Goal: Information Seeking & Learning: Find specific fact

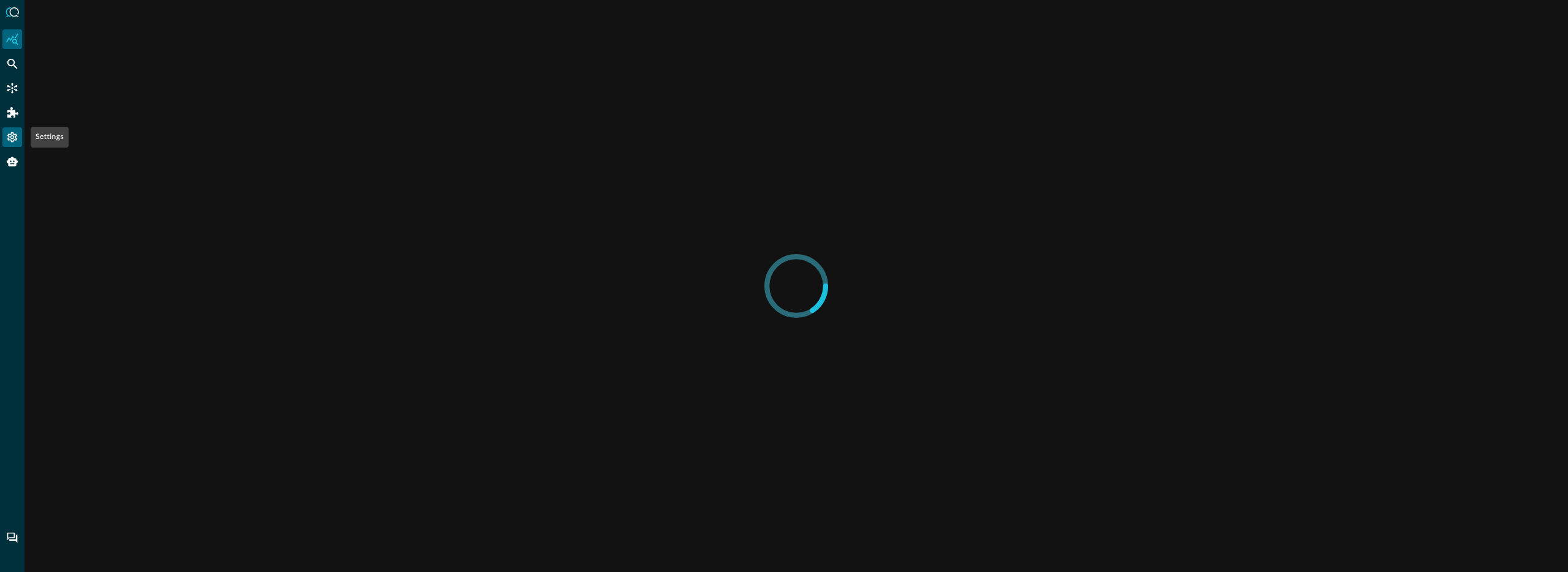
click at [15, 140] on icon "Settings" at bounding box center [12, 137] width 10 height 10
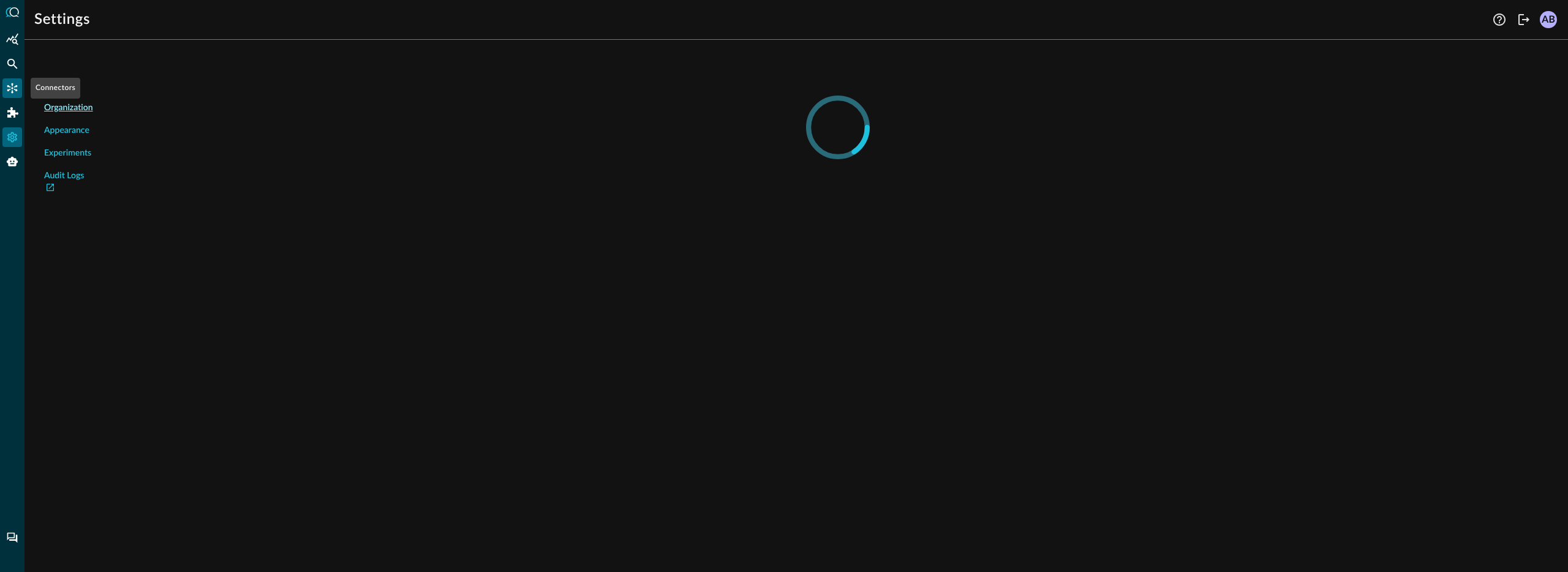
click at [16, 93] on icon "Connectors" at bounding box center [12, 88] width 12 height 12
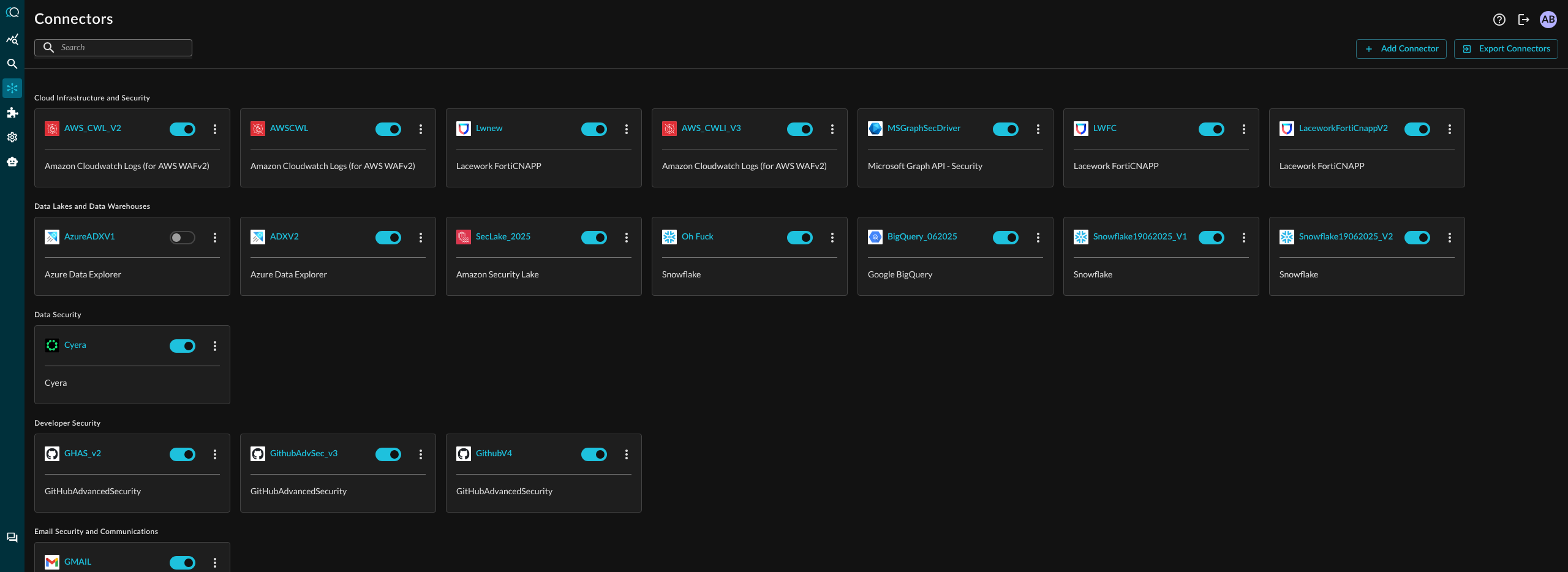
click at [1396, 51] on div "Add Connector" at bounding box center [1409, 49] width 57 height 15
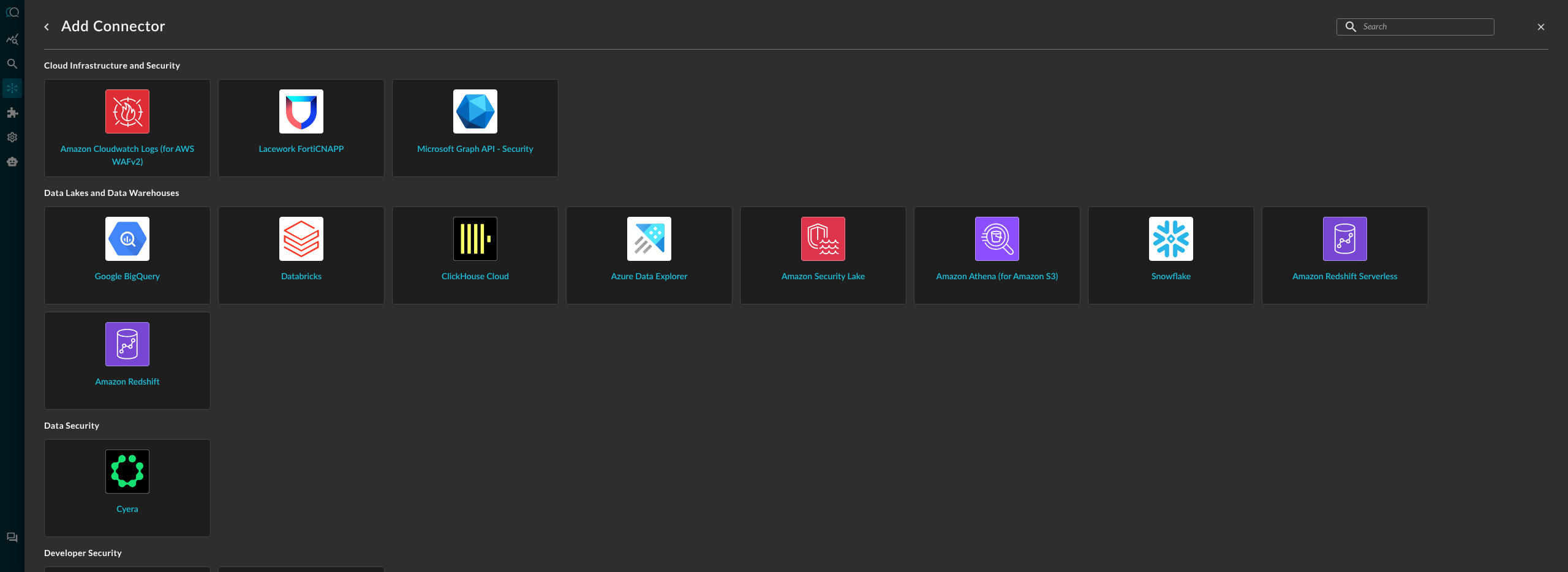
click at [1411, 25] on input "text" at bounding box center [1414, 26] width 103 height 23
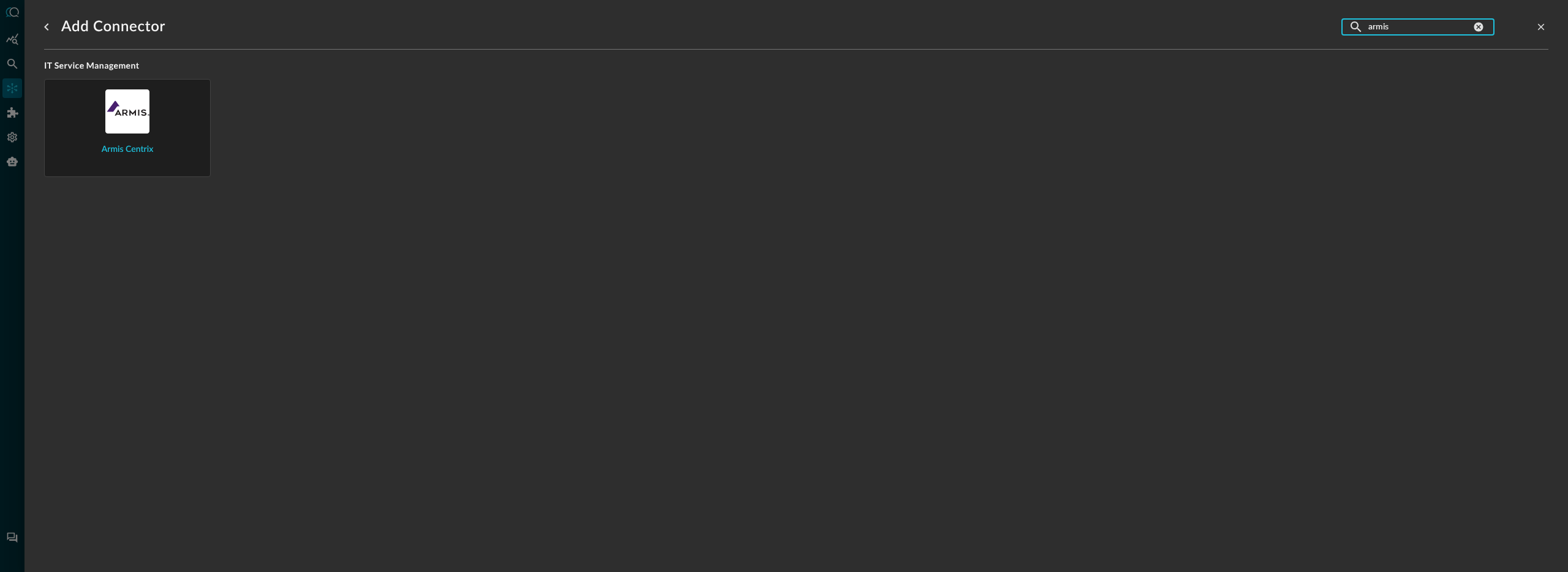
type input "armis"
click at [111, 155] on span "Armis Centrix" at bounding box center [128, 150] width 52 height 13
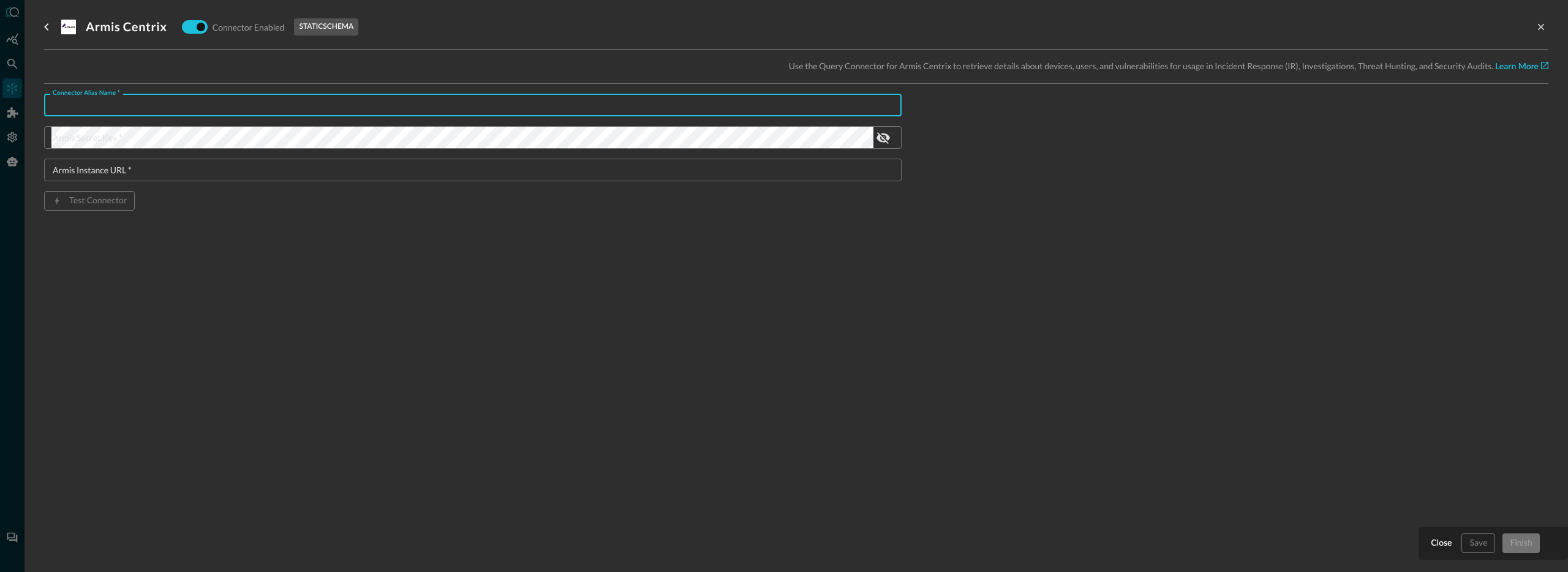
click at [201, 103] on input "Connector Alias Name   *" at bounding box center [476, 105] width 850 height 23
type input "Armis_0825"
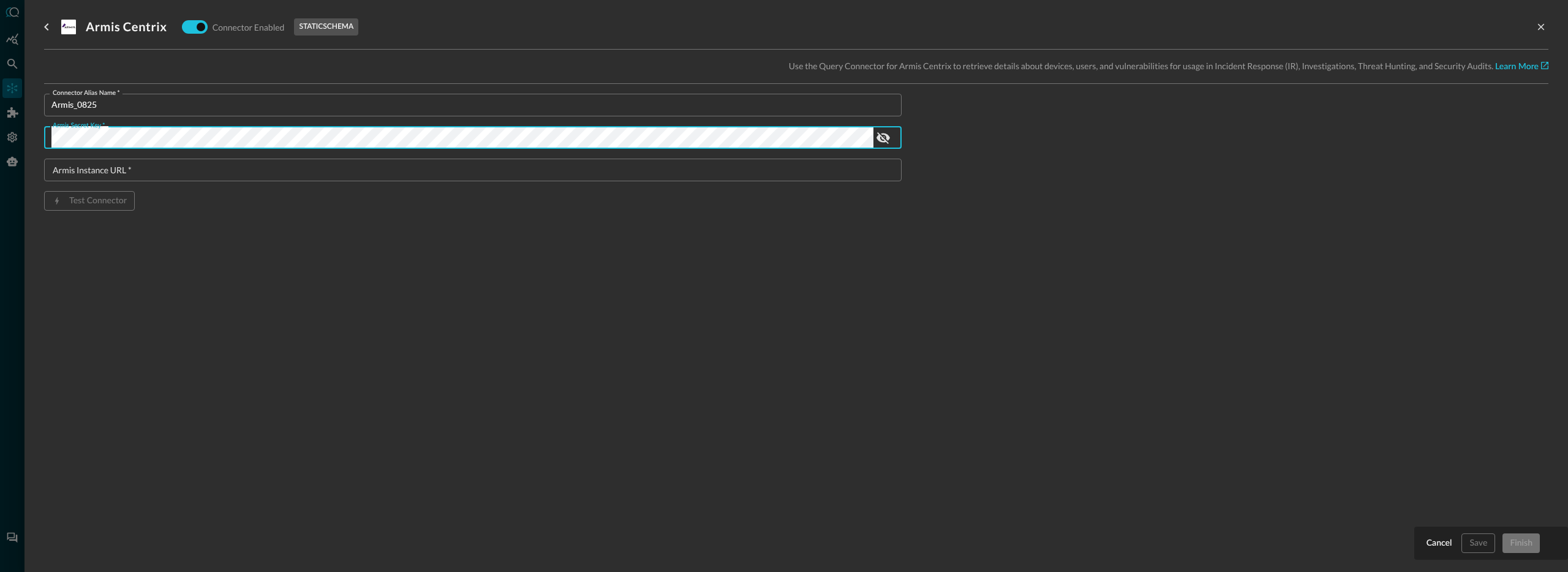
click at [355, 166] on input "Armis Instance URL   *" at bounding box center [476, 170] width 850 height 23
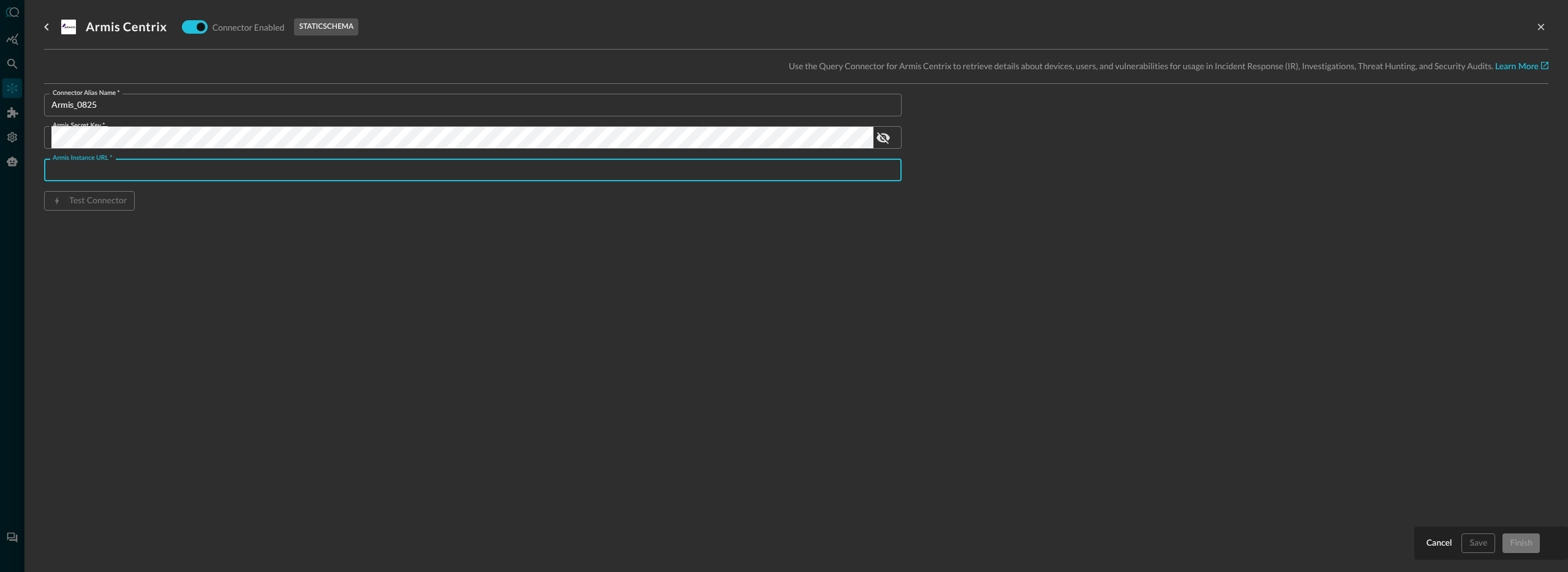
paste input "[URL][DOMAIN_NAME]"
type input "[URL][DOMAIN_NAME]"
click at [161, 231] on div "Connector Alias Name   * Armis_0825 Connector Alias Name   * Armis Secret Key  …" at bounding box center [473, 172] width 858 height 156
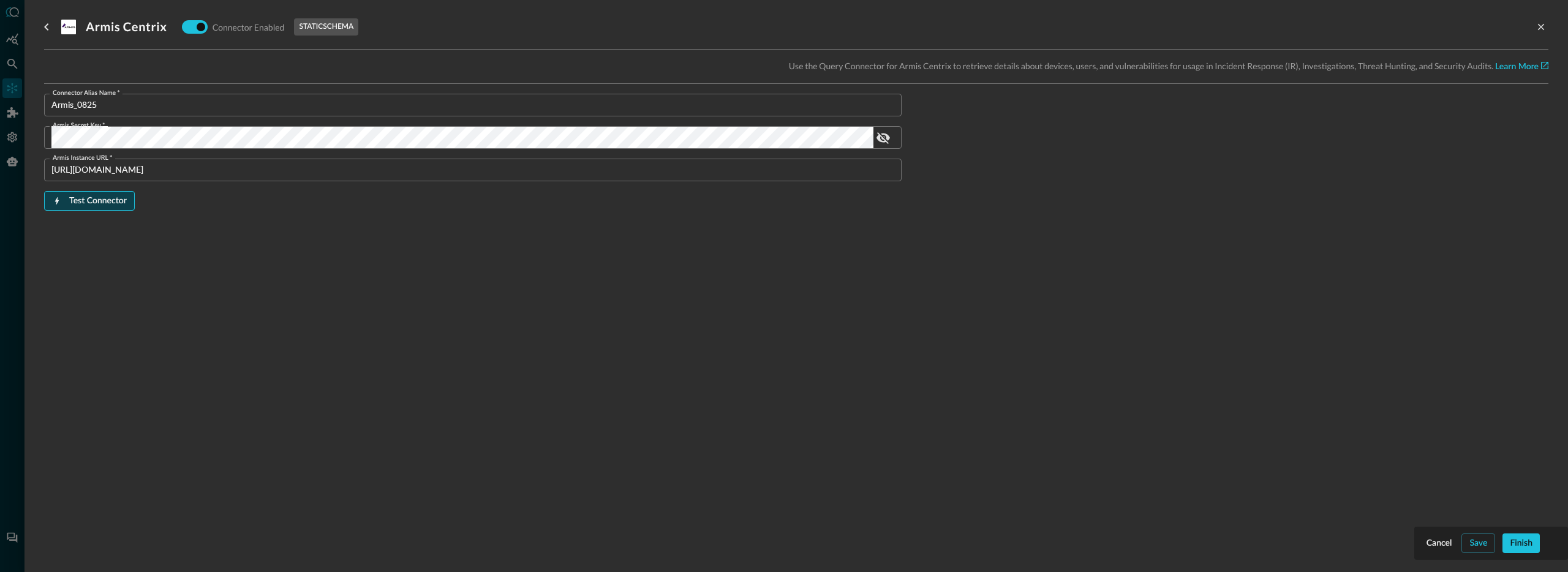
click at [123, 204] on div "Test Connector" at bounding box center [98, 201] width 57 height 15
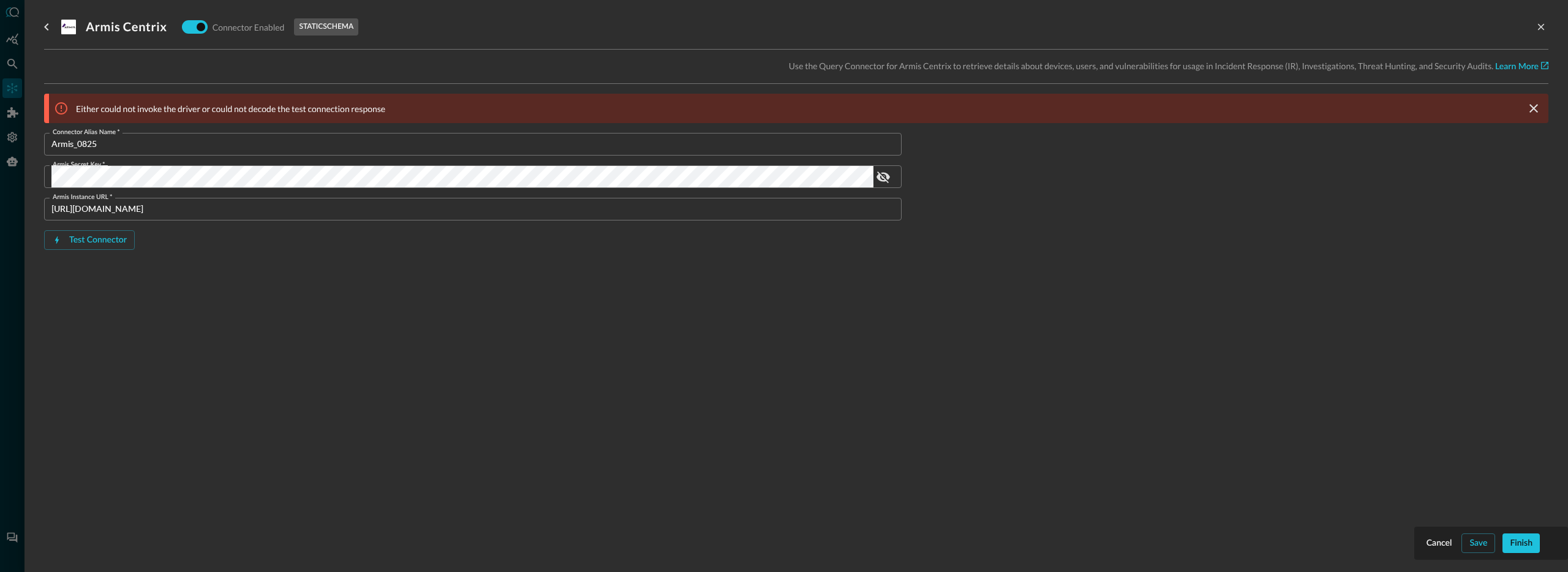
click at [478, 254] on div "Connector Alias Name   * Armis_0825 Connector Alias Name   * Armis Secret Key  …" at bounding box center [473, 211] width 858 height 156
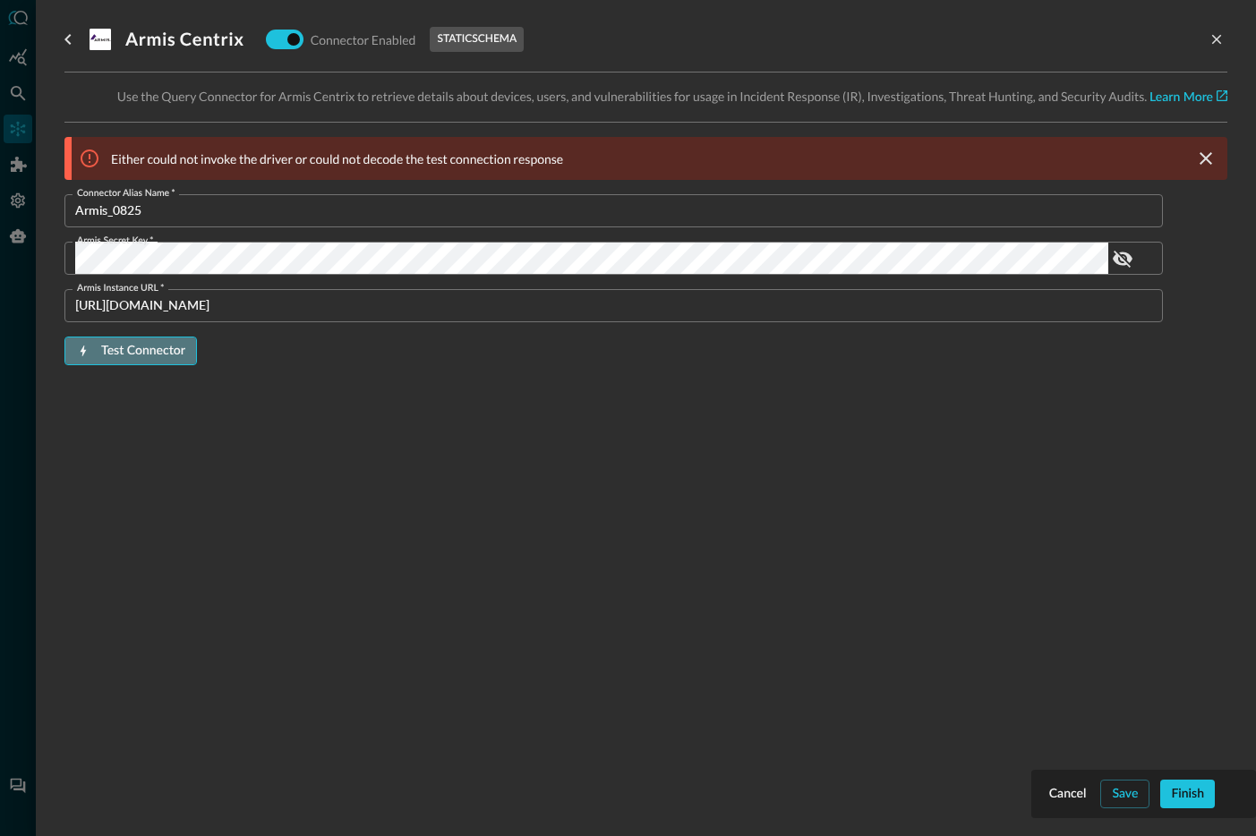
click at [187, 347] on button "Test Connector" at bounding box center [130, 351] width 133 height 29
click at [409, 453] on div "Armis Centrix Connector Enabled static schema Use the Query Connector for Armis…" at bounding box center [645, 407] width 1163 height 815
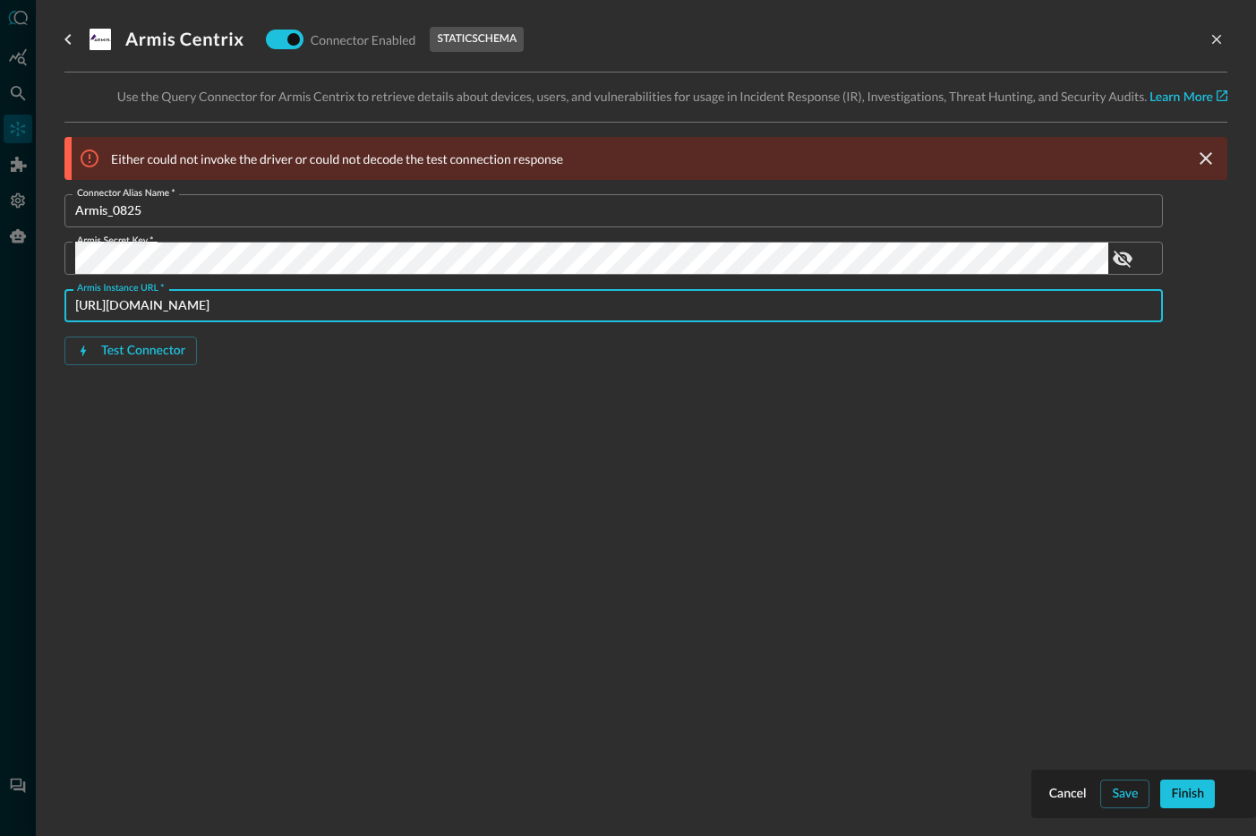
click at [243, 300] on input "[URL][DOMAIN_NAME]" at bounding box center [619, 305] width 1088 height 33
click at [1209, 43] on icon "close-drawer" at bounding box center [1217, 39] width 16 height 16
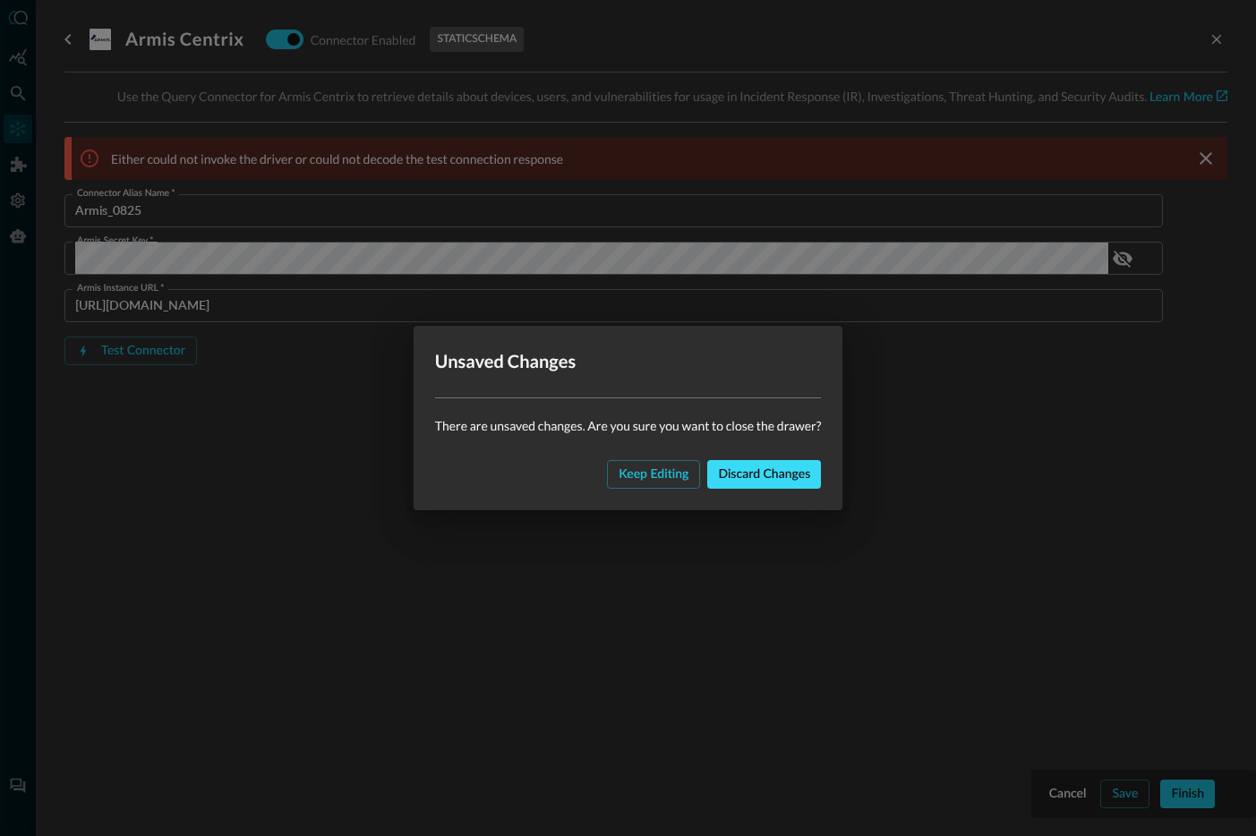
click at [754, 462] on button "Discard changes" at bounding box center [764, 474] width 114 height 29
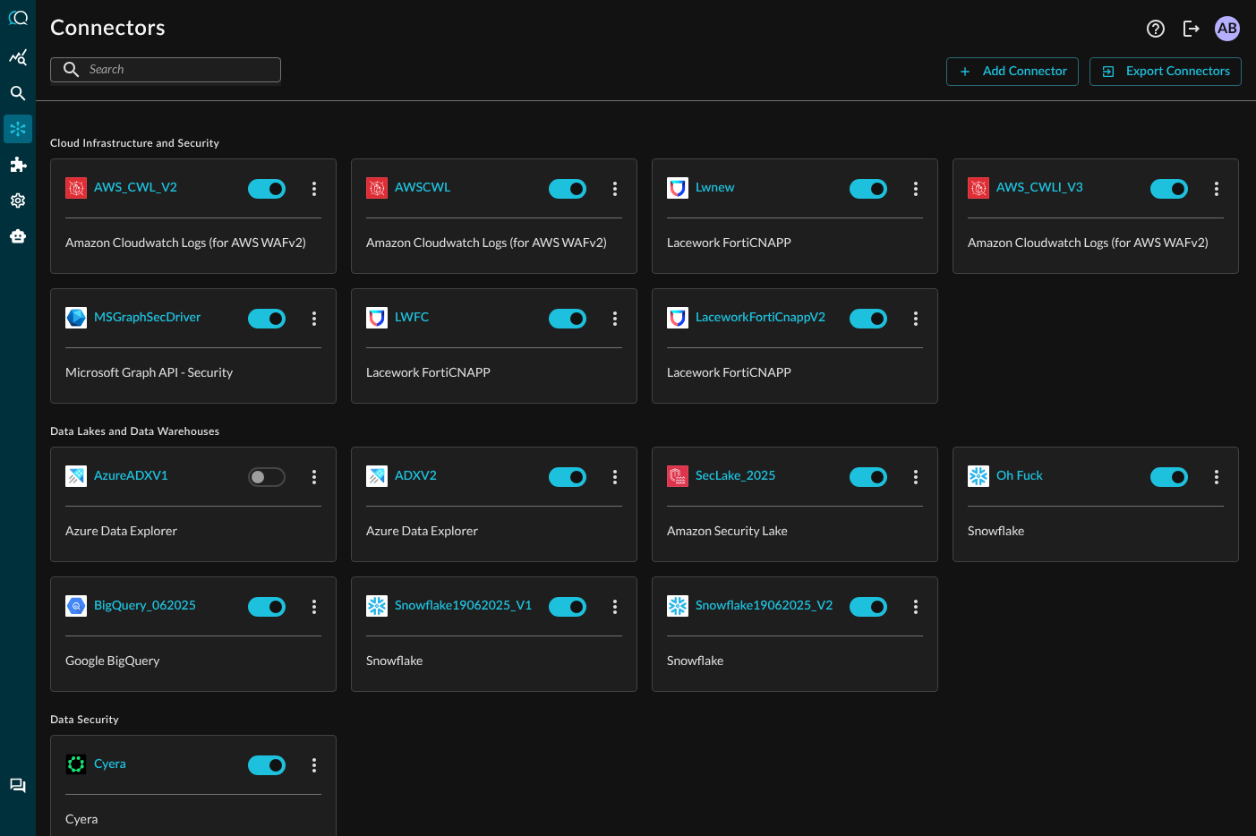
click at [973, 291] on div "AWS_CWL_V2 Amazon Cloudwatch Logs (for AWS WAFv2) AWSCWL Amazon Cloudwatch Logs…" at bounding box center [646, 281] width 1192 height 245
click at [1009, 291] on div "AWS_CWL_V2 Amazon Cloudwatch Logs (for AWS WAFv2) AWSCWL Amazon Cloudwatch Logs…" at bounding box center [646, 281] width 1192 height 245
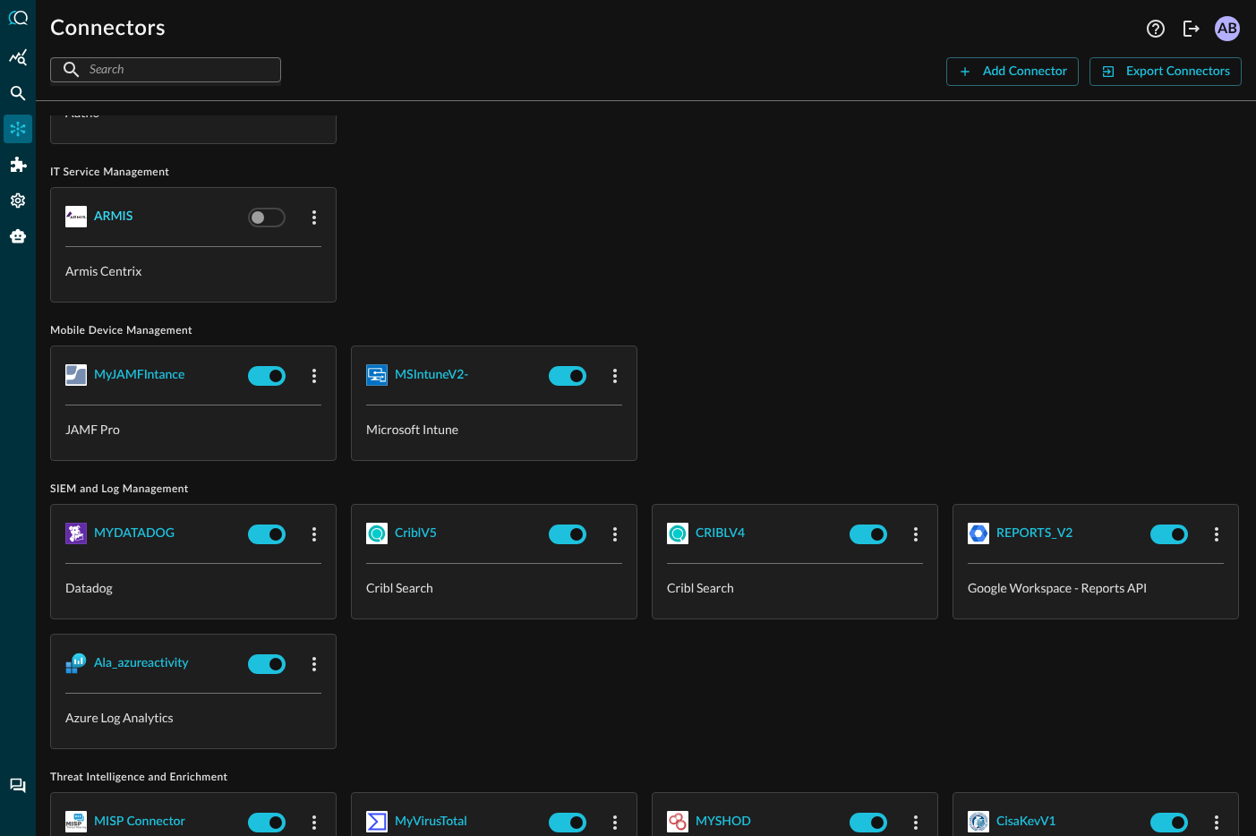
click at [116, 228] on div "ARMIS" at bounding box center [113, 217] width 39 height 22
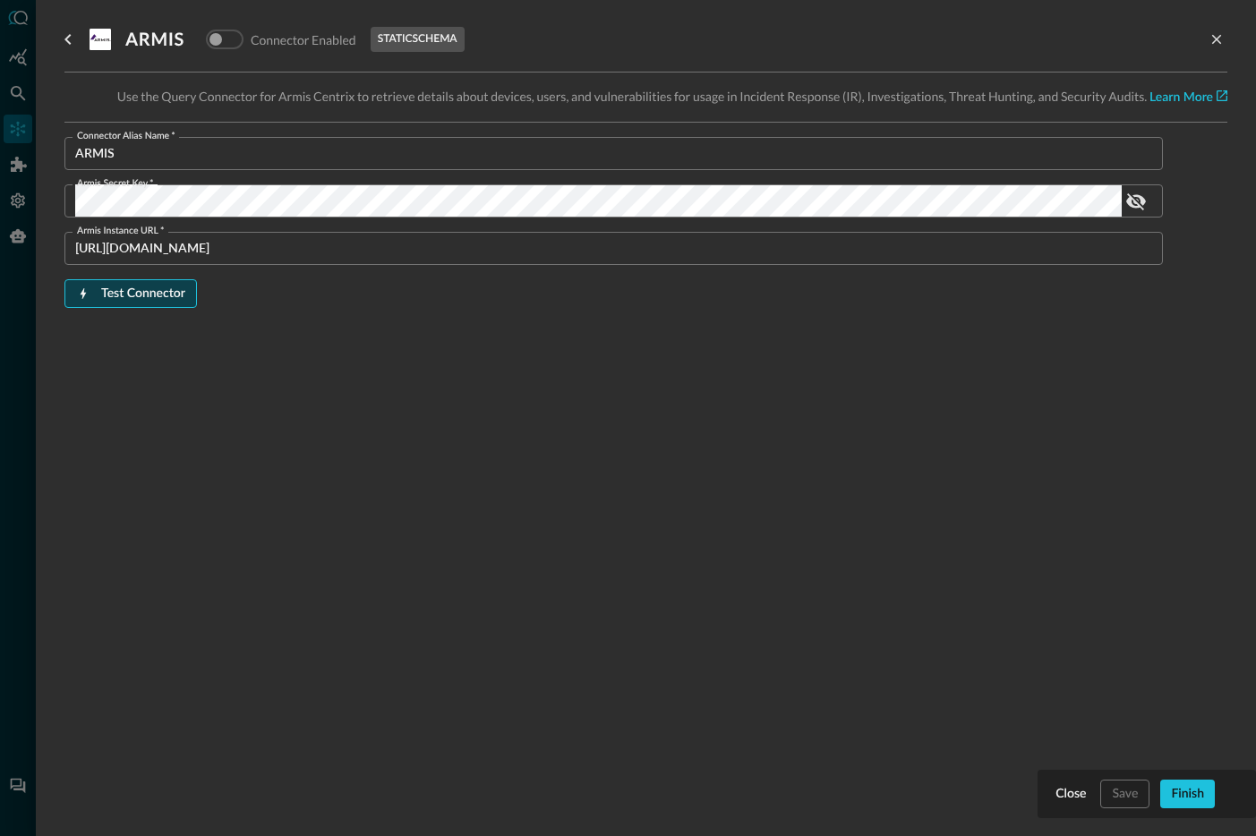
click at [123, 284] on div "Test Connector" at bounding box center [143, 294] width 84 height 22
click at [10, 354] on div at bounding box center [628, 418] width 1256 height 836
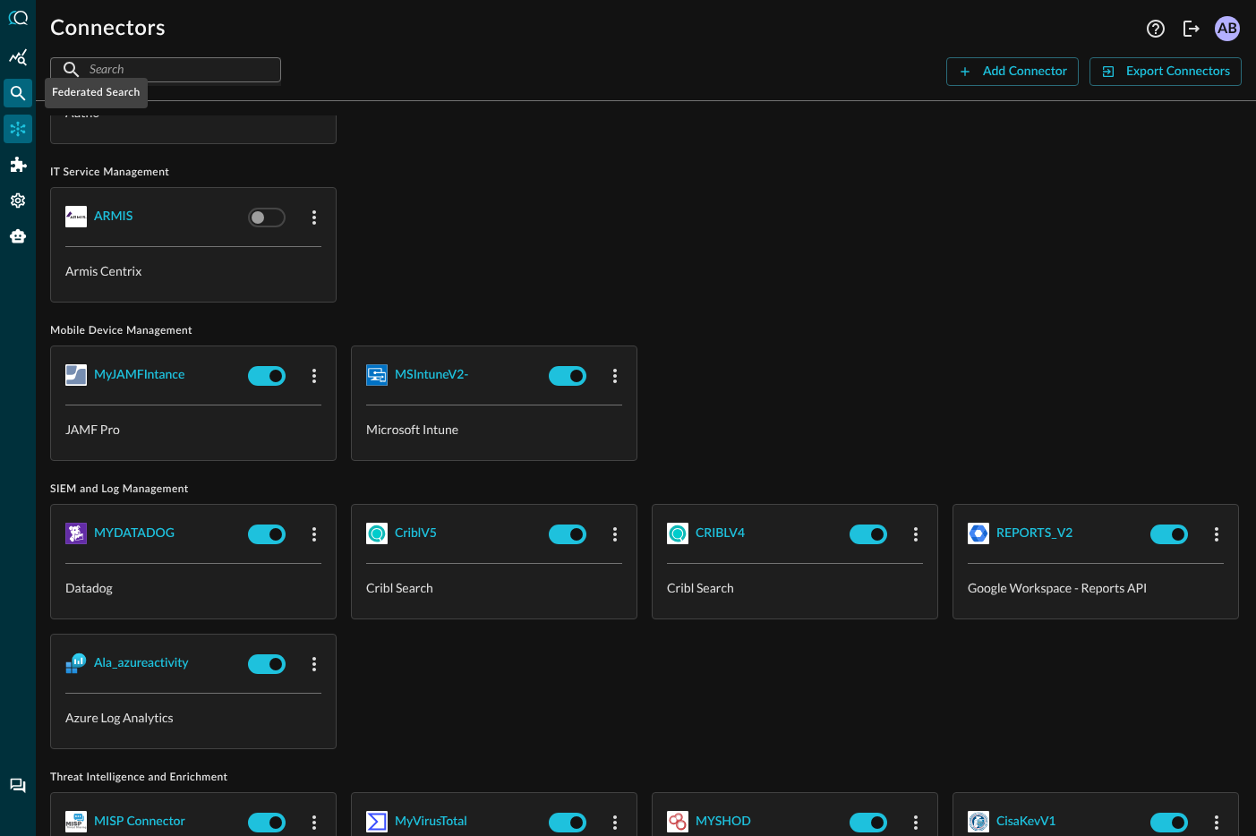
click at [20, 92] on icon "Federated Search" at bounding box center [18, 93] width 15 height 15
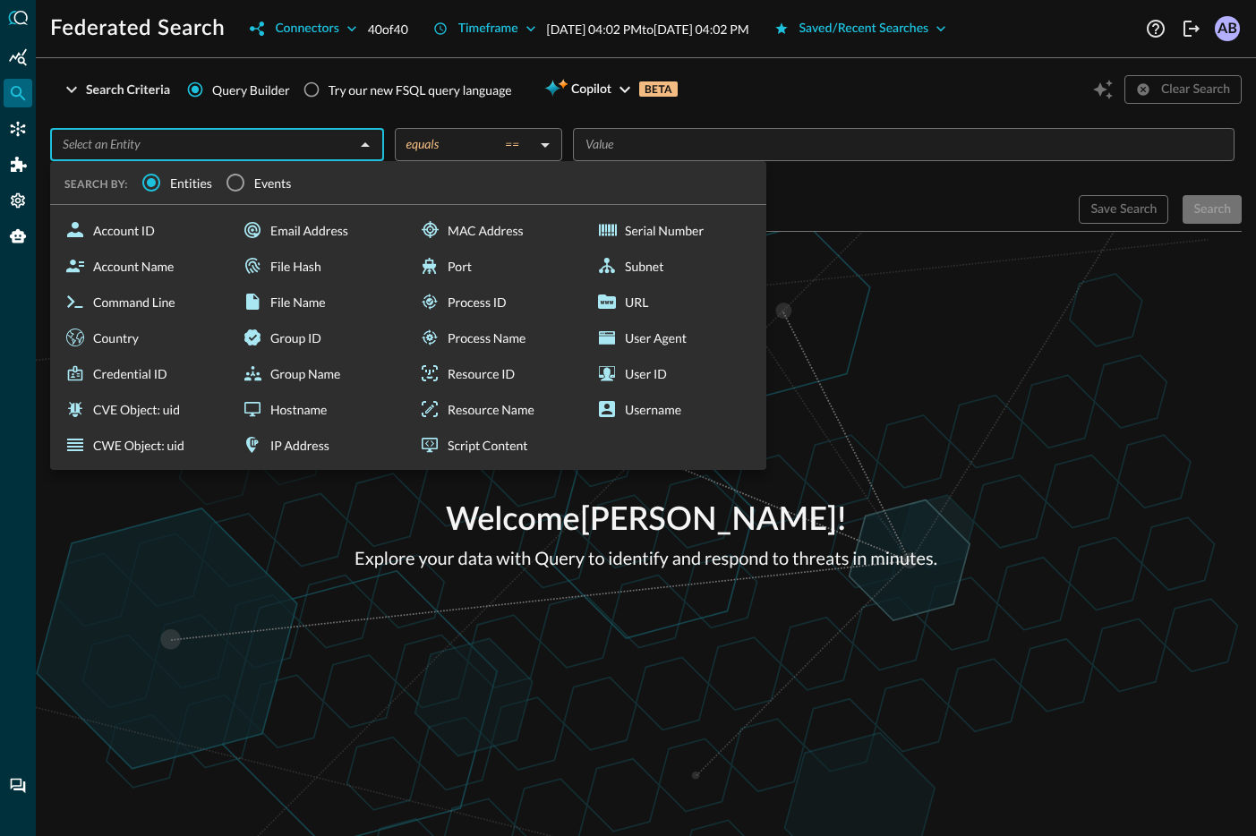
click at [254, 155] on input "text" at bounding box center [203, 144] width 294 height 22
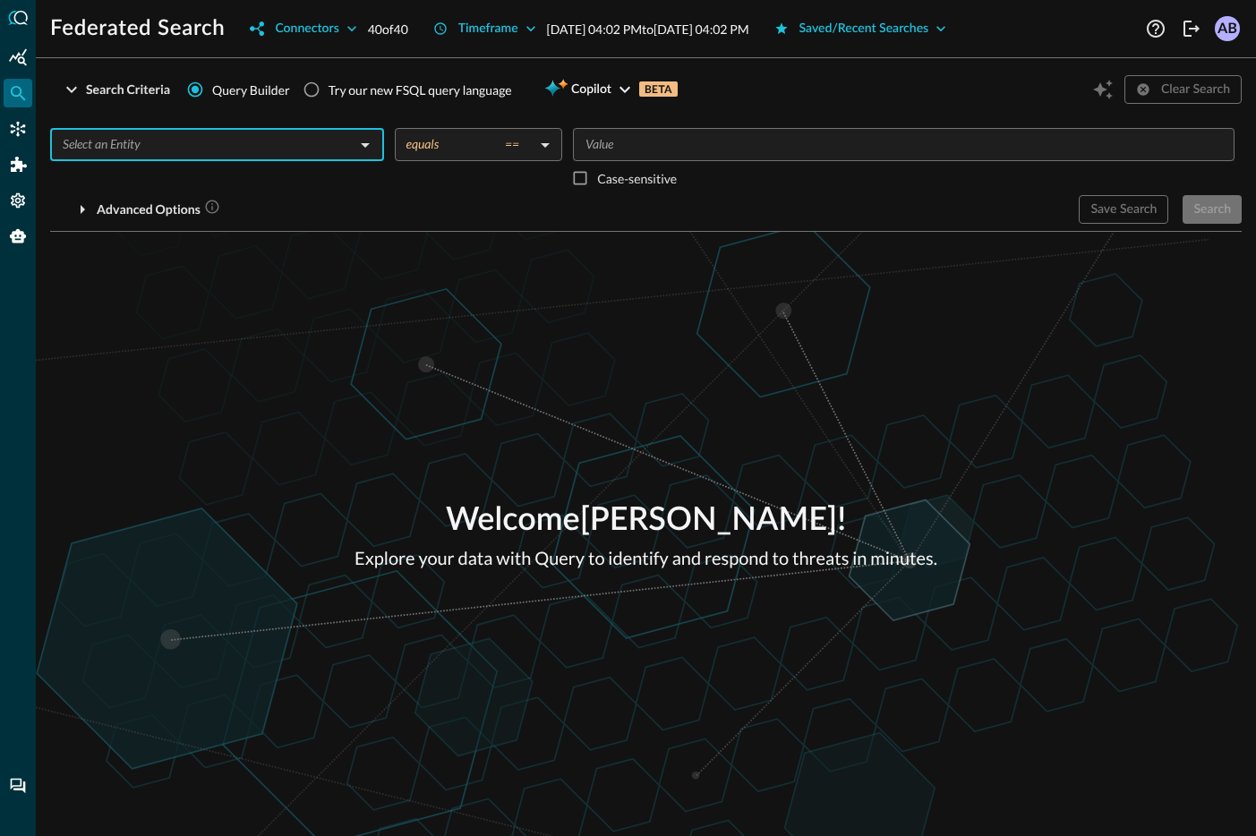
click at [262, 144] on input "text" at bounding box center [203, 144] width 294 height 22
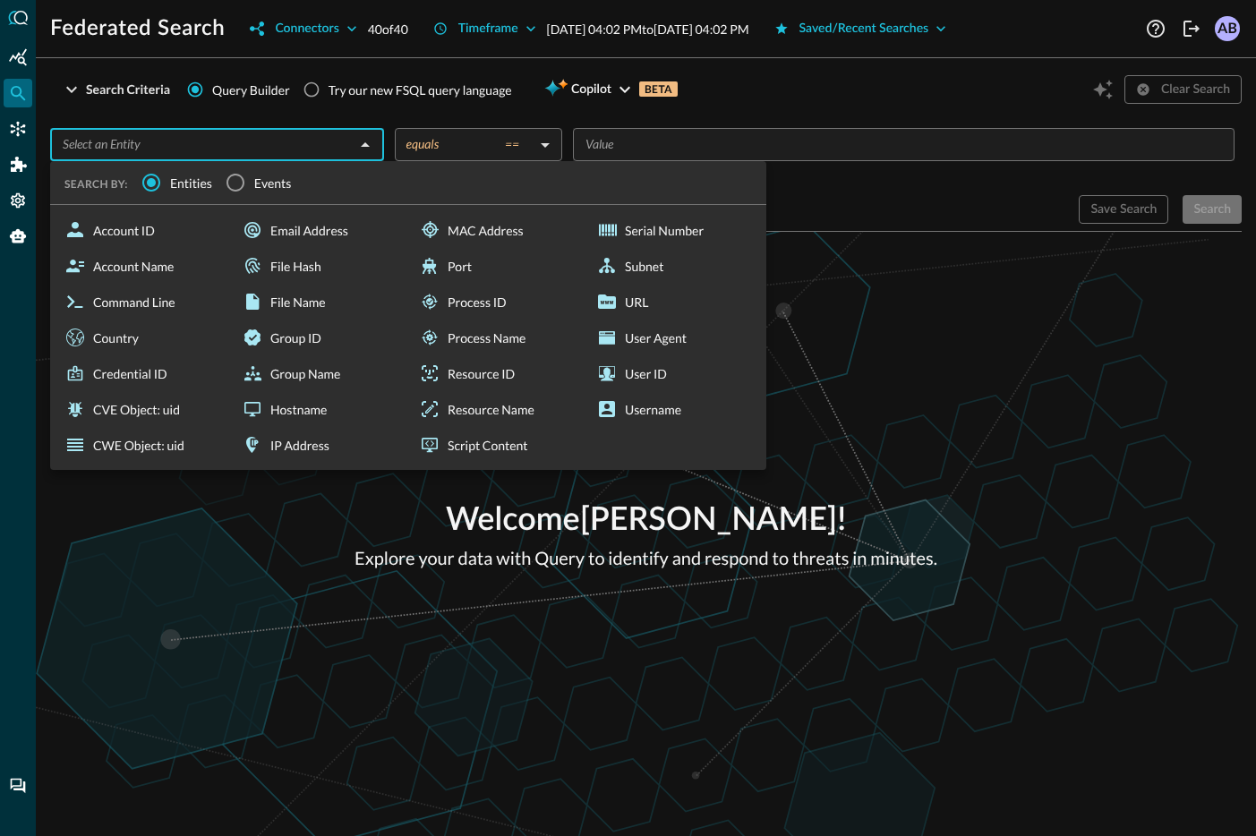
click at [270, 138] on input "text" at bounding box center [203, 144] width 294 height 22
click at [305, 35] on div "Connectors" at bounding box center [307, 29] width 64 height 22
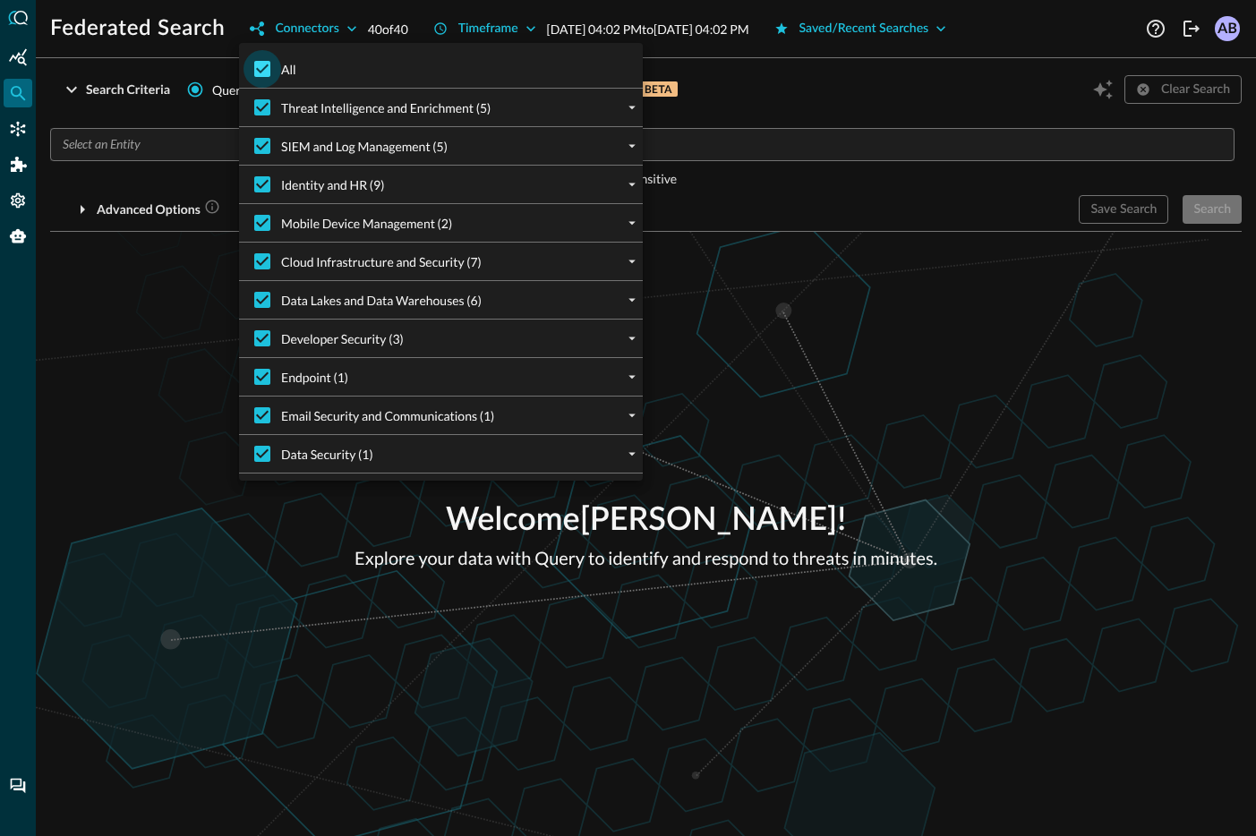
click at [253, 78] on input "All" at bounding box center [263, 69] width 38 height 38
checkbox input "false"
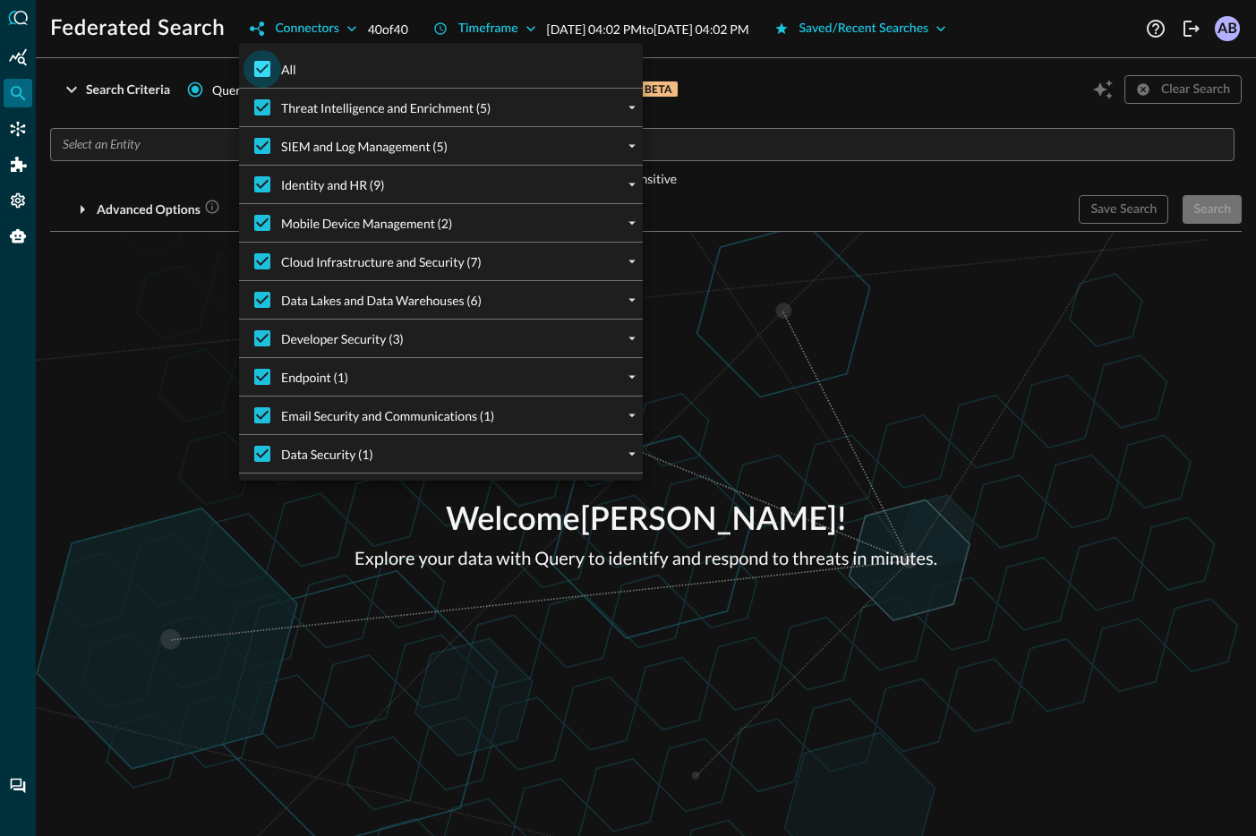
checkbox input "false"
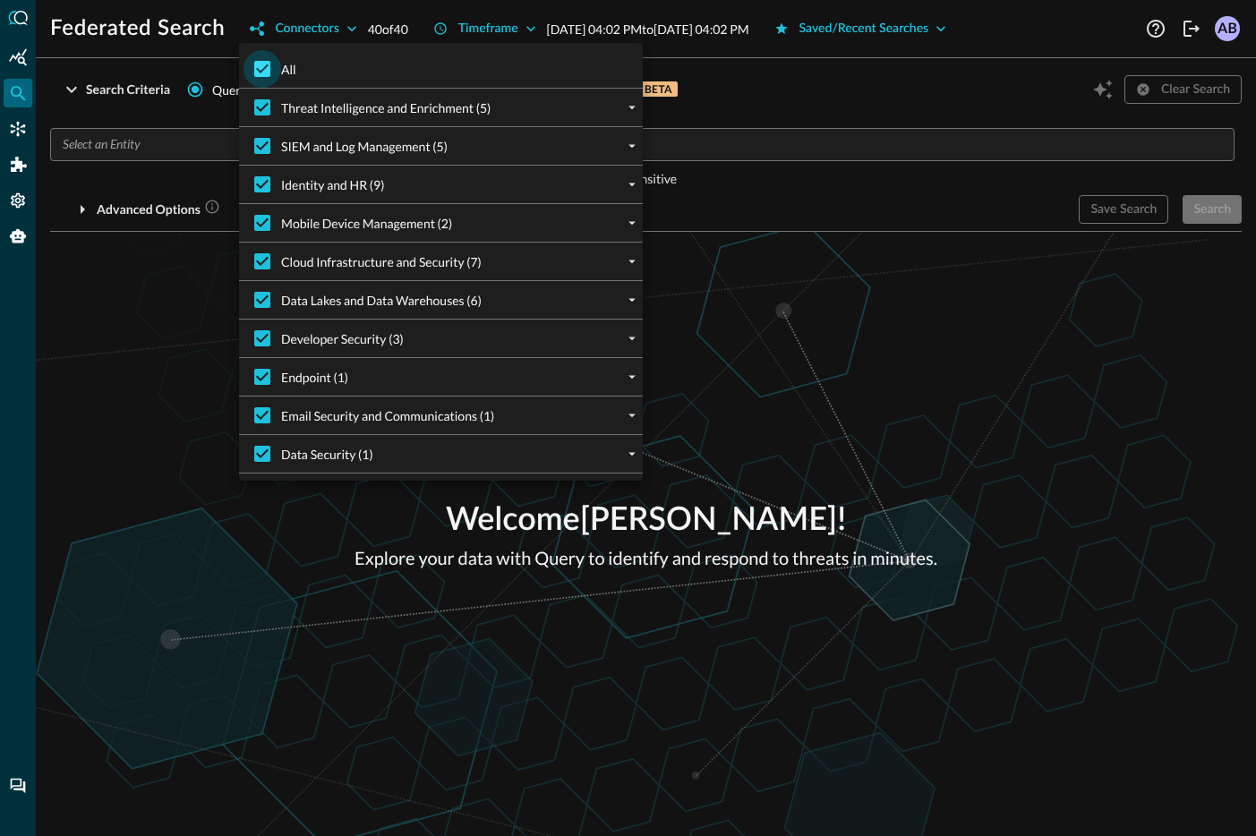
checkbox input "false"
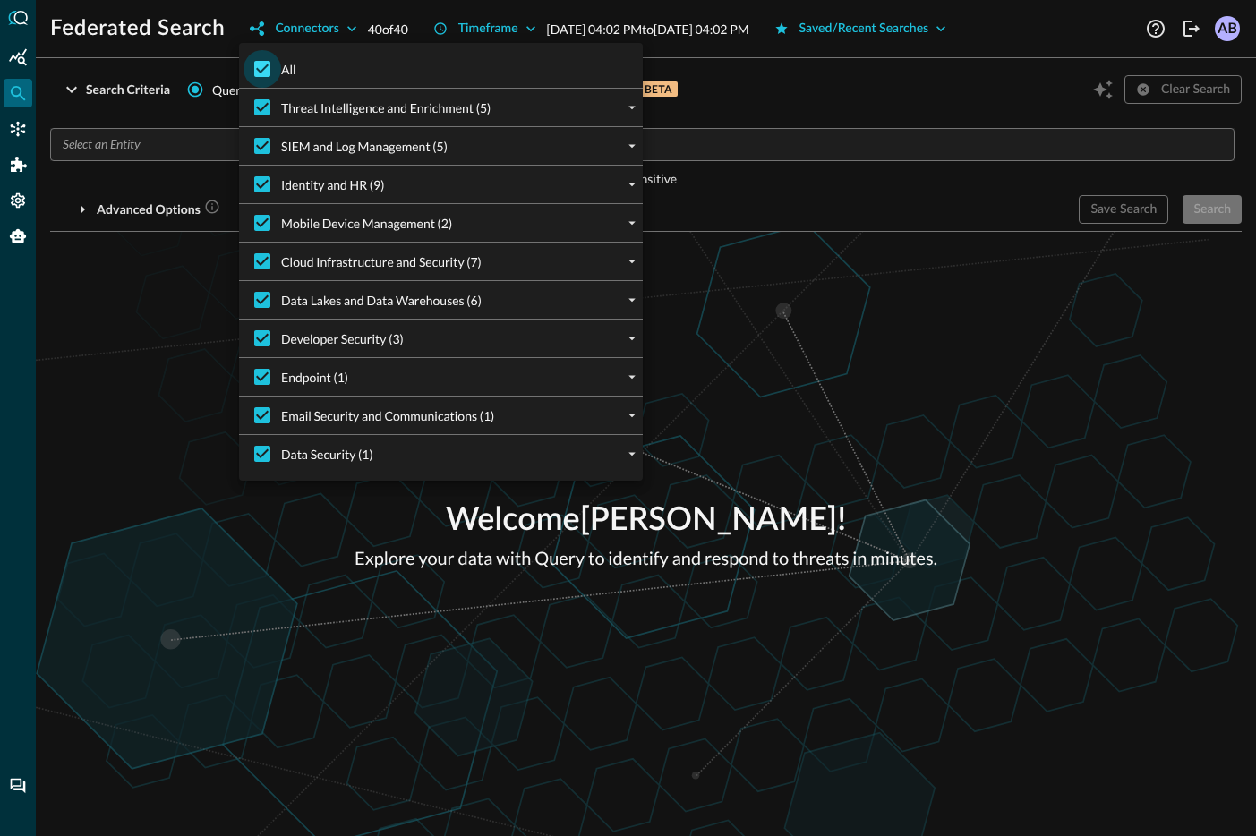
checkbox input "false"
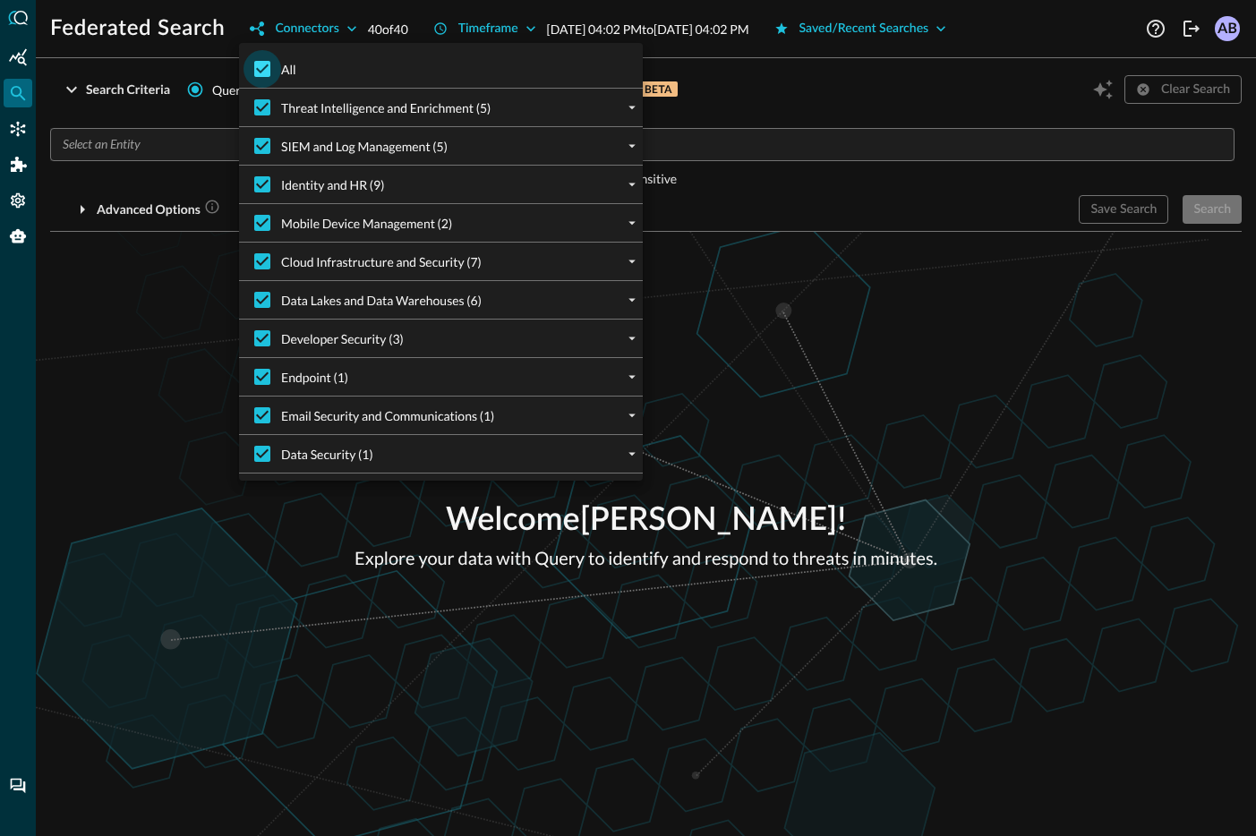
checkbox input "false"
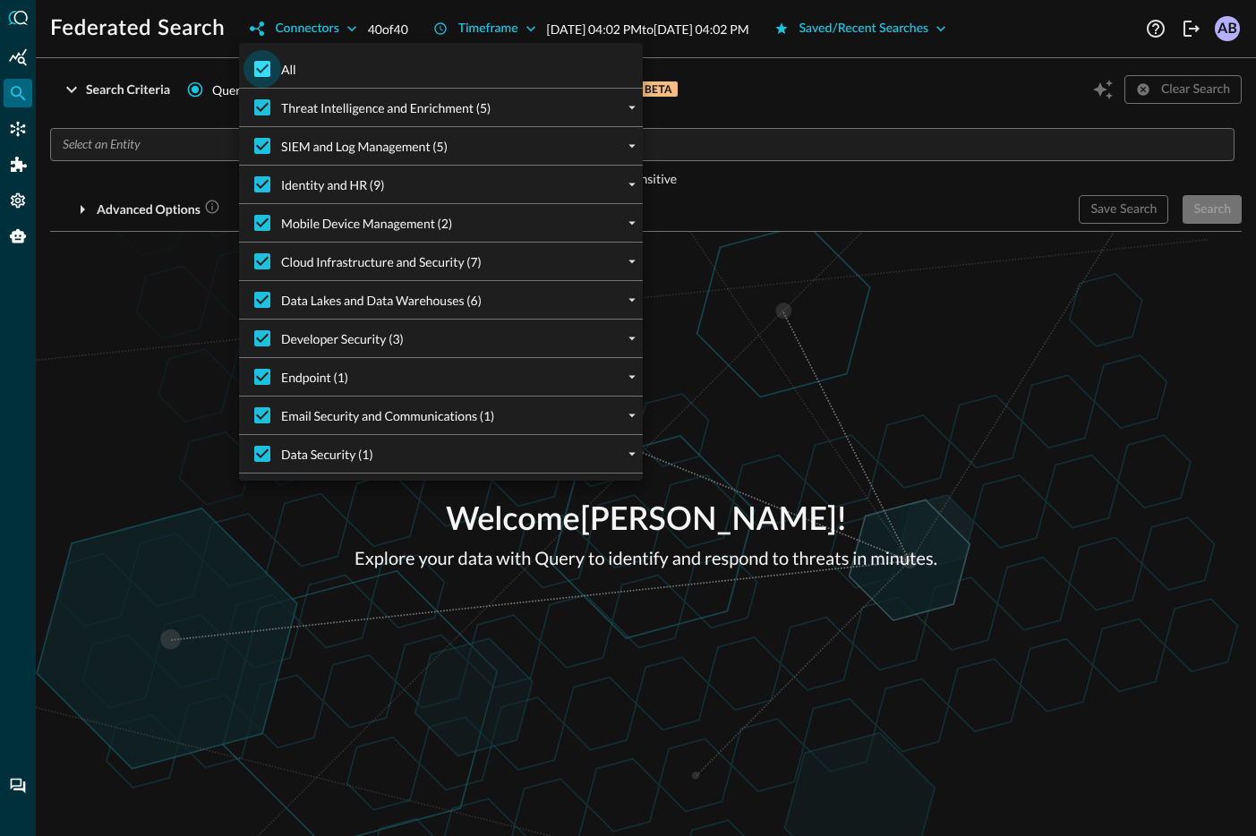
checkbox input "false"
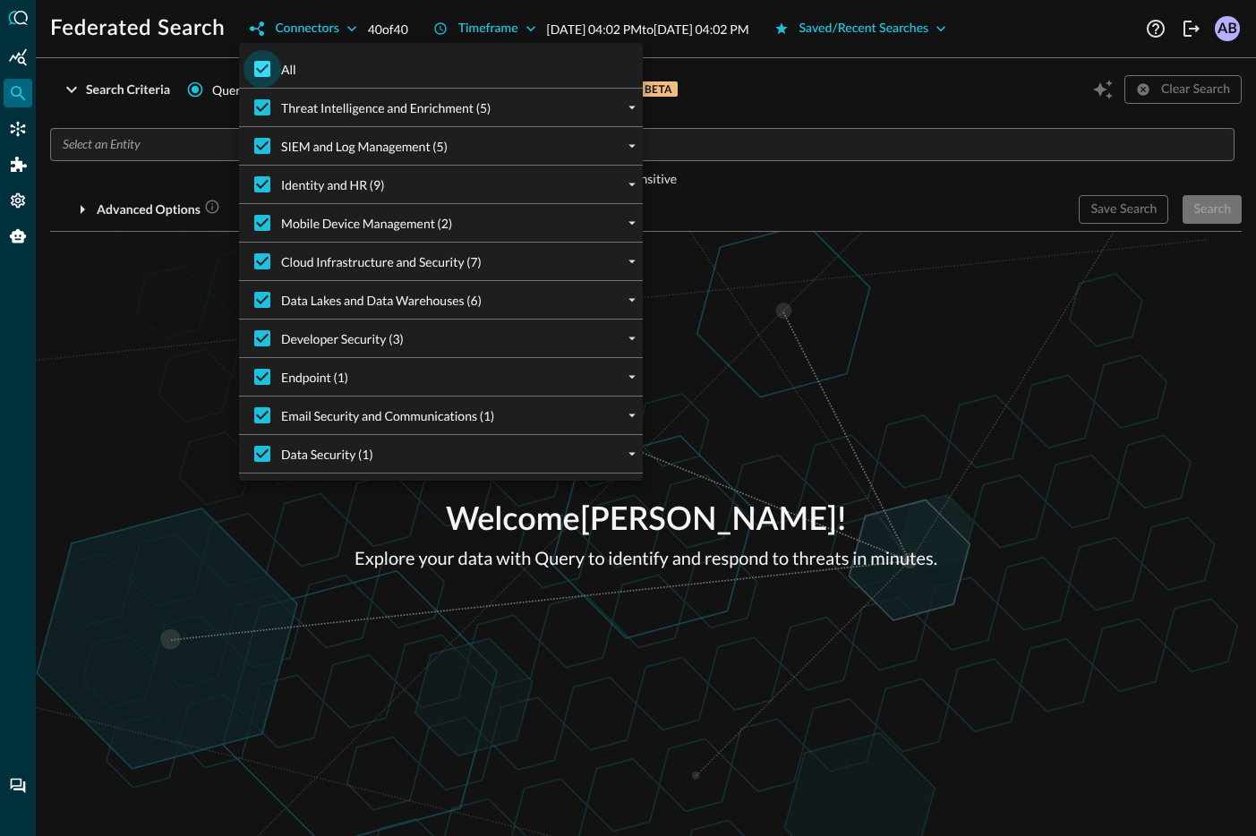
checkbox input "false"
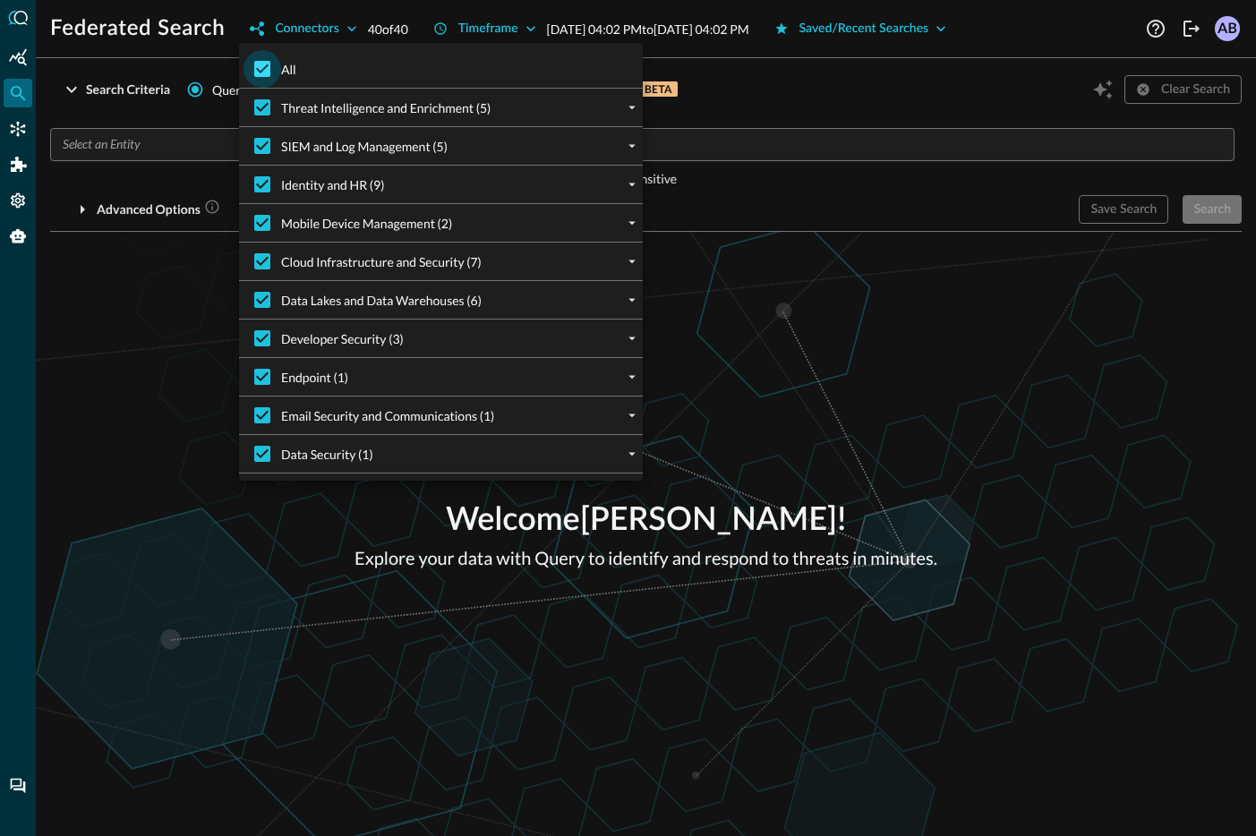
checkbox input "false"
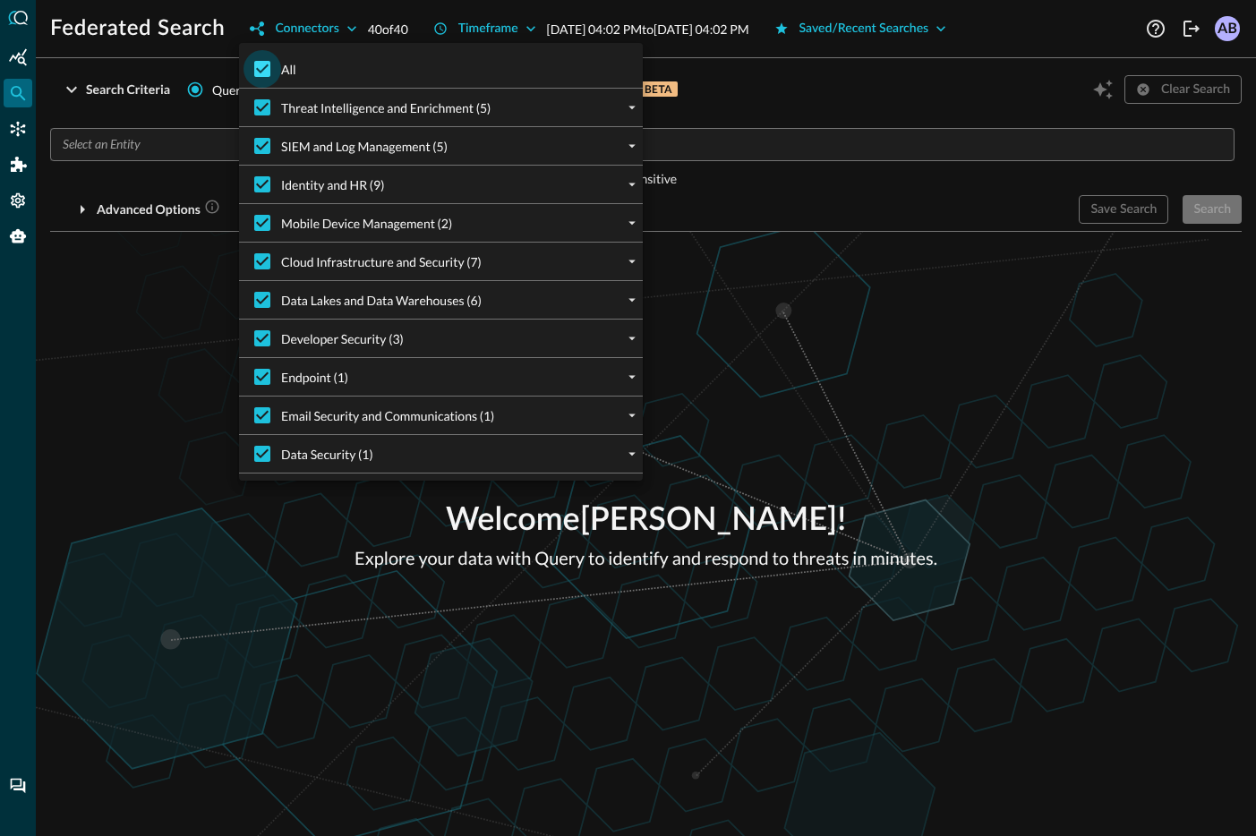
checkbox input "false"
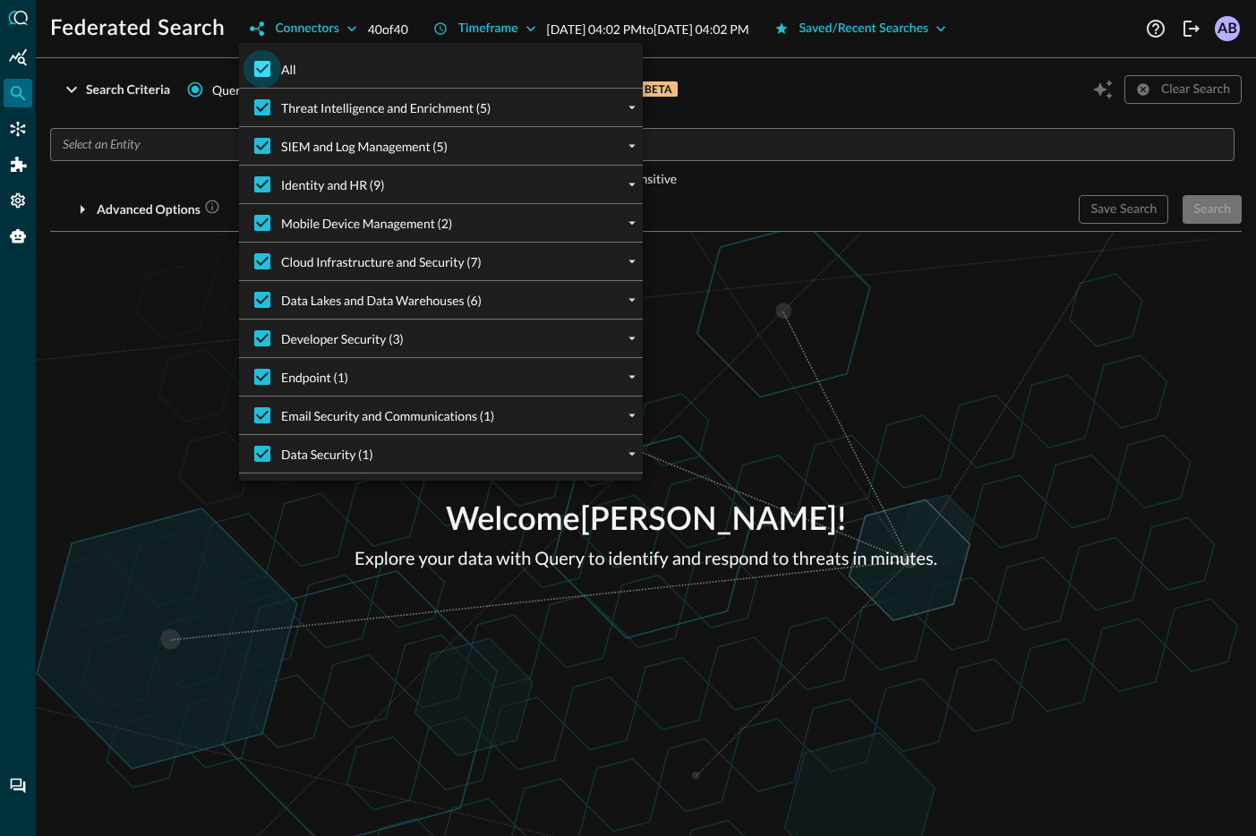
checkbox input "false"
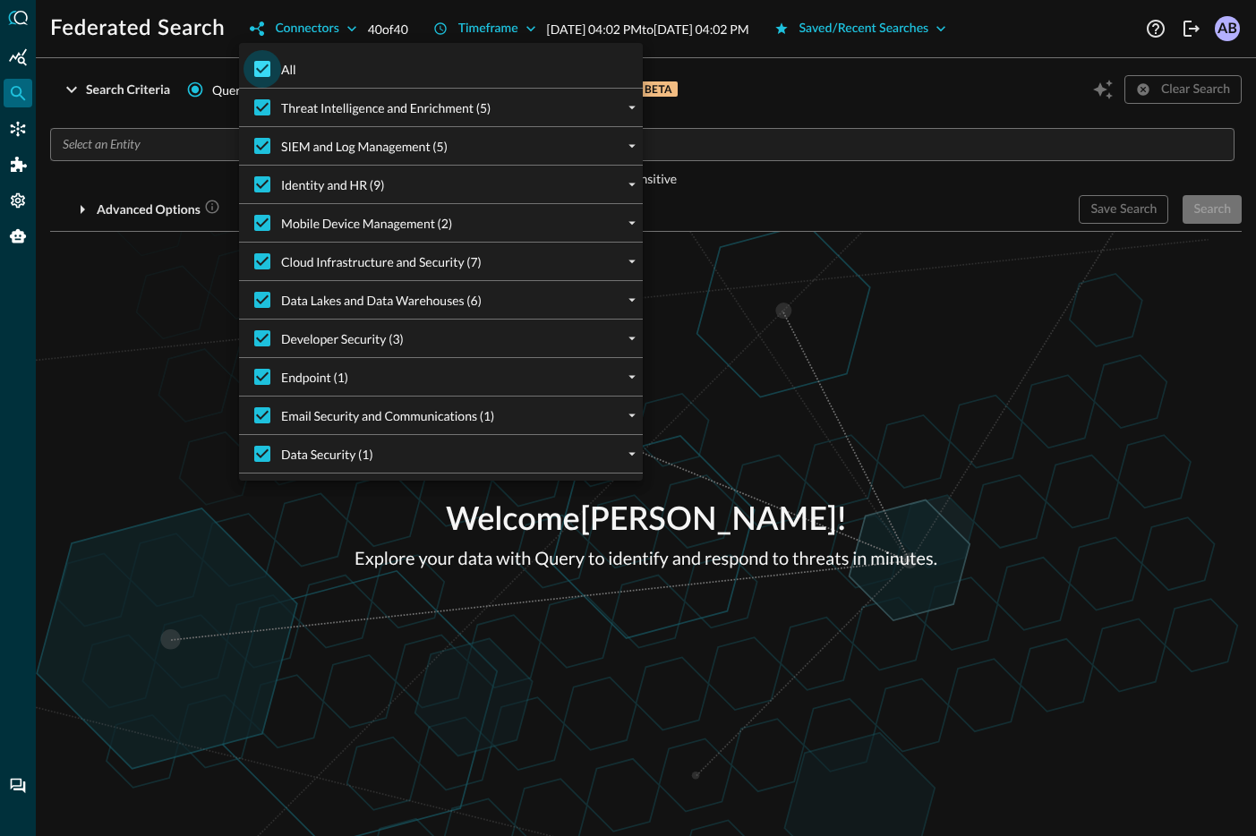
checkbox input "false"
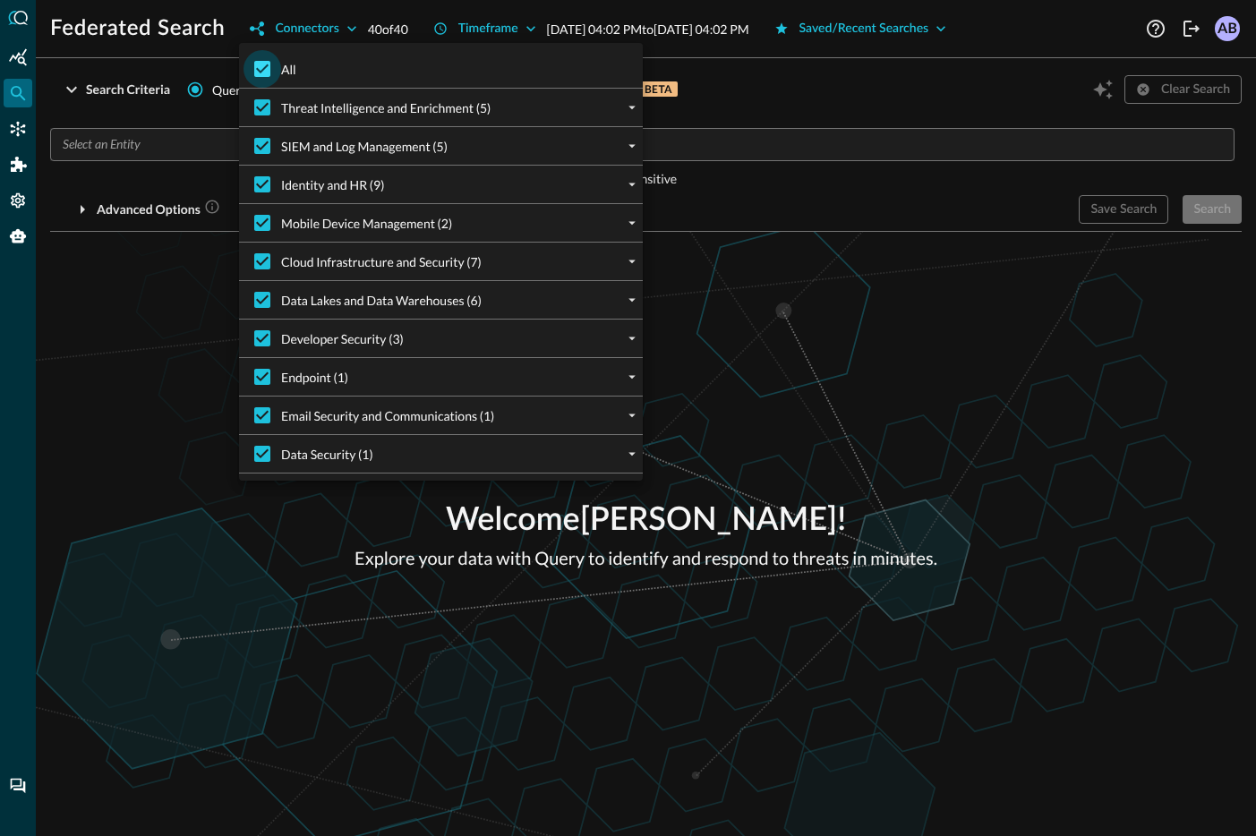
checkbox input "false"
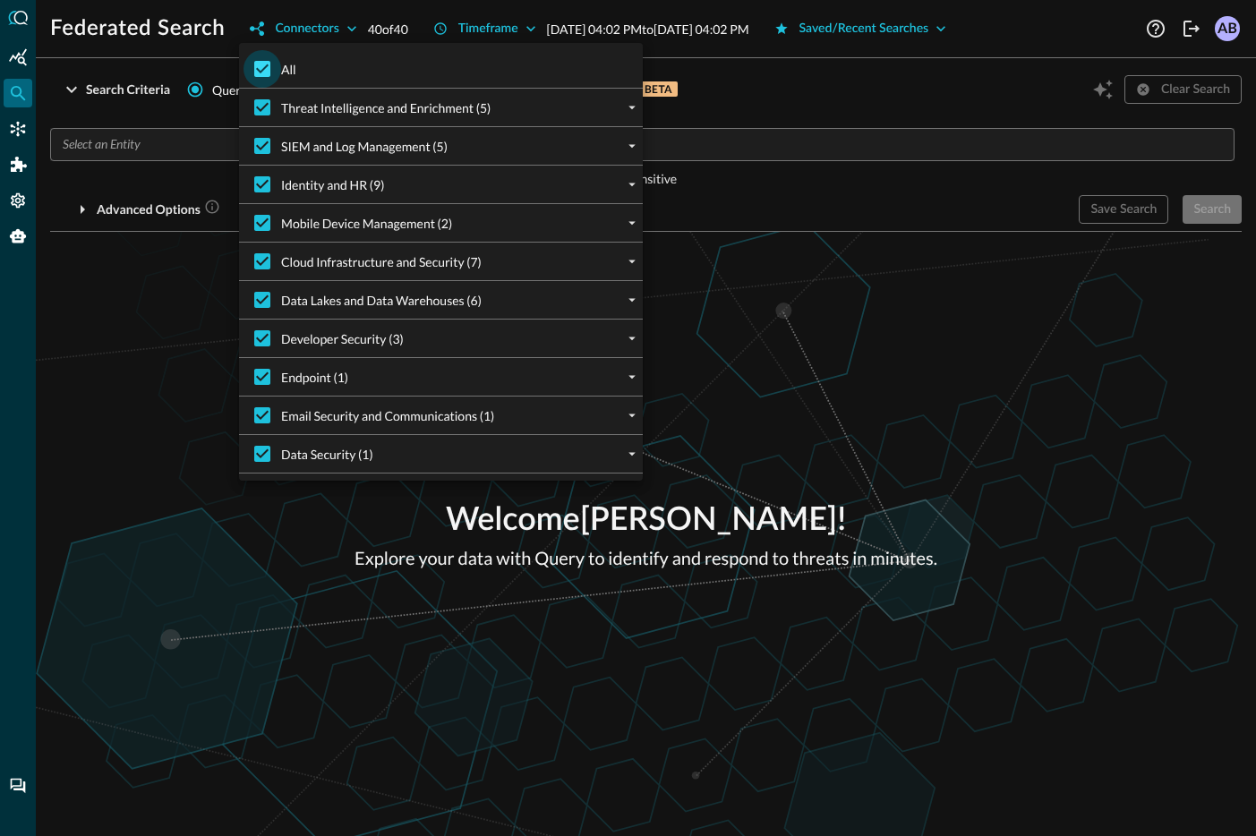
checkbox input "false"
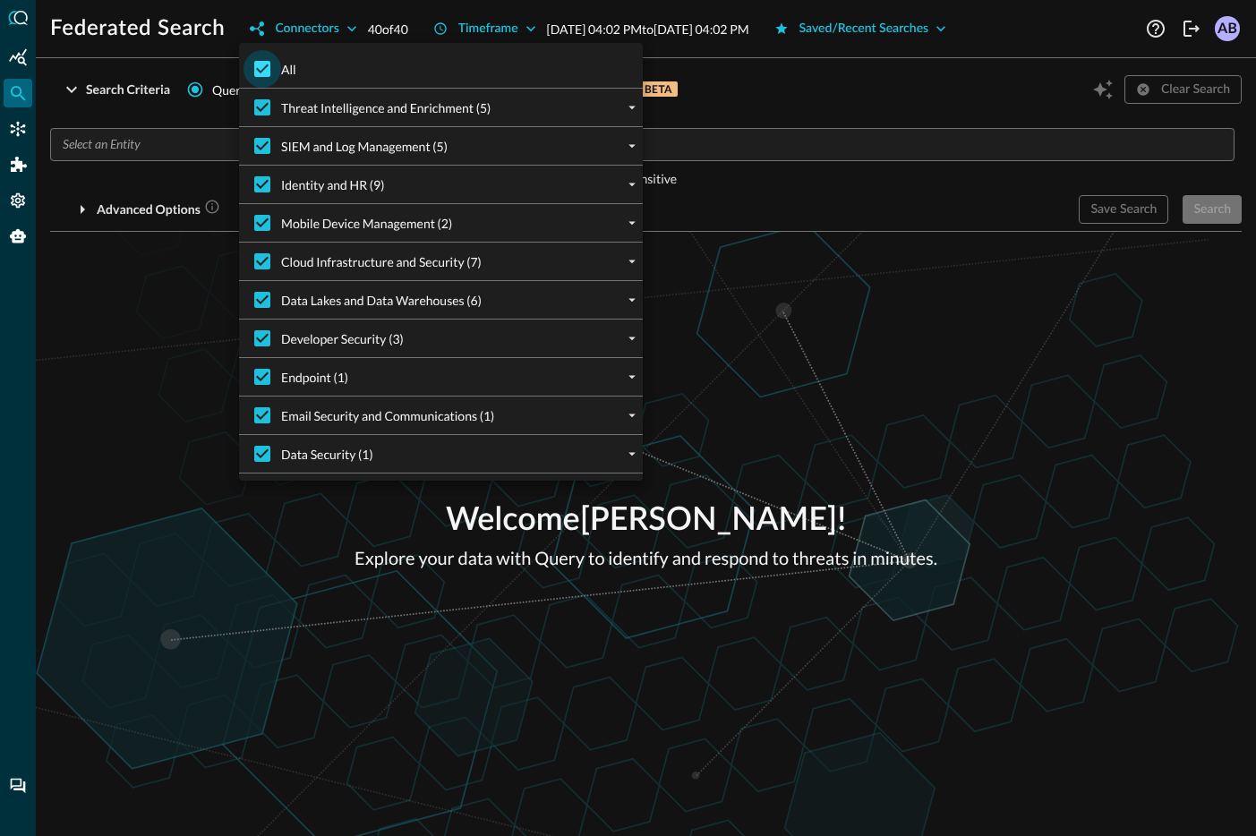
checkbox input "false"
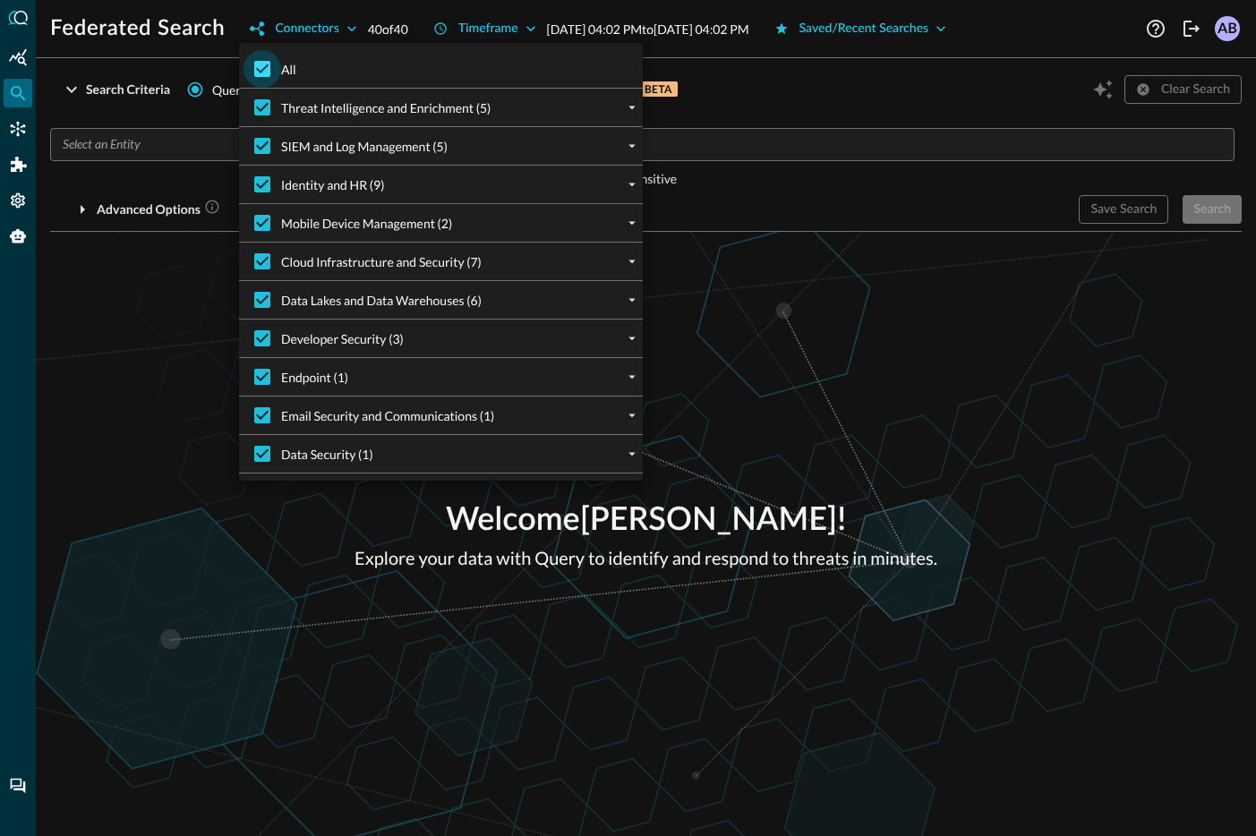
checkbox input "false"
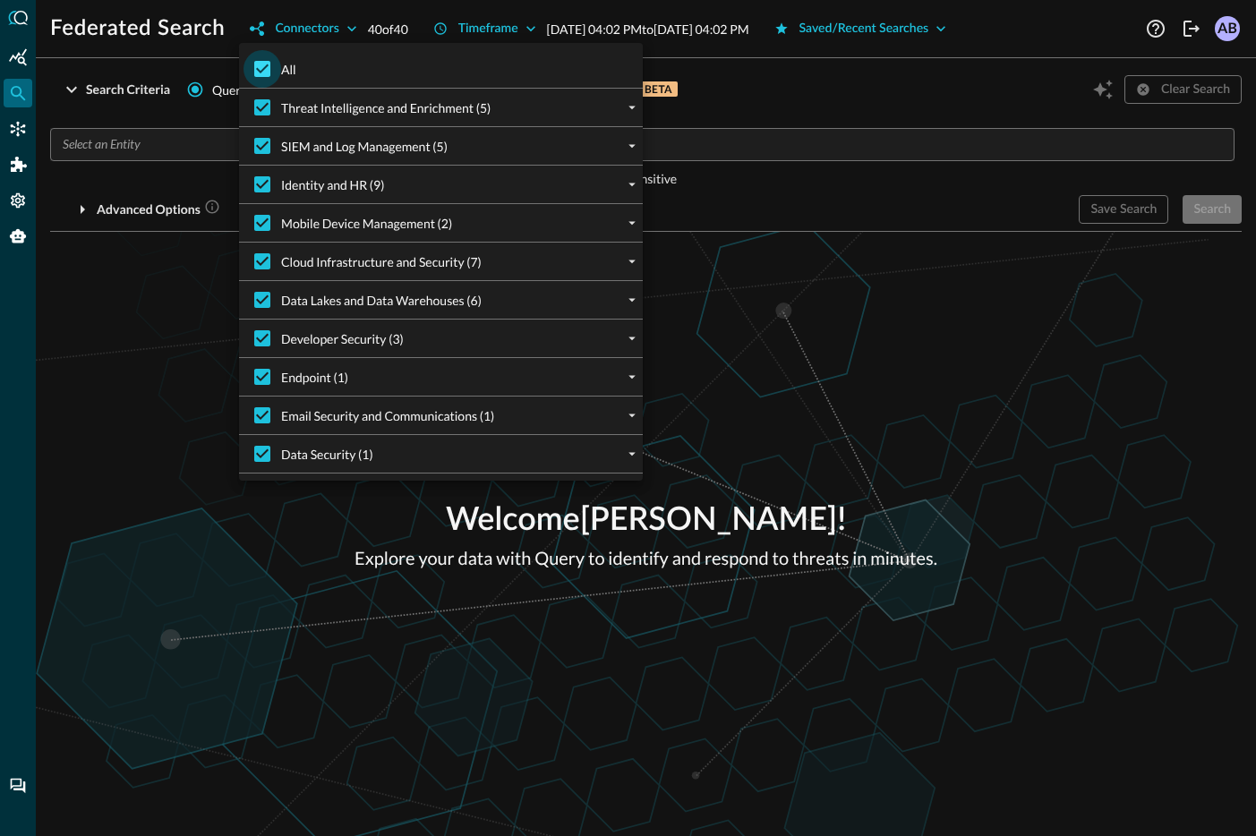
checkbox input "false"
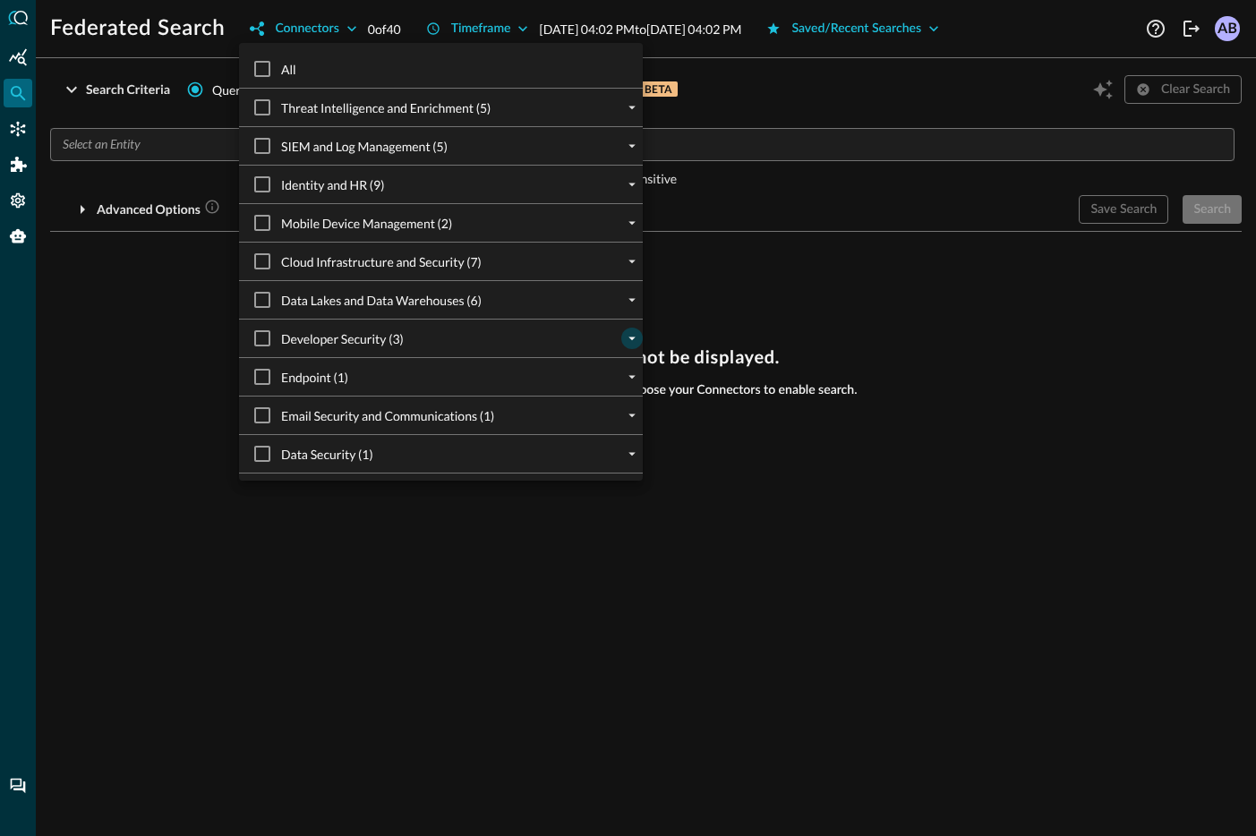
click at [635, 339] on icon "expand" at bounding box center [632, 338] width 16 height 16
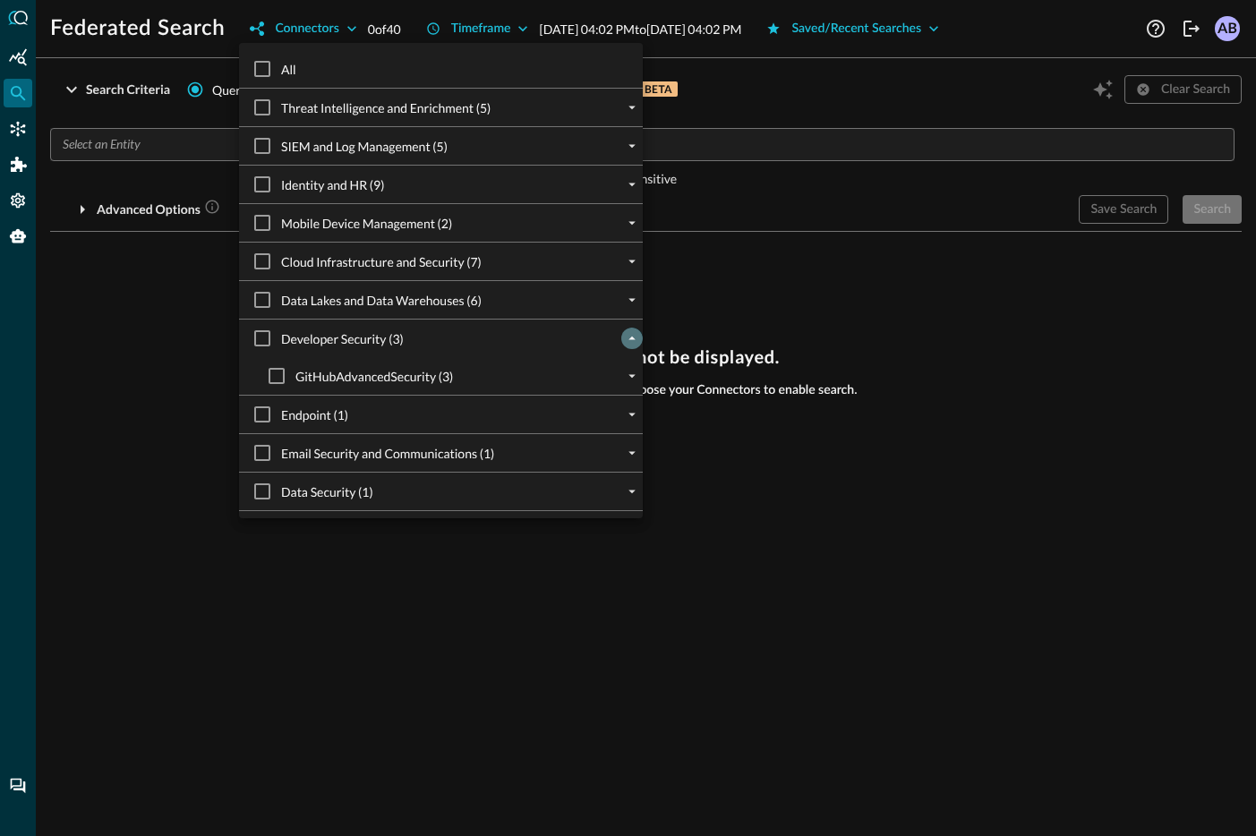
click at [635, 339] on icon "collapse" at bounding box center [632, 338] width 16 height 16
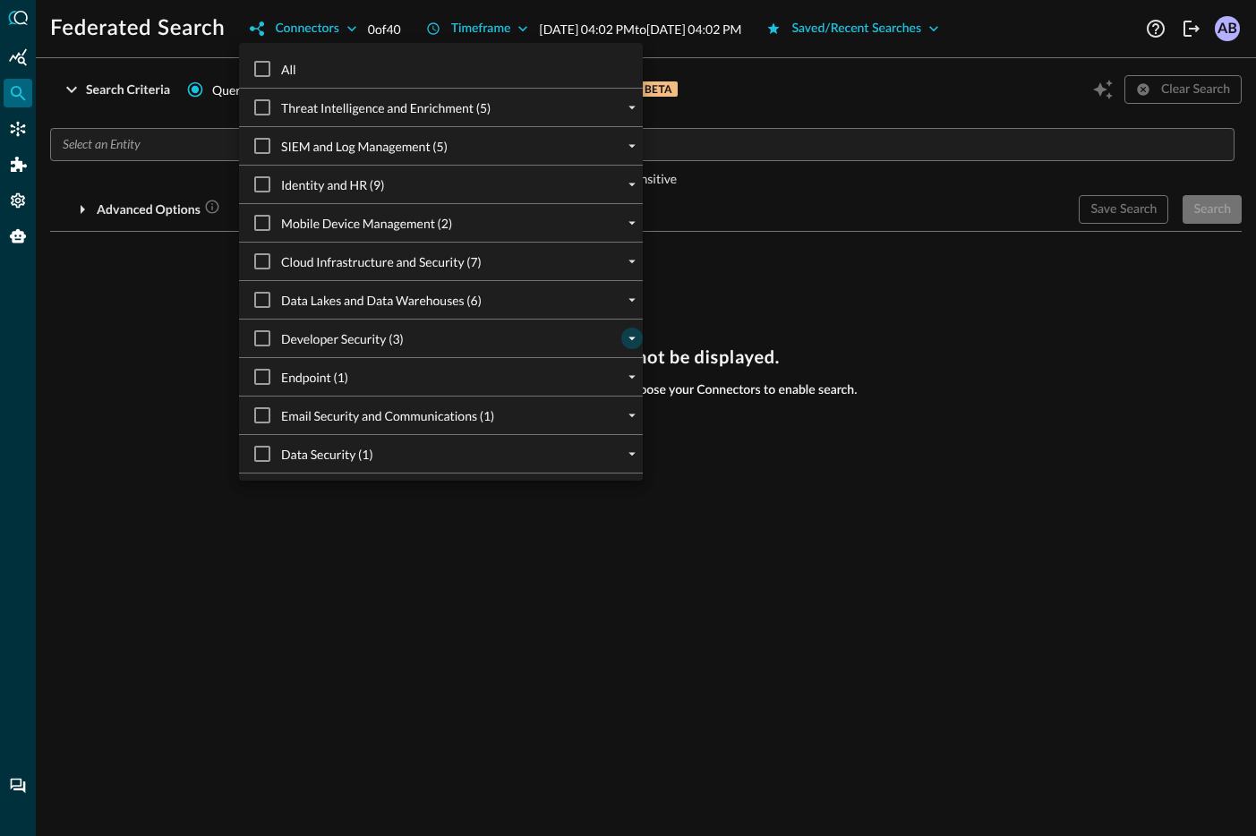
click at [634, 367] on button "expand" at bounding box center [631, 376] width 21 height 21
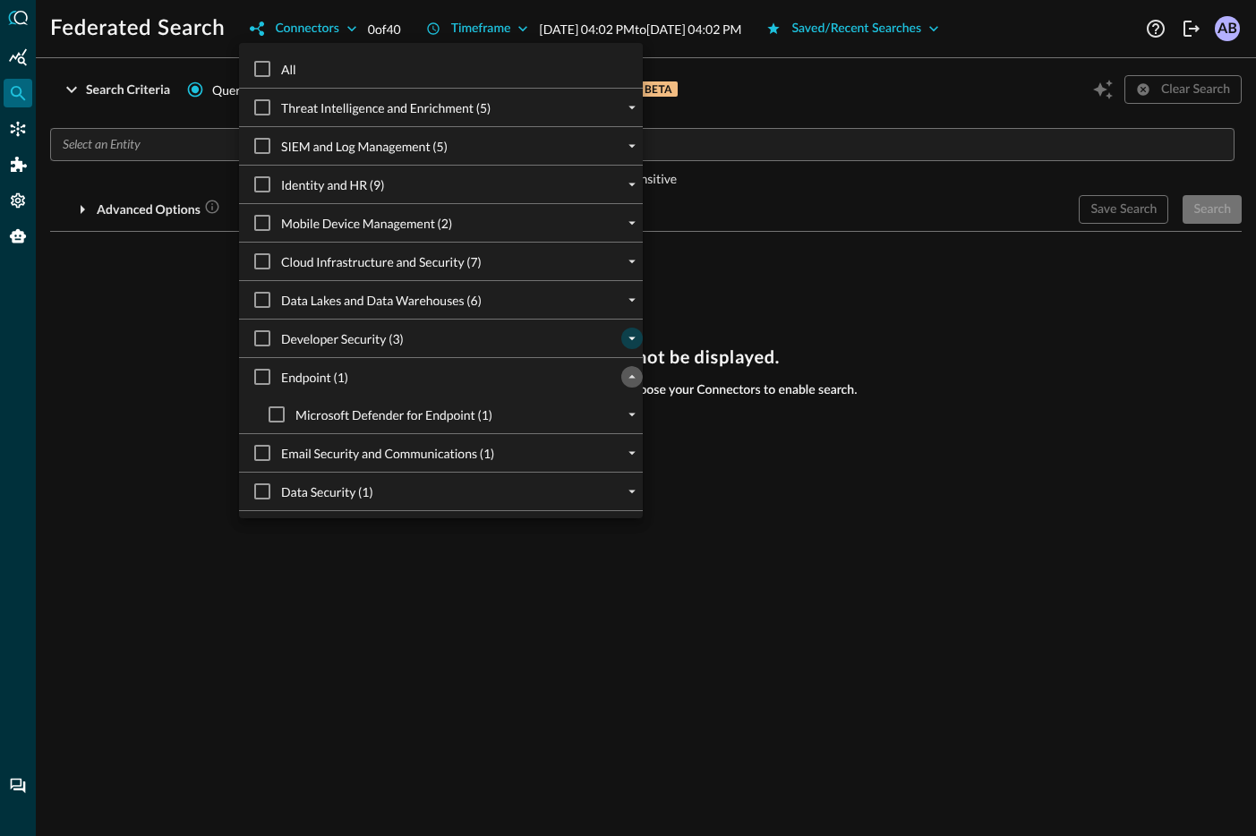
click at [634, 367] on button "collapse" at bounding box center [631, 376] width 21 height 21
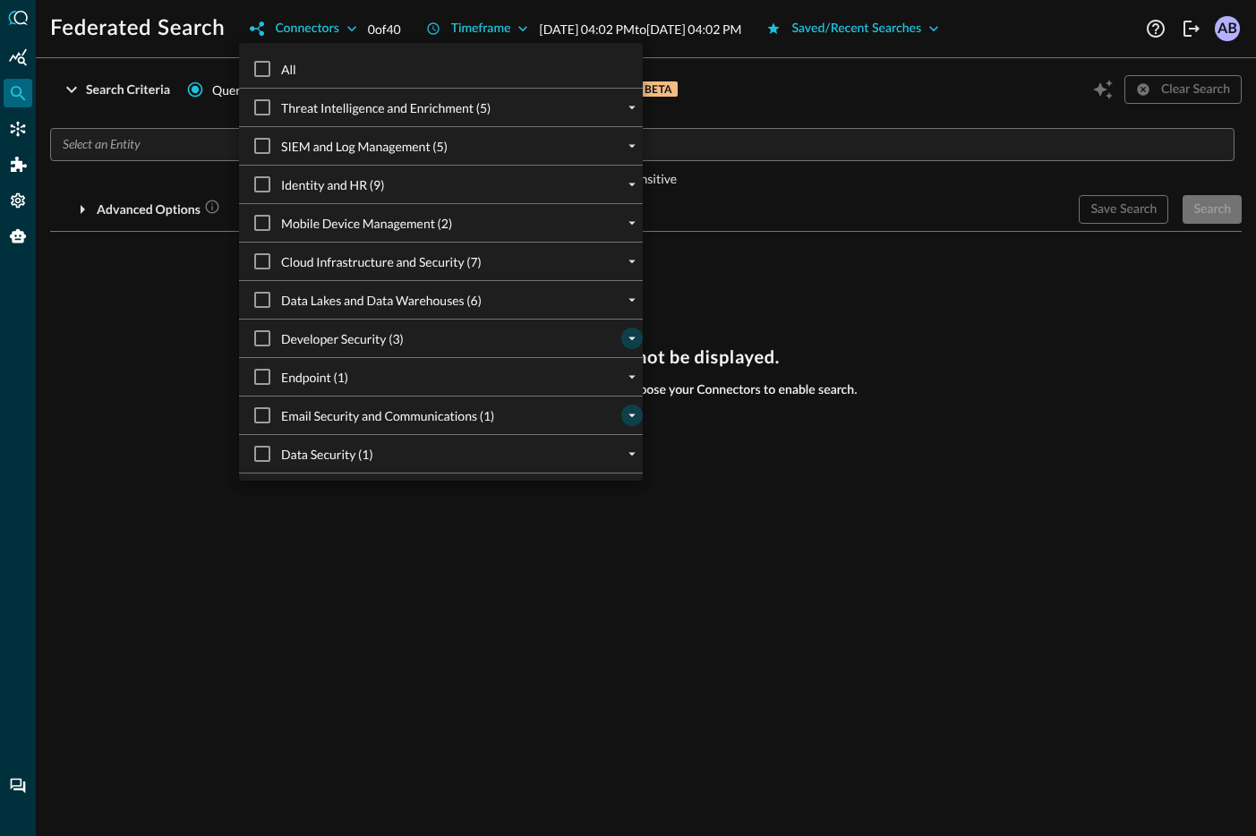
click at [630, 405] on button "expand" at bounding box center [631, 415] width 21 height 21
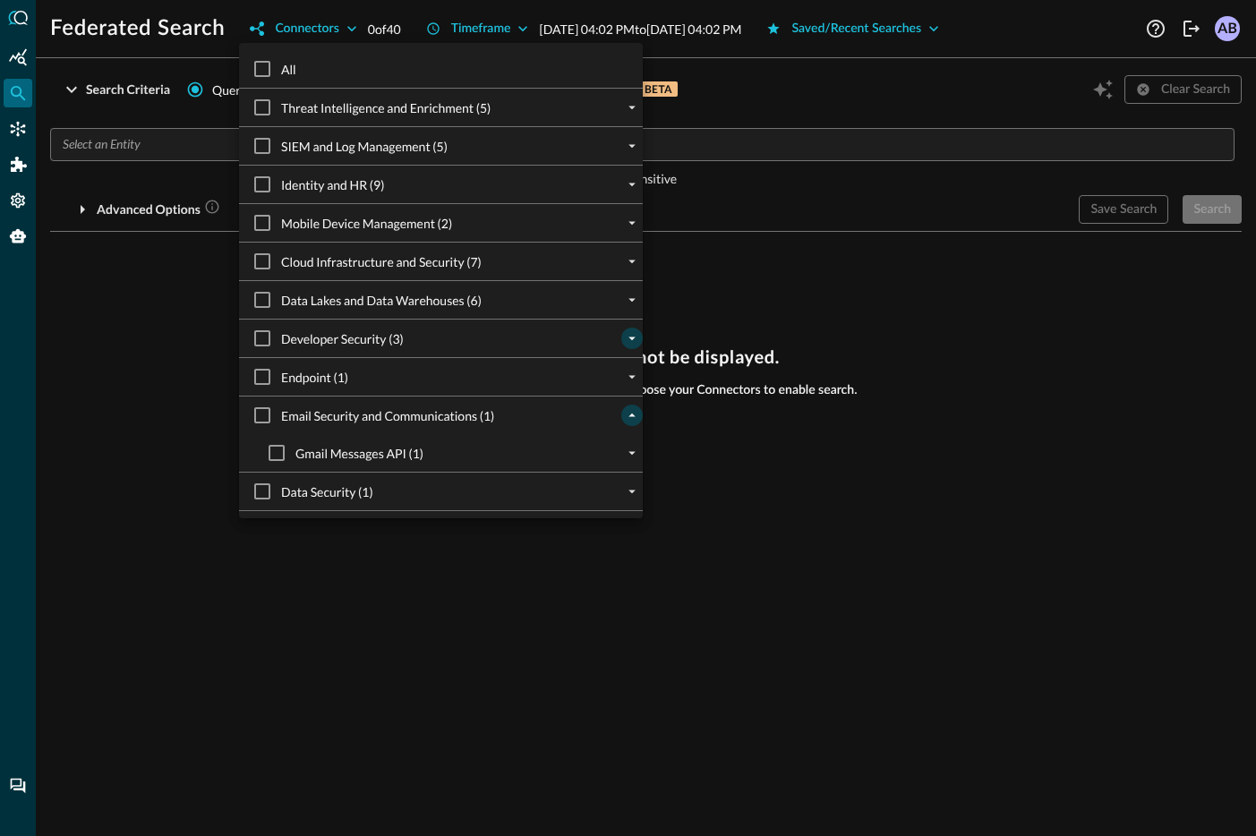
click at [630, 405] on button "collapse" at bounding box center [631, 415] width 21 height 21
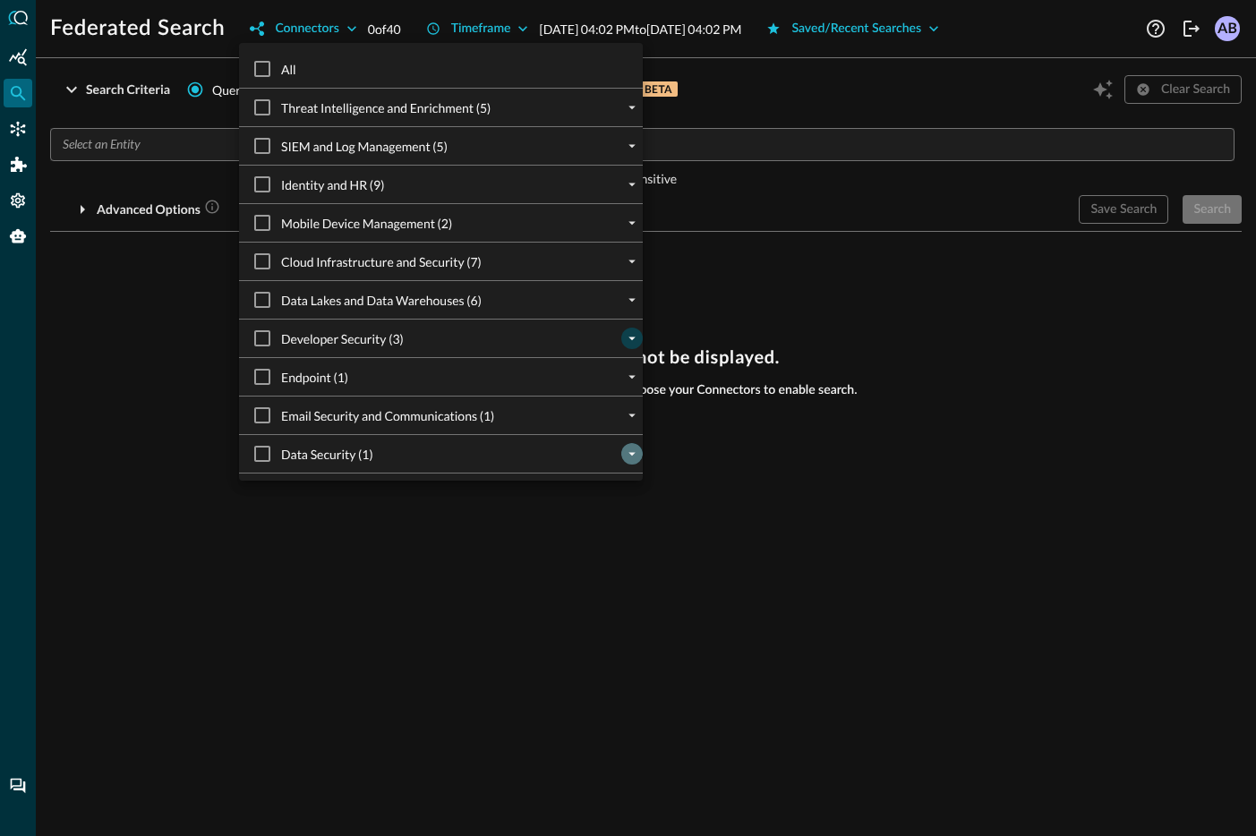
click at [629, 449] on icon "expand" at bounding box center [632, 454] width 16 height 16
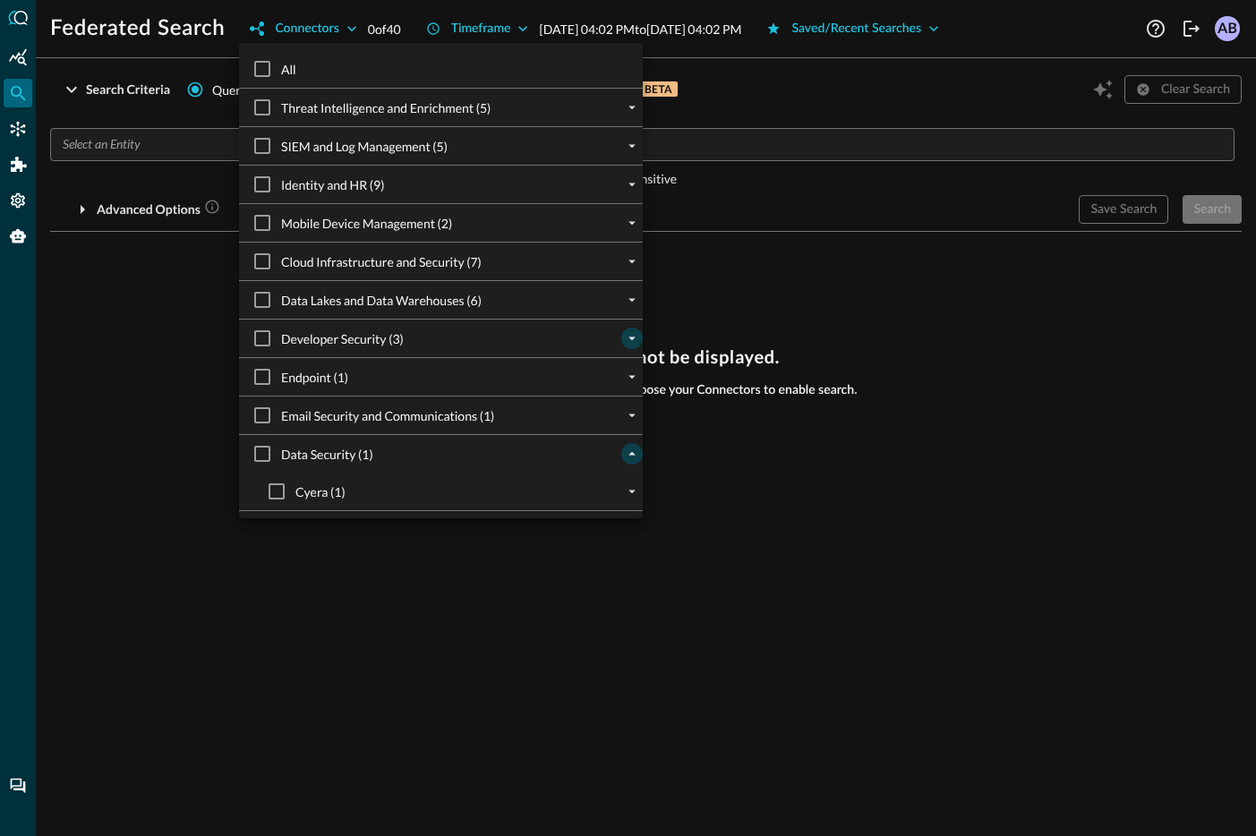
click at [629, 449] on icon "collapse" at bounding box center [632, 454] width 16 height 16
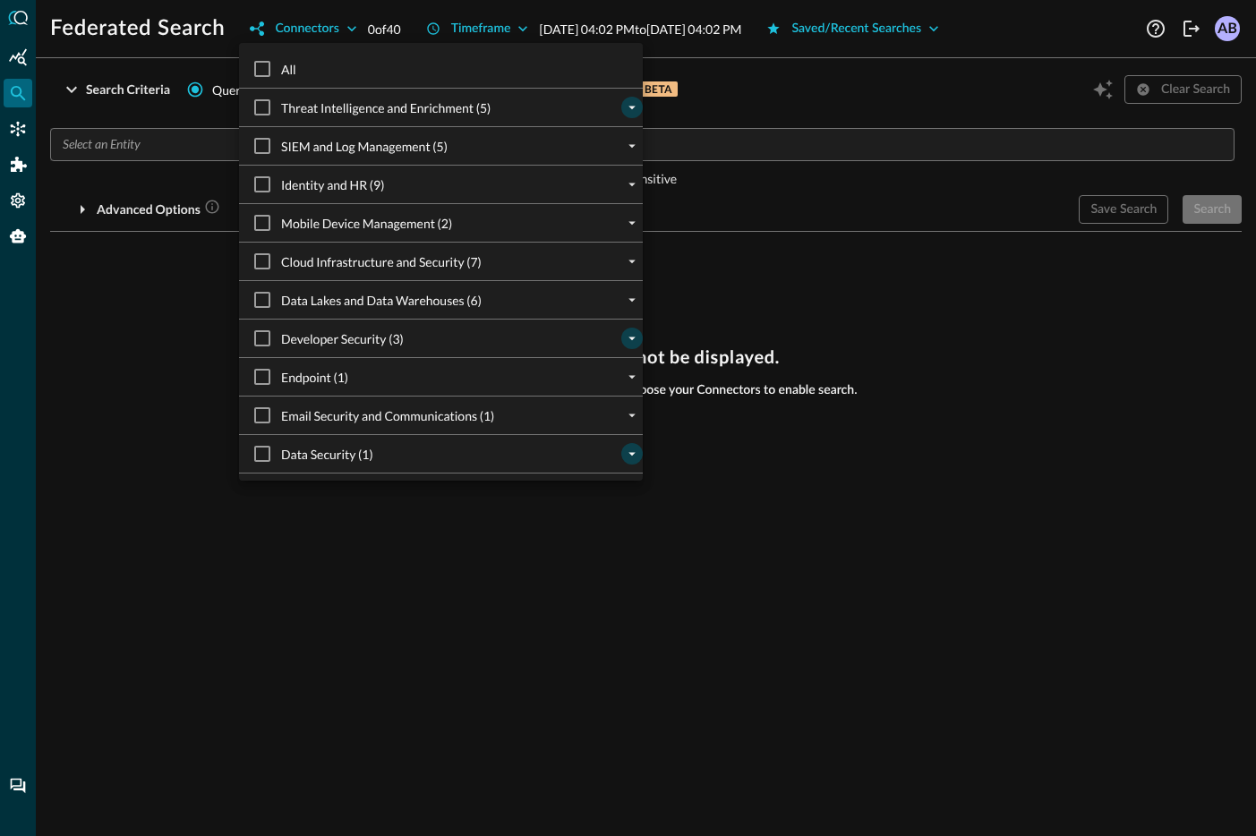
click at [632, 107] on icon "expand" at bounding box center [632, 109] width 7 height 4
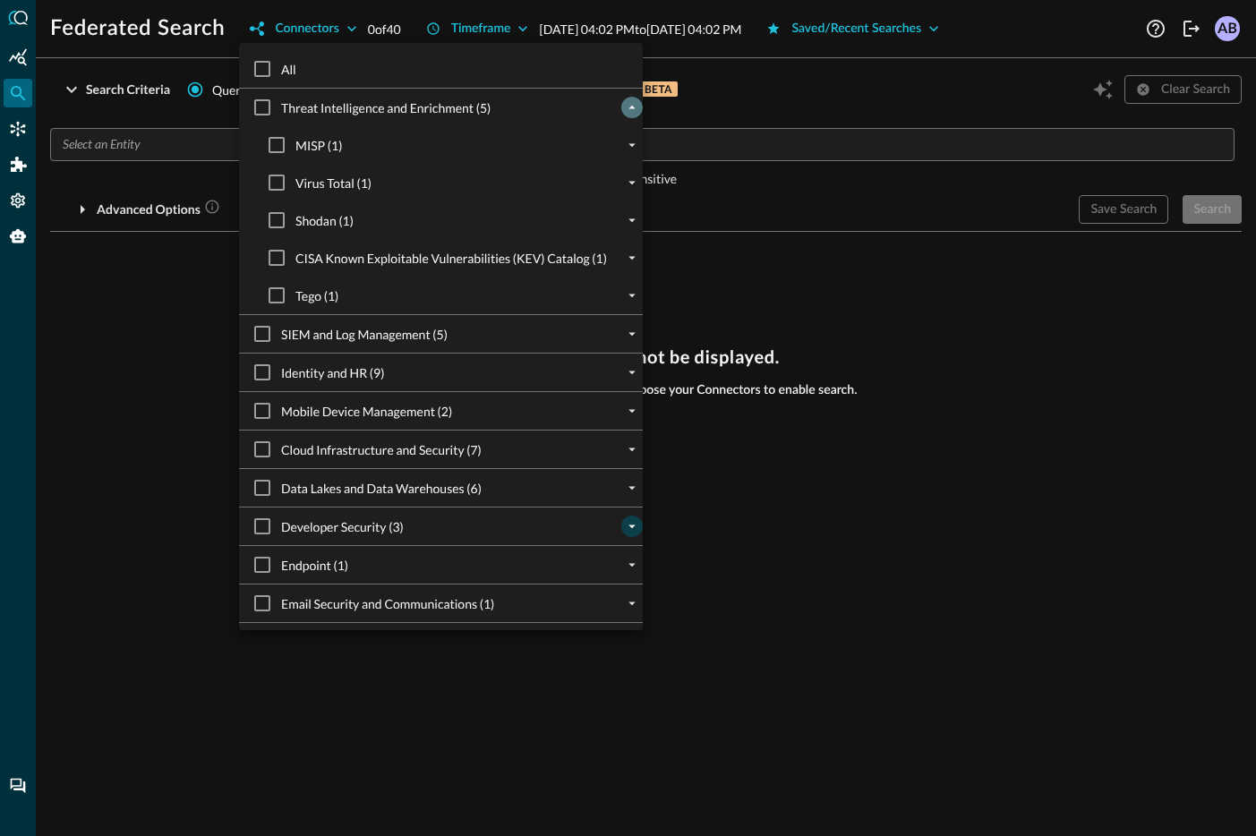
click at [632, 107] on icon "collapse" at bounding box center [632, 108] width 7 height 4
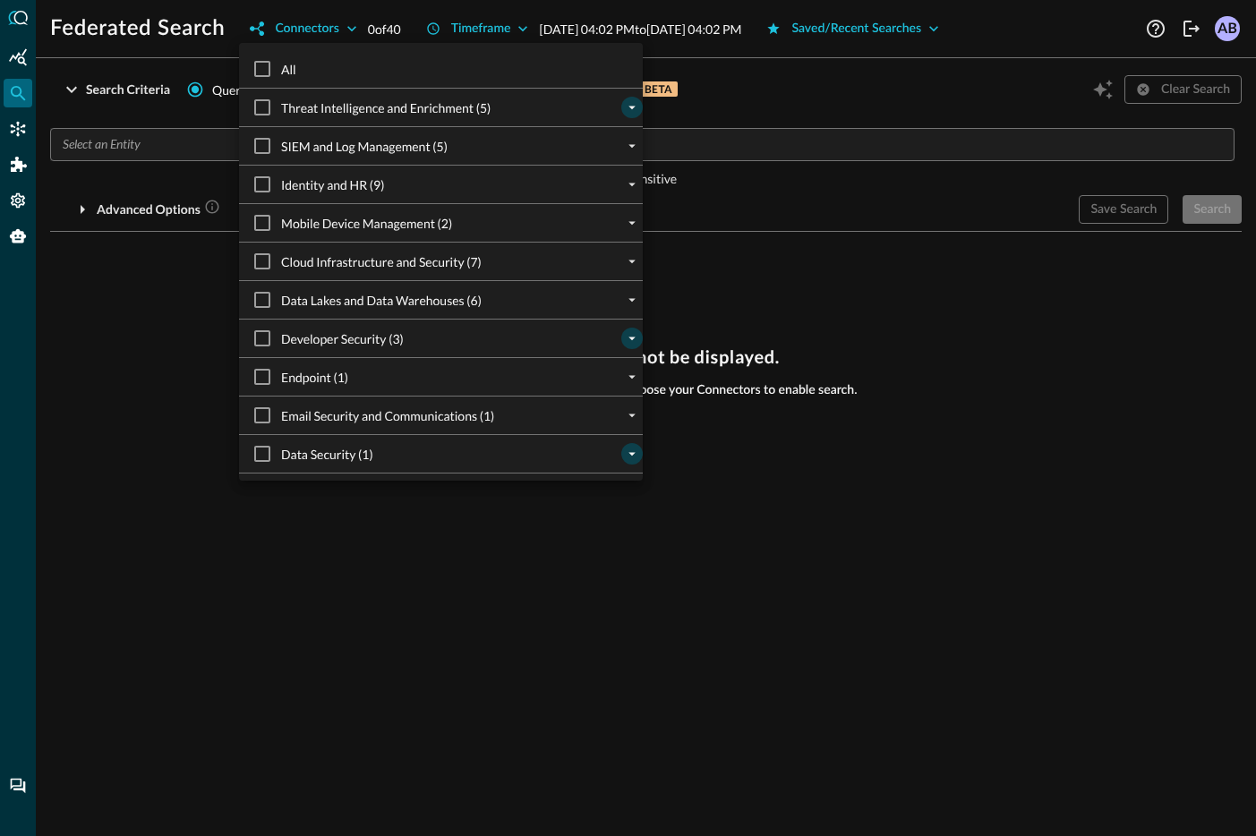
click at [630, 135] on div at bounding box center [631, 145] width 21 height 21
click at [634, 185] on icon "expand" at bounding box center [632, 184] width 16 height 16
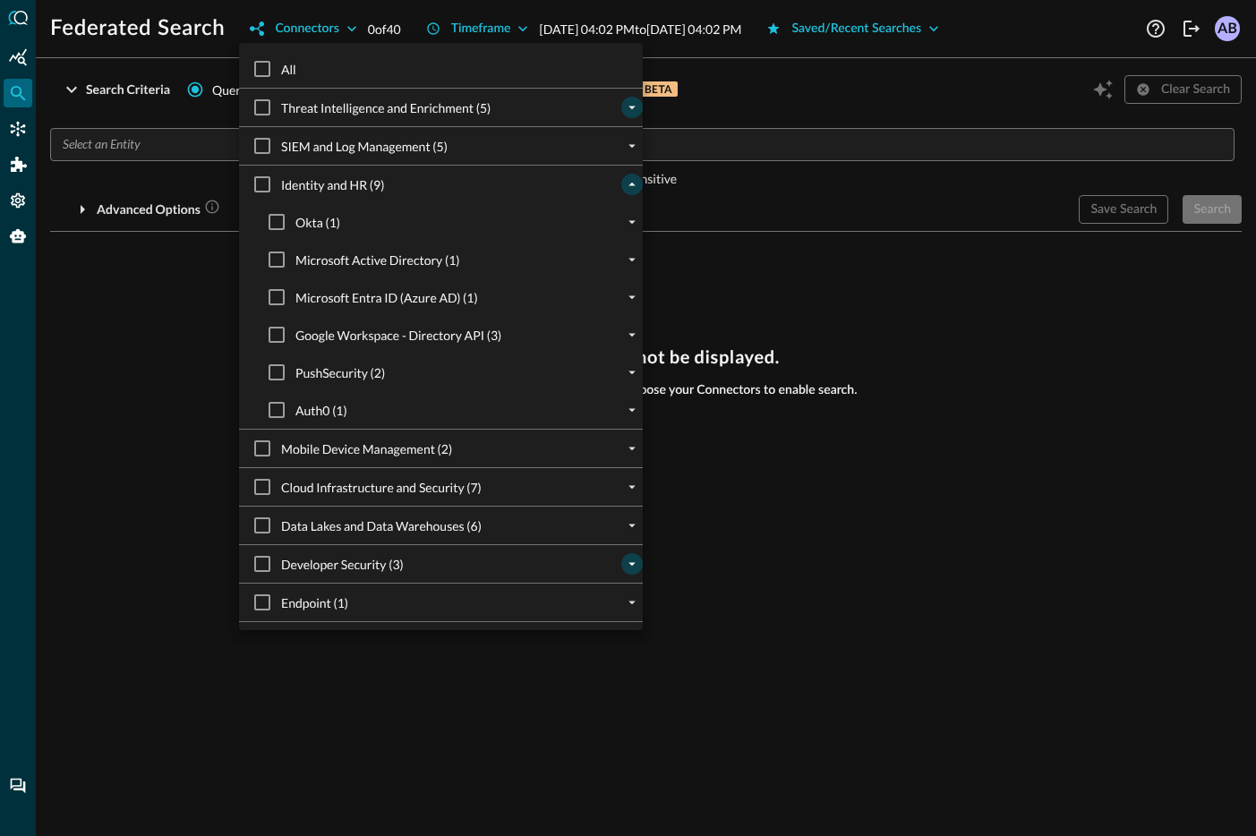
click at [634, 185] on icon "collapse" at bounding box center [632, 185] width 7 height 4
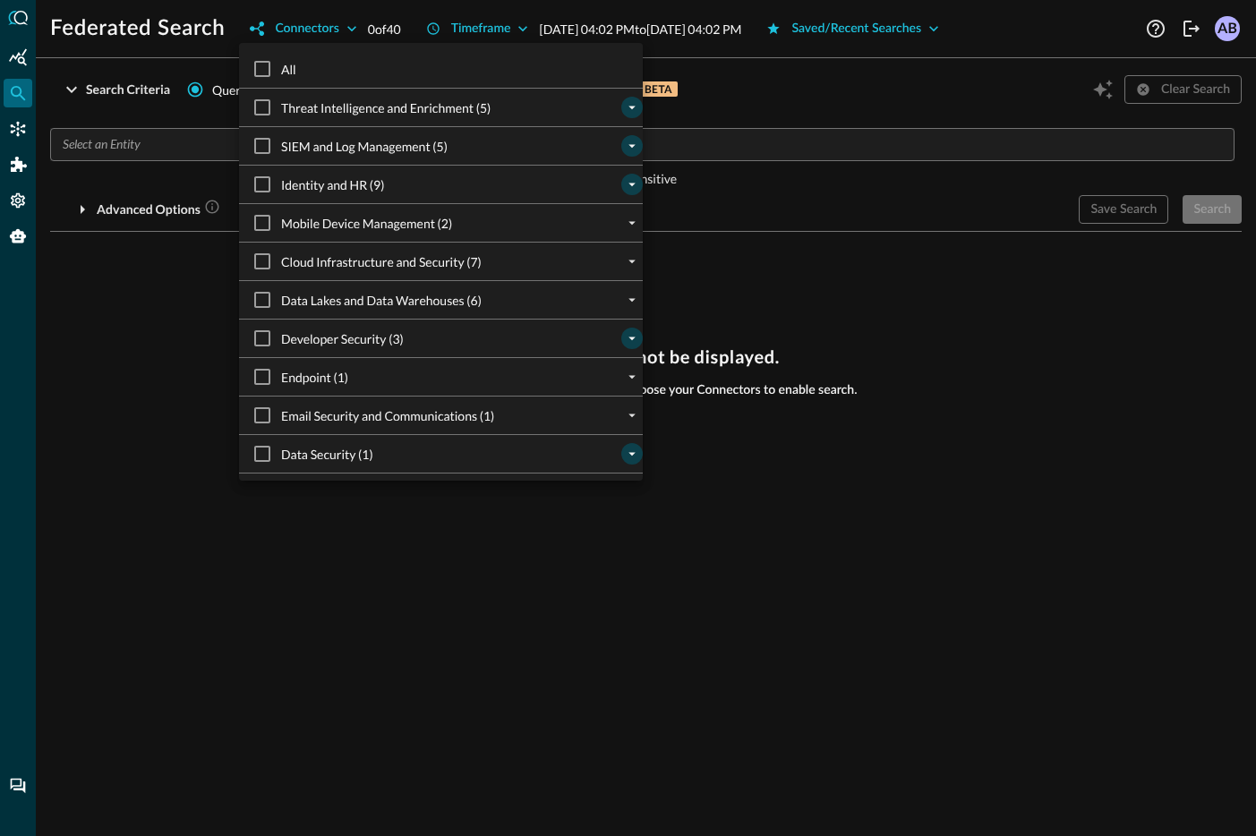
click at [633, 146] on icon "expand" at bounding box center [632, 147] width 7 height 4
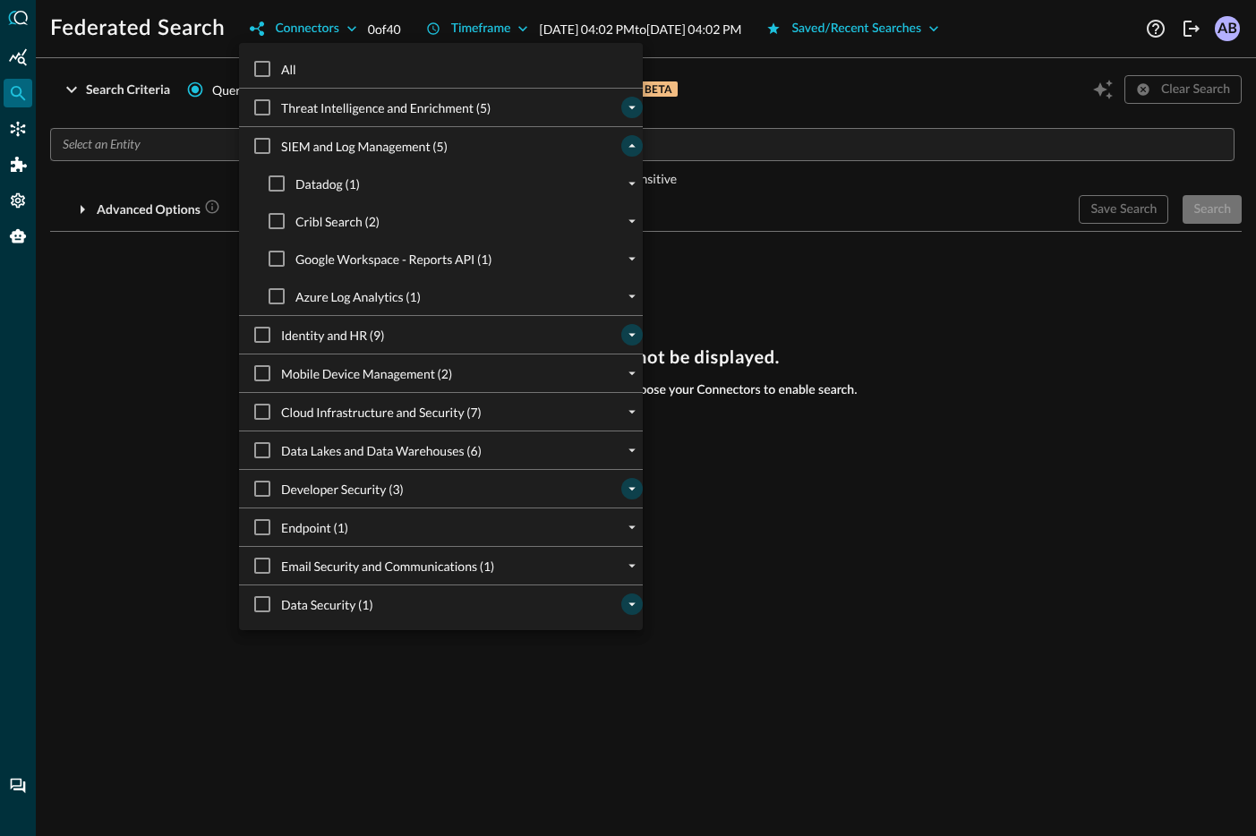
click at [633, 146] on icon "collapse" at bounding box center [632, 146] width 7 height 4
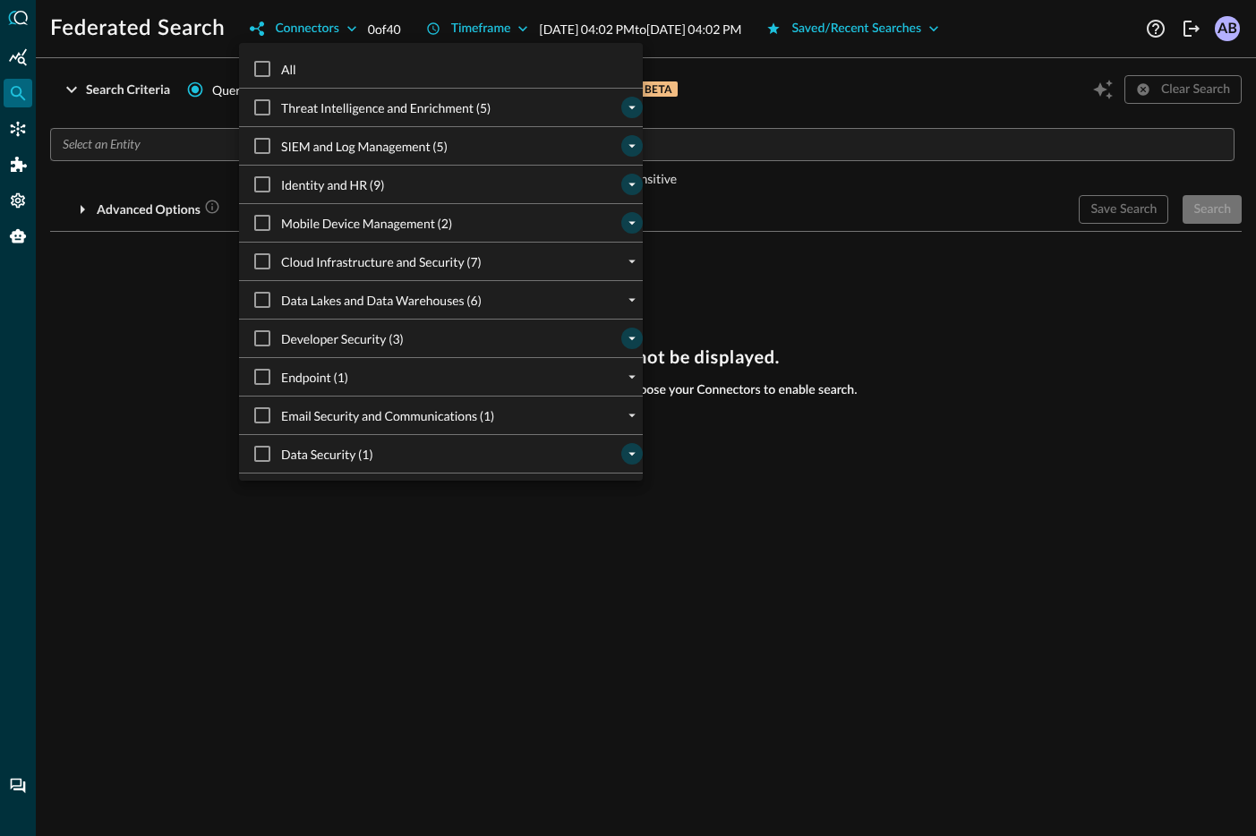
click at [633, 227] on icon "expand" at bounding box center [632, 223] width 16 height 16
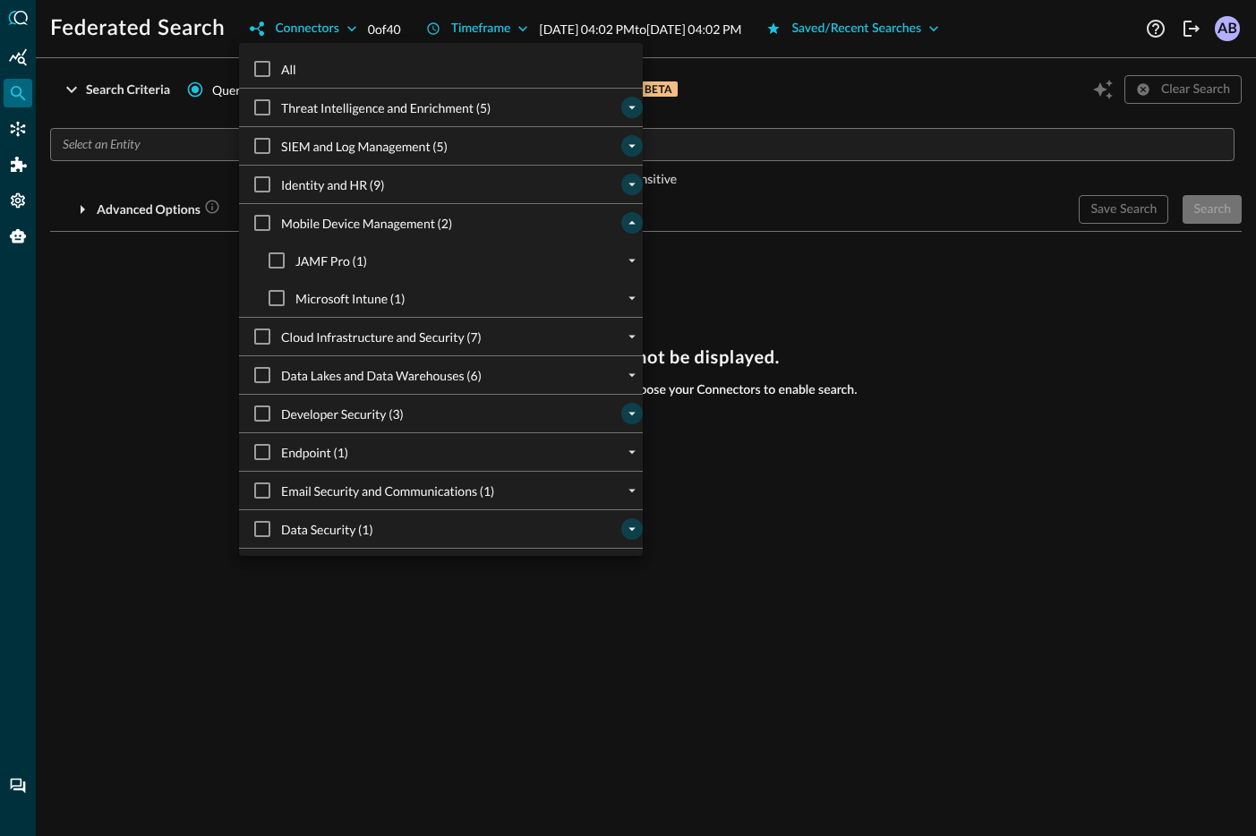
click at [633, 227] on icon "collapse" at bounding box center [632, 223] width 16 height 16
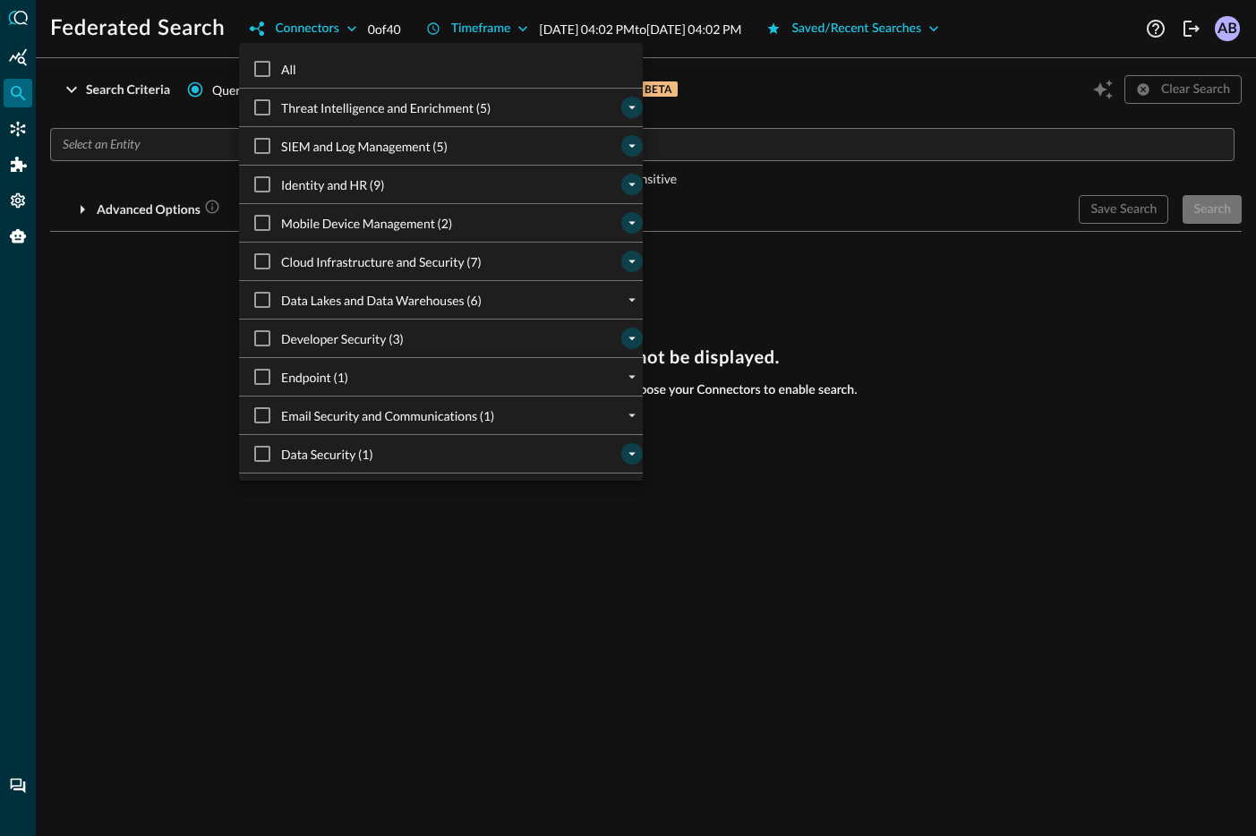
click at [633, 262] on icon "expand" at bounding box center [632, 261] width 16 height 16
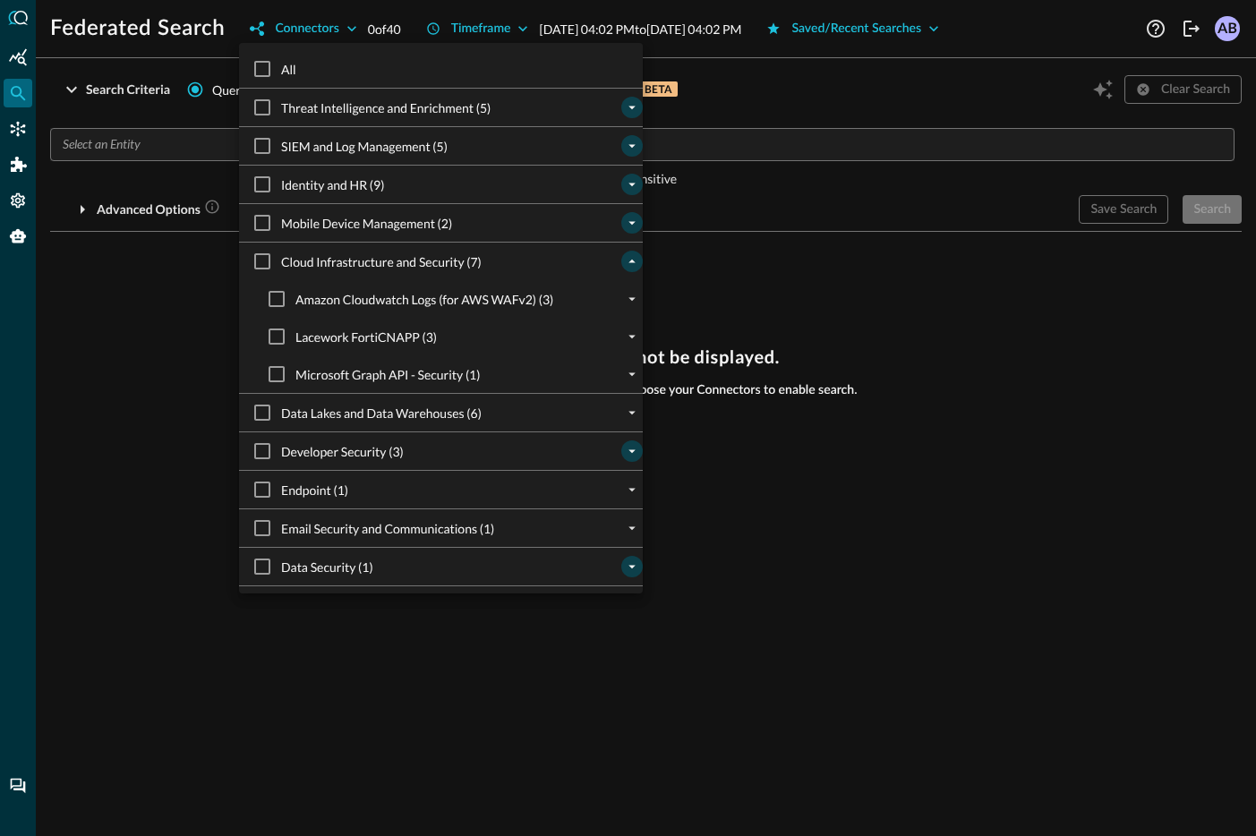
click at [633, 262] on icon "collapse" at bounding box center [632, 262] width 7 height 4
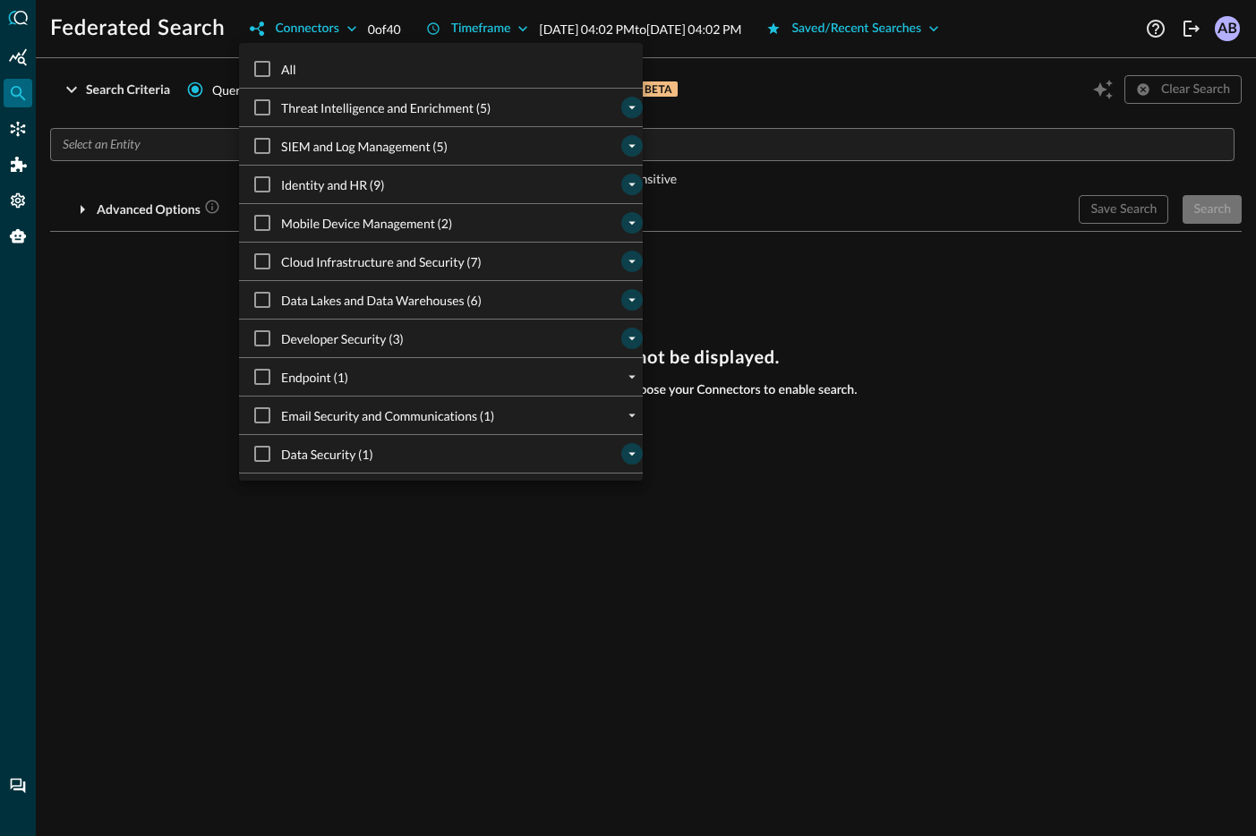
click at [631, 293] on icon "expand" at bounding box center [632, 300] width 16 height 16
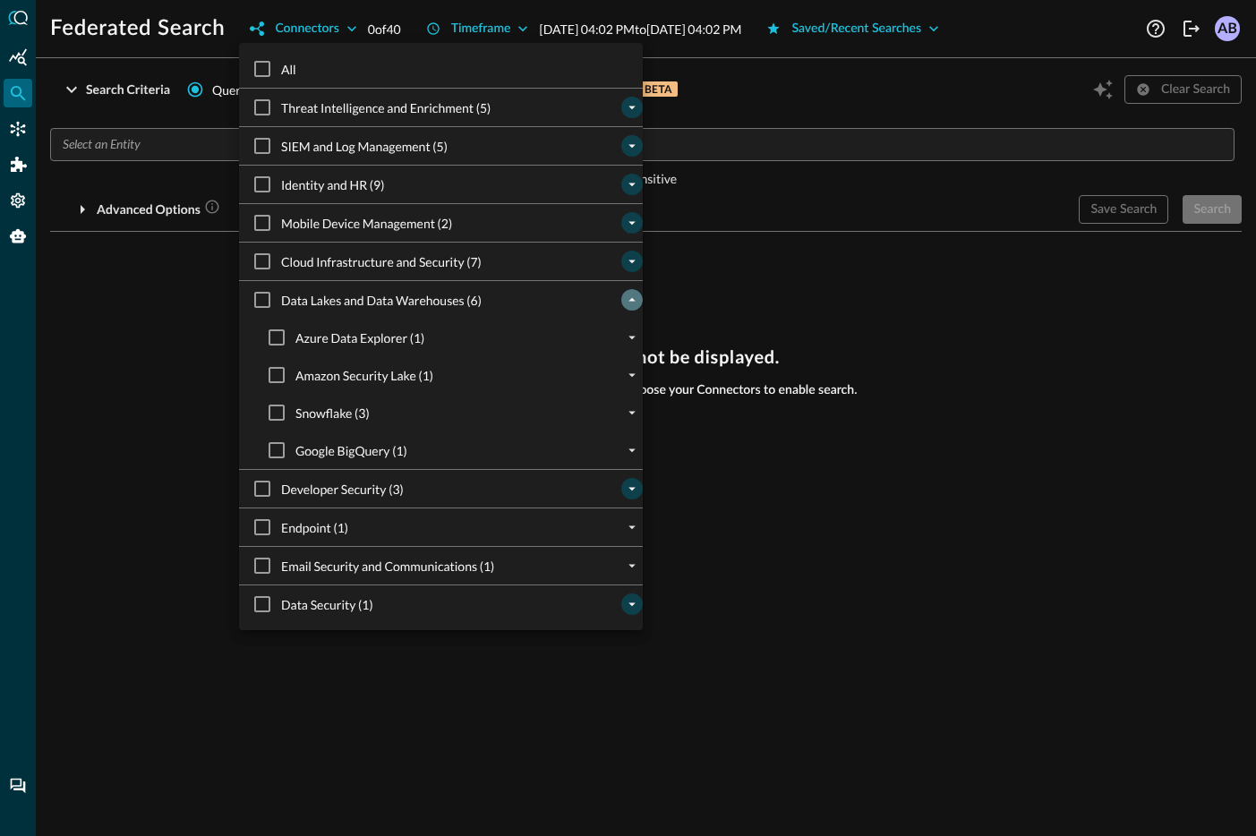
click at [631, 293] on icon "collapse" at bounding box center [632, 300] width 16 height 16
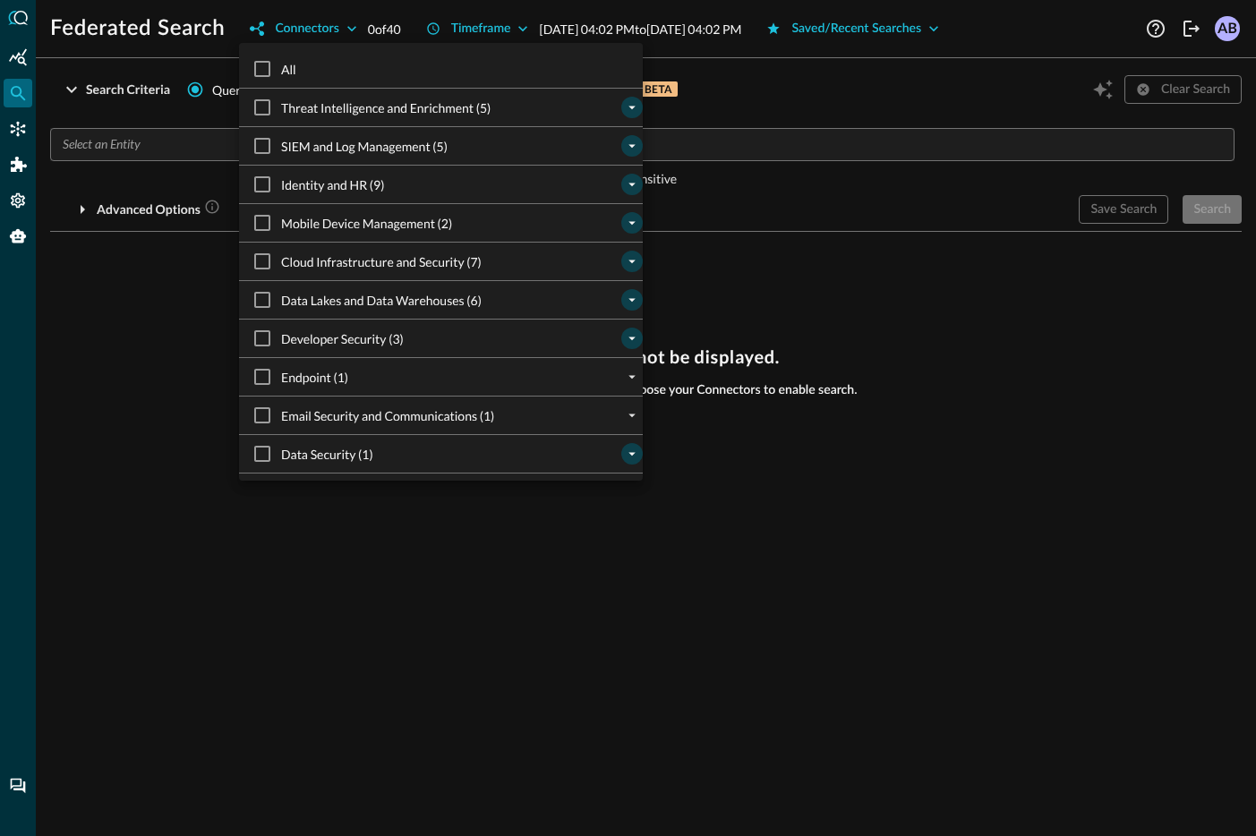
click at [629, 333] on icon "expand" at bounding box center [632, 338] width 16 height 16
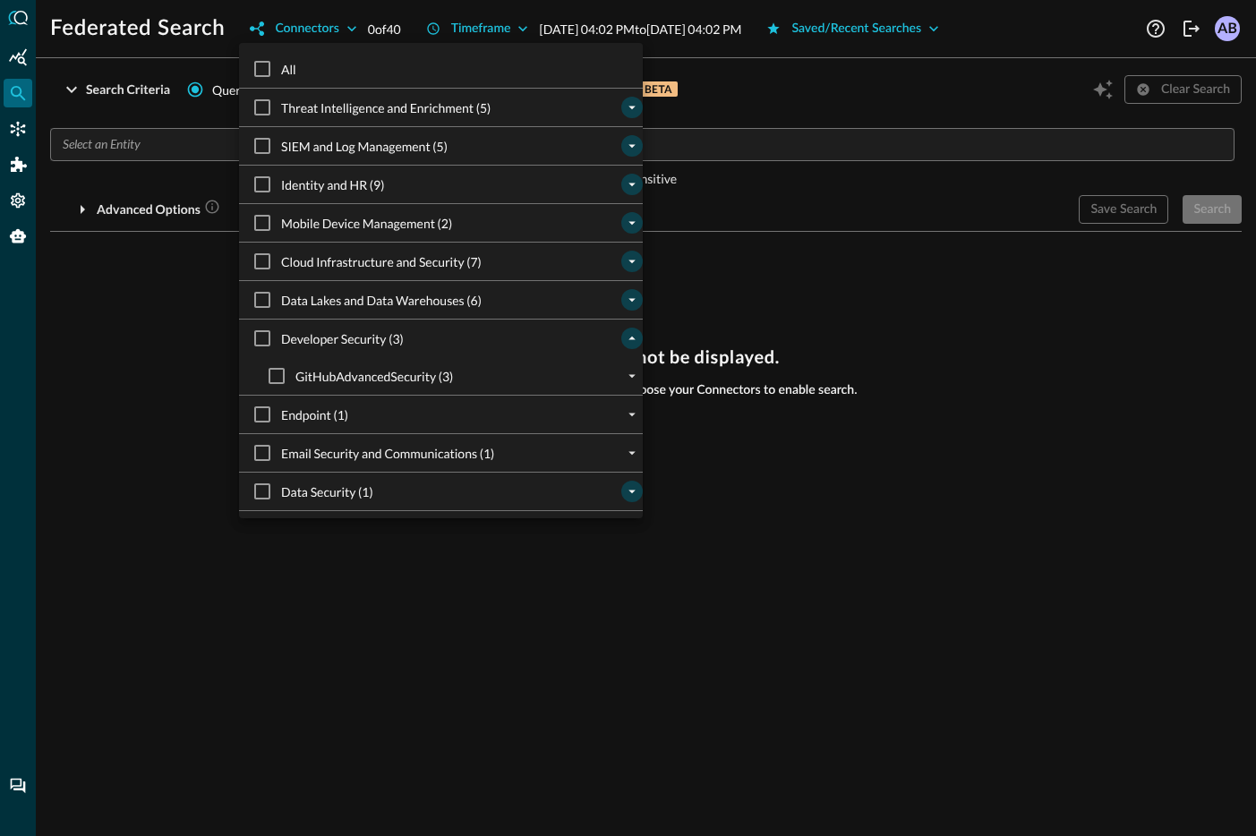
click at [629, 333] on icon "collapse" at bounding box center [632, 338] width 16 height 16
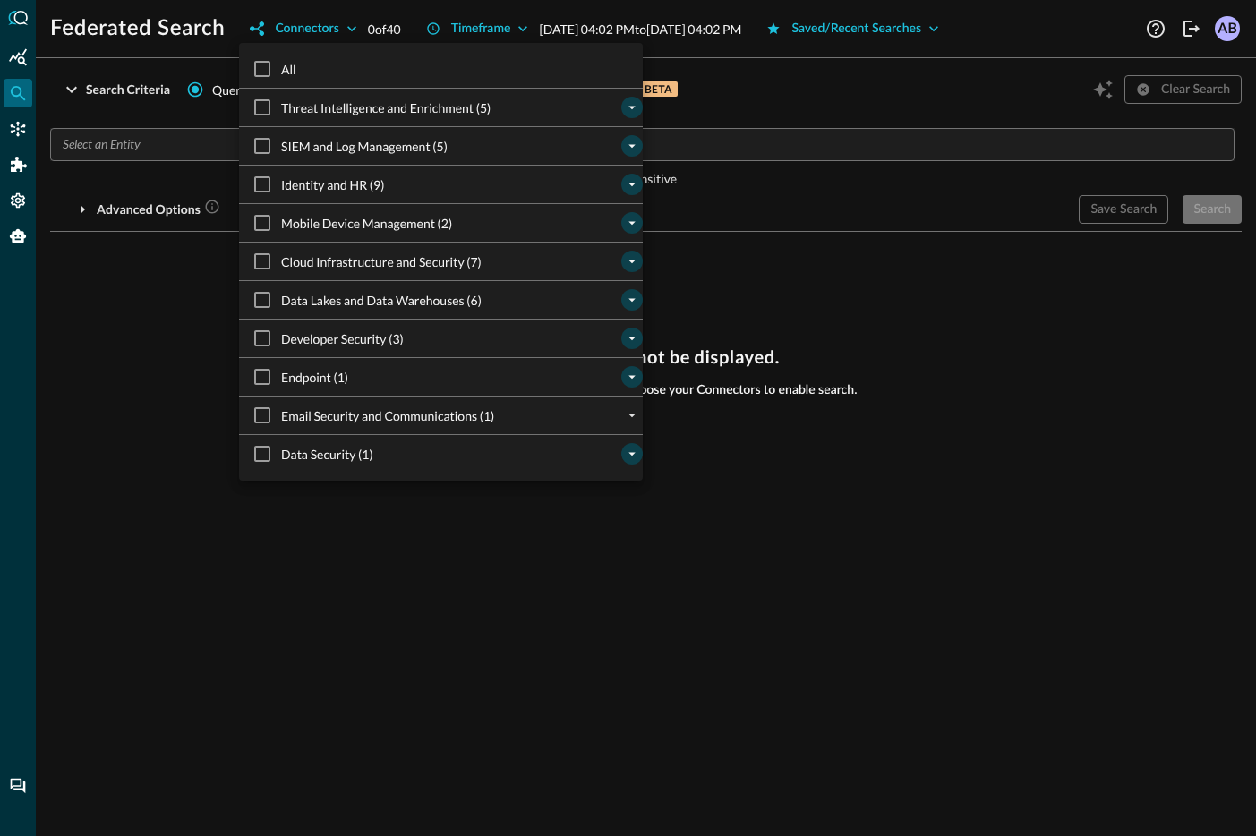
click at [628, 368] on button "expand" at bounding box center [631, 376] width 21 height 21
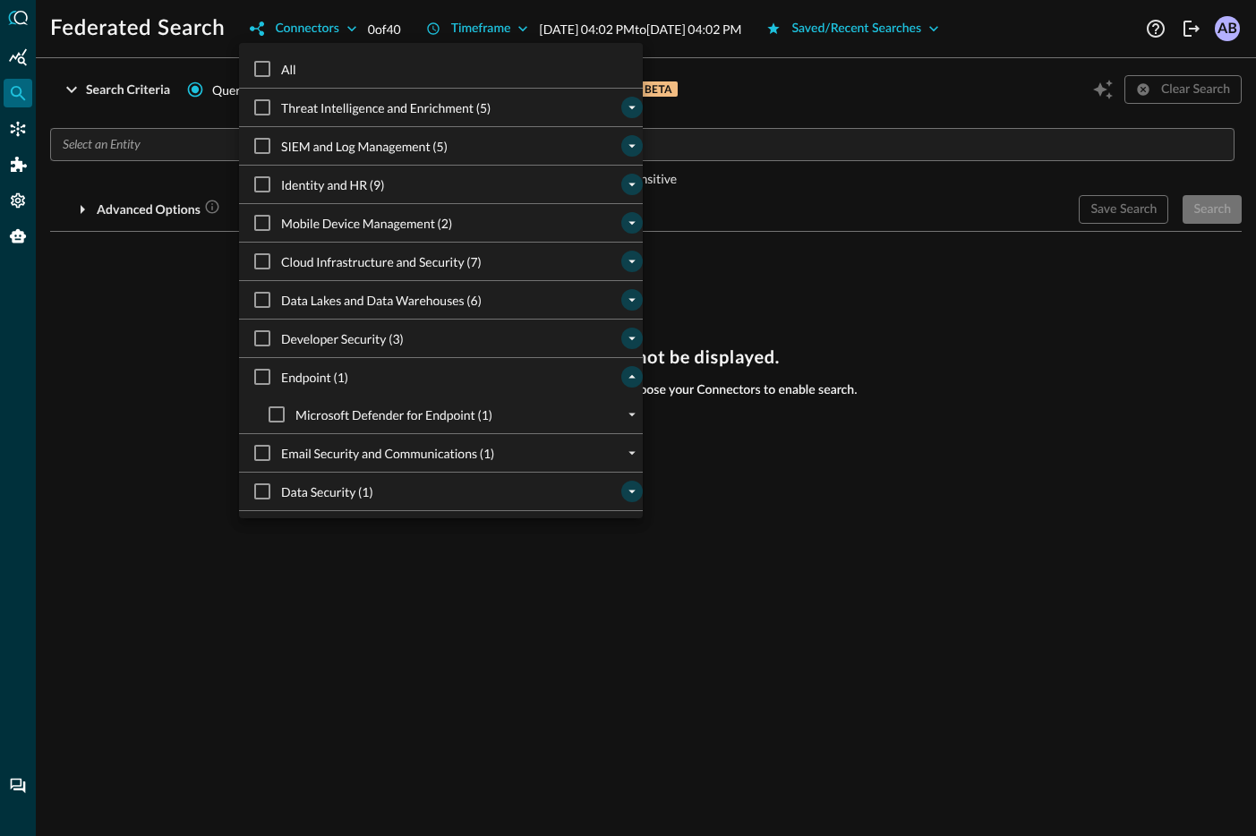
click at [628, 368] on button "collapse" at bounding box center [631, 376] width 21 height 21
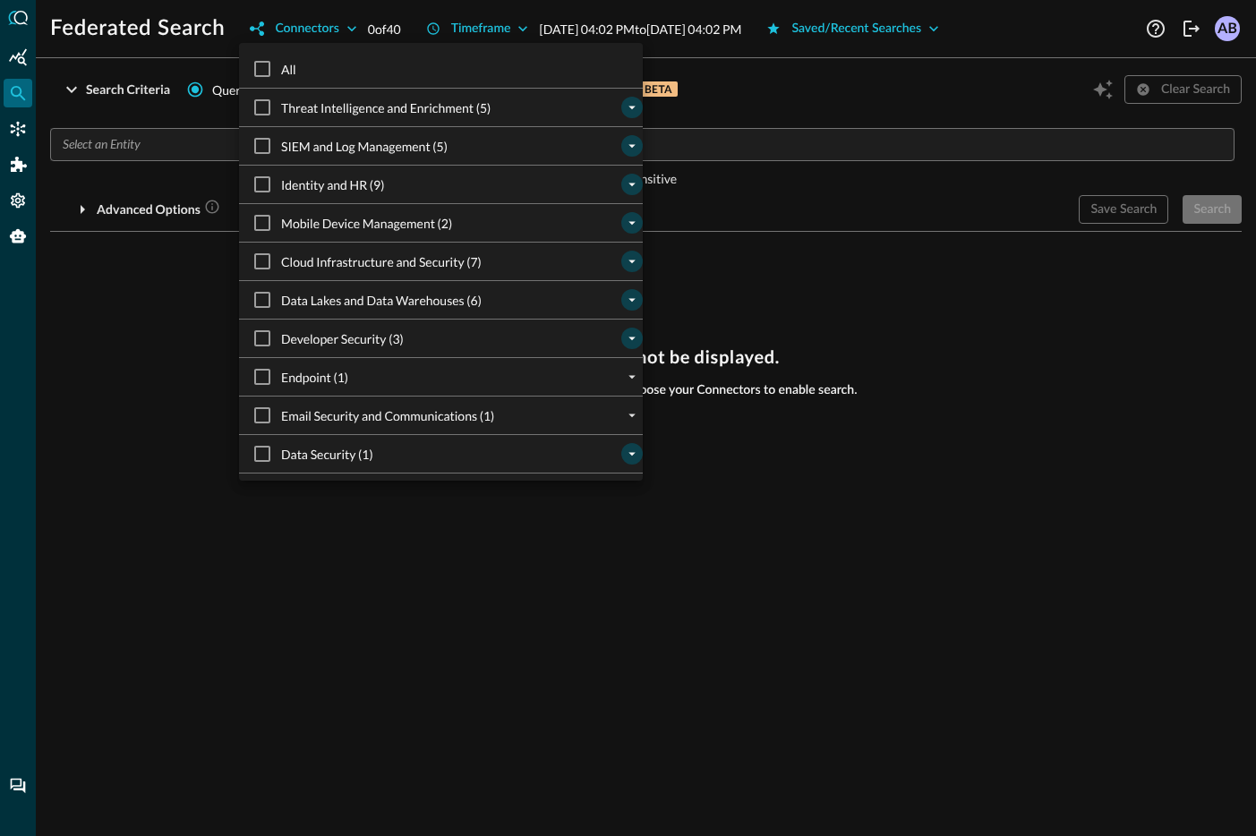
click at [836, 305] on div at bounding box center [628, 418] width 1256 height 836
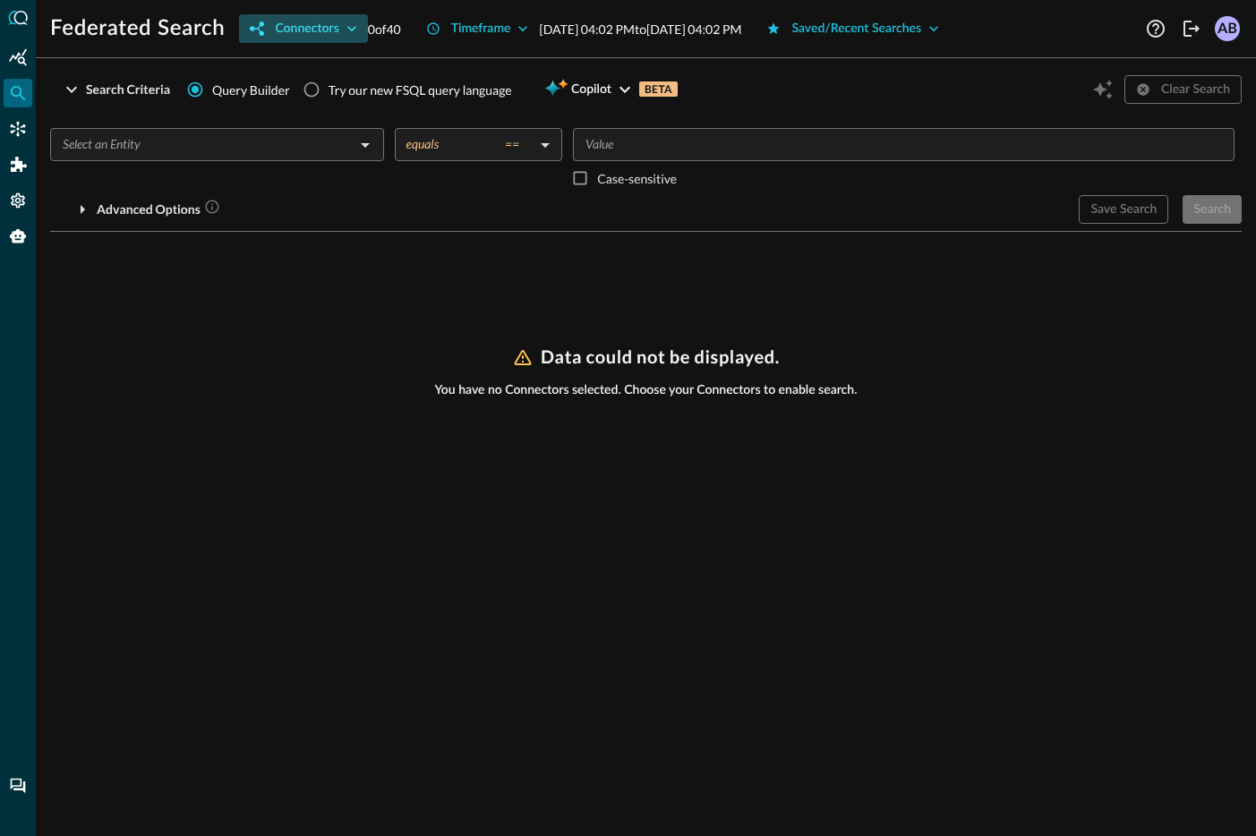
click at [348, 30] on icon "button" at bounding box center [352, 29] width 18 height 18
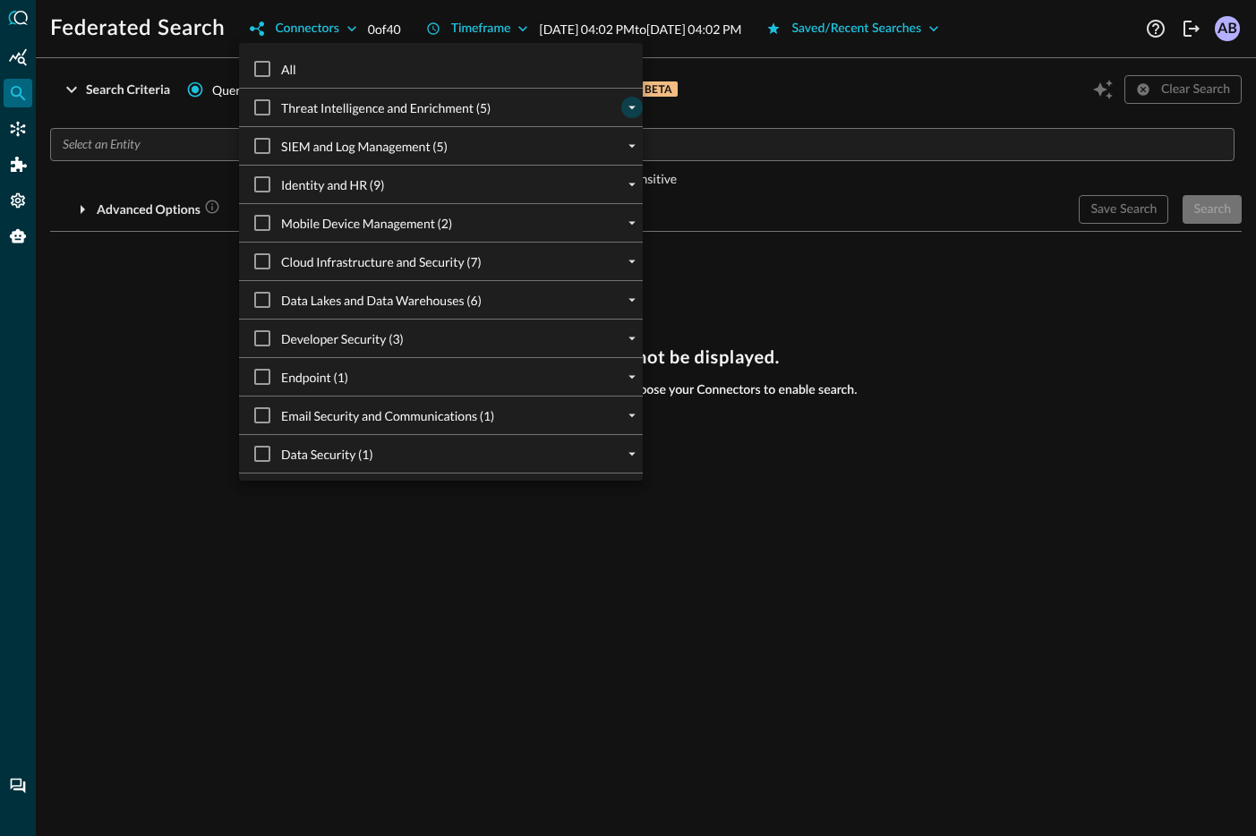
click at [631, 107] on icon "expand" at bounding box center [632, 109] width 7 height 4
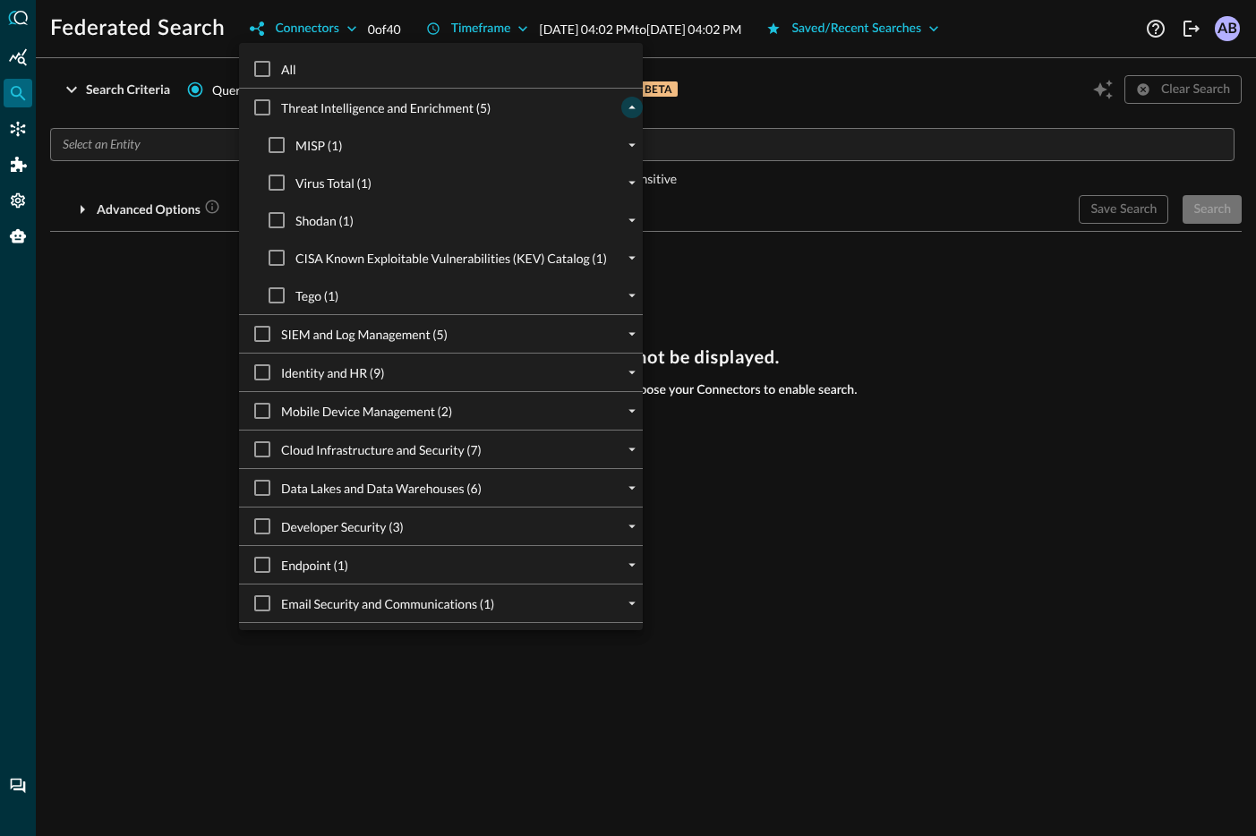
click at [630, 107] on icon "collapse" at bounding box center [632, 107] width 16 height 16
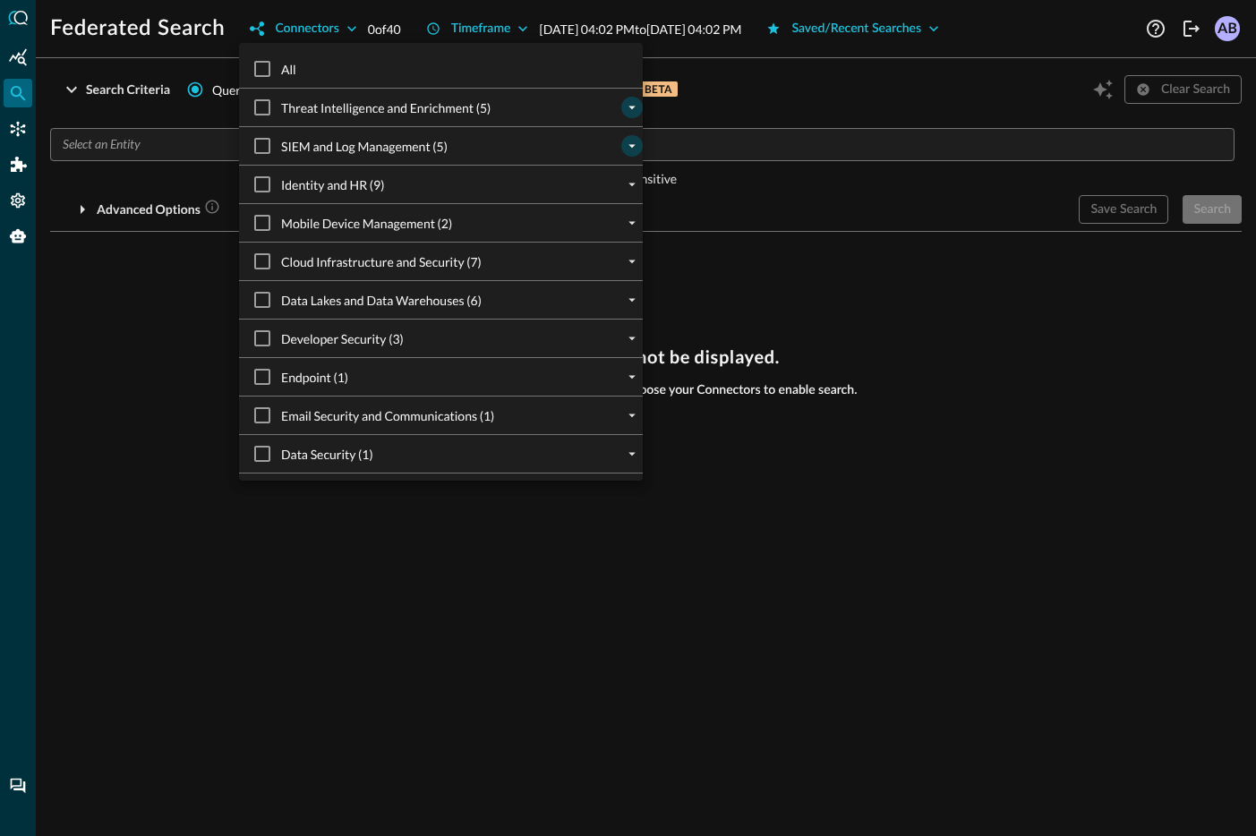
click at [625, 143] on icon "expand" at bounding box center [632, 146] width 16 height 16
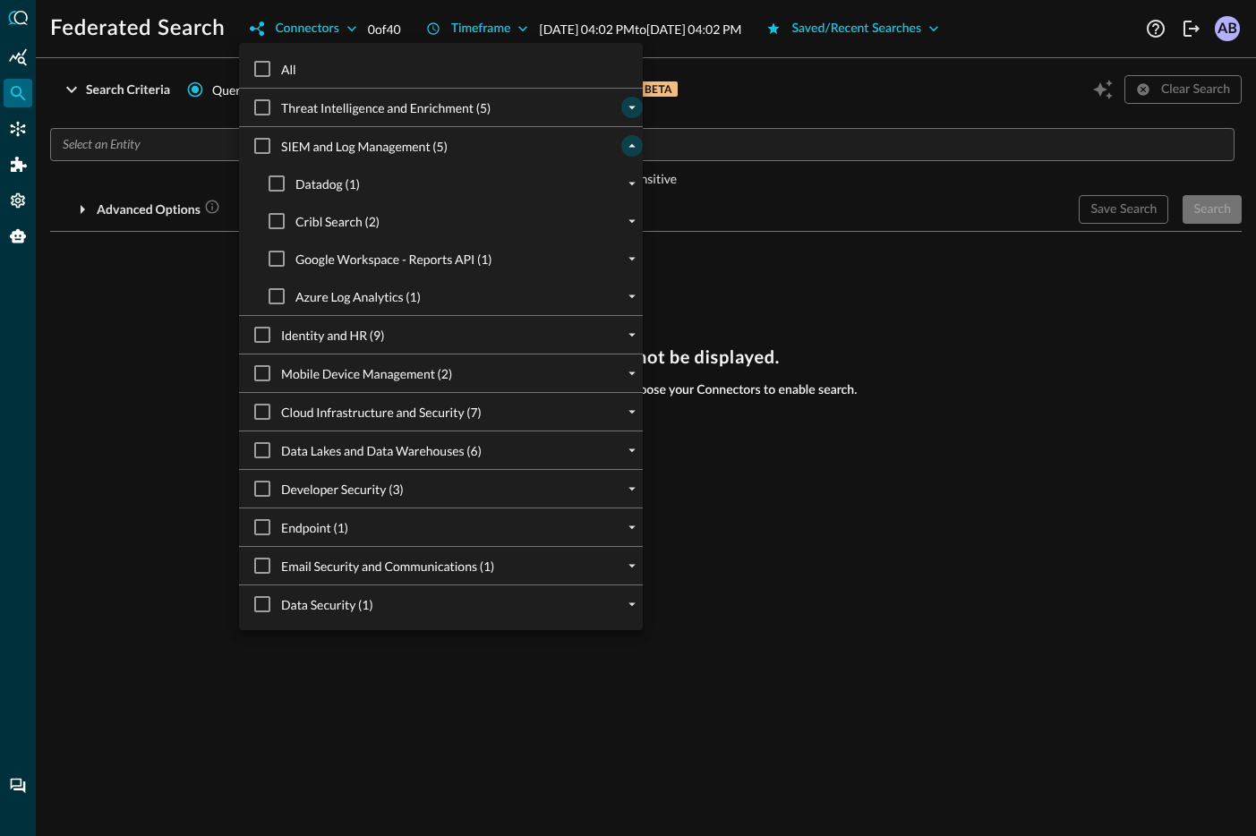
click at [625, 143] on icon "collapse" at bounding box center [632, 146] width 16 height 16
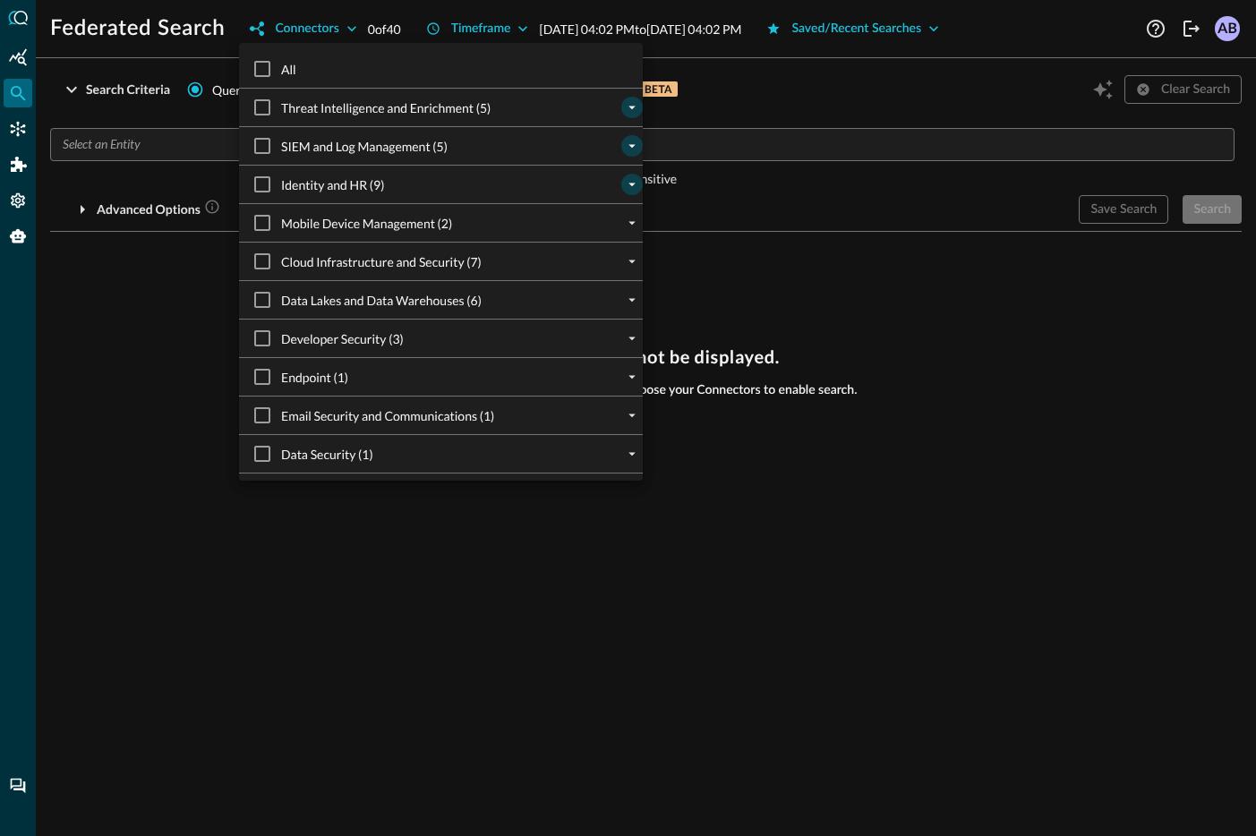
click at [629, 181] on icon "expand" at bounding box center [632, 184] width 16 height 16
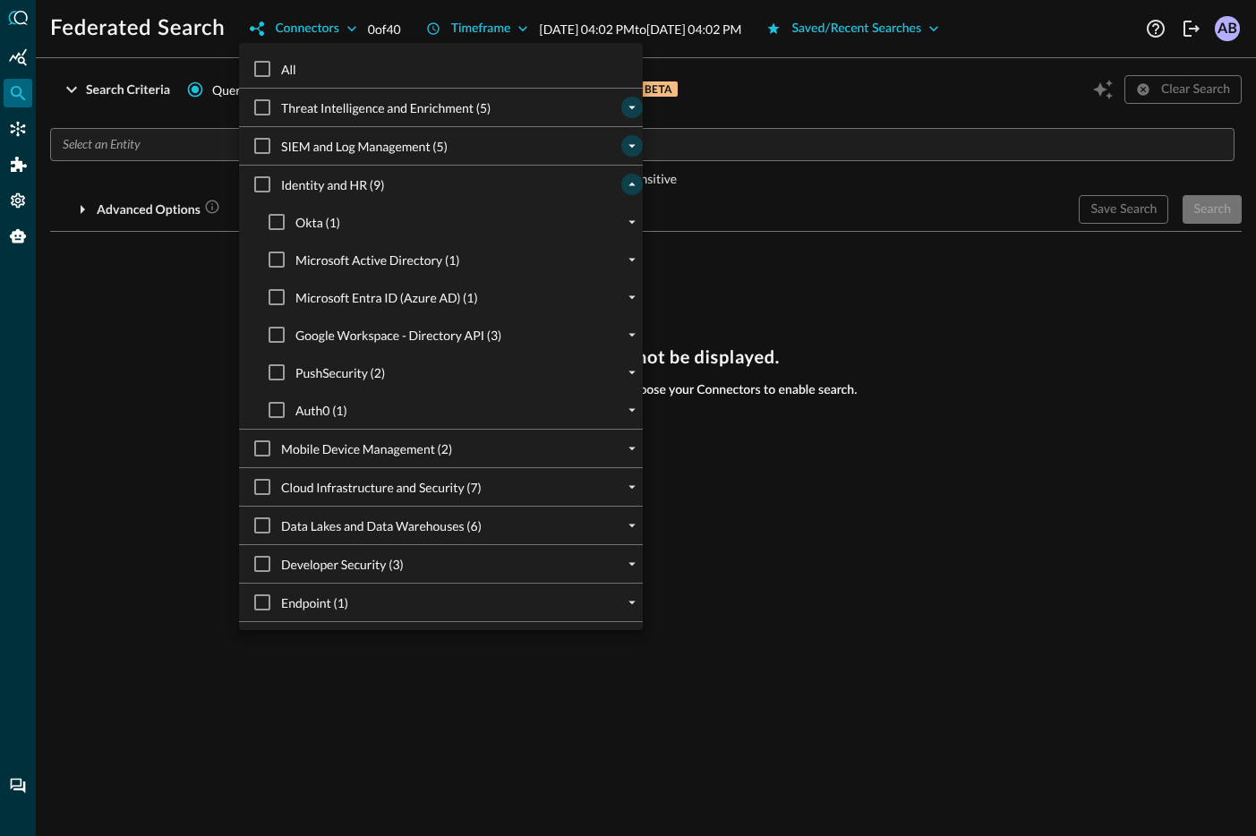
click at [629, 181] on icon "collapse" at bounding box center [632, 184] width 16 height 16
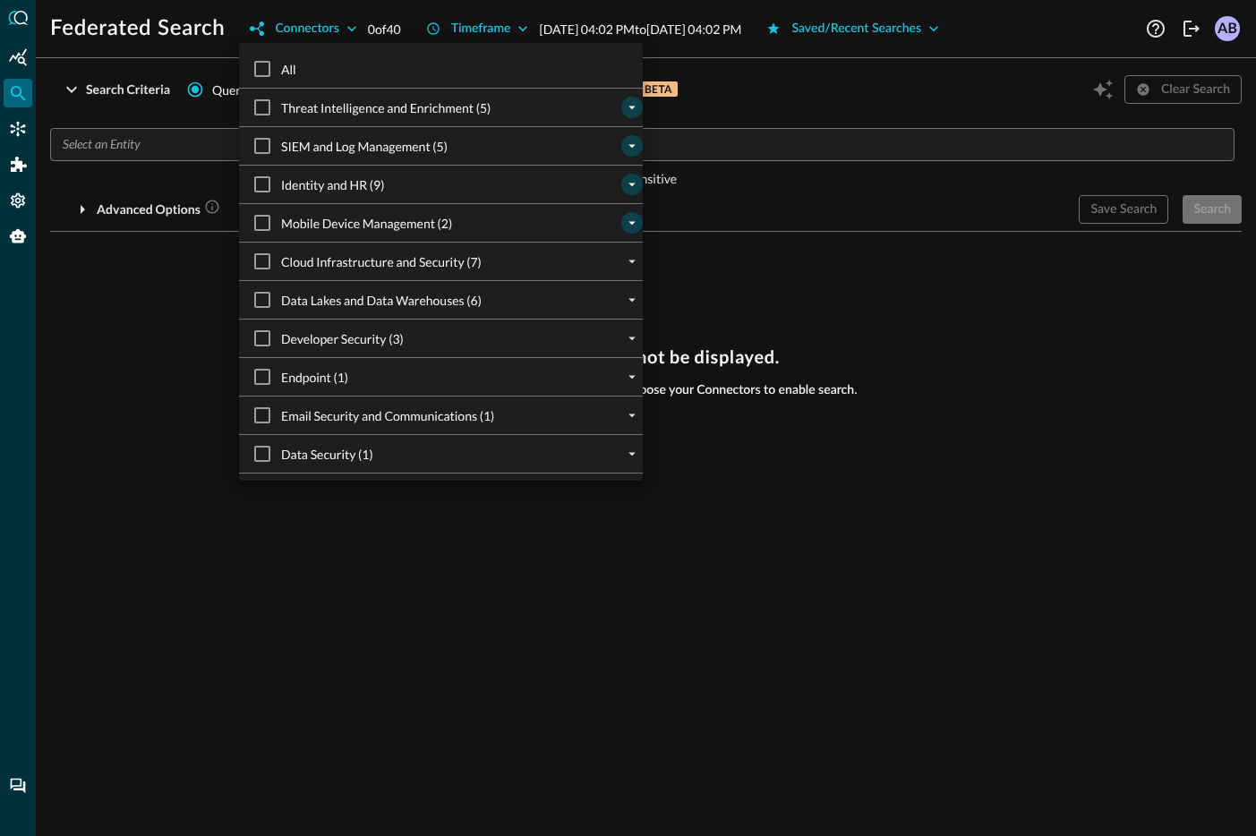
click at [630, 213] on button "expand" at bounding box center [631, 222] width 21 height 21
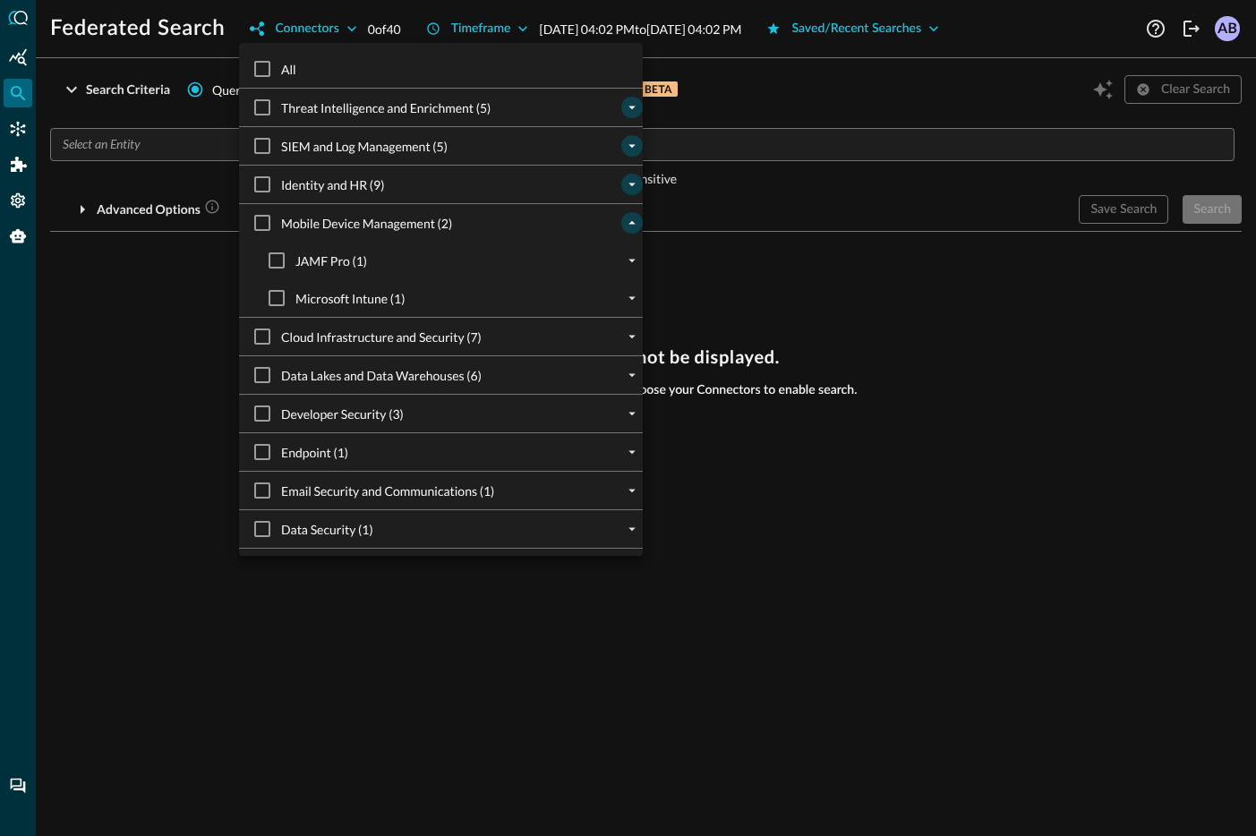
click at [630, 213] on button "collapse" at bounding box center [631, 222] width 21 height 21
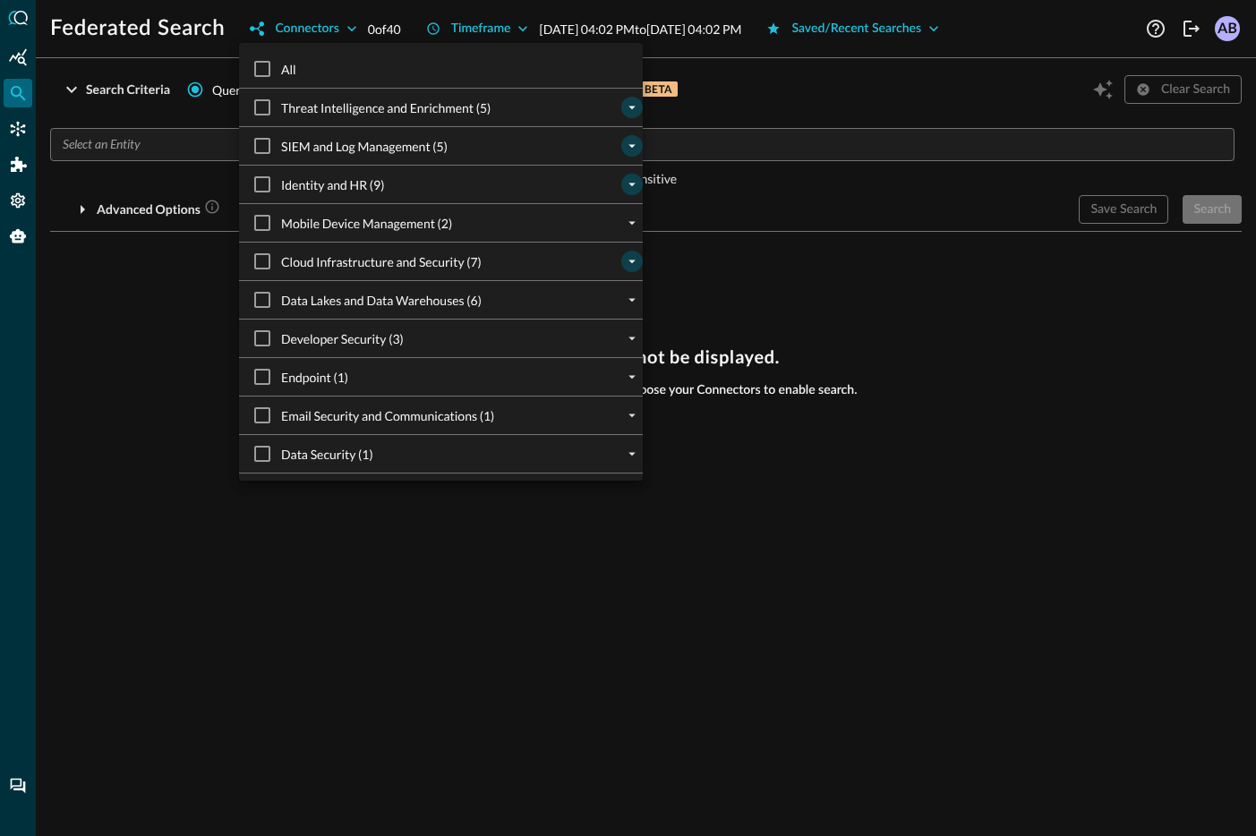
click at [630, 258] on icon "expand" at bounding box center [632, 261] width 16 height 16
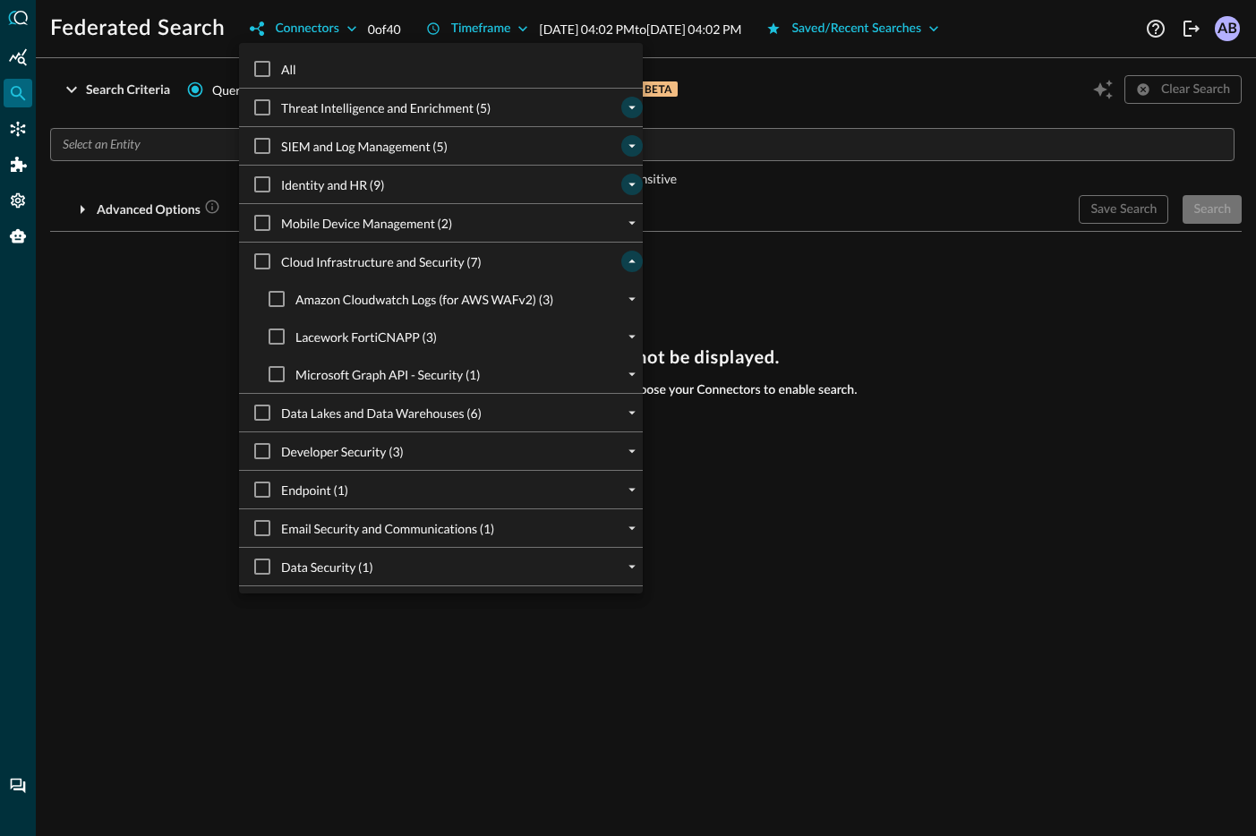
click at [633, 252] on button "collapse" at bounding box center [631, 261] width 21 height 21
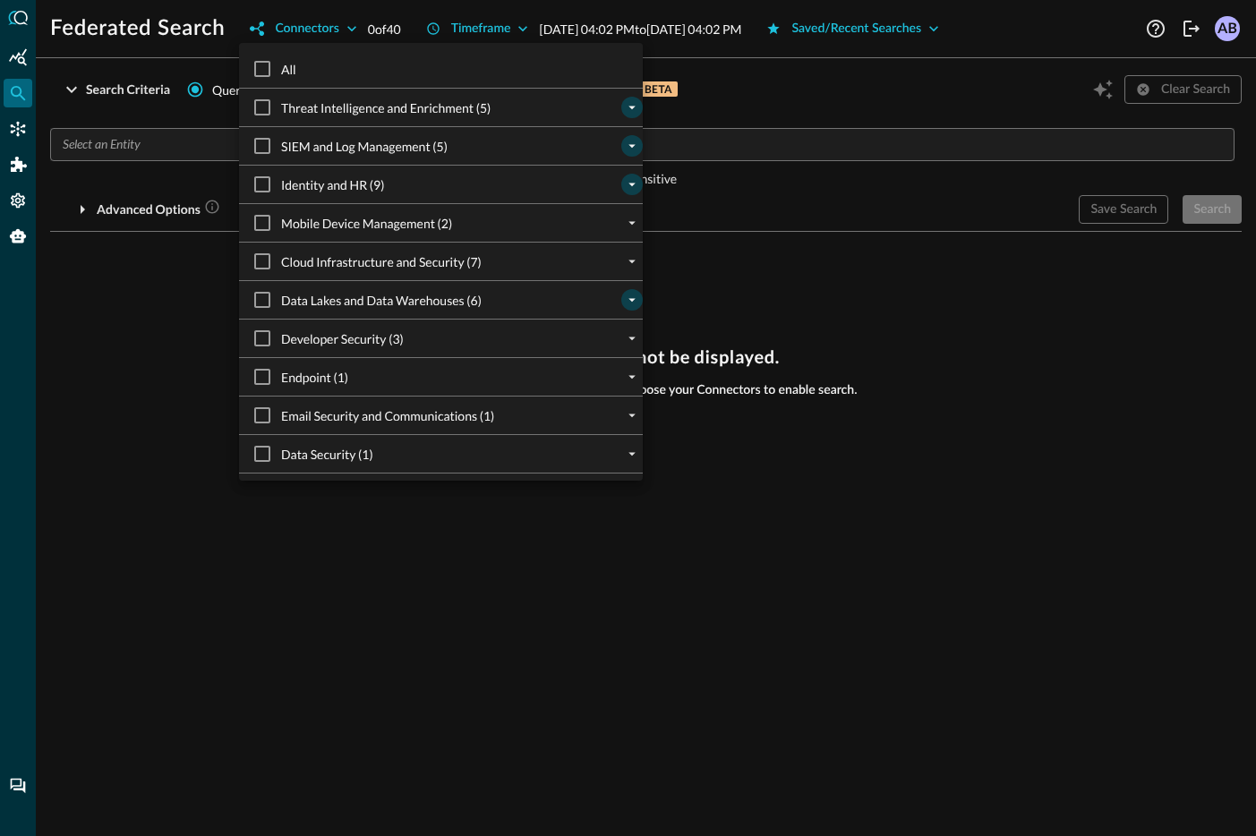
click at [622, 296] on button "expand" at bounding box center [631, 299] width 21 height 21
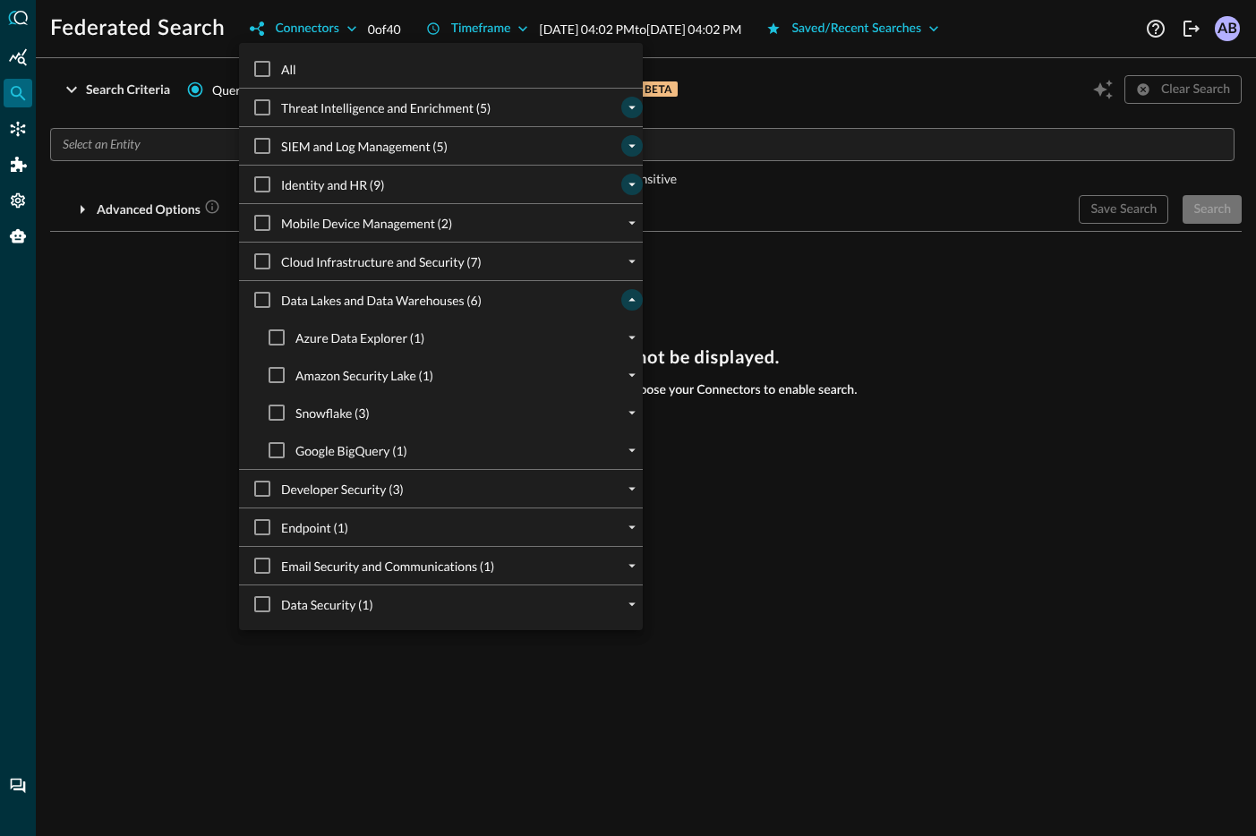
click at [622, 296] on button "collapse" at bounding box center [631, 299] width 21 height 21
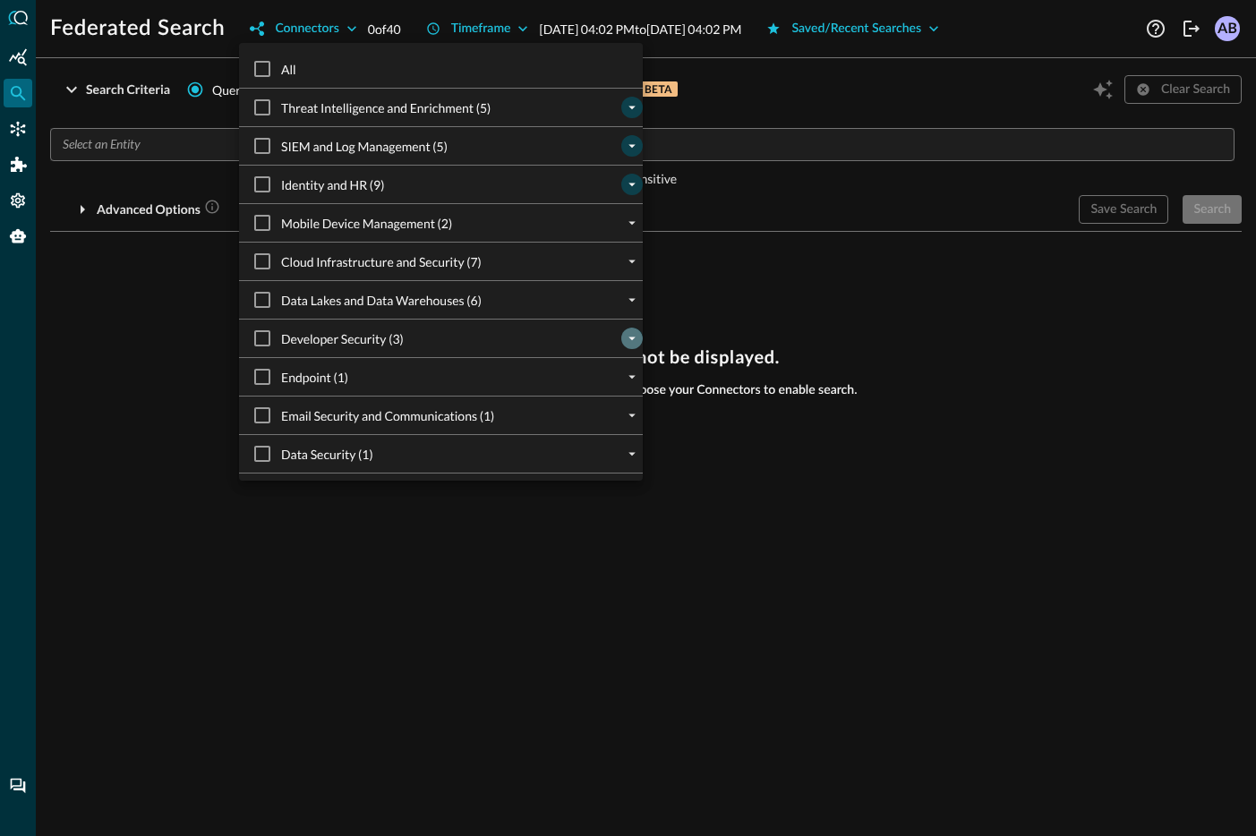
click at [632, 338] on icon "expand" at bounding box center [632, 340] width 7 height 4
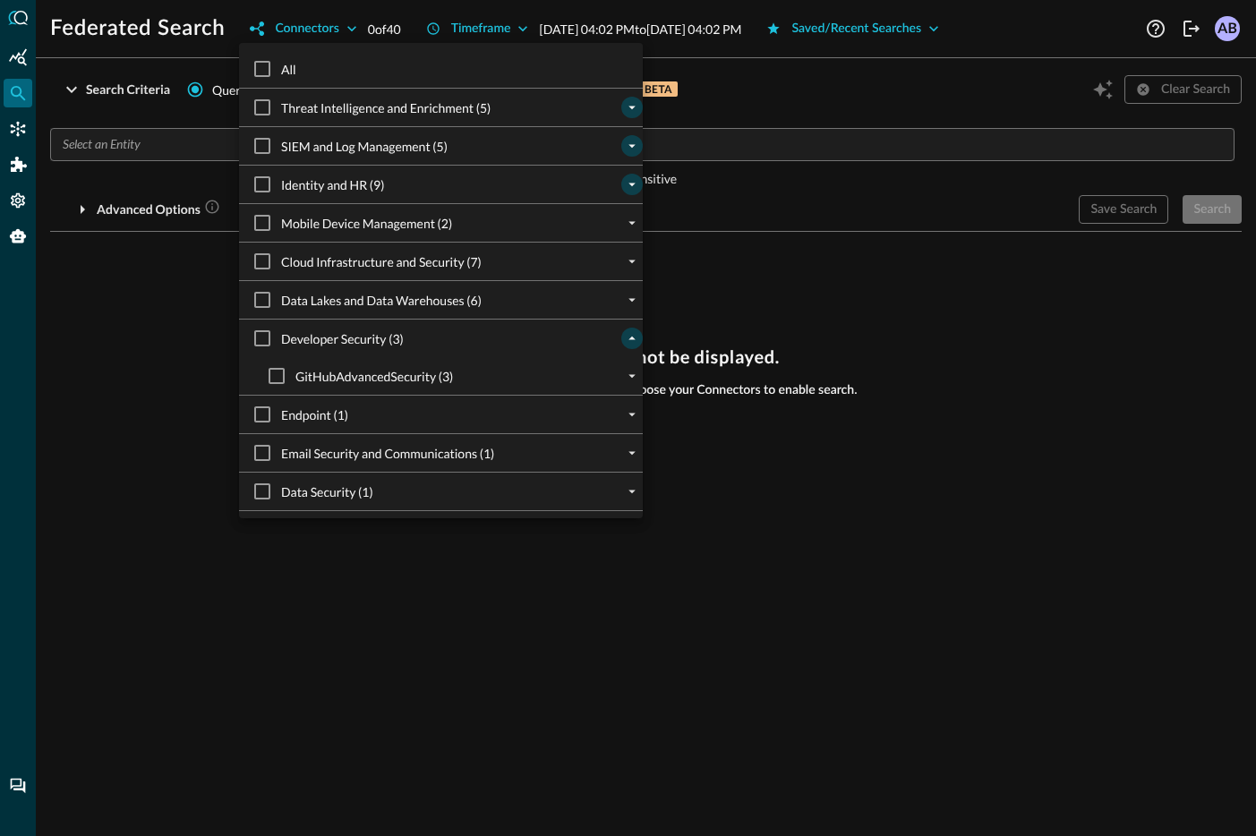
click at [632, 342] on icon "collapse" at bounding box center [632, 338] width 16 height 16
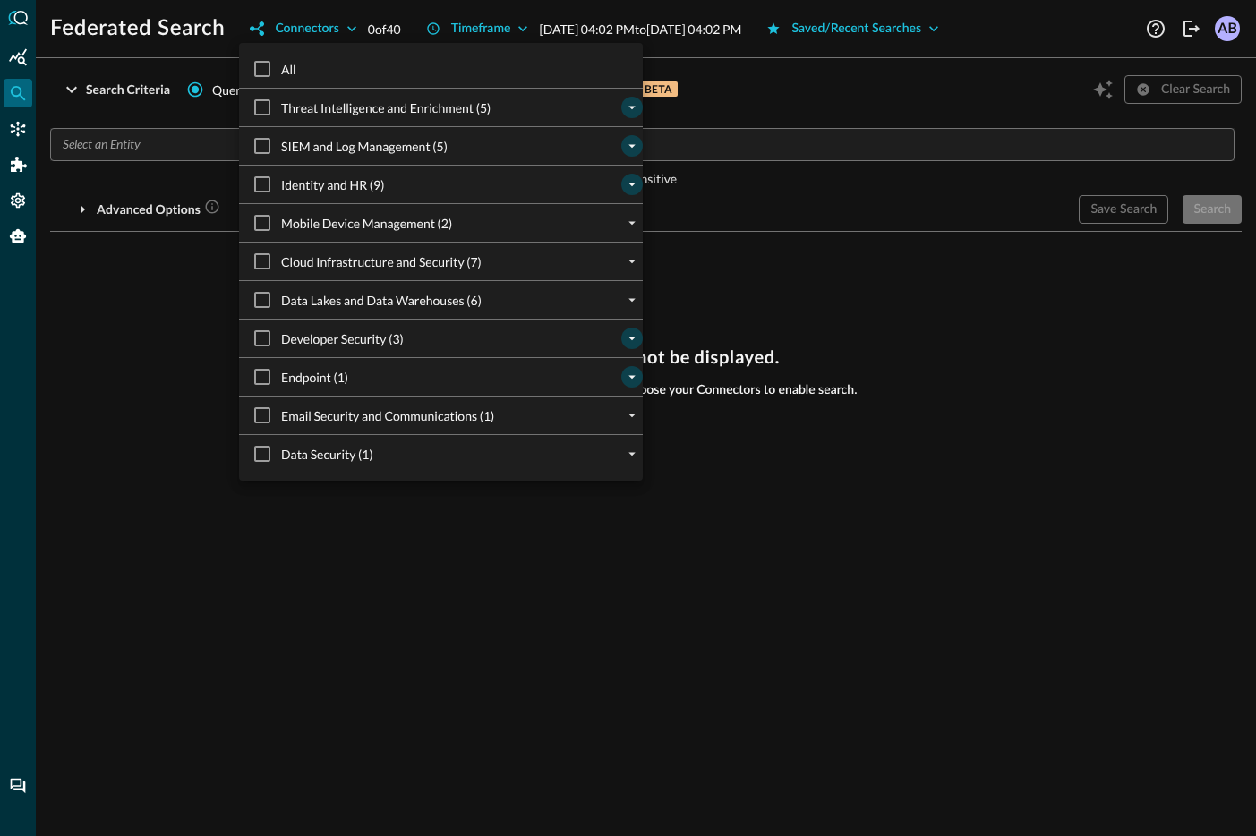
click at [636, 377] on icon "expand" at bounding box center [632, 377] width 16 height 16
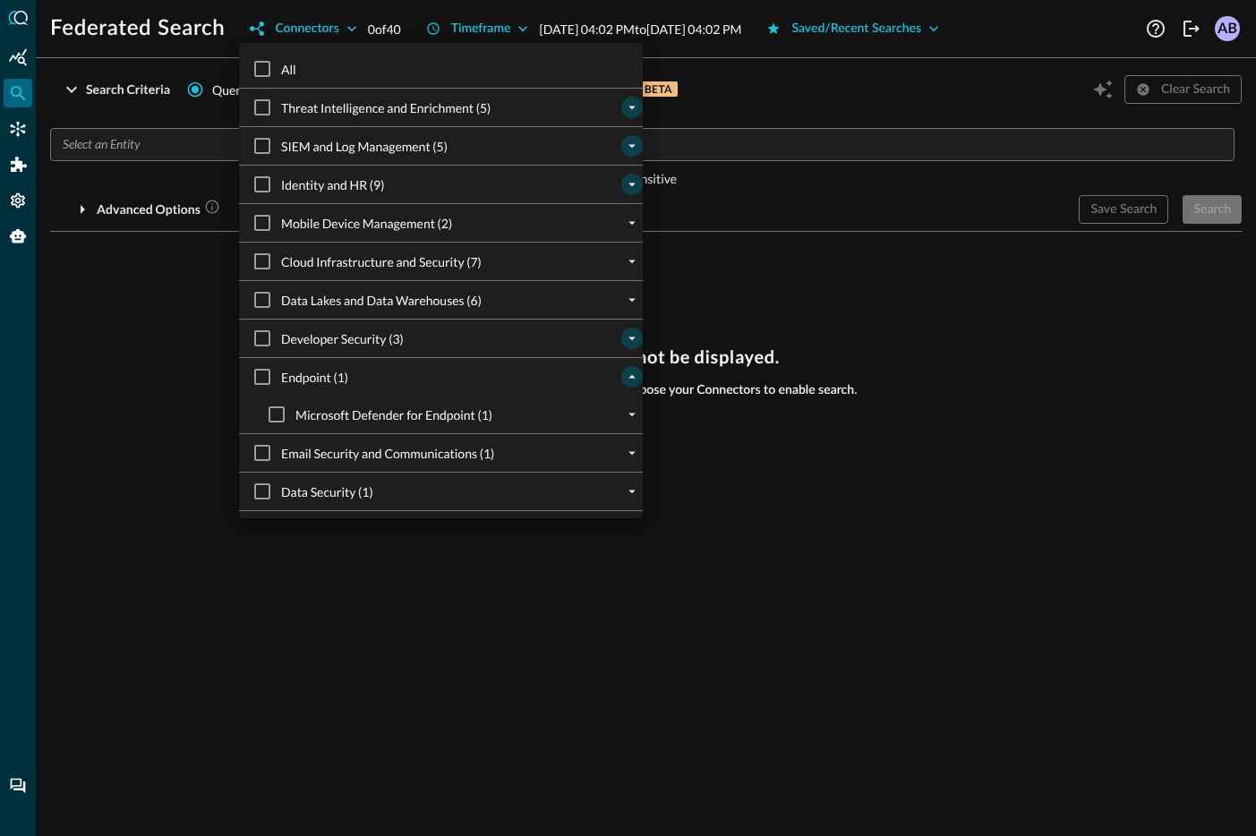
click at [636, 377] on icon "collapse" at bounding box center [632, 377] width 16 height 16
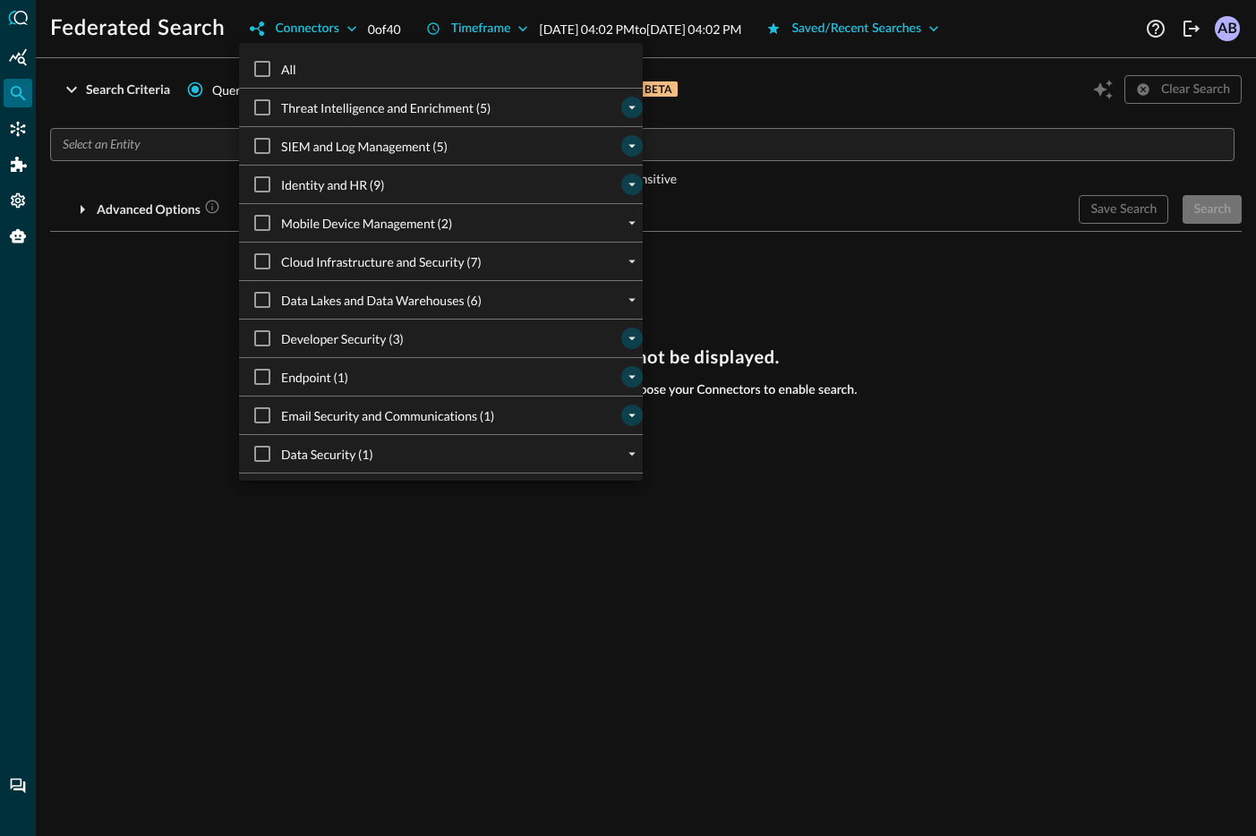
click at [636, 415] on icon "expand" at bounding box center [632, 415] width 16 height 16
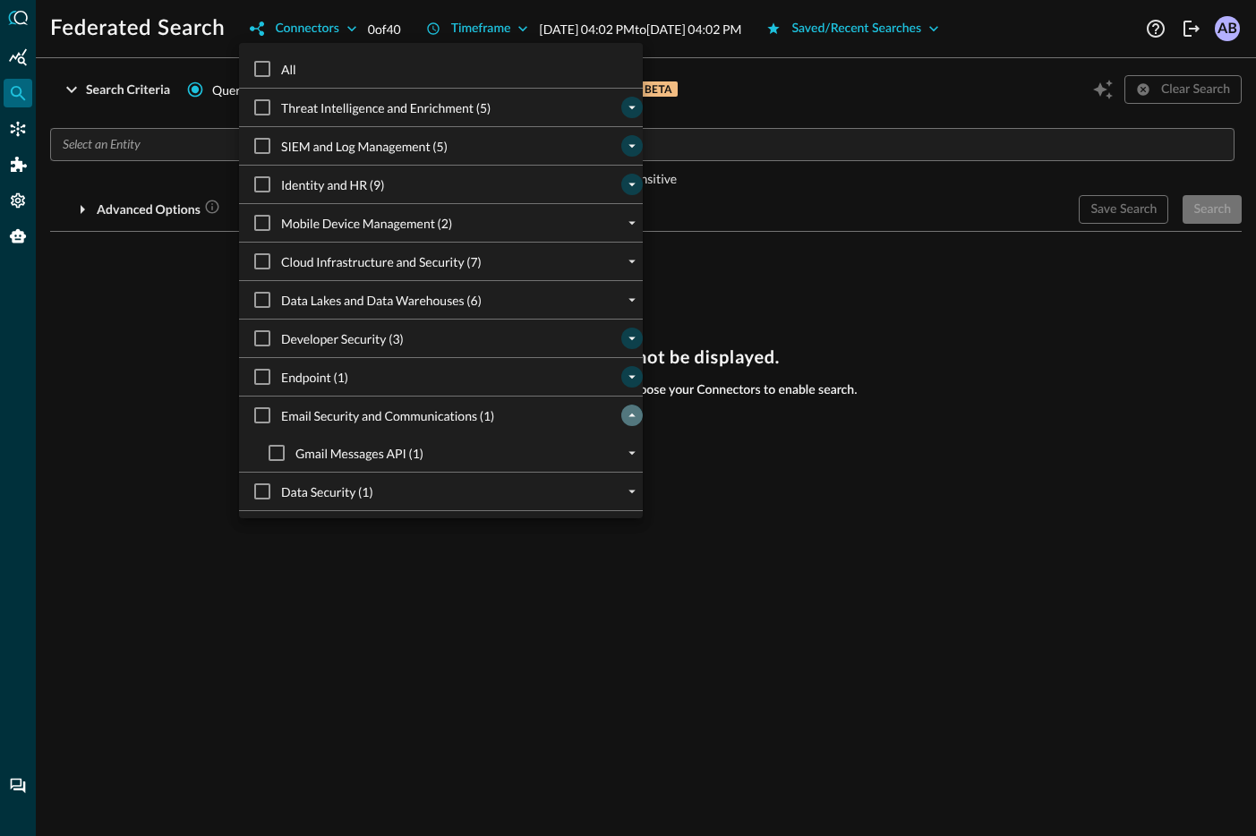
click at [636, 415] on icon "collapse" at bounding box center [632, 415] width 16 height 16
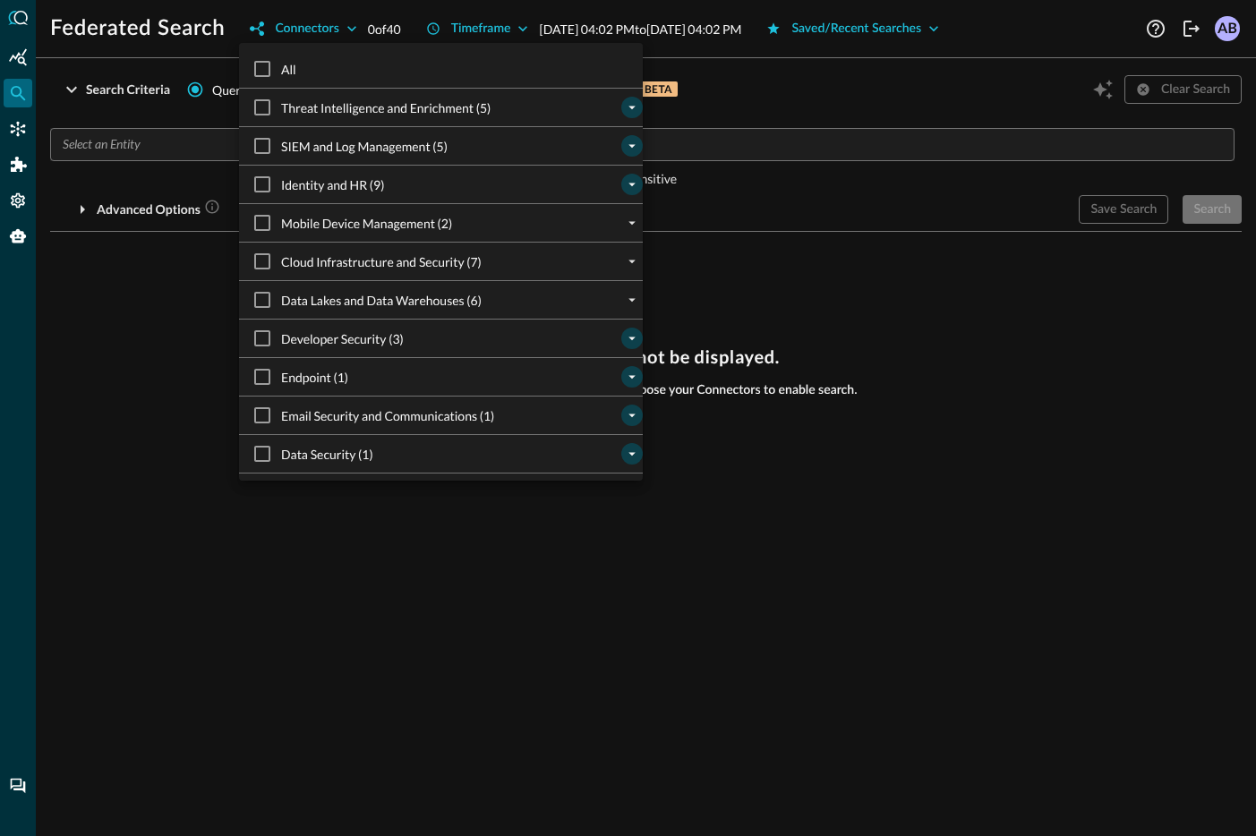
click at [630, 449] on icon "expand" at bounding box center [632, 454] width 16 height 16
click at [630, 449] on icon "collapse" at bounding box center [632, 454] width 16 height 16
click at [188, 351] on div at bounding box center [628, 418] width 1256 height 836
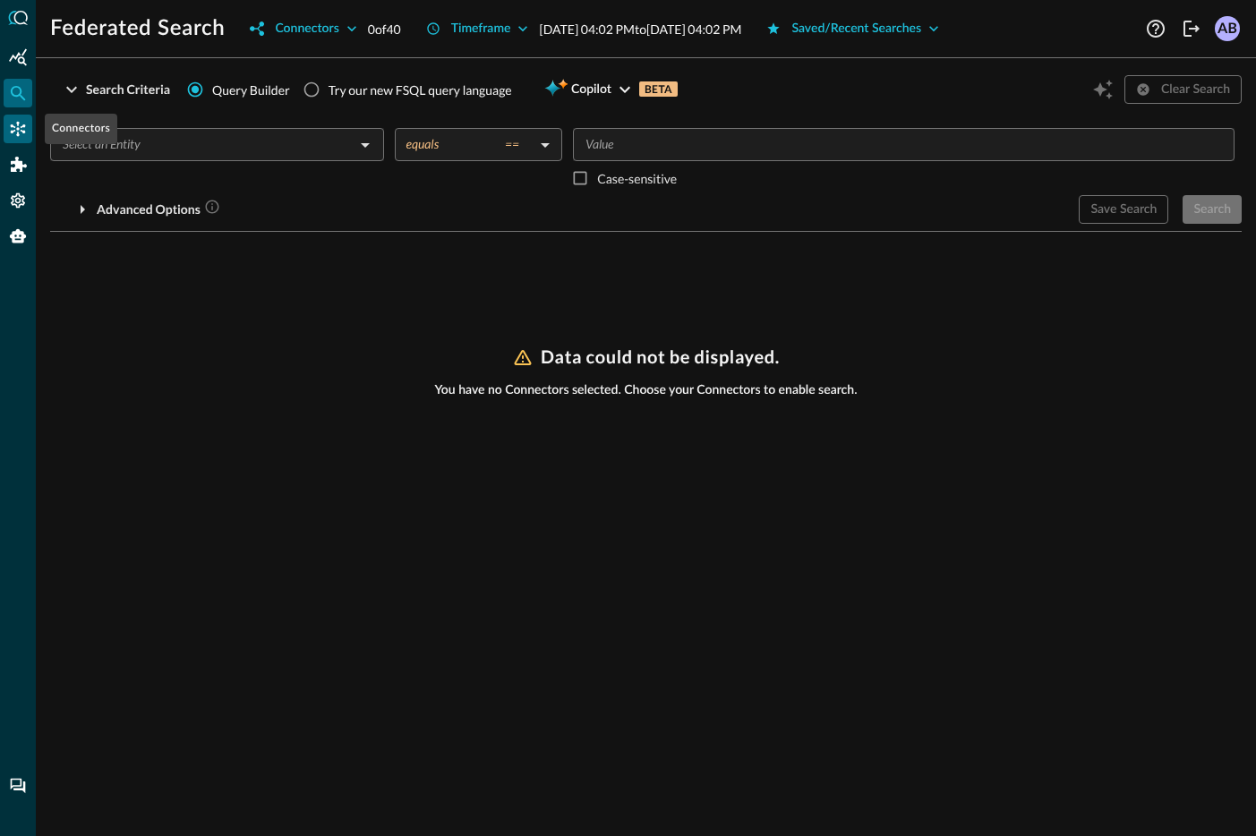
click at [12, 125] on icon "Connectors" at bounding box center [18, 129] width 15 height 15
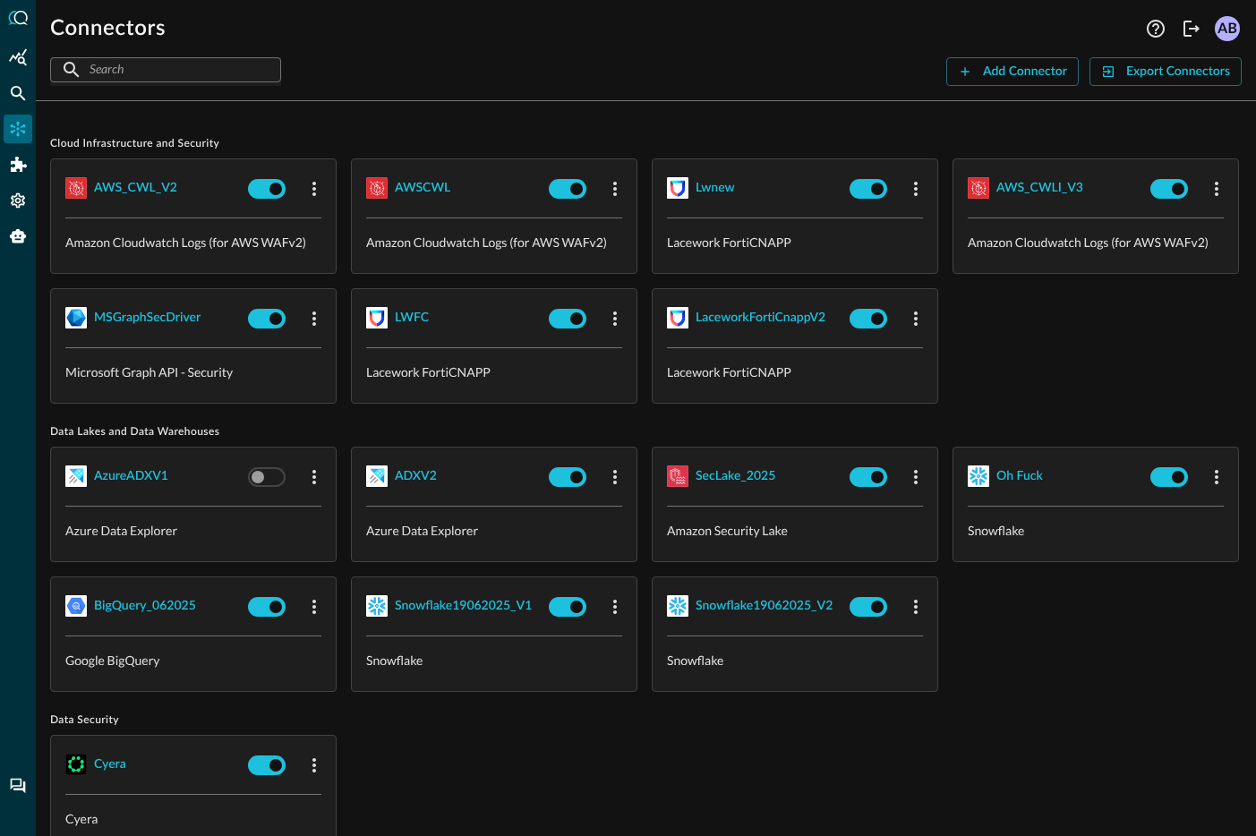
click at [632, 404] on div "AWS_CWL_V2 Amazon Cloudwatch Logs (for AWS WAFv2) AWSCWL Amazon Cloudwatch Logs…" at bounding box center [646, 281] width 1192 height 245
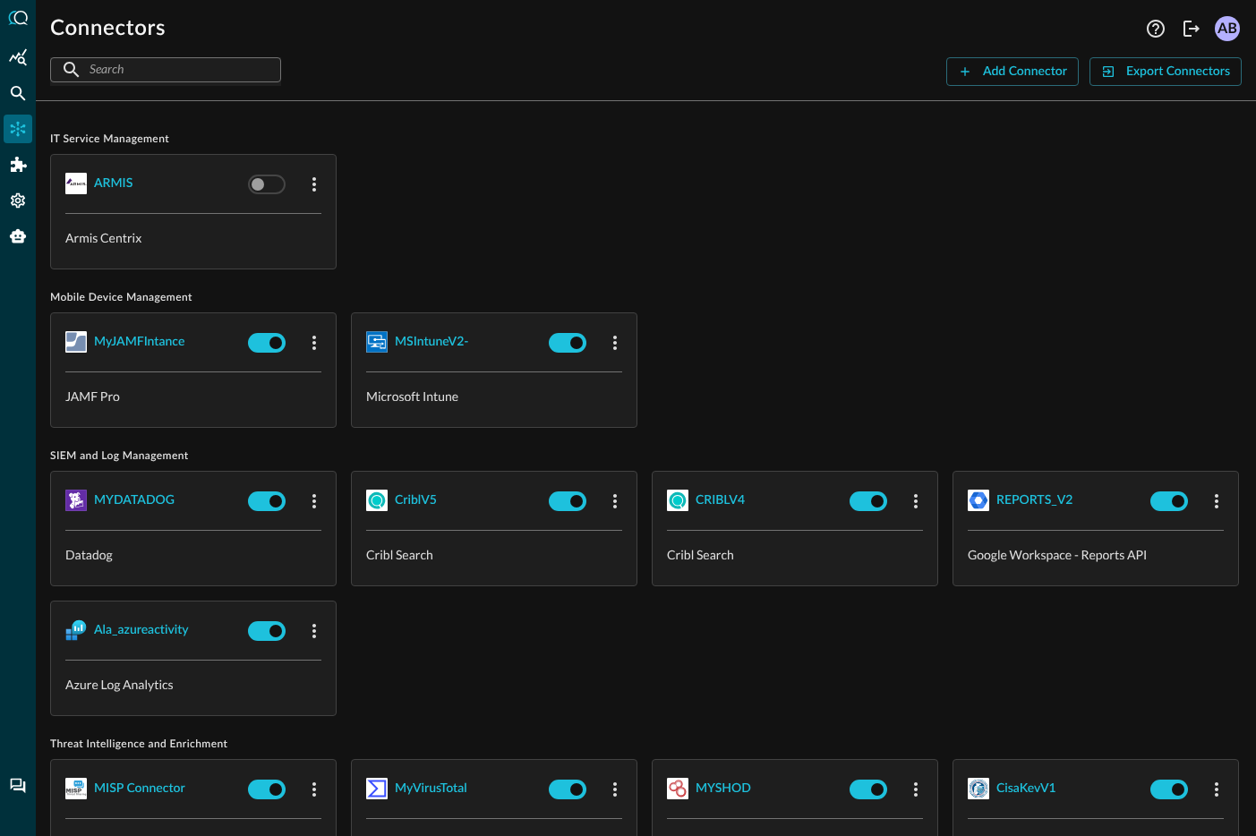
scroll to position [1448, 0]
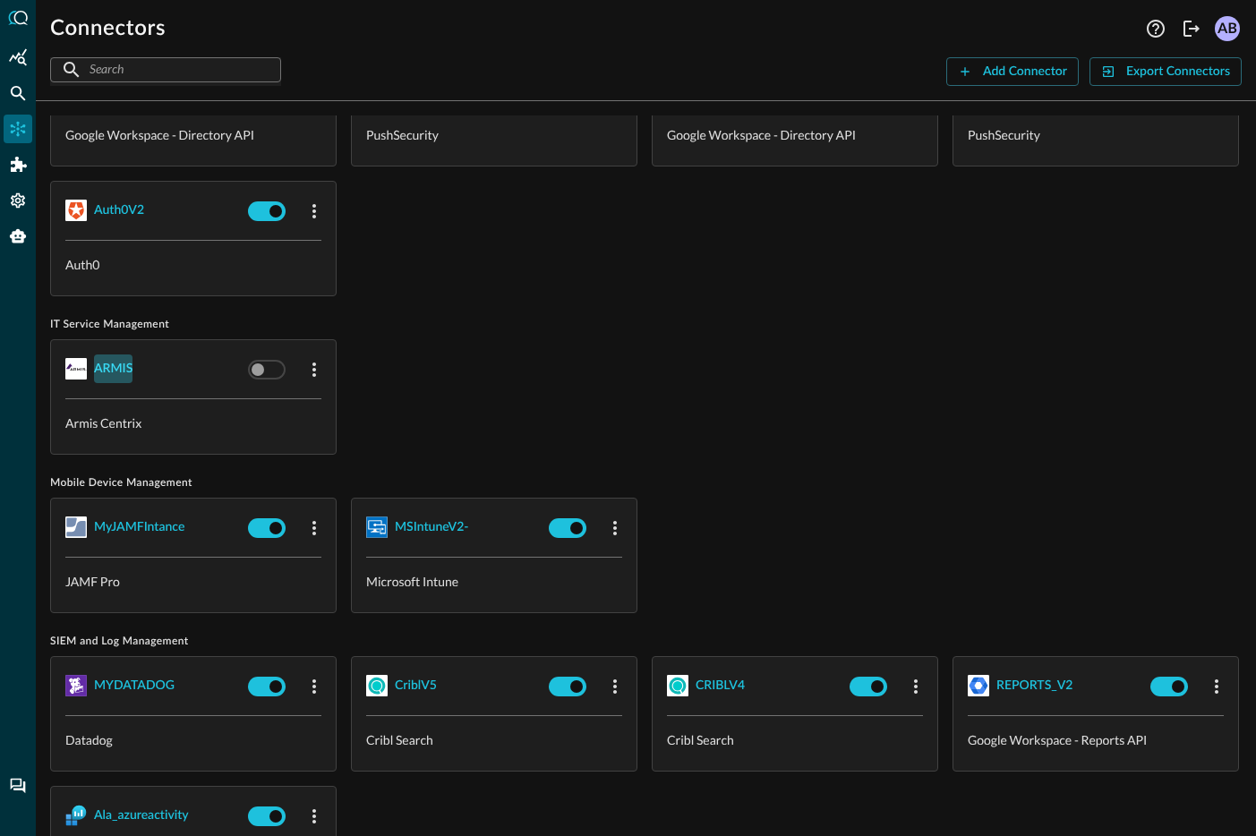
click at [108, 381] on div "ARMIS" at bounding box center [113, 369] width 39 height 22
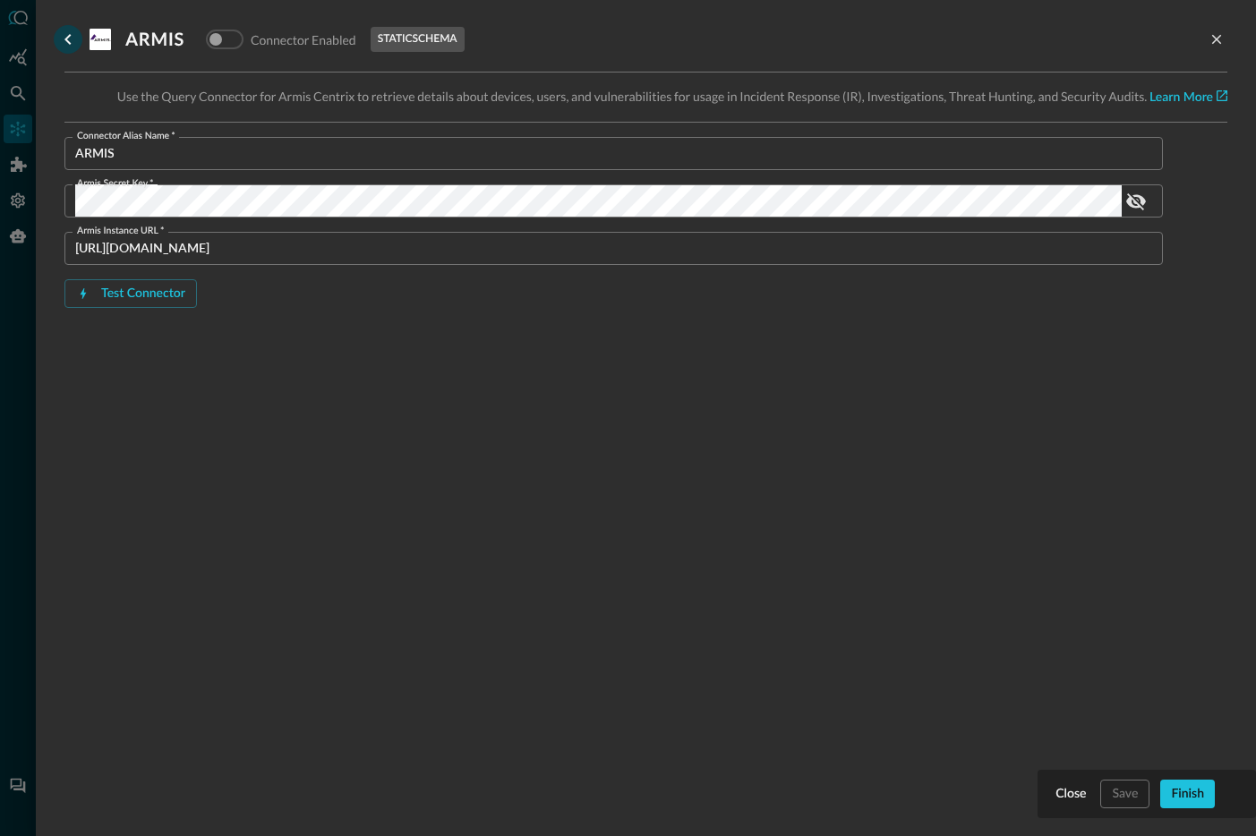
click at [67, 37] on icon "go back" at bounding box center [67, 39] width 6 height 11
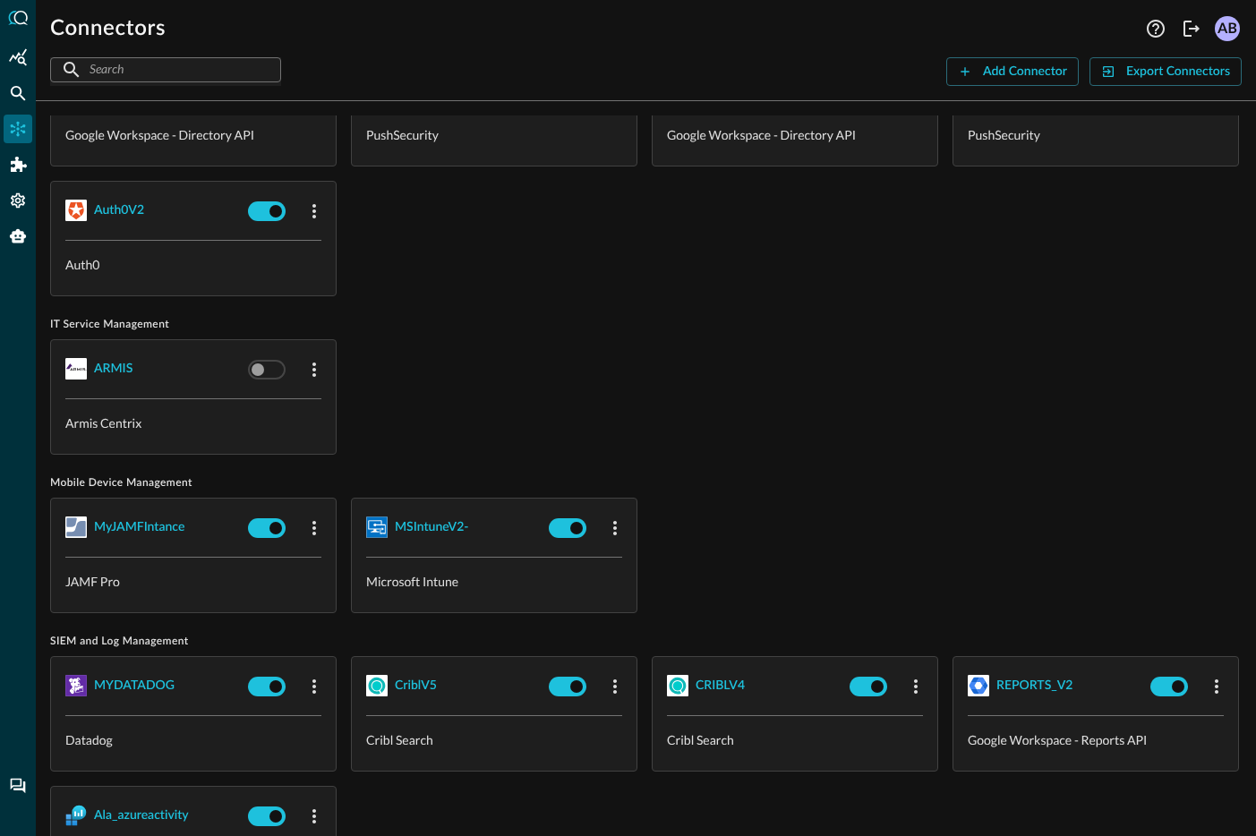
click at [43, 470] on div "Cloud Infrastructure and Security AWS_CWL_V2 Amazon Cloudwatch Logs (for AWS WA…" at bounding box center [646, 476] width 1221 height 721
click at [13, 87] on icon "Federated Search" at bounding box center [18, 93] width 15 height 15
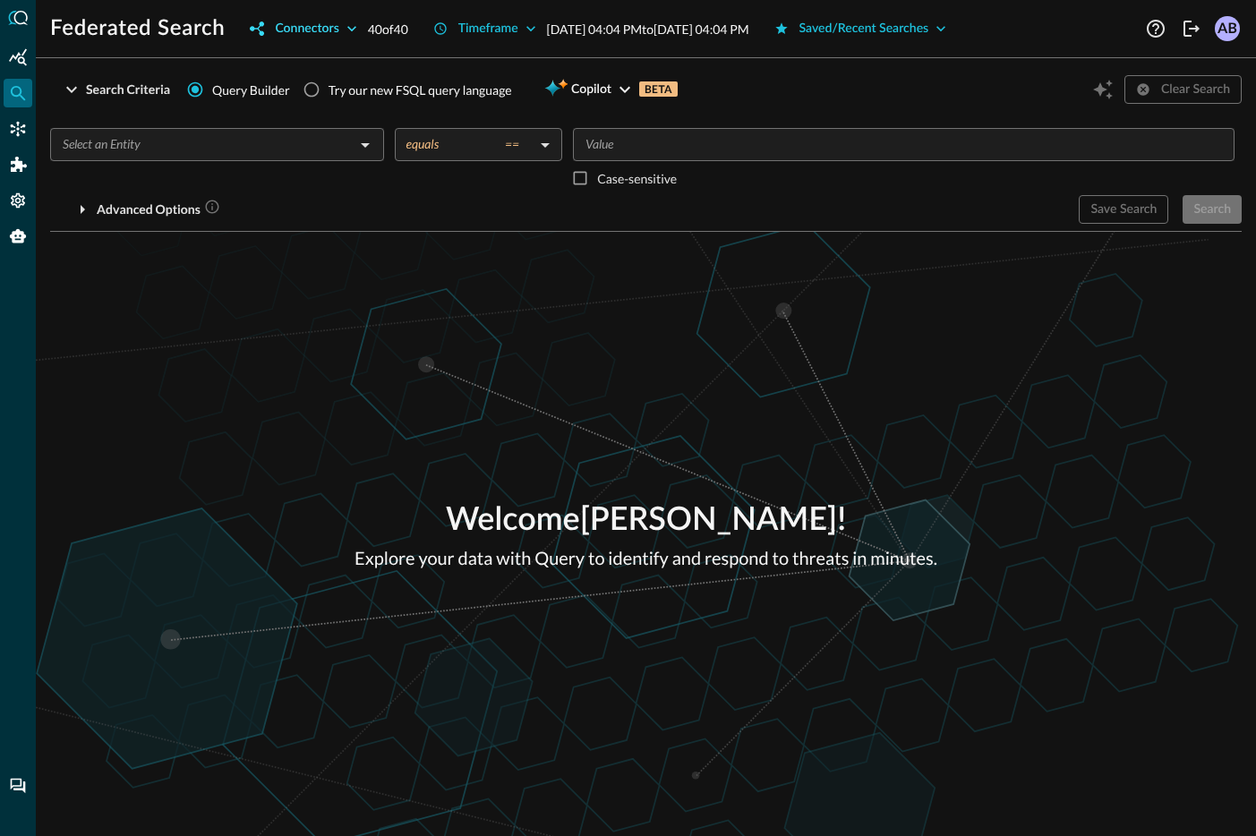
click at [351, 32] on icon "button" at bounding box center [352, 29] width 18 height 18
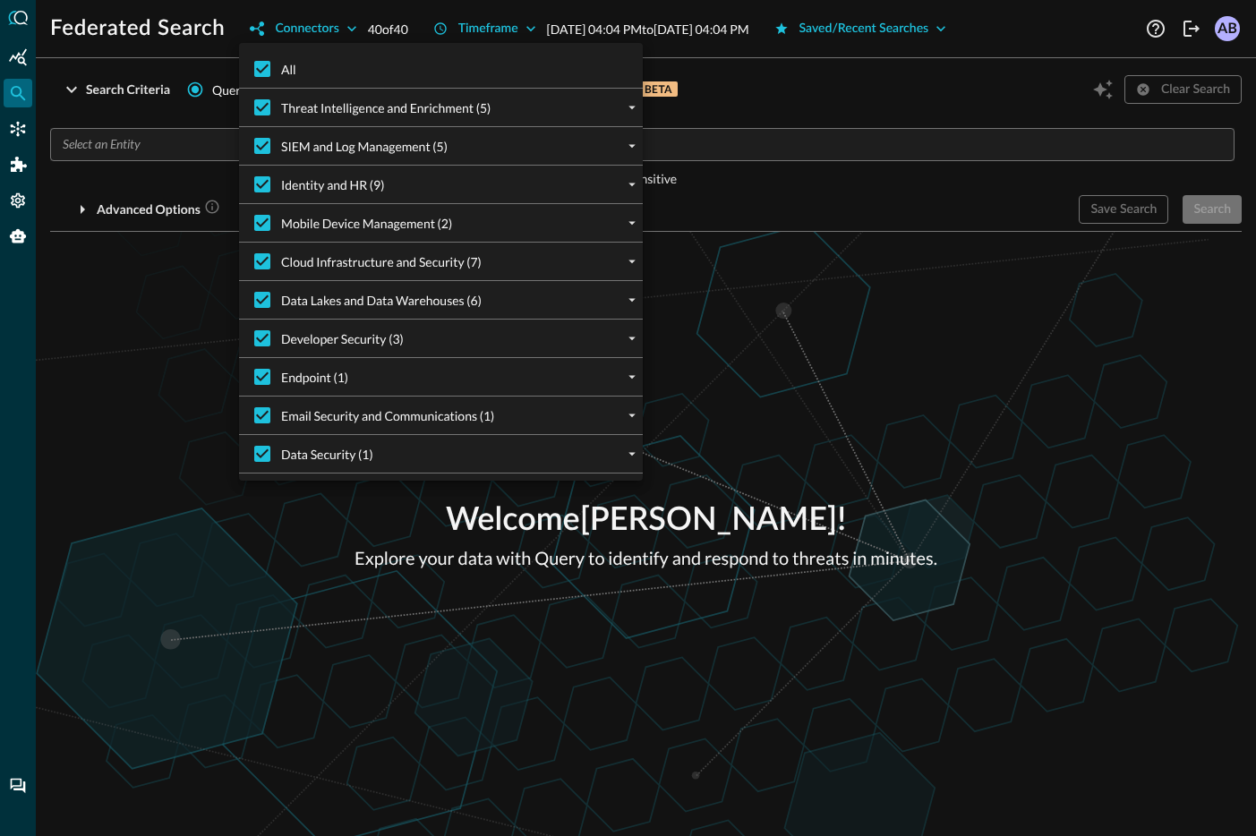
click at [785, 174] on div at bounding box center [628, 418] width 1256 height 836
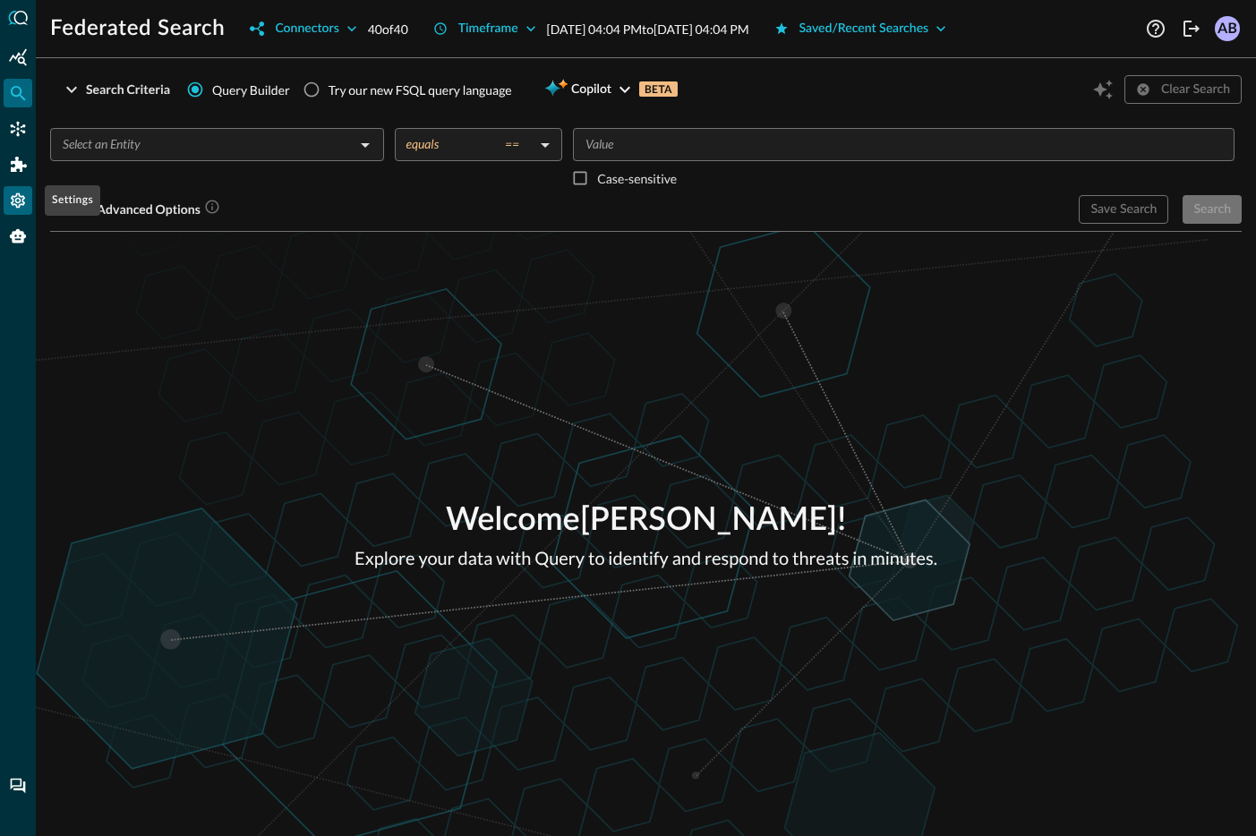
click at [22, 203] on icon "Settings" at bounding box center [18, 201] width 18 height 18
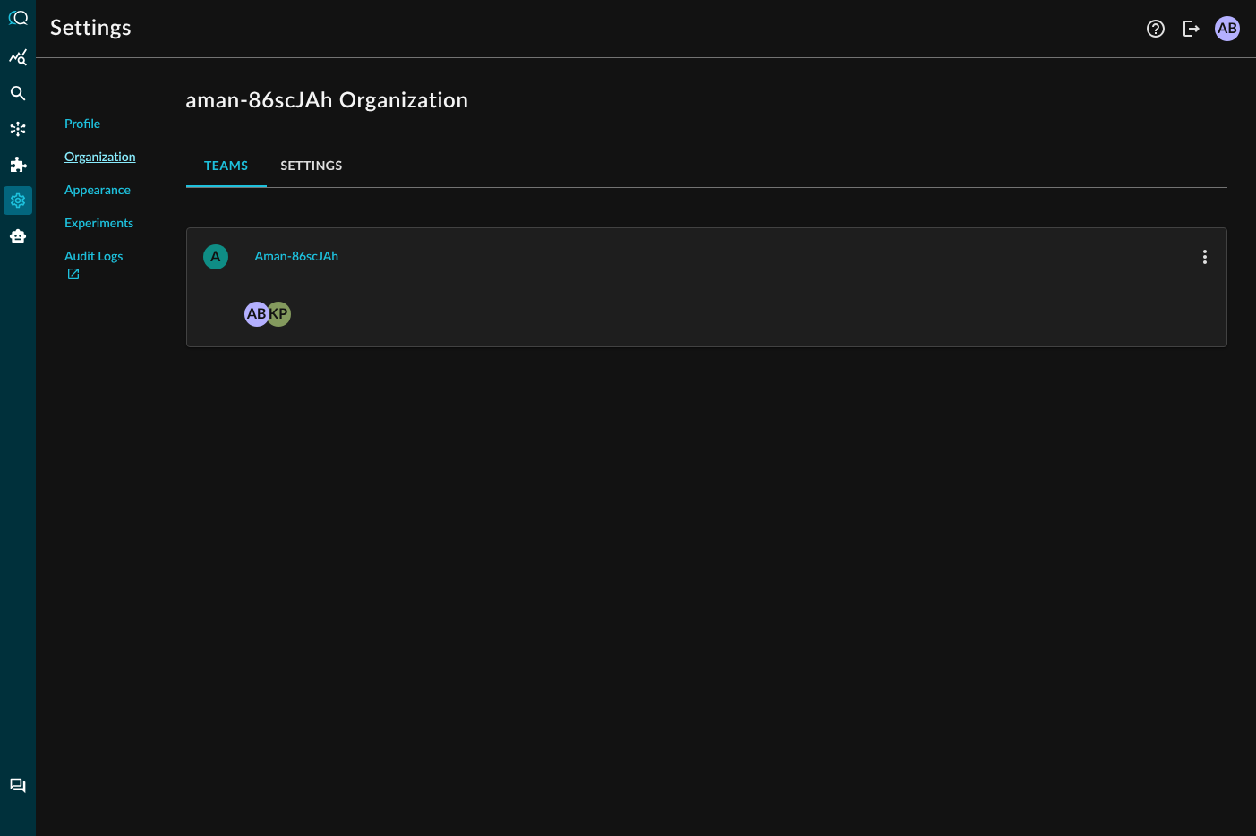
click at [120, 222] on span "Experiments" at bounding box center [98, 224] width 69 height 19
click at [116, 225] on span "Experiments" at bounding box center [98, 224] width 69 height 19
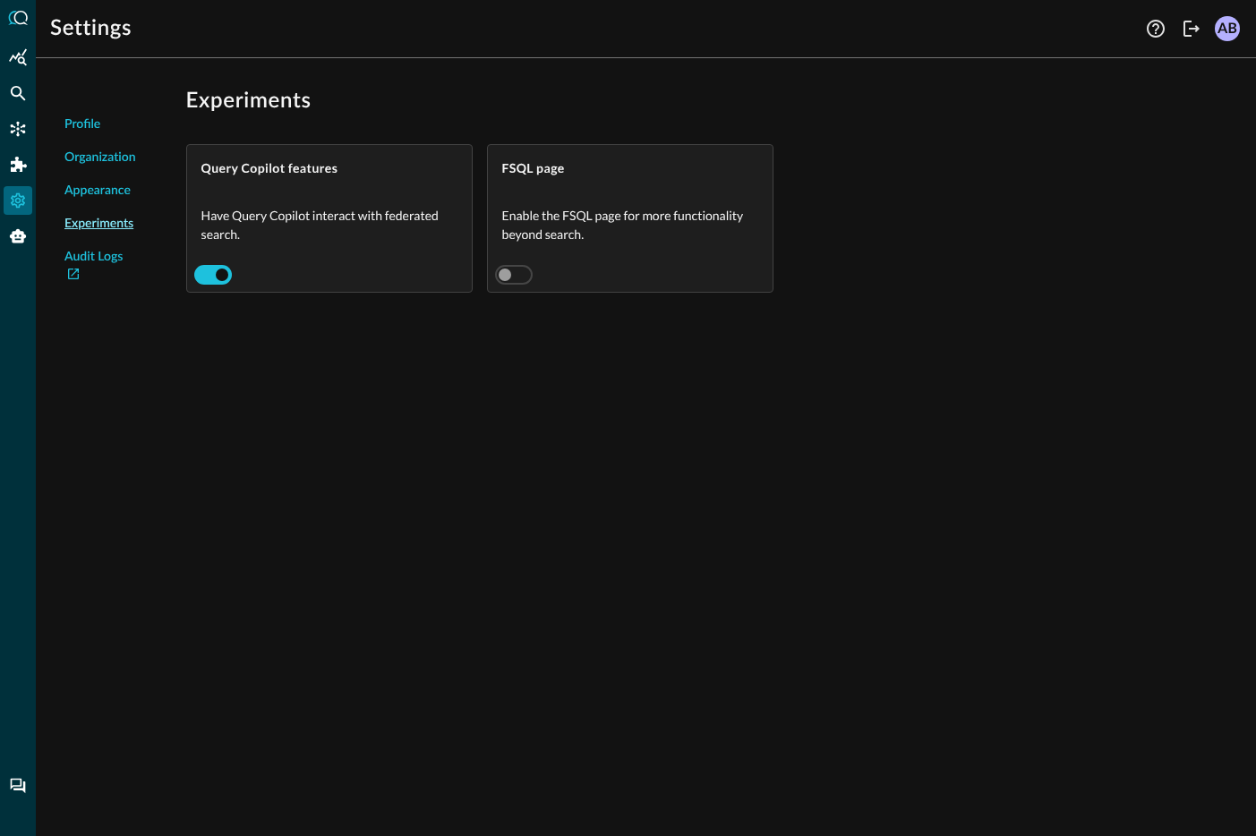
click at [99, 198] on span "Appearance" at bounding box center [97, 191] width 66 height 19
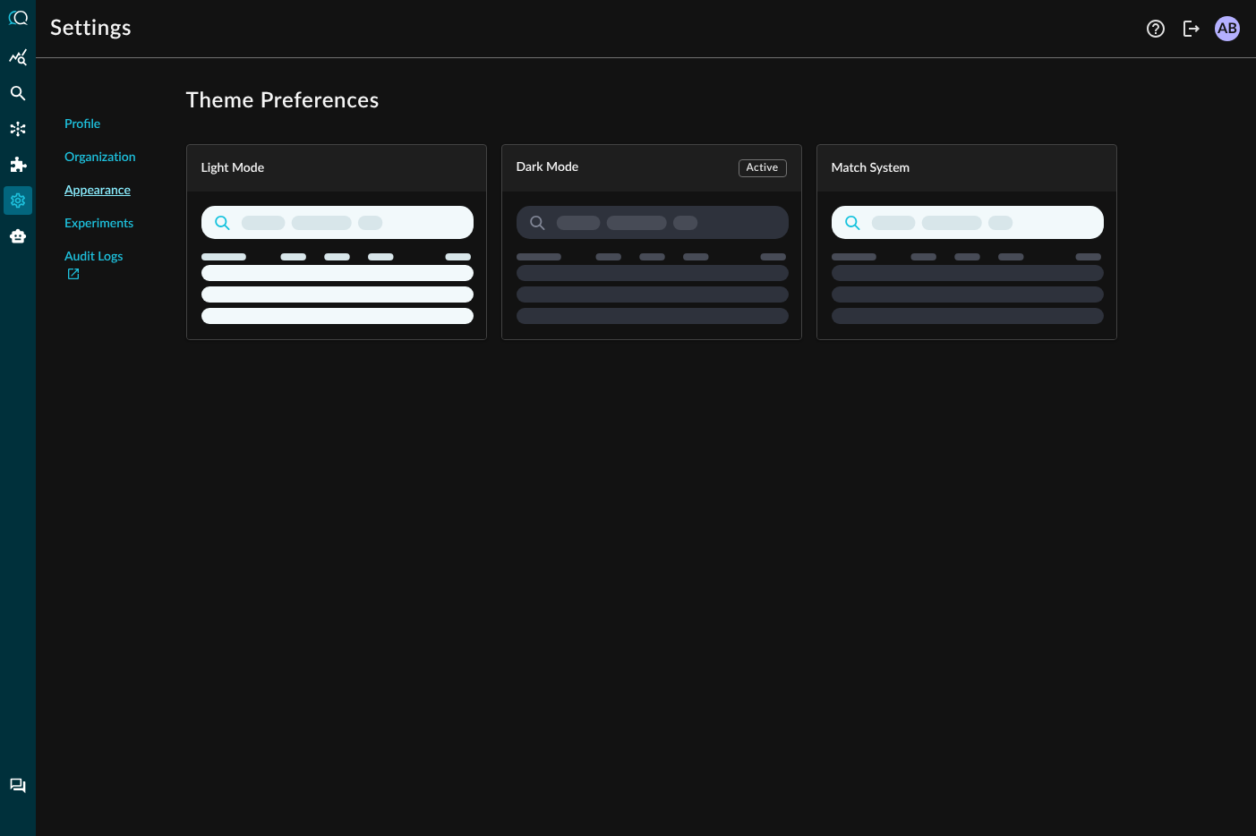
click at [114, 157] on span "Organization" at bounding box center [100, 158] width 72 height 19
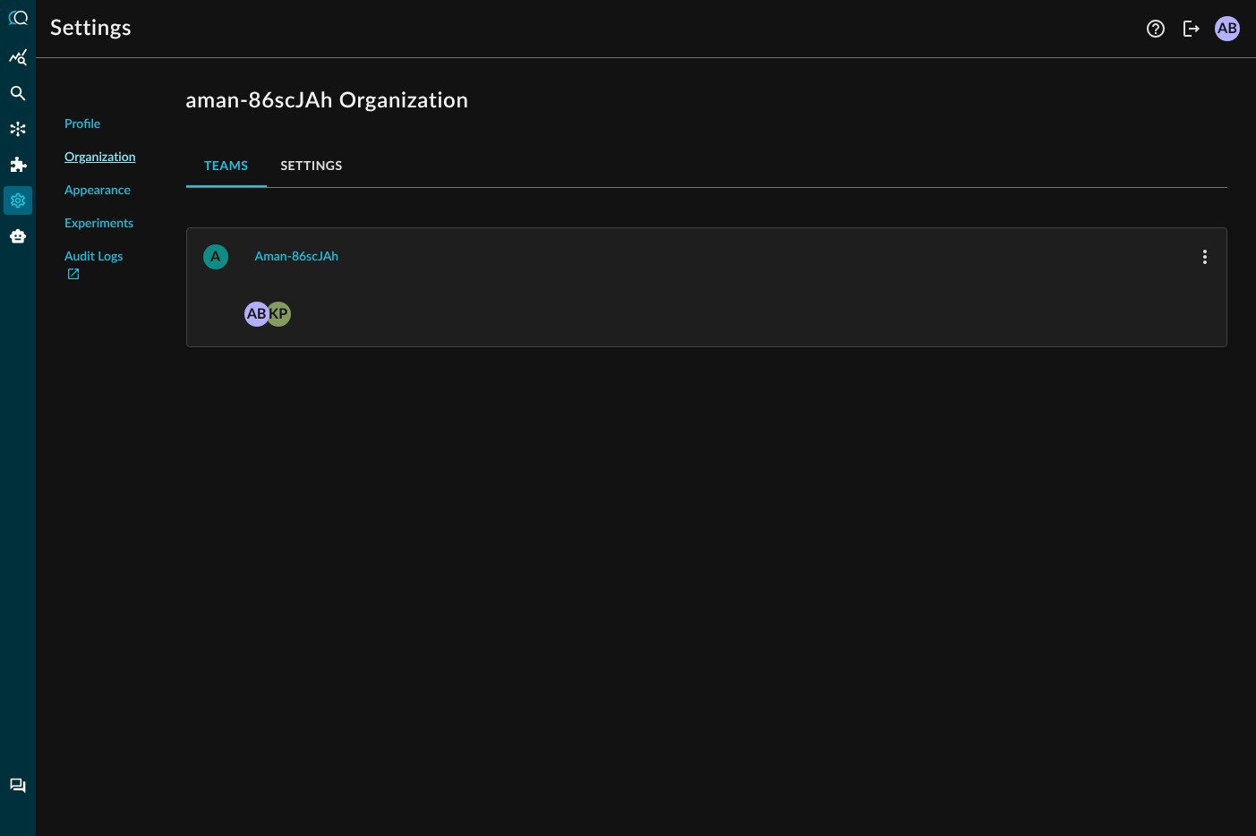
click at [330, 163] on button "Settings" at bounding box center [312, 165] width 90 height 43
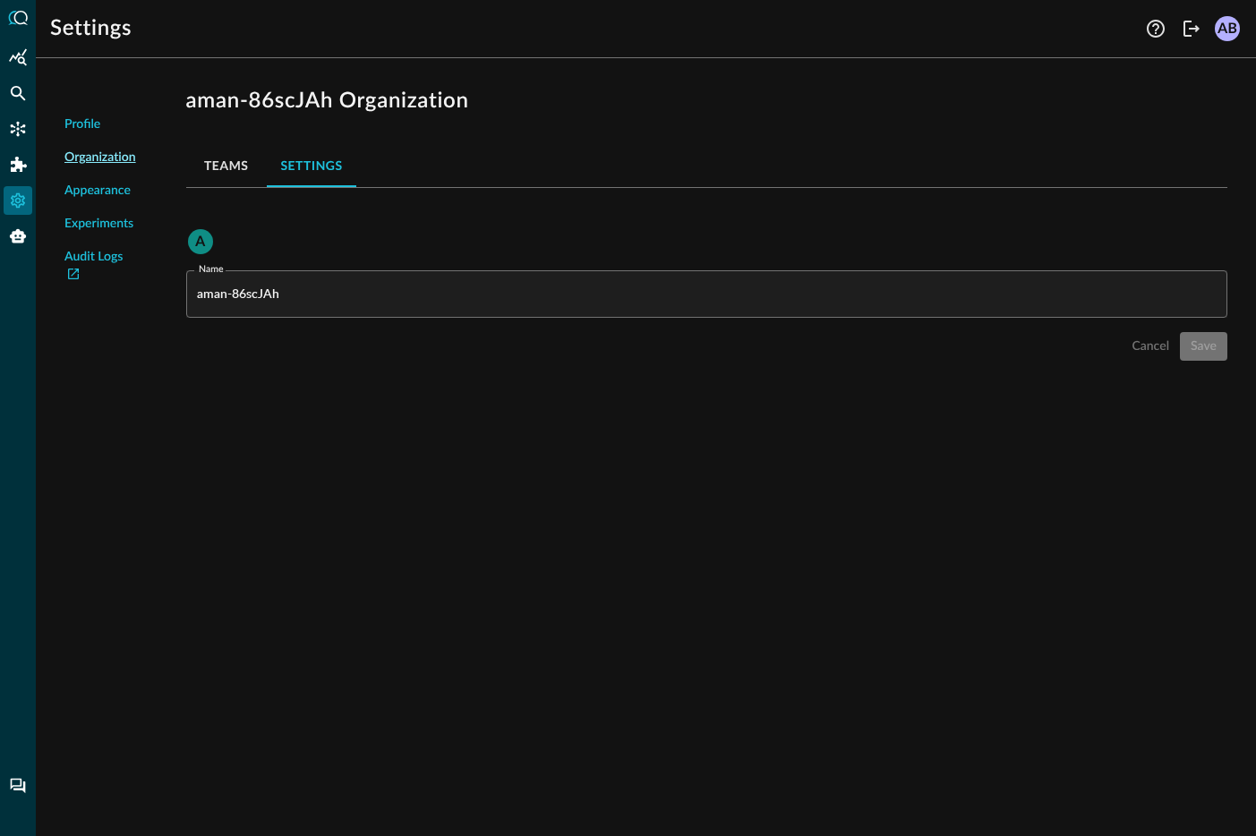
click at [241, 168] on button "Teams" at bounding box center [226, 165] width 81 height 43
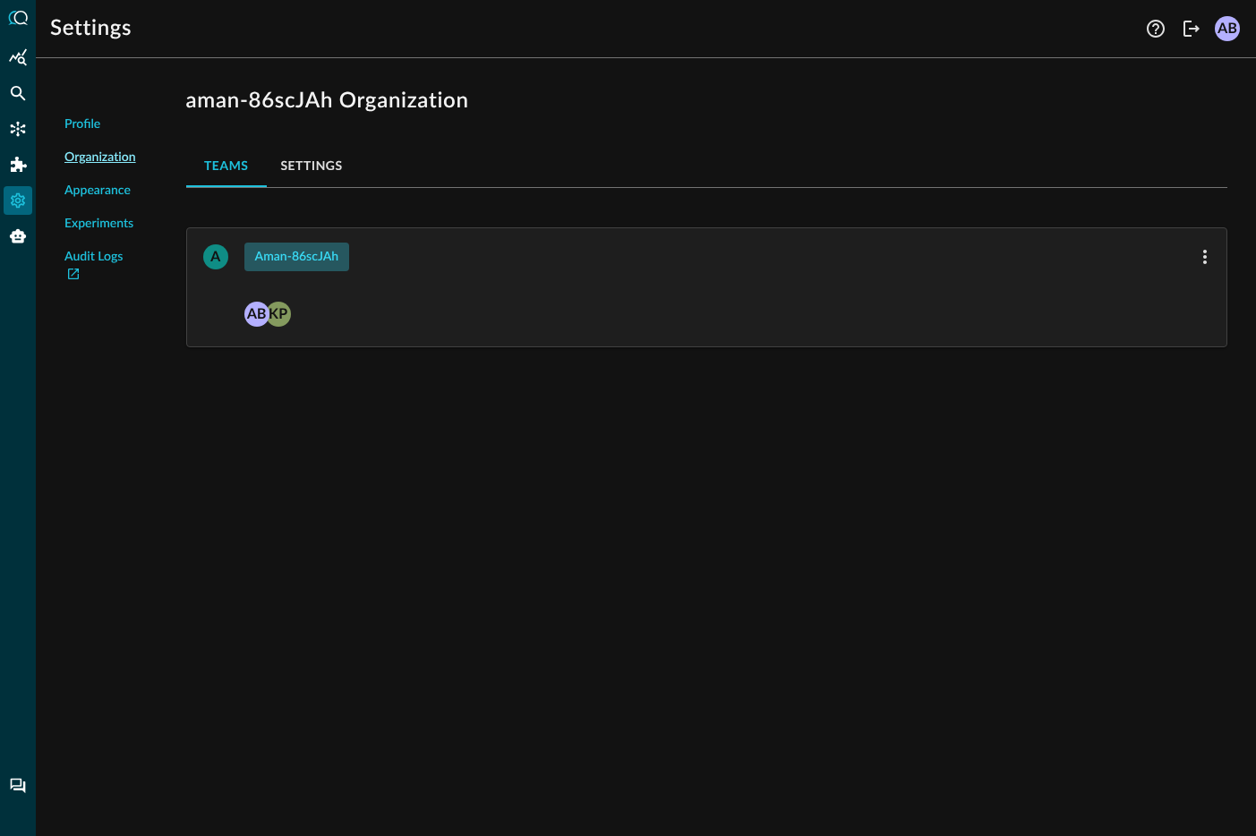
click at [280, 263] on div "aman-86scJAh" at bounding box center [297, 257] width 84 height 22
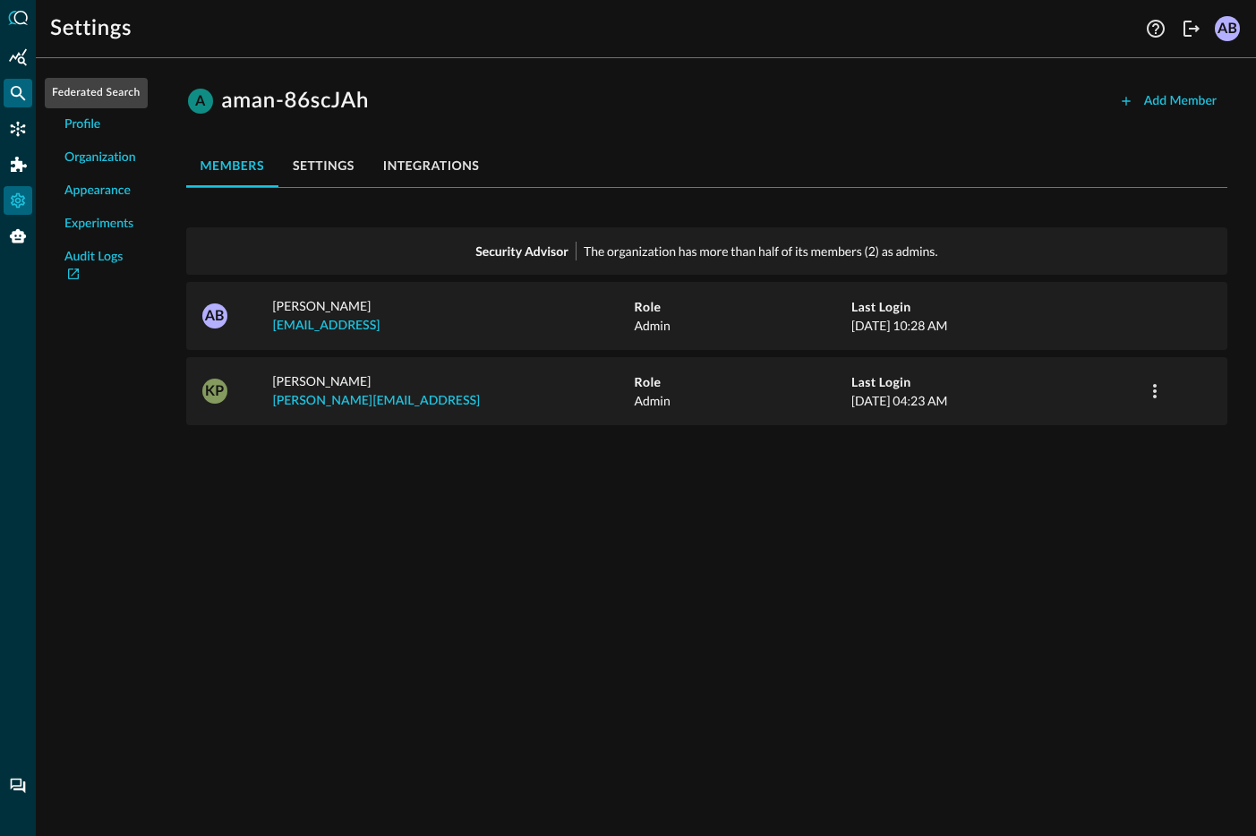
click at [30, 97] on div "Federated Search" at bounding box center [18, 93] width 29 height 29
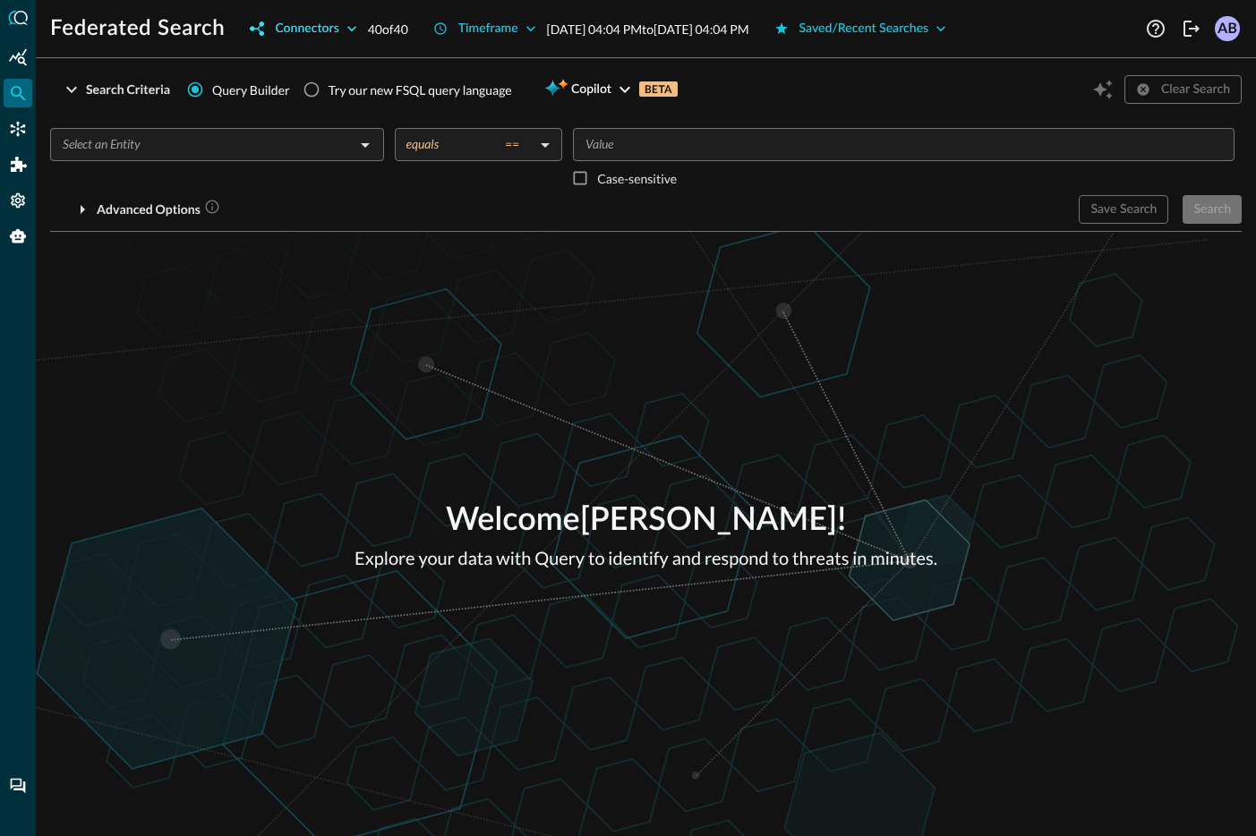
click at [325, 27] on div "Connectors" at bounding box center [307, 29] width 64 height 22
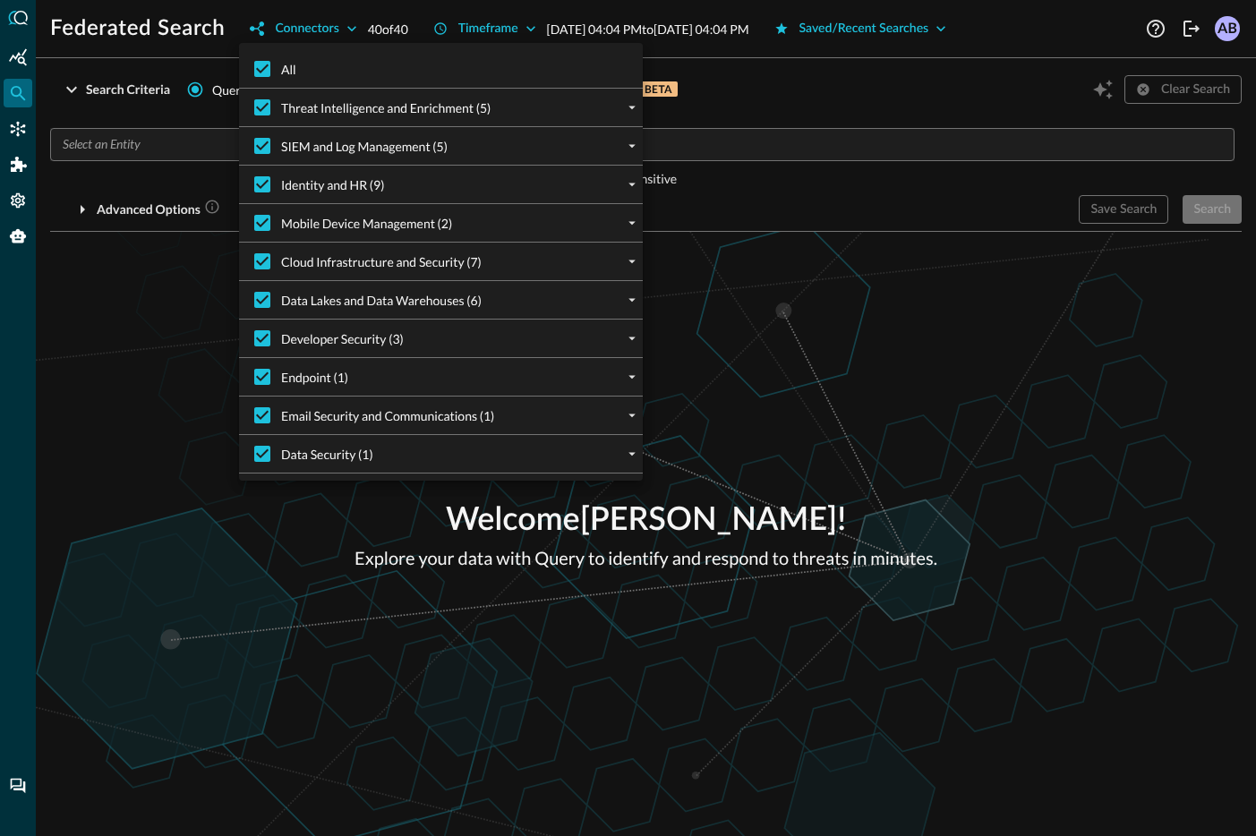
click at [162, 315] on div at bounding box center [628, 418] width 1256 height 836
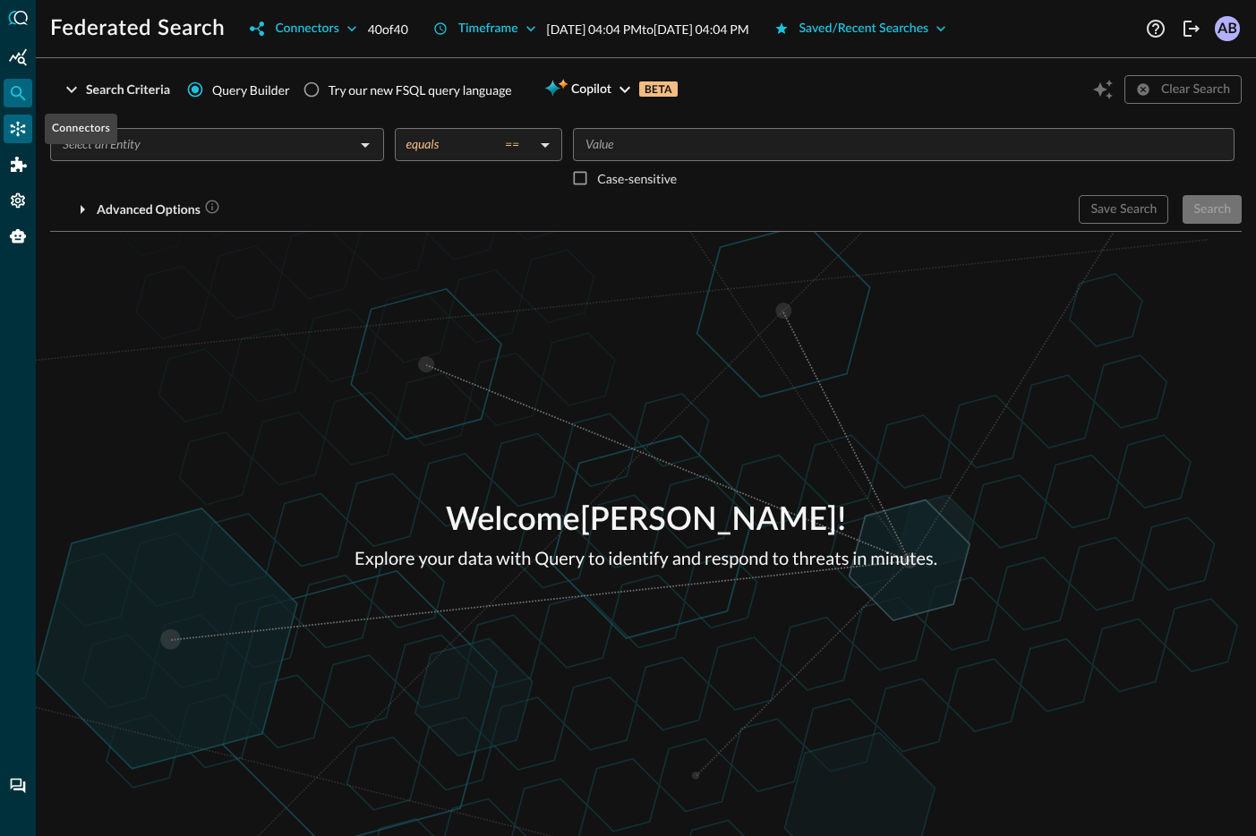
click at [19, 133] on icon "Connectors" at bounding box center [18, 129] width 18 height 18
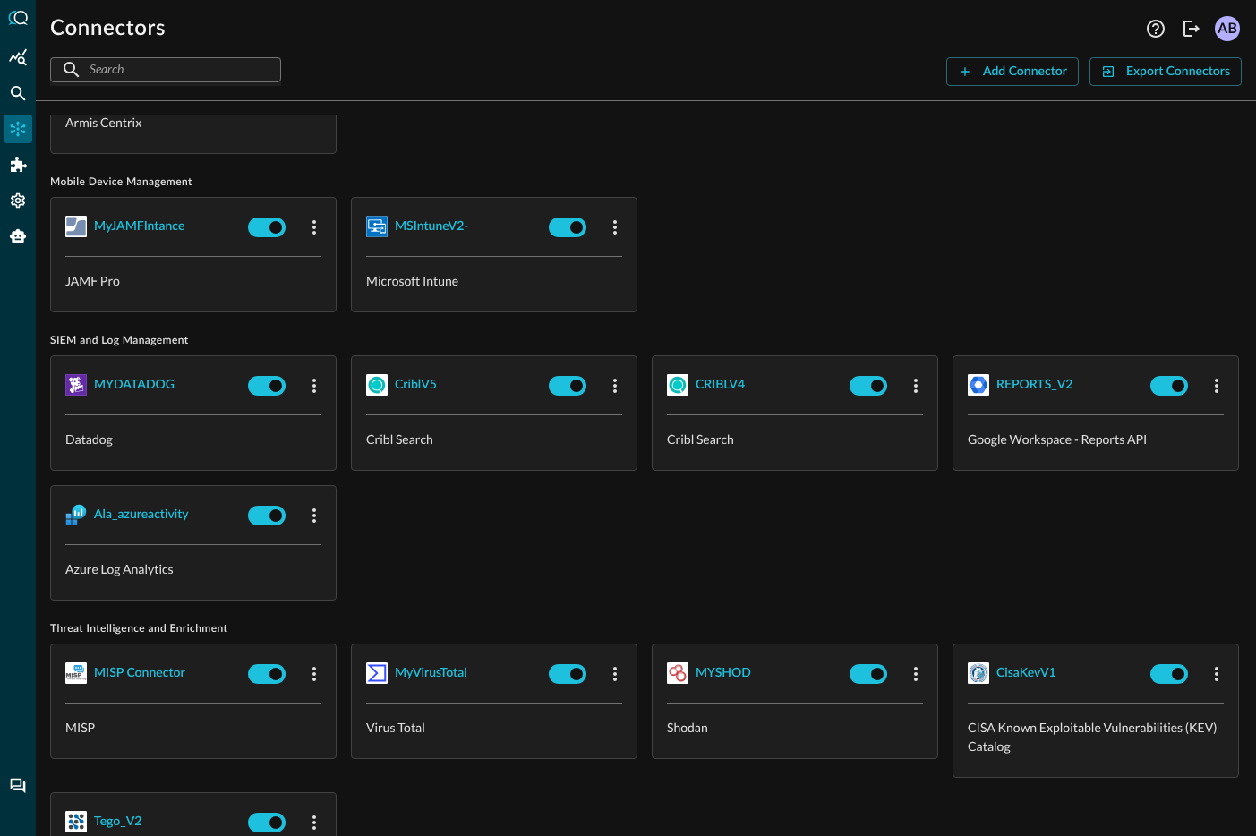
scroll to position [1703, 0]
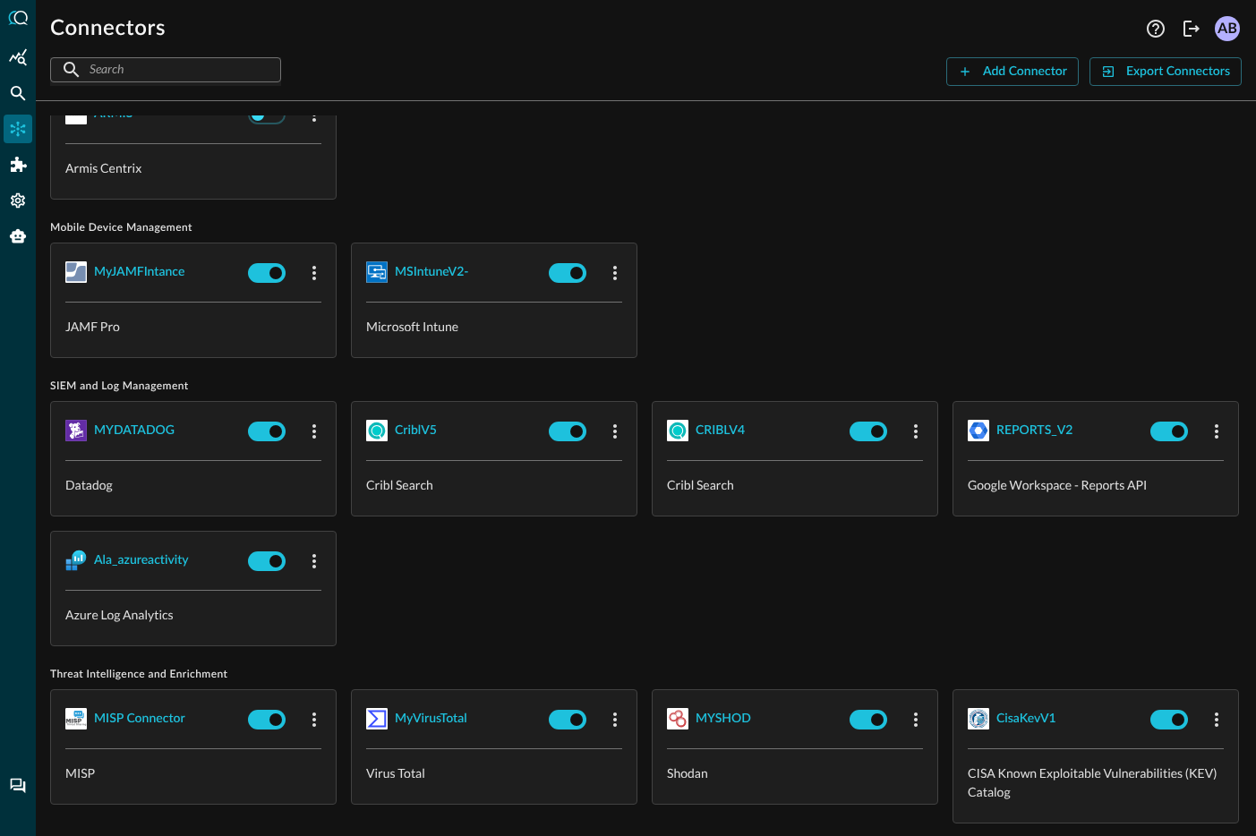
click at [281, 131] on input "checkbox" at bounding box center [257, 114] width 99 height 33
checkbox input "true"
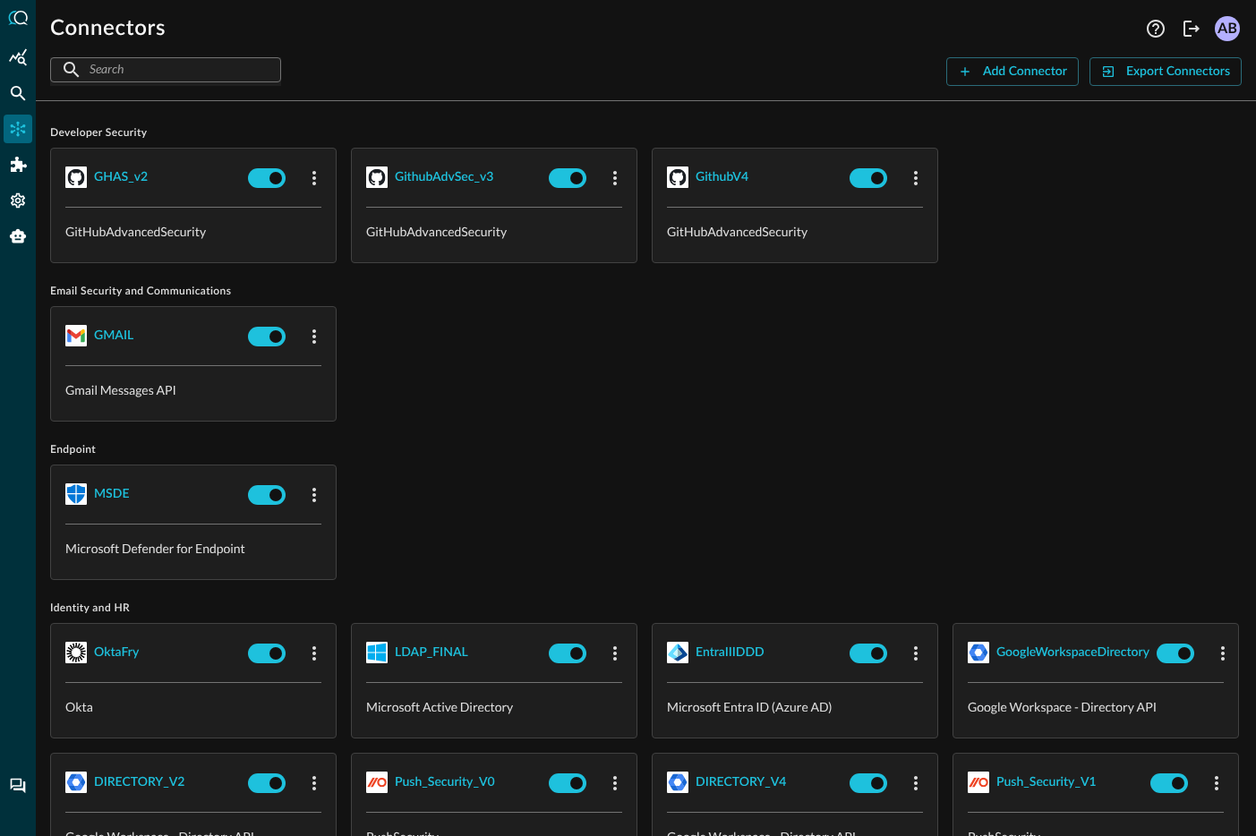
scroll to position [0, 0]
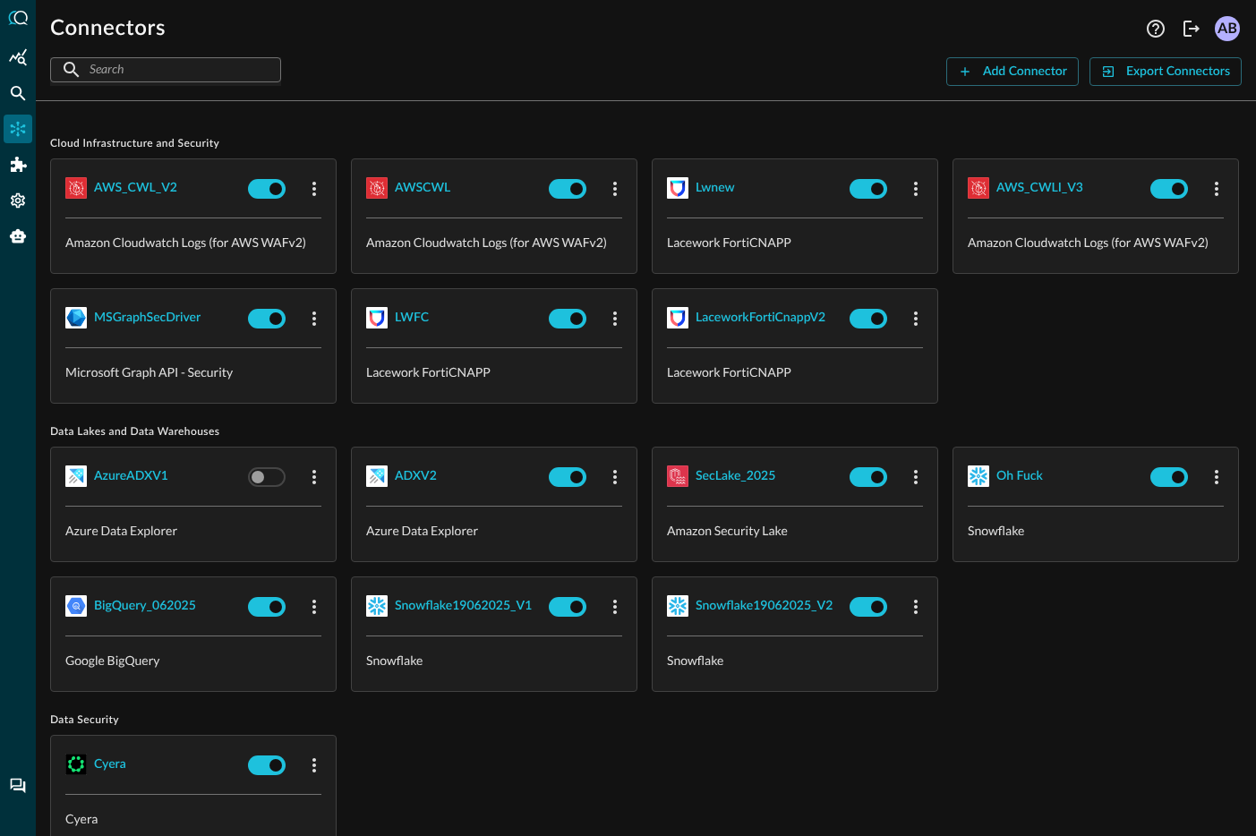
click at [24, 21] on icon at bounding box center [18, 18] width 20 height 14
click at [13, 92] on icon "Federated Search" at bounding box center [18, 93] width 15 height 15
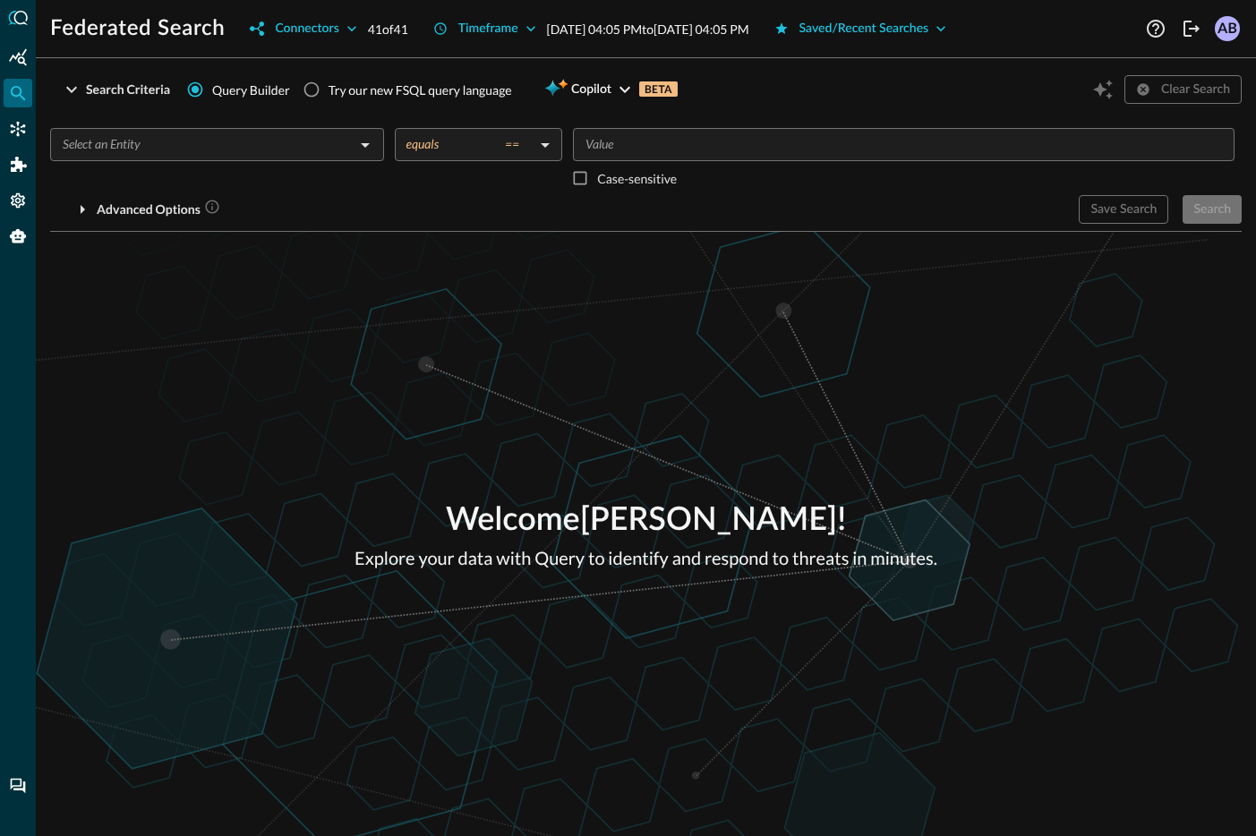
click at [319, 150] on input "text" at bounding box center [203, 144] width 294 height 22
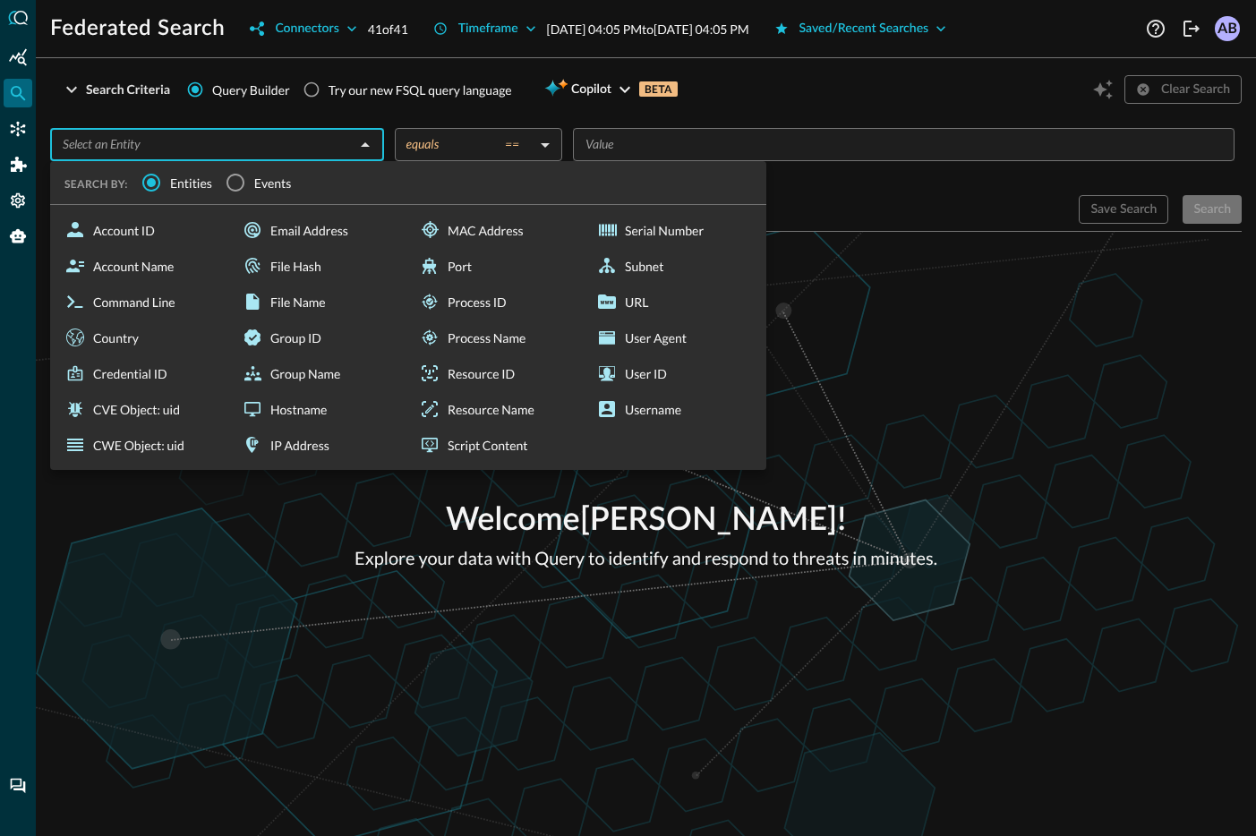
click at [917, 288] on div "Welcome [PERSON_NAME] ! Explore your data with Query to identify and respond to…" at bounding box center [646, 534] width 1221 height 604
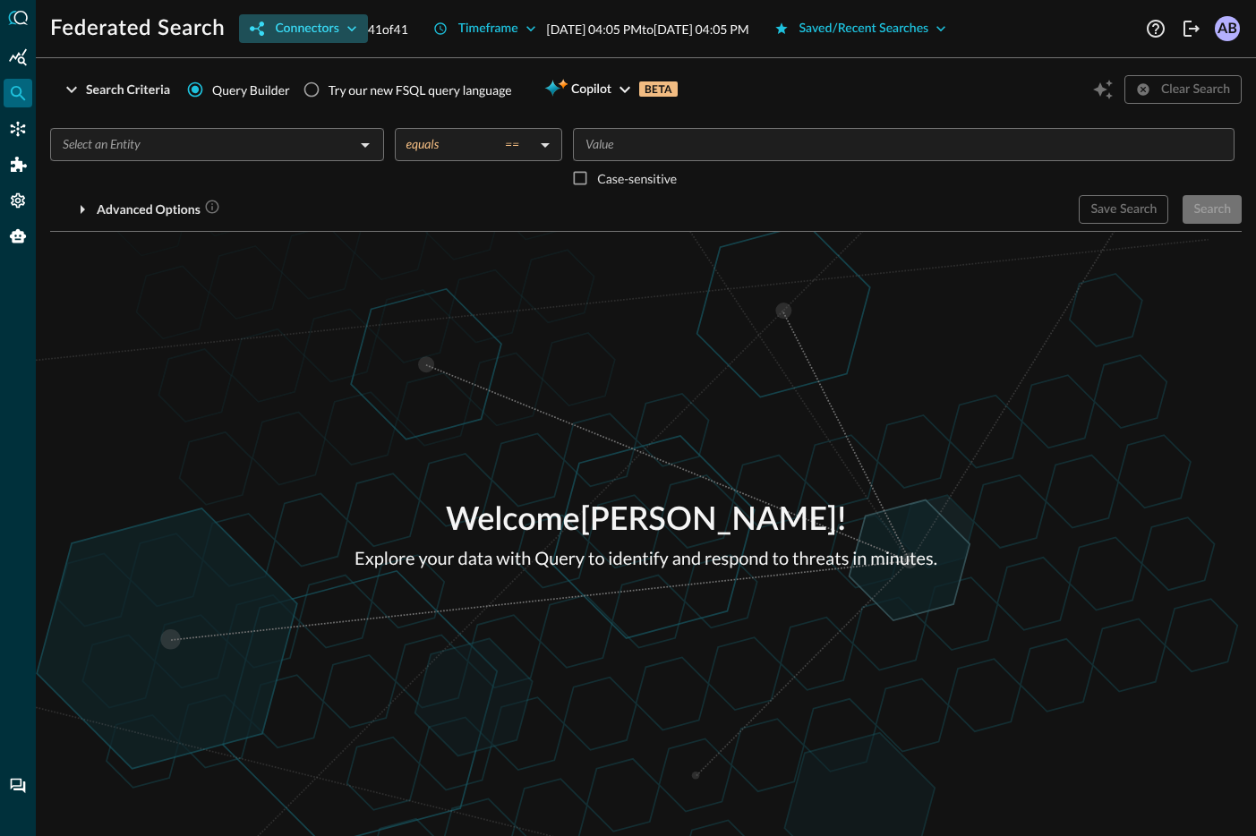
click at [347, 27] on icon "button" at bounding box center [352, 29] width 18 height 18
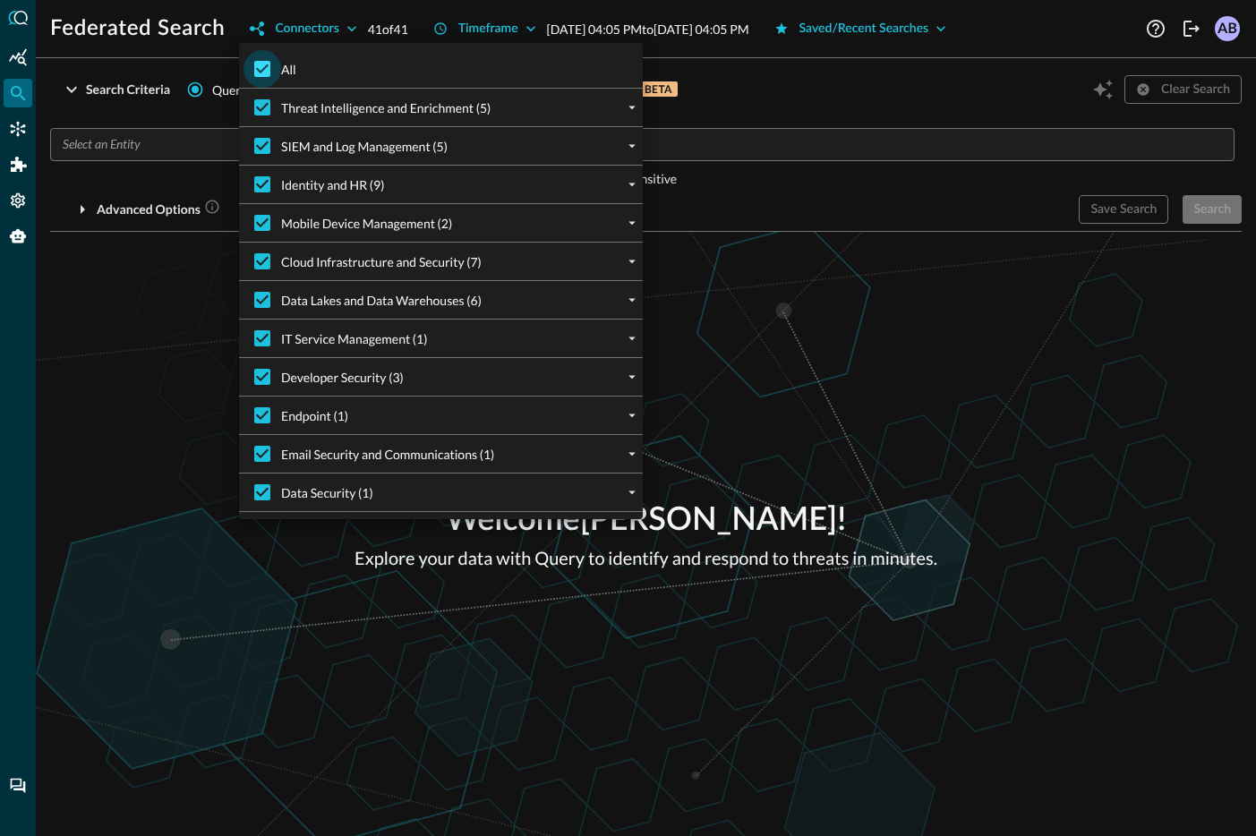
click at [251, 65] on input "All" at bounding box center [263, 69] width 38 height 38
checkbox input "false"
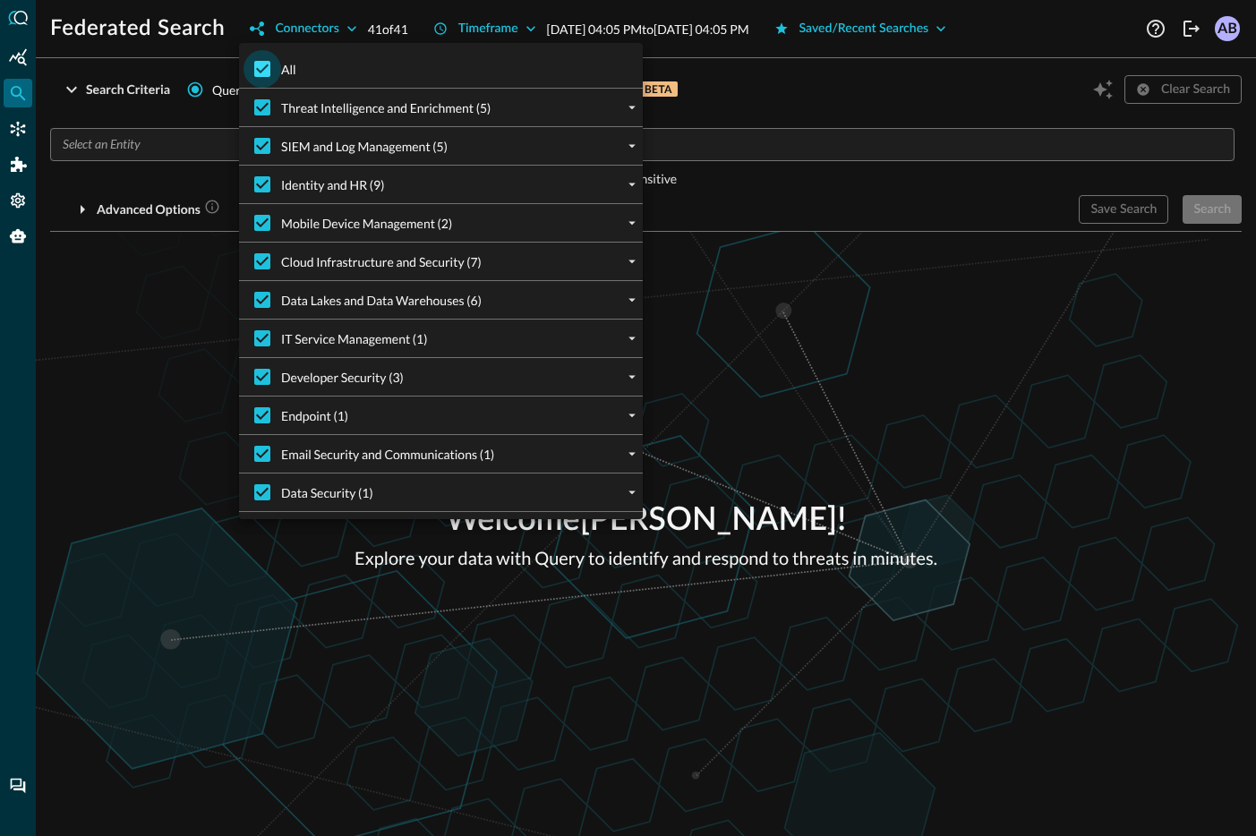
checkbox input "false"
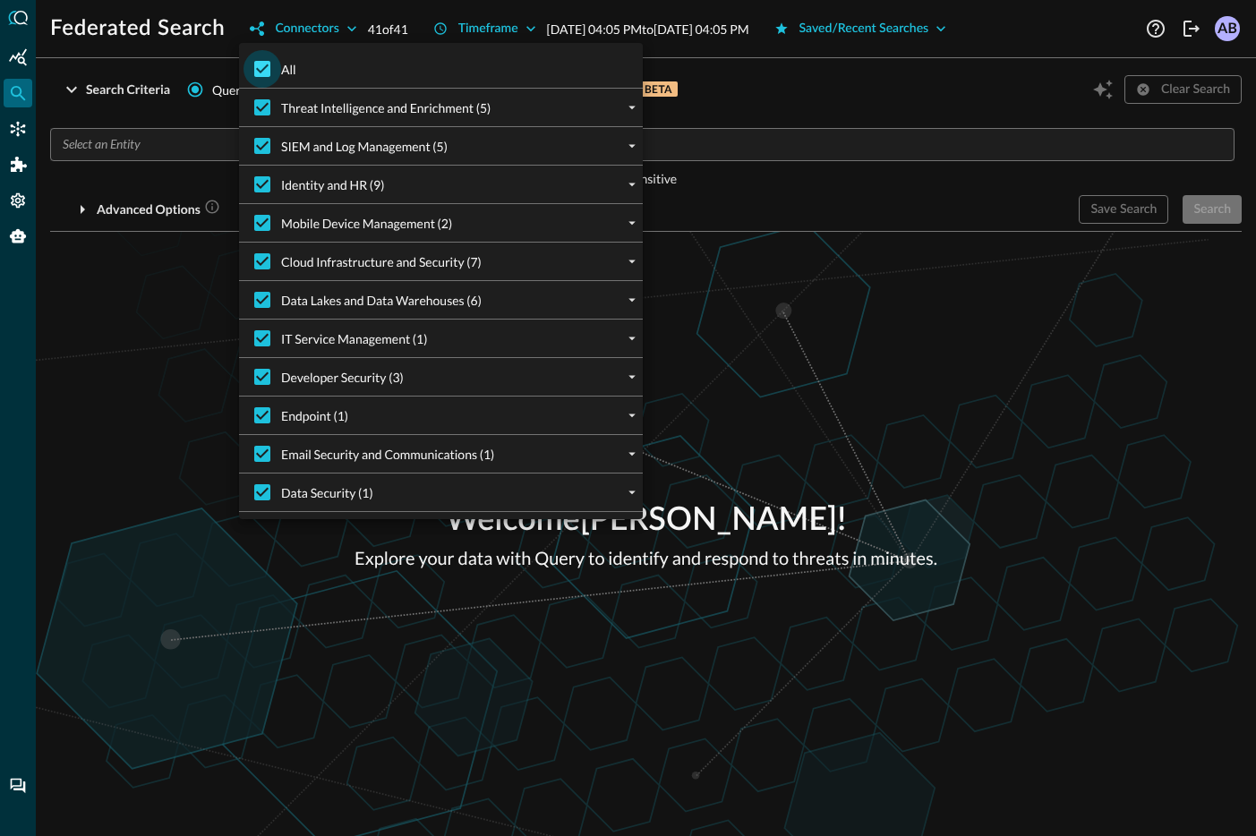
checkbox input "false"
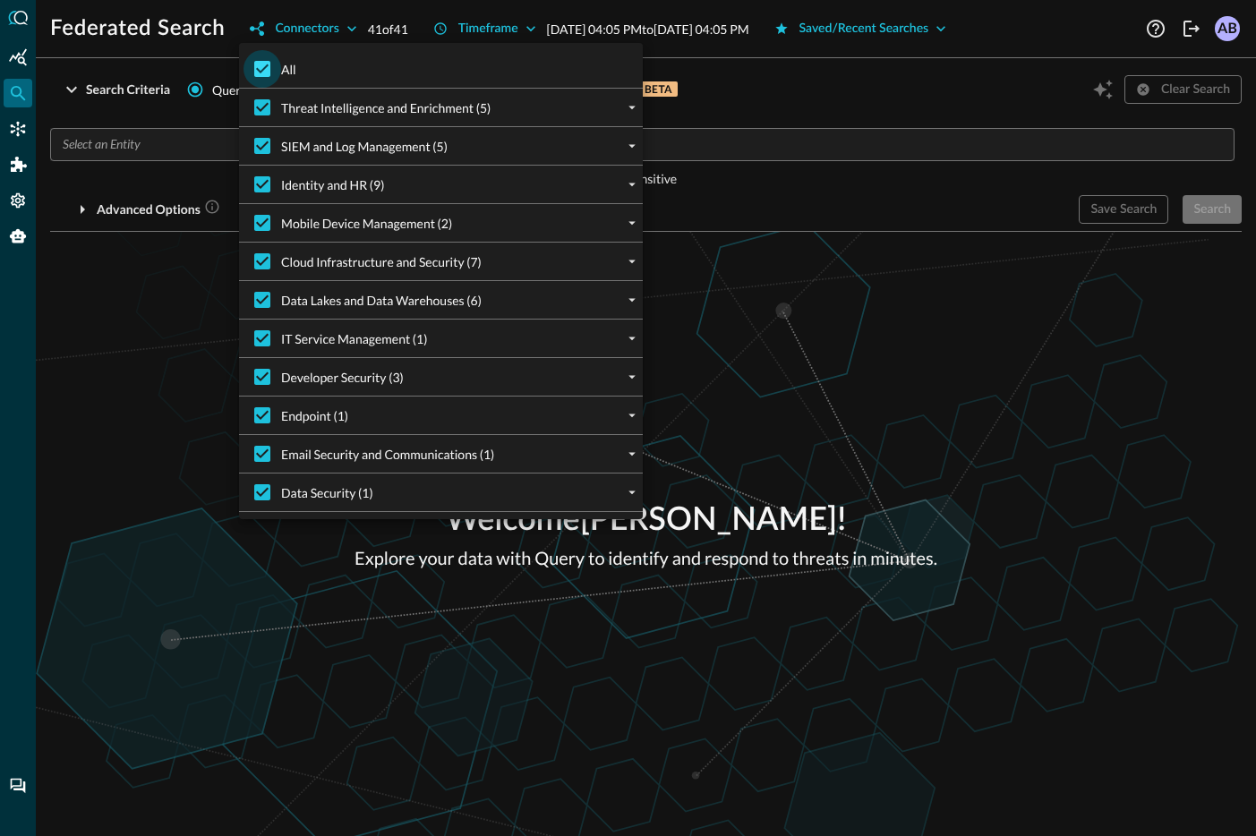
checkbox input "false"
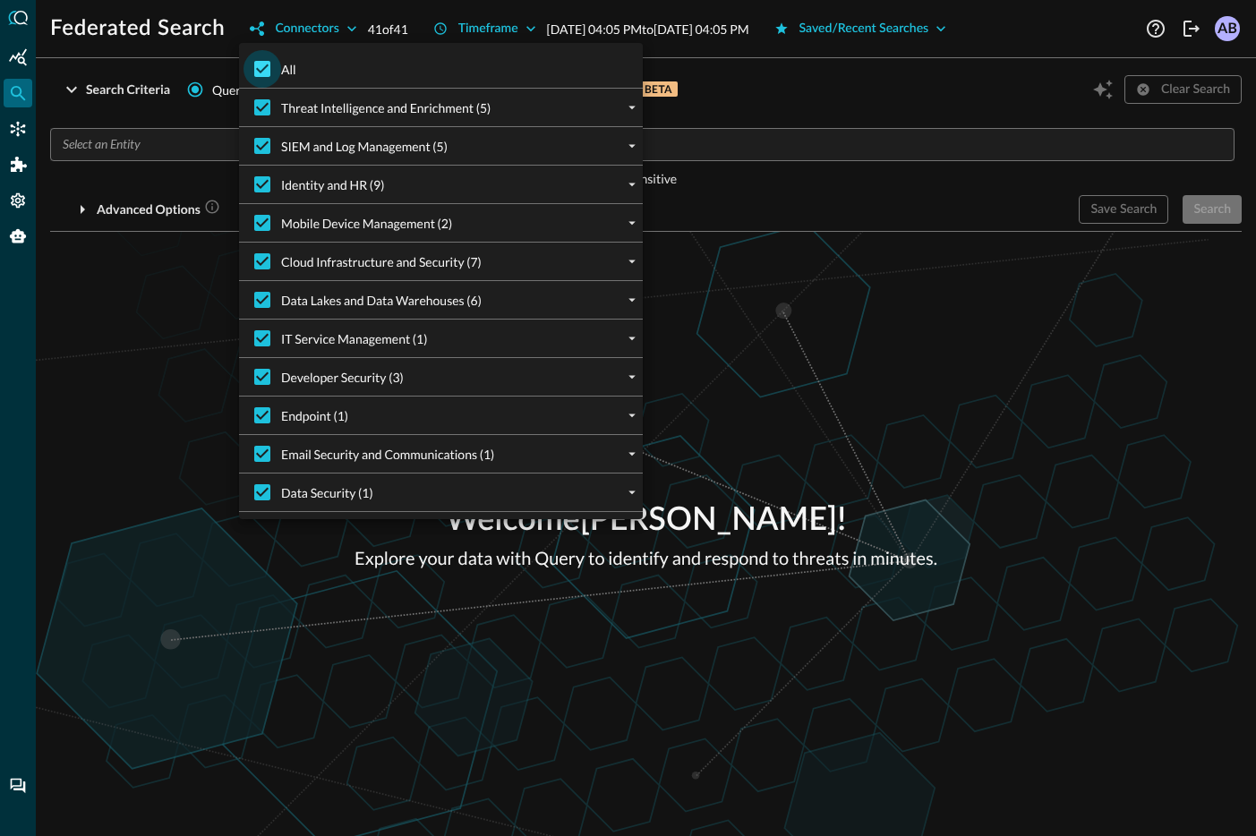
checkbox input "false"
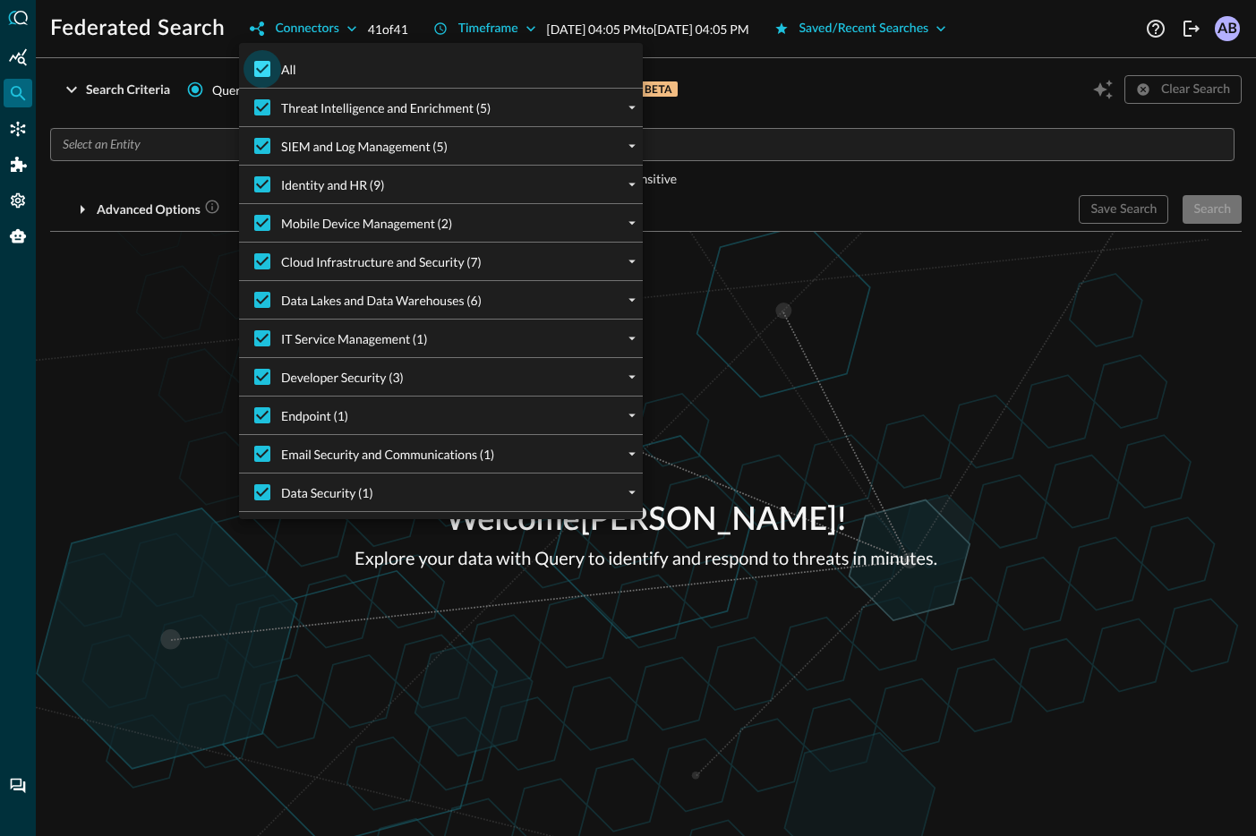
checkbox input "false"
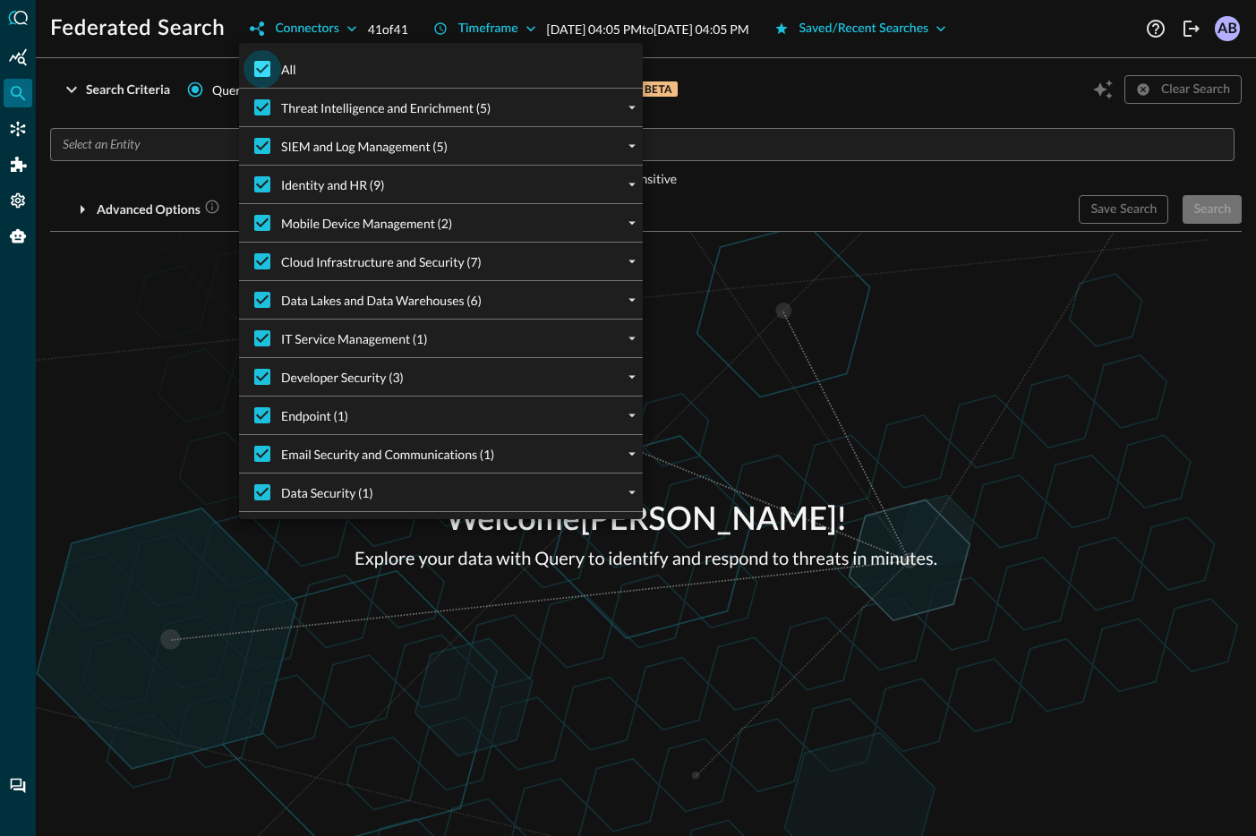
checkbox input "false"
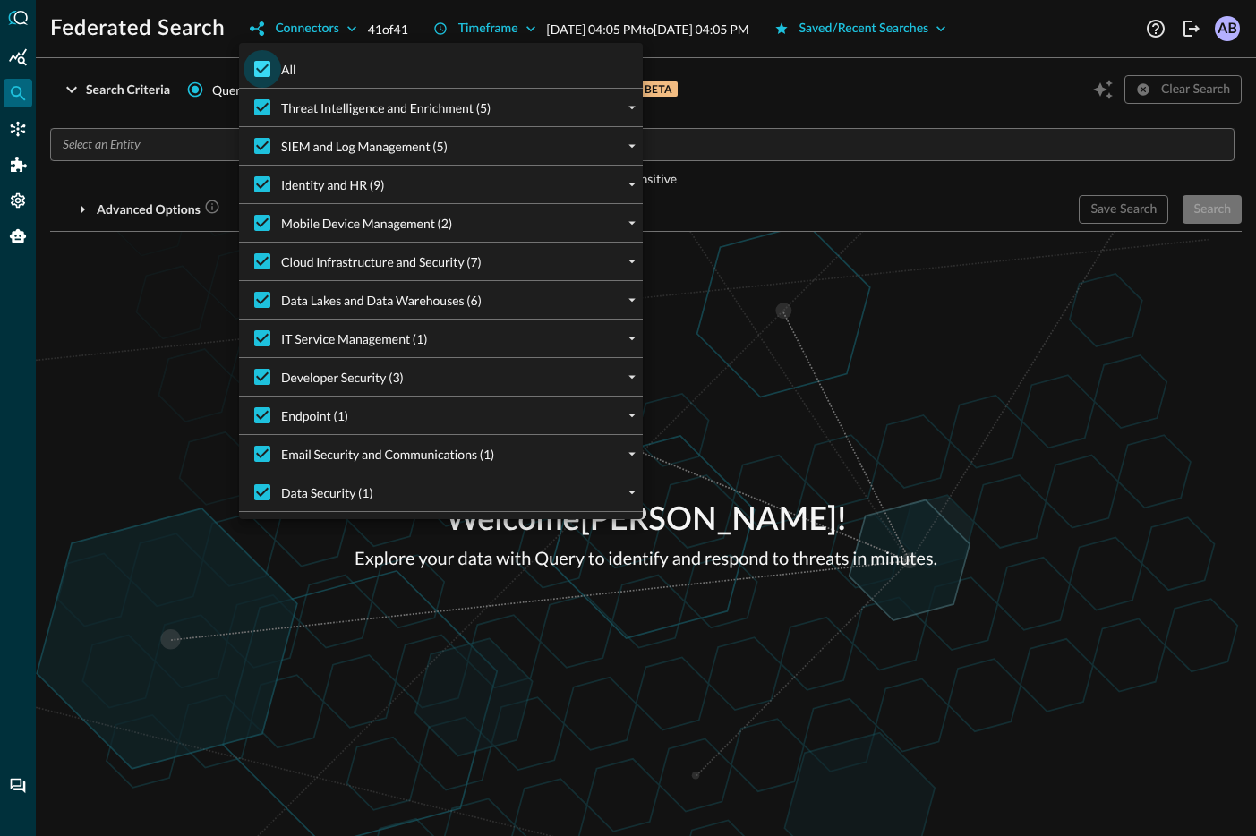
checkbox input "false"
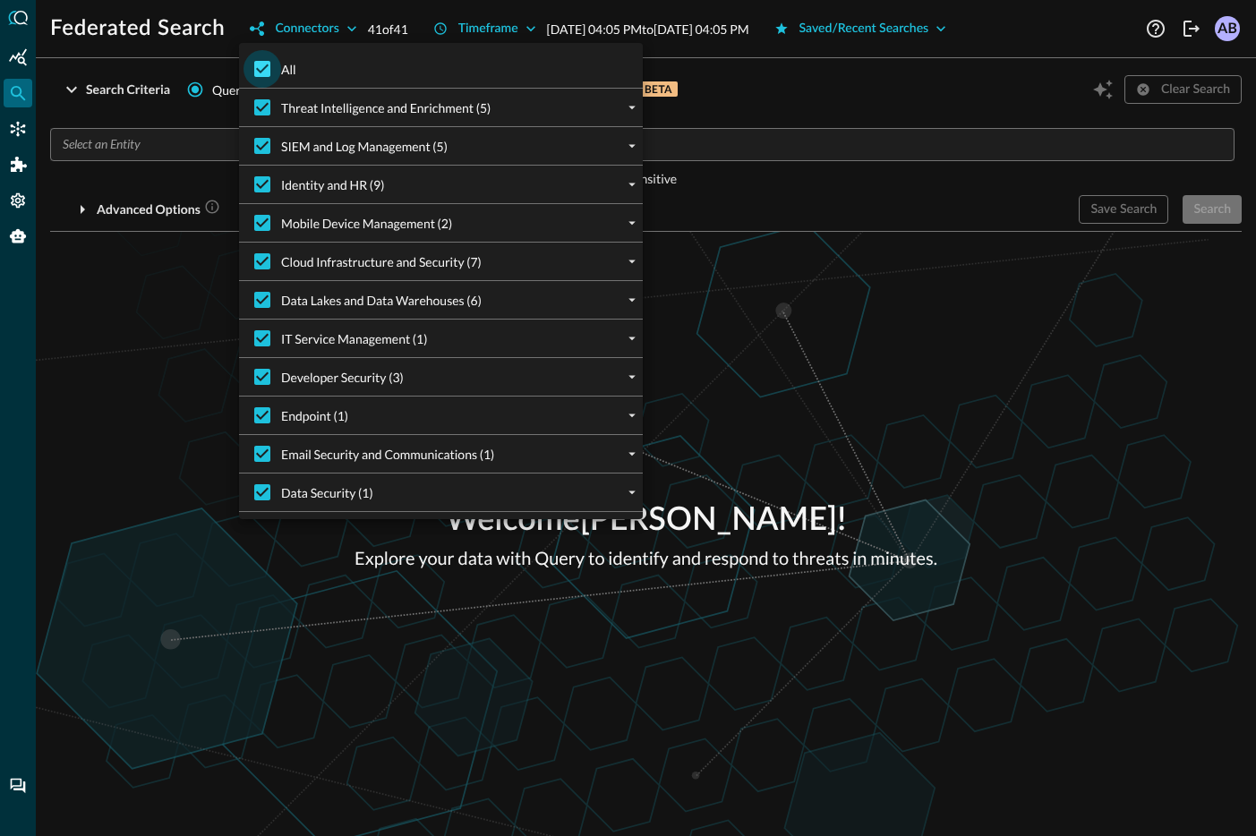
checkbox input "false"
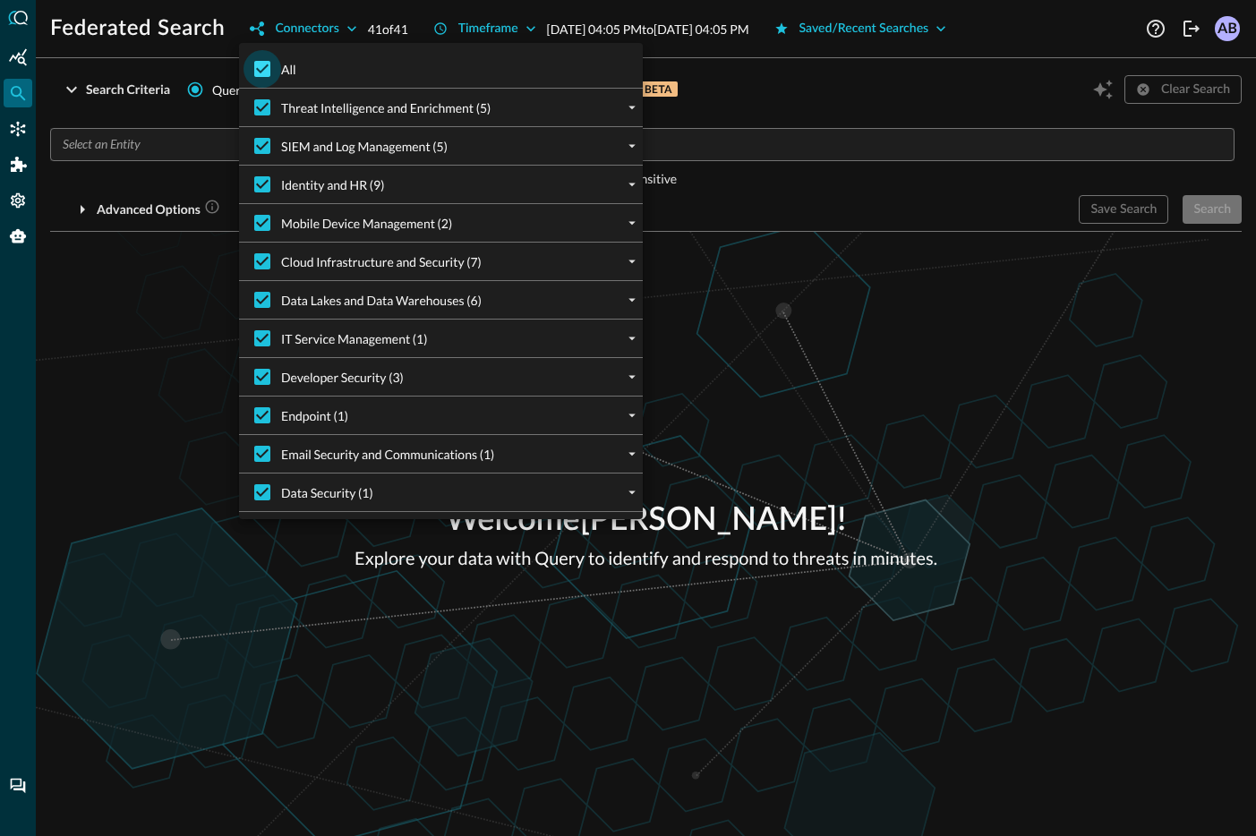
checkbox input "false"
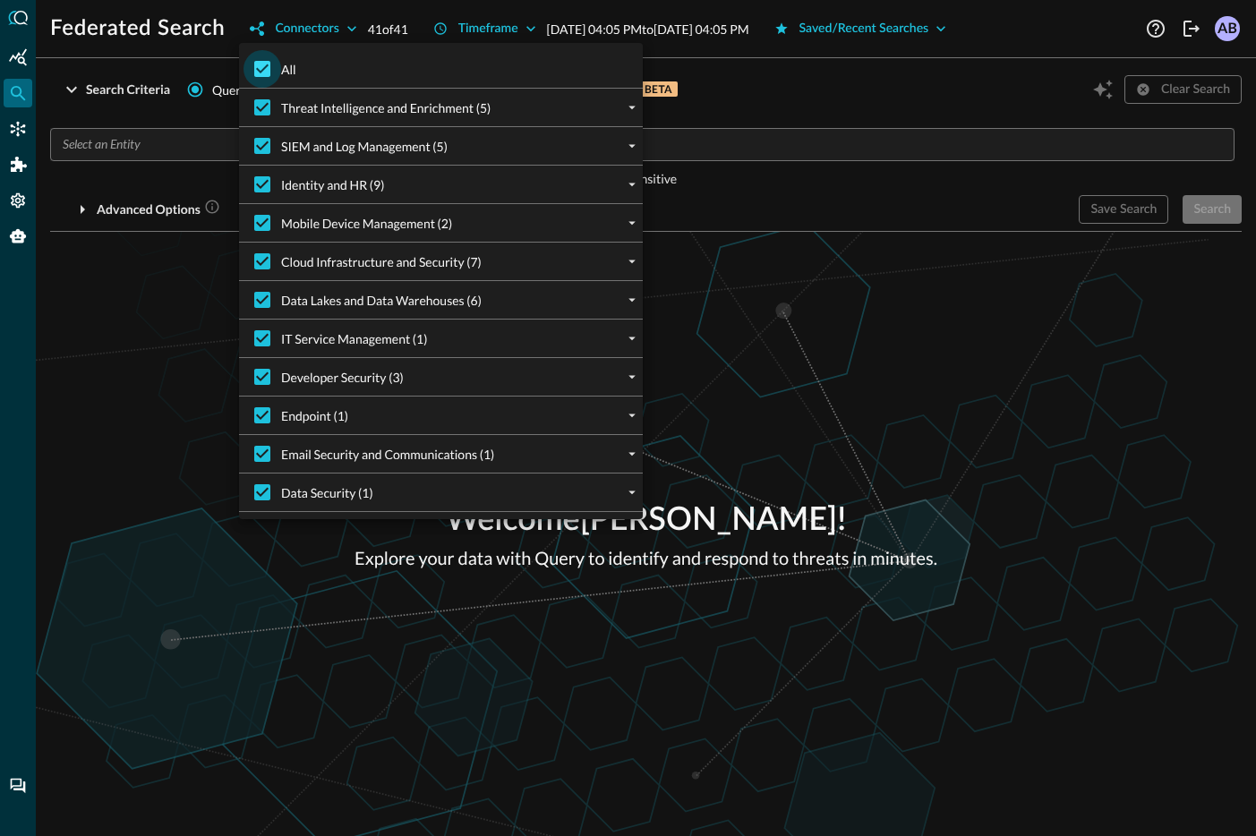
checkbox input "false"
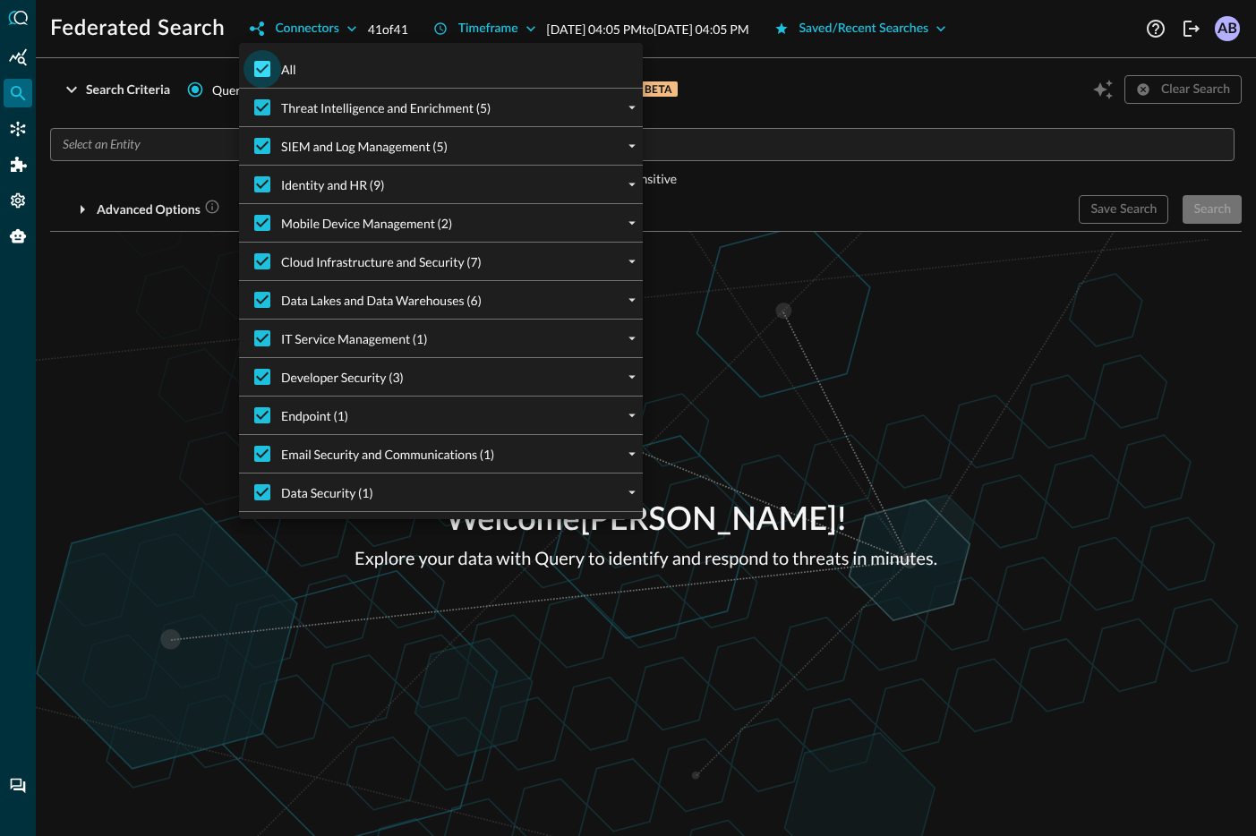
checkbox input "false"
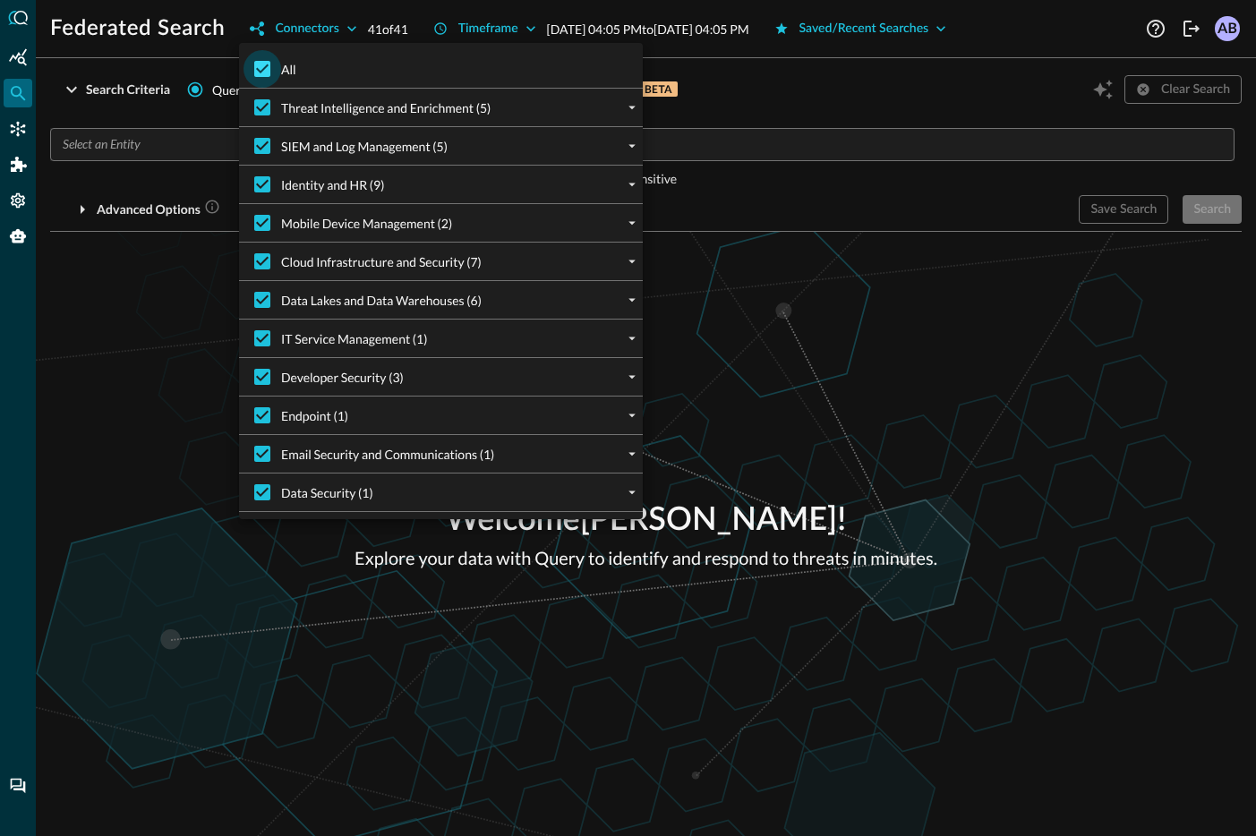
checkbox input "false"
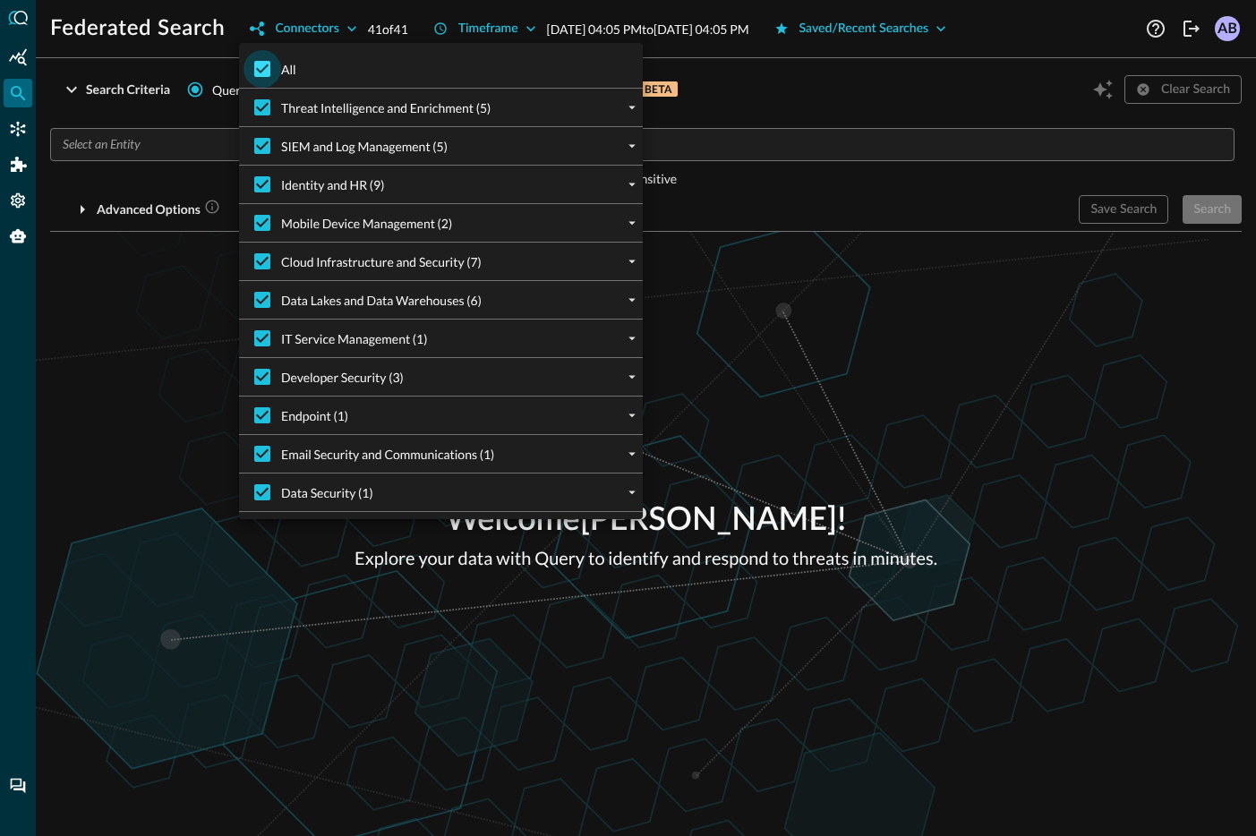
checkbox input "false"
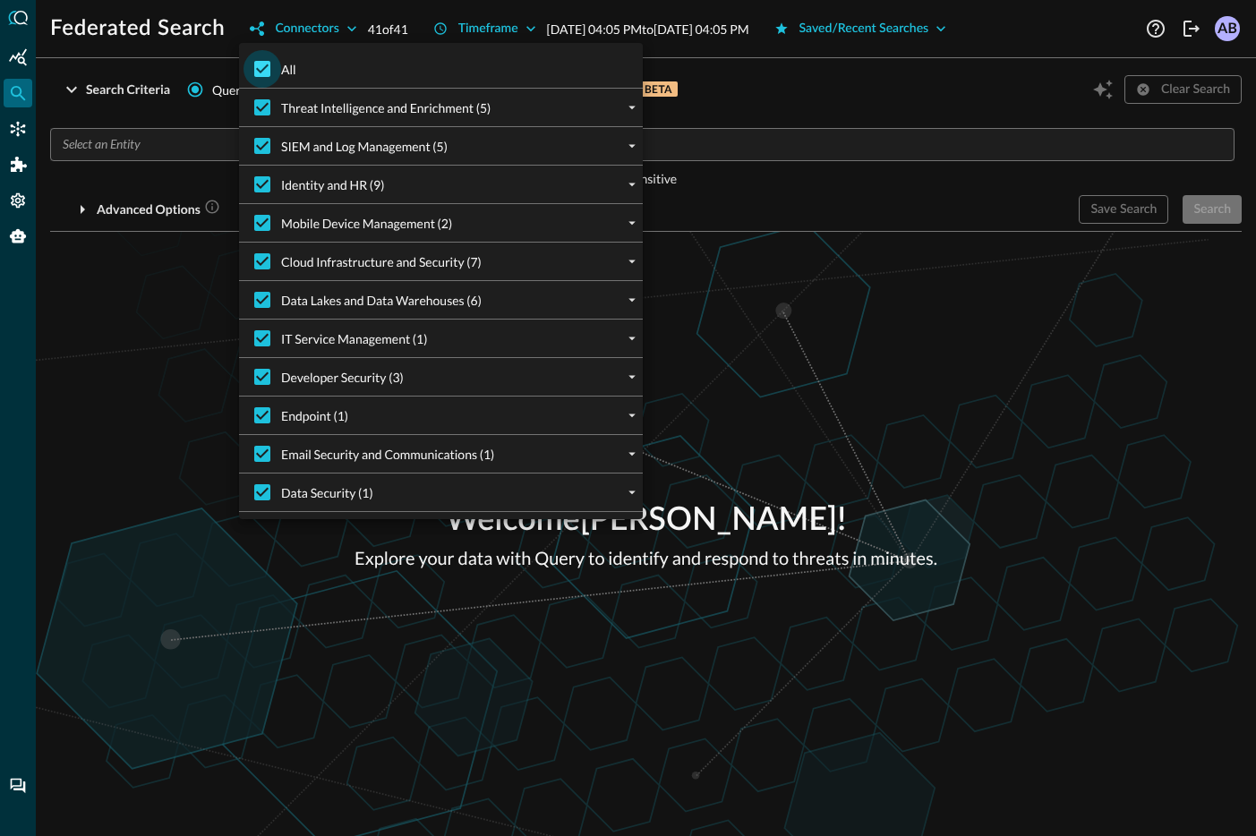
checkbox input "false"
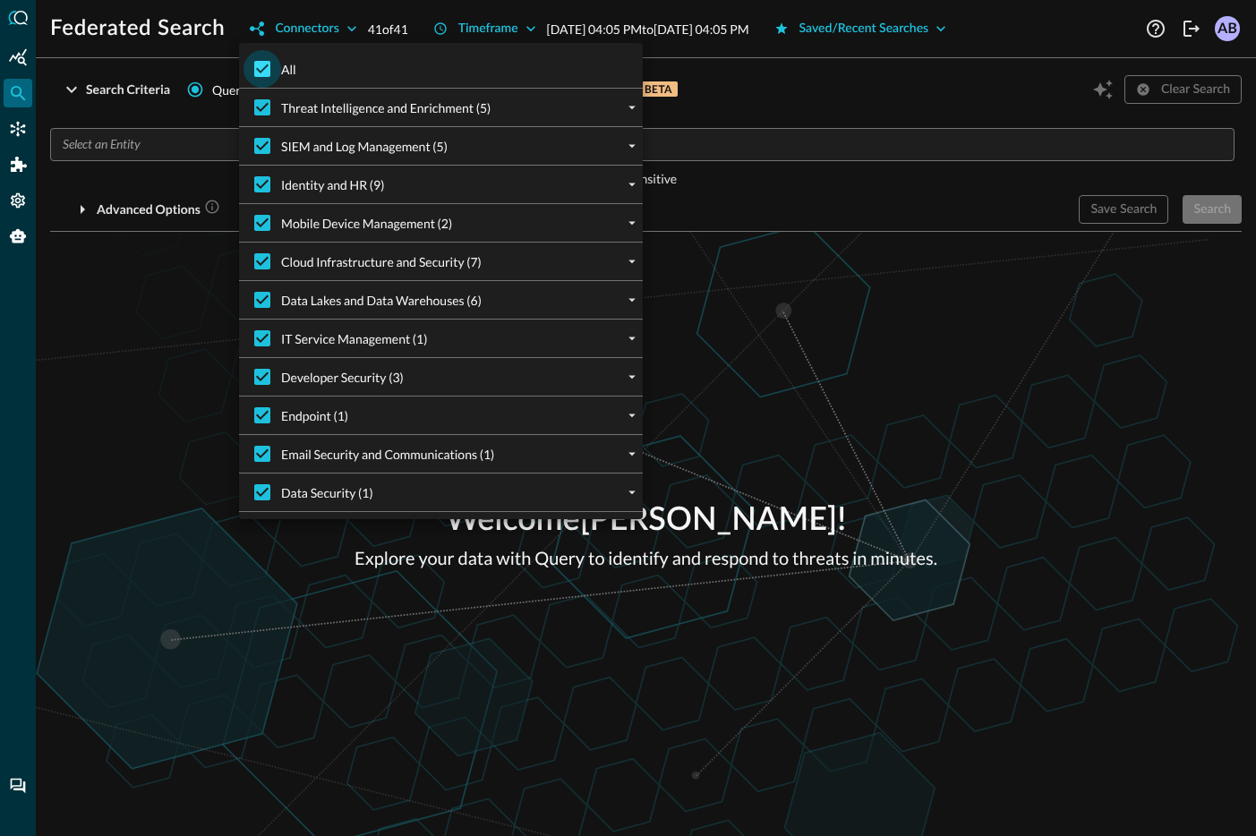
checkbox input "false"
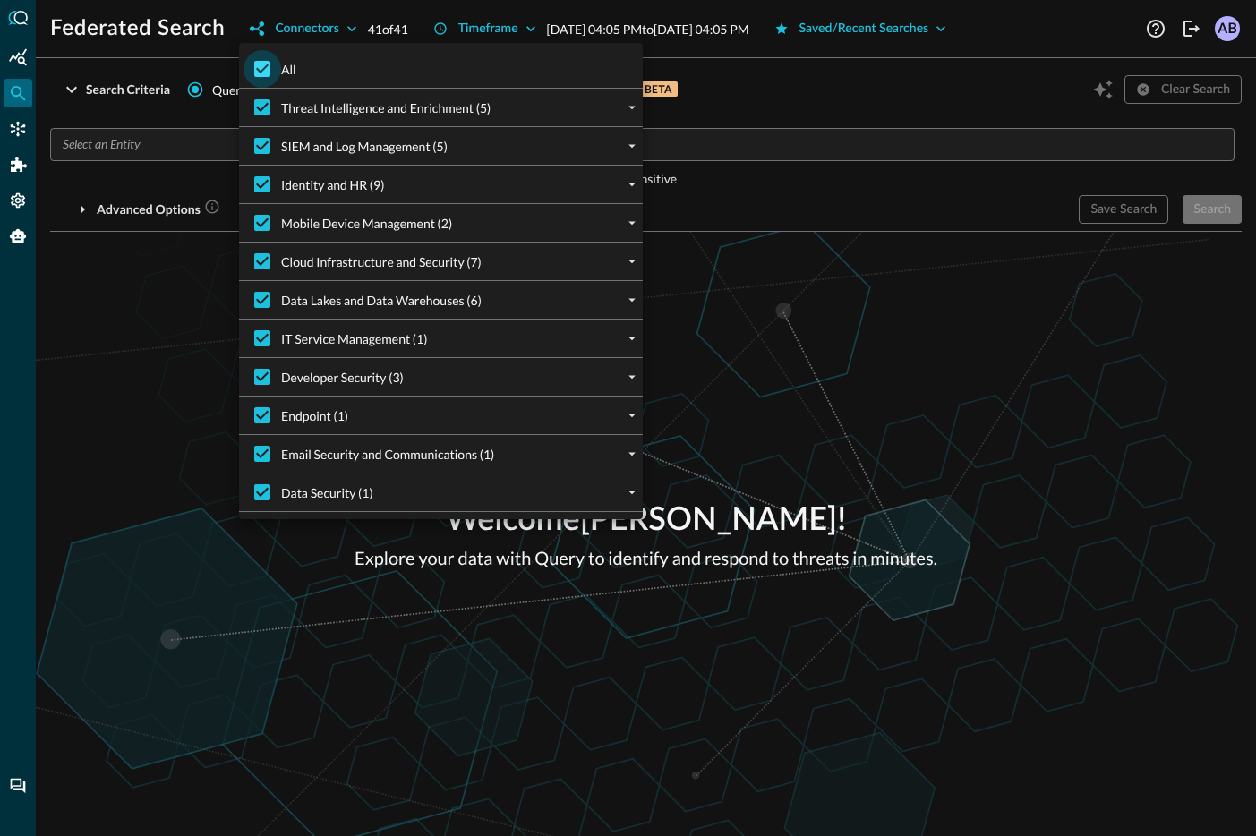
checkbox input "false"
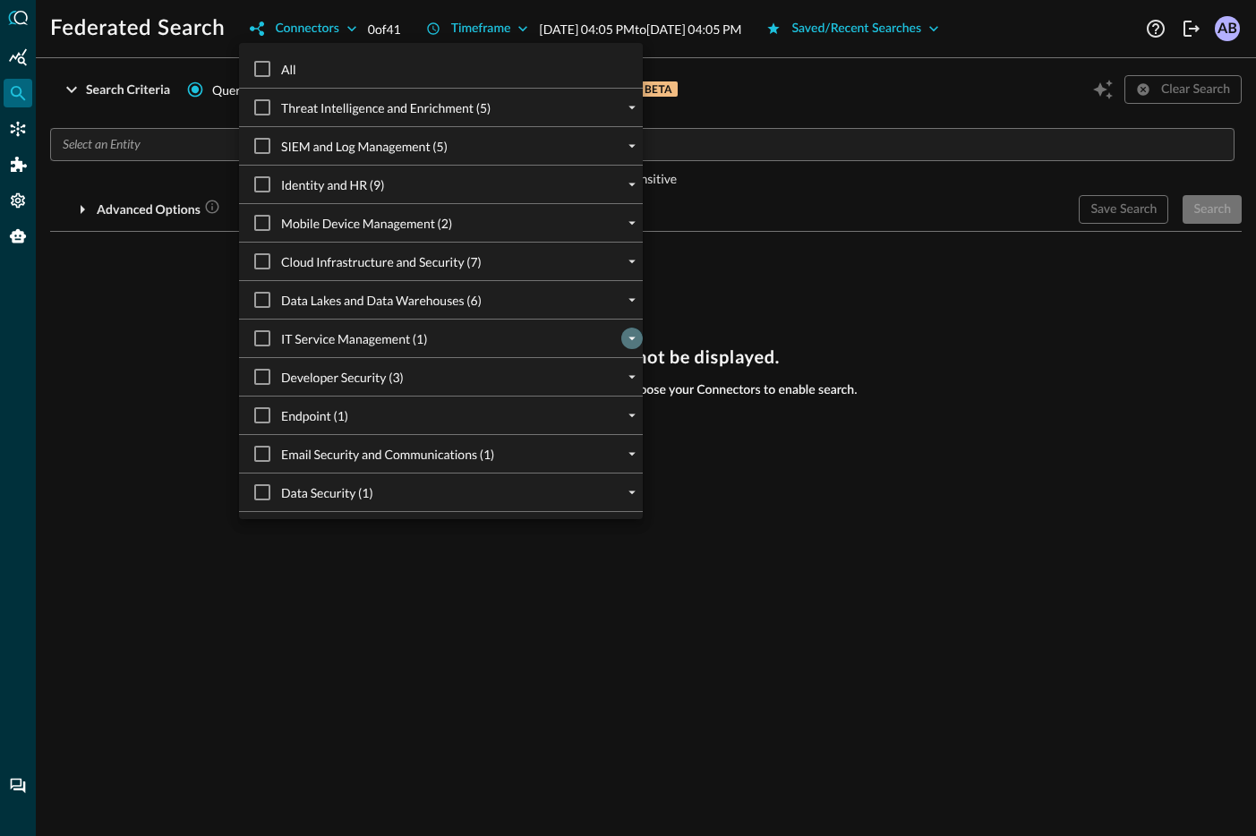
click at [637, 339] on icon "expand" at bounding box center [632, 338] width 16 height 16
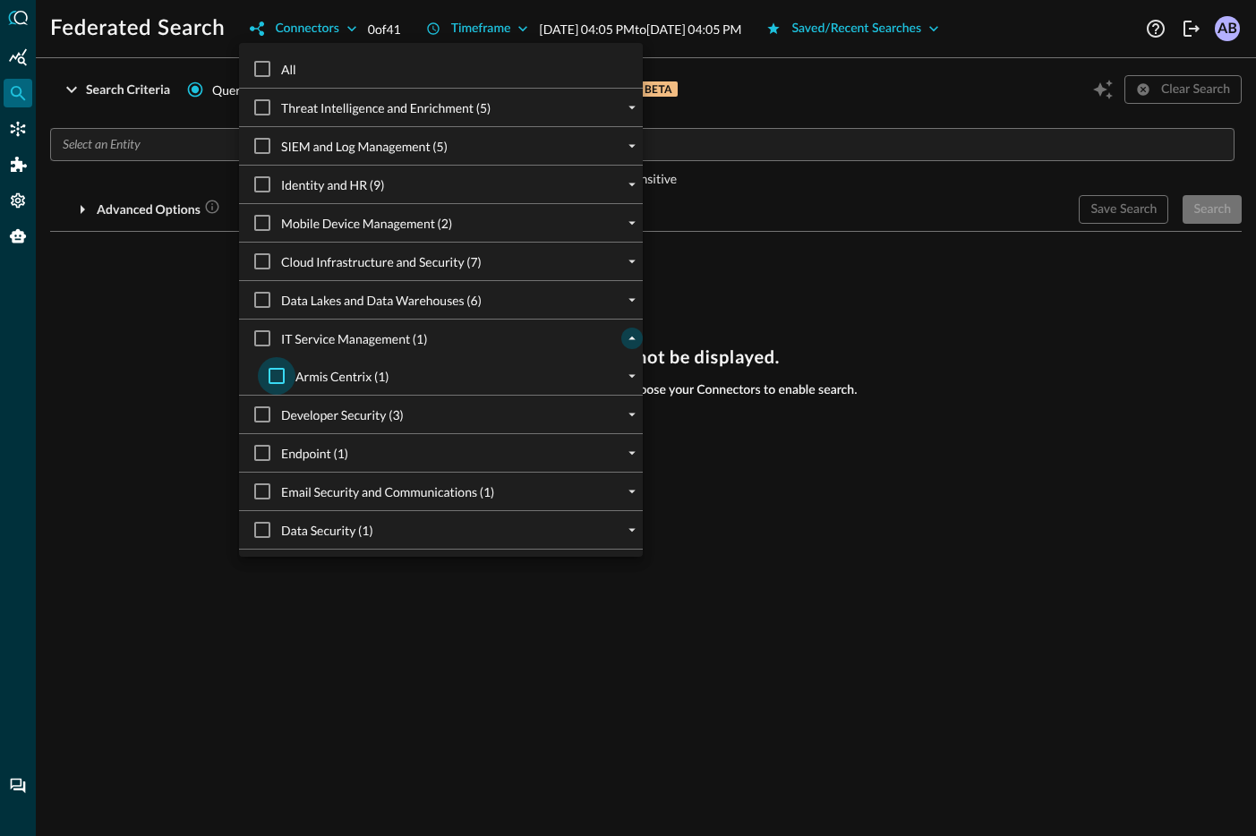
click at [284, 378] on input "Armis Centrix (1)" at bounding box center [277, 376] width 38 height 38
checkbox input "true"
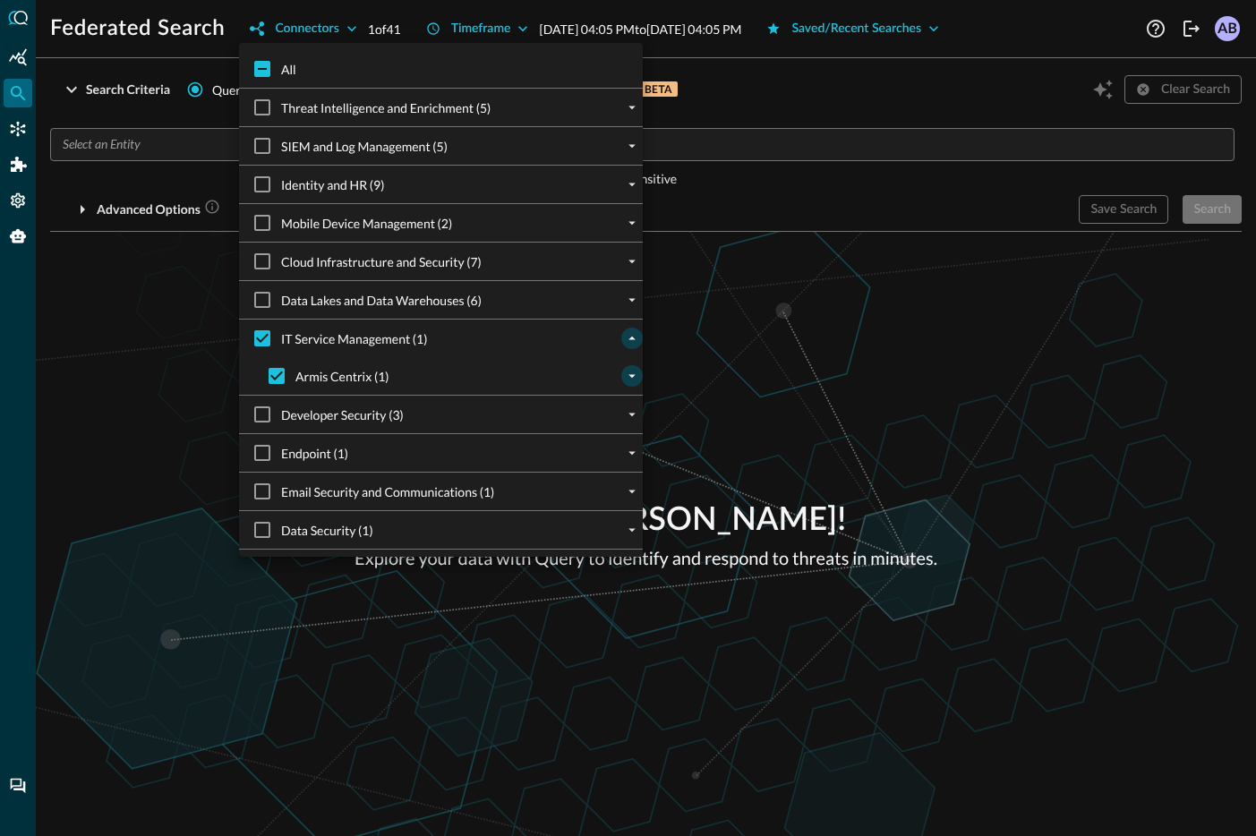
click at [636, 380] on icon "expand" at bounding box center [632, 376] width 16 height 16
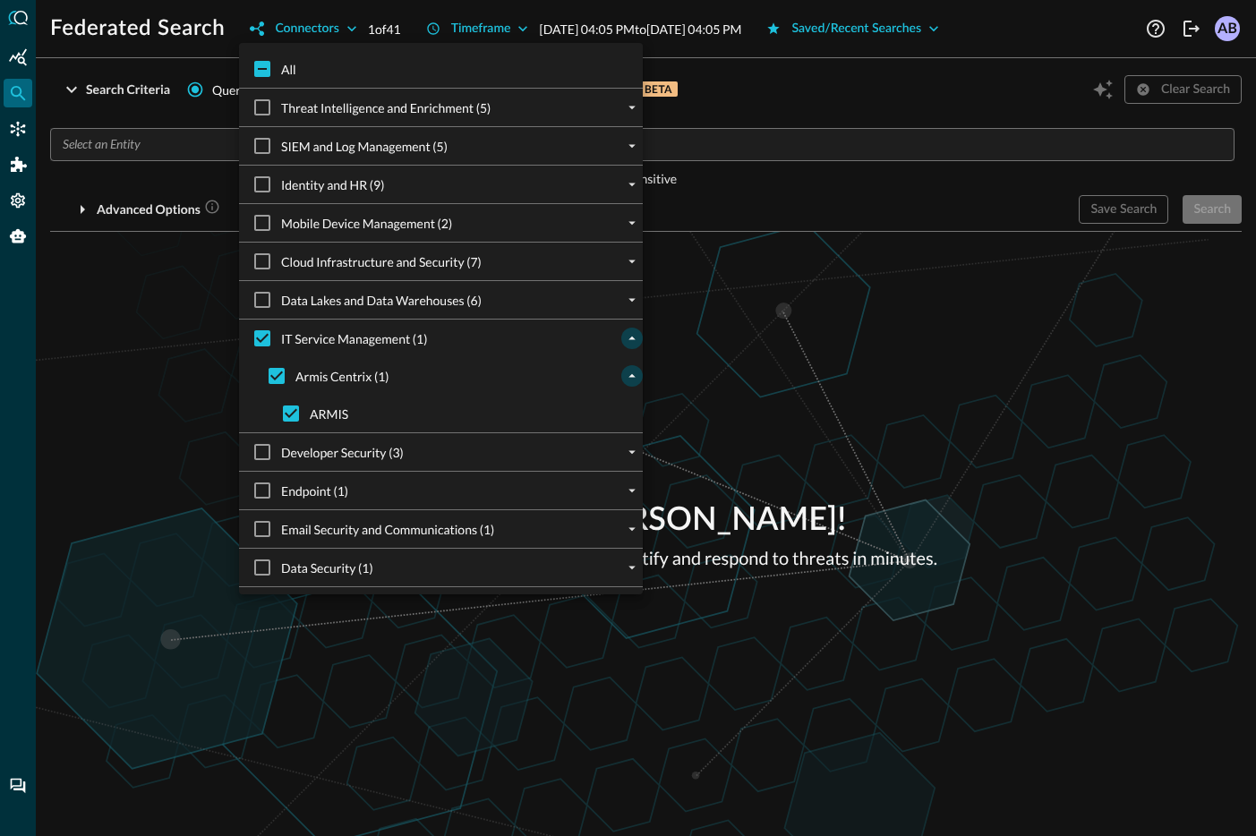
click at [800, 403] on div at bounding box center [628, 418] width 1256 height 836
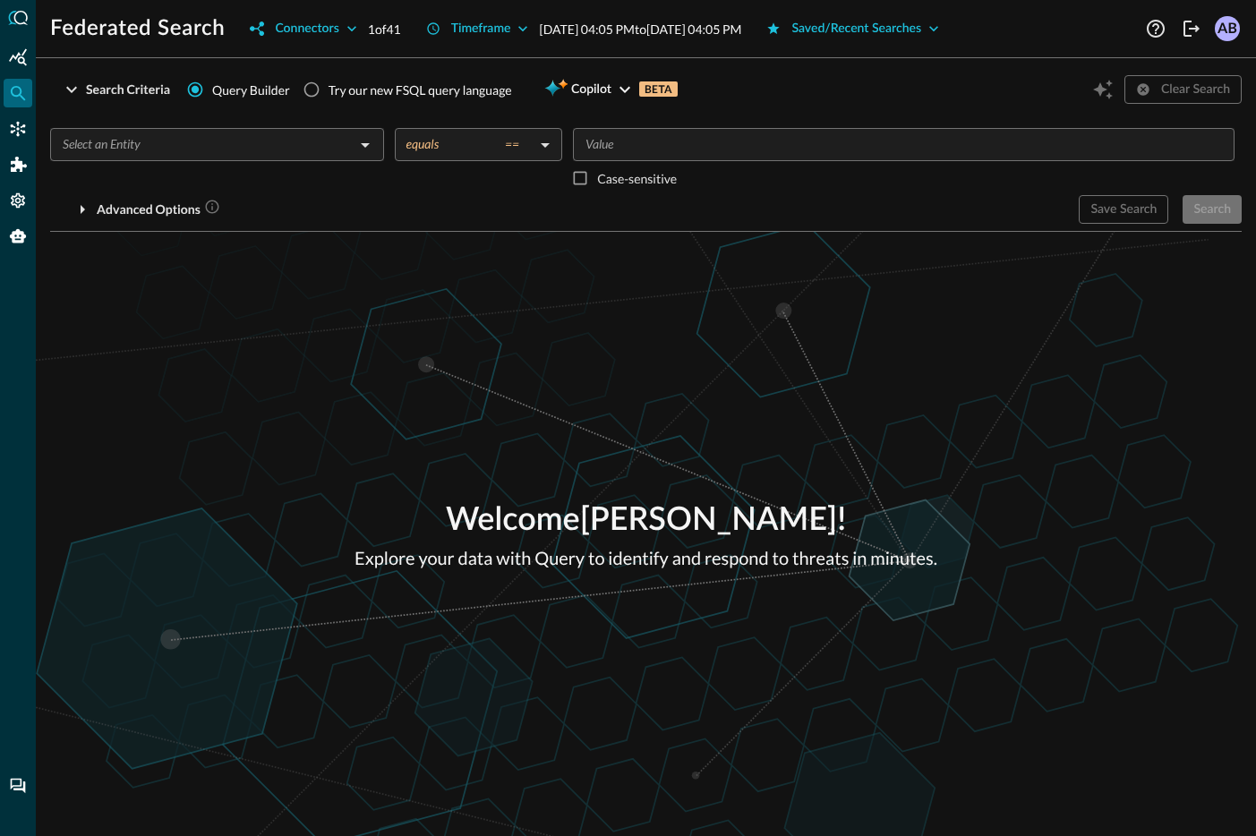
click at [215, 155] on input "text" at bounding box center [203, 144] width 294 height 22
click at [925, 267] on div "Welcome [PERSON_NAME] ! Explore your data with Query to identify and respond to…" at bounding box center [646, 534] width 1221 height 604
click at [153, 91] on div "Search Criteria" at bounding box center [128, 90] width 84 height 22
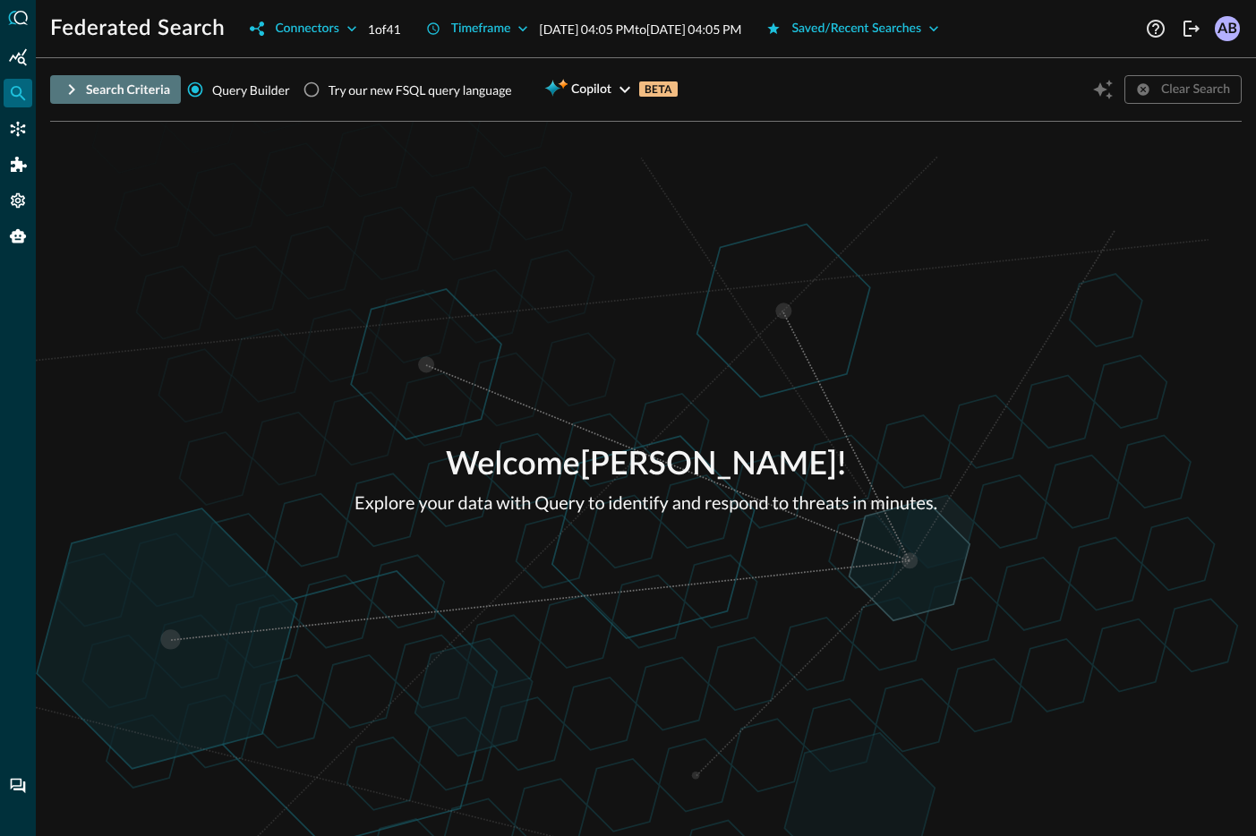
click at [153, 90] on div "Search Criteria" at bounding box center [128, 90] width 84 height 22
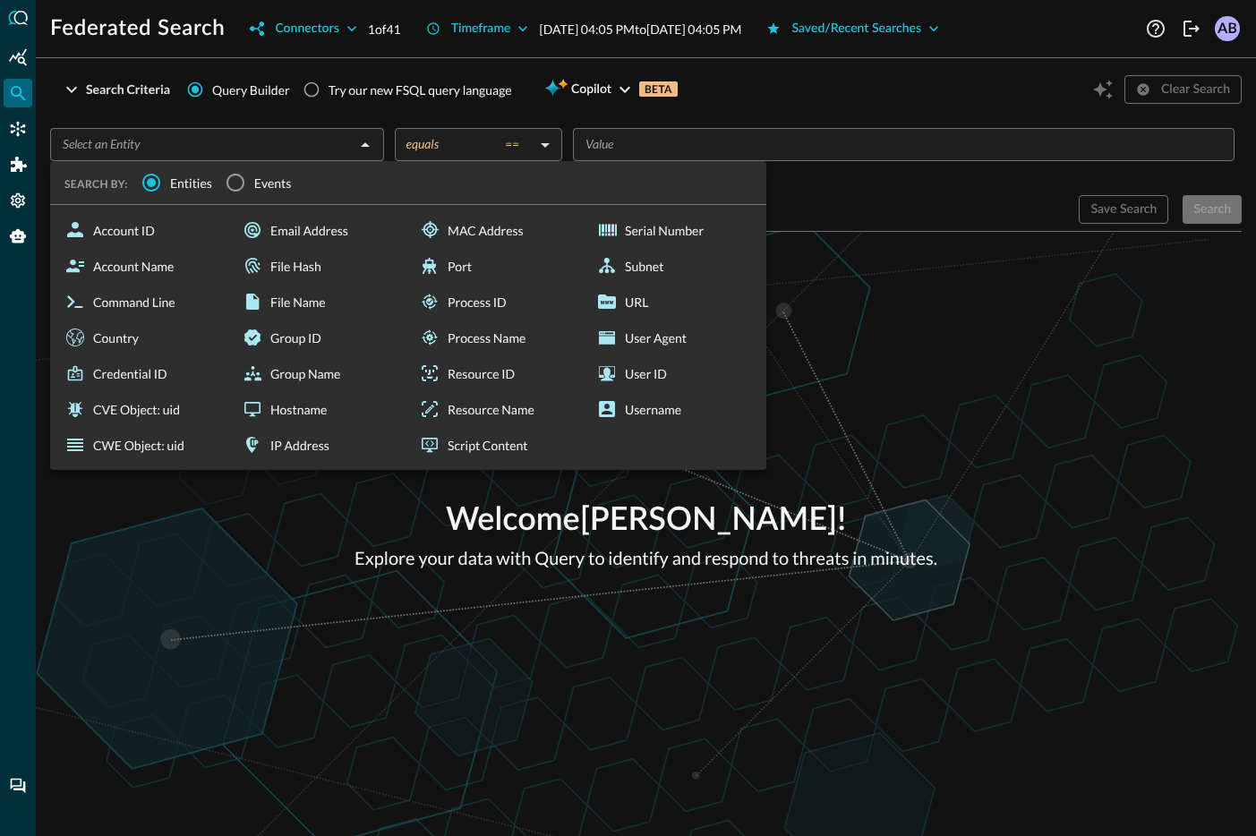
click at [264, 157] on div "​" at bounding box center [217, 144] width 334 height 33
click at [248, 178] on input "Events" at bounding box center [236, 183] width 38 height 38
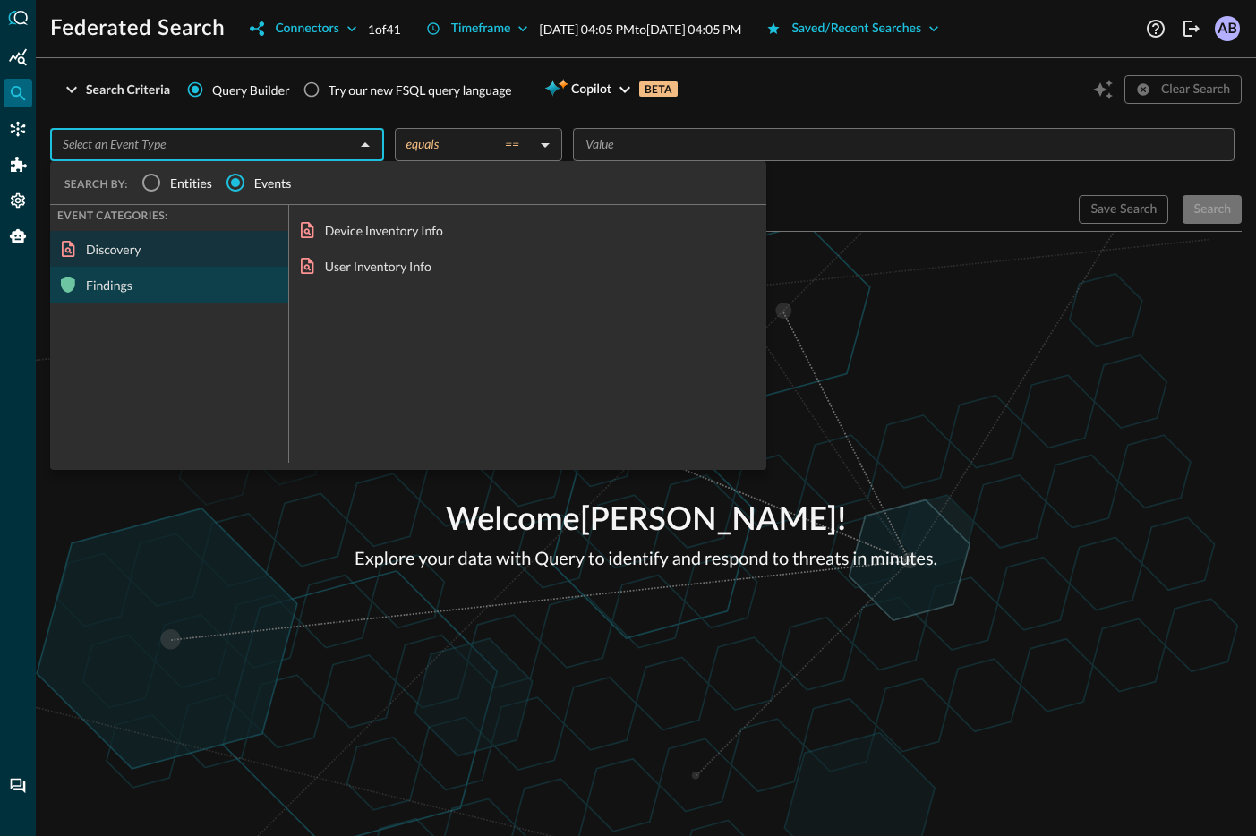
click at [119, 284] on div "Findings" at bounding box center [169, 285] width 238 height 36
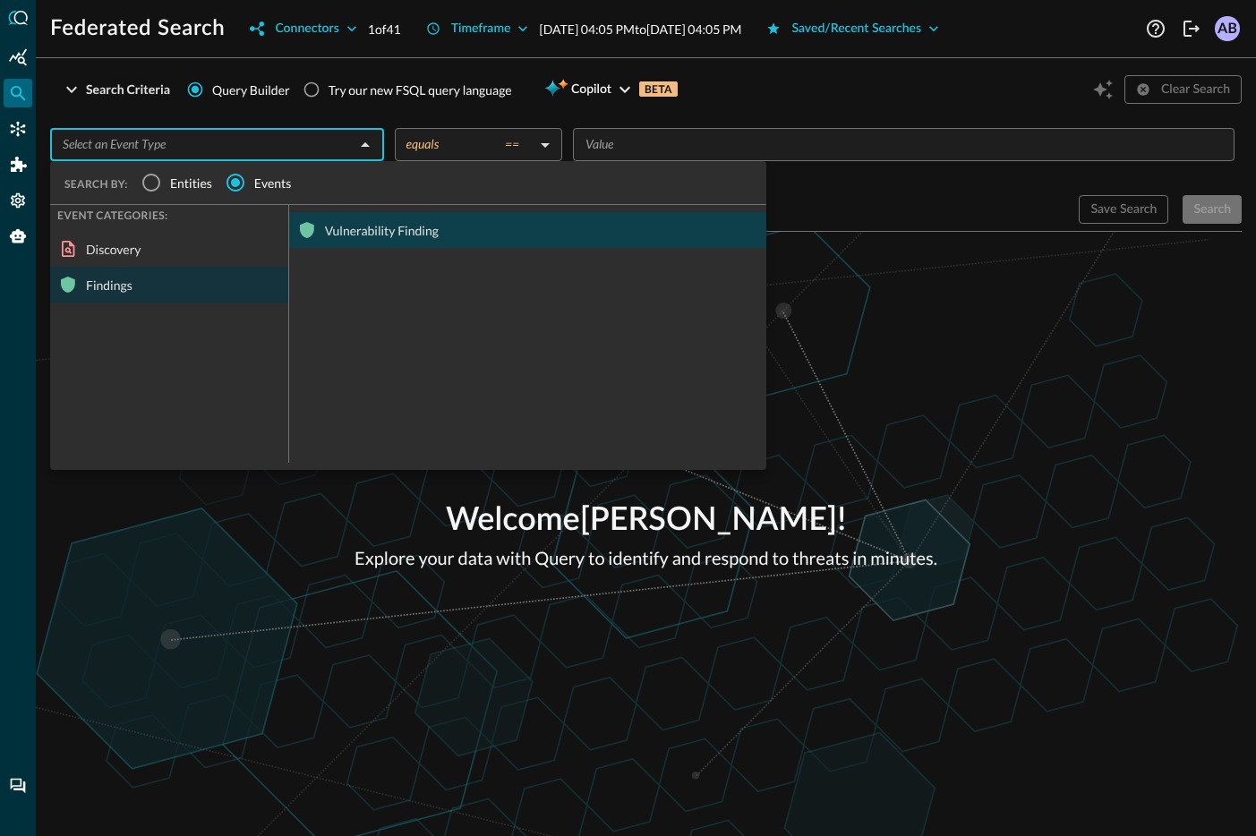
click at [353, 232] on div "Vulnerability Finding" at bounding box center [527, 230] width 477 height 36
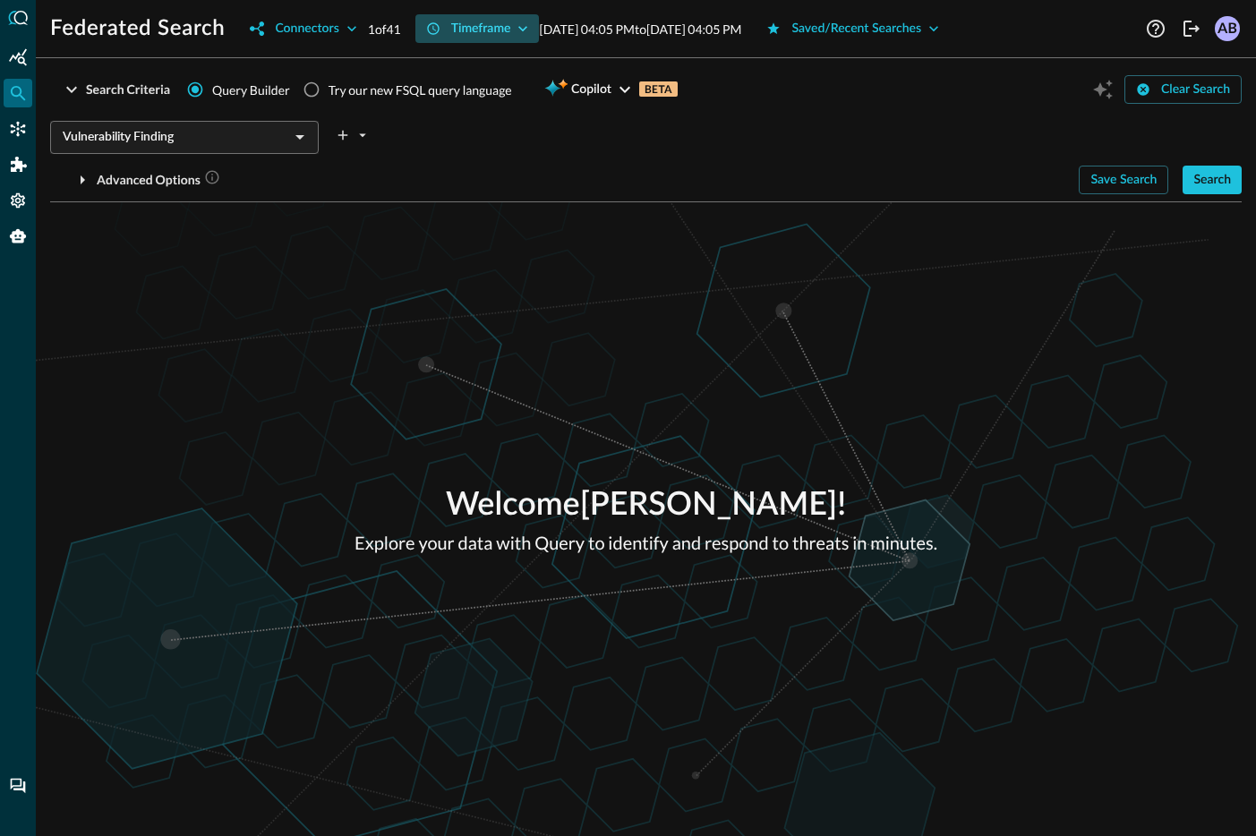
click at [493, 31] on div "Timeframe" at bounding box center [481, 29] width 60 height 22
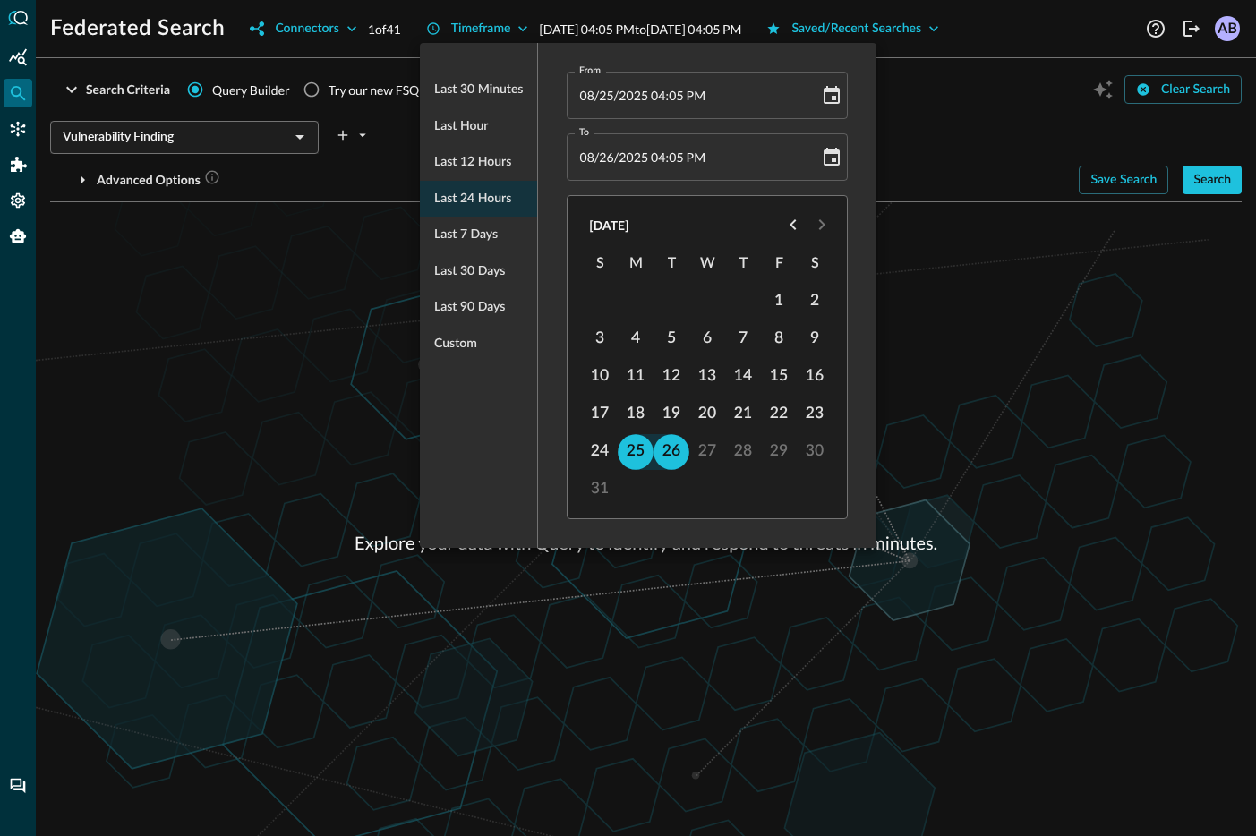
click at [494, 201] on ul "Last 30 minutes Last hour Last 12 hours Last 24 hours Last 7 days Last 30 days …" at bounding box center [478, 216] width 117 height 304
click at [601, 460] on button "24" at bounding box center [601, 452] width 36 height 36
type input "[DATE] 04:05 PM"
click at [931, 341] on div at bounding box center [628, 418] width 1256 height 836
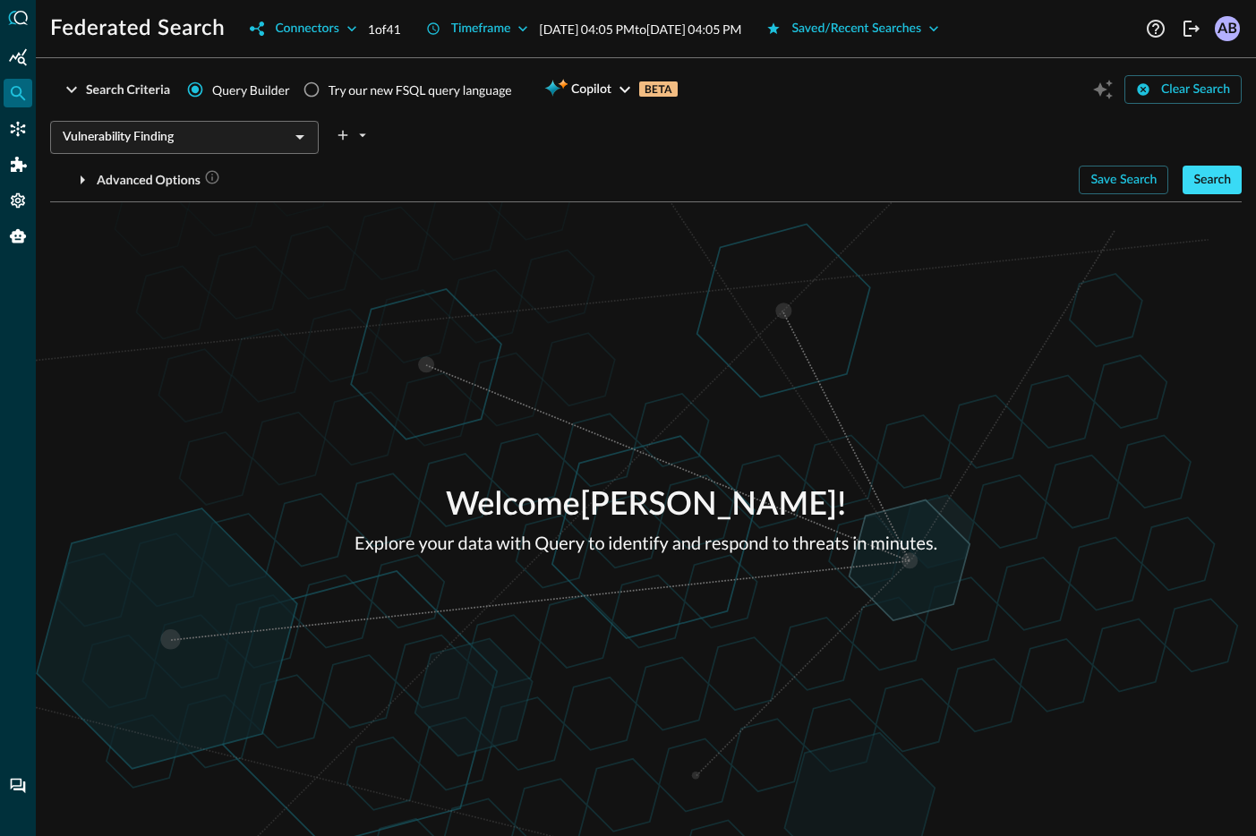
click at [1221, 179] on div "Search" at bounding box center [1213, 180] width 38 height 22
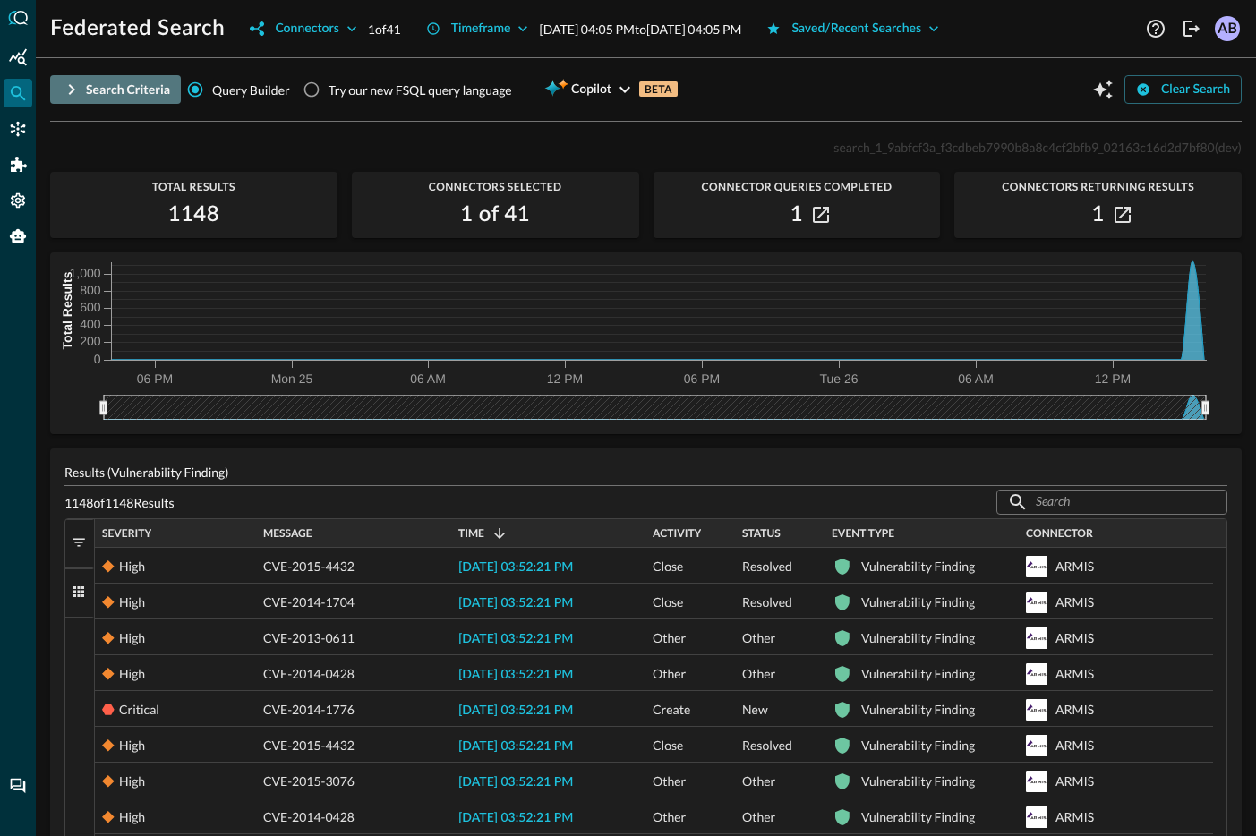
click at [95, 87] on div "Search Criteria" at bounding box center [128, 90] width 84 height 22
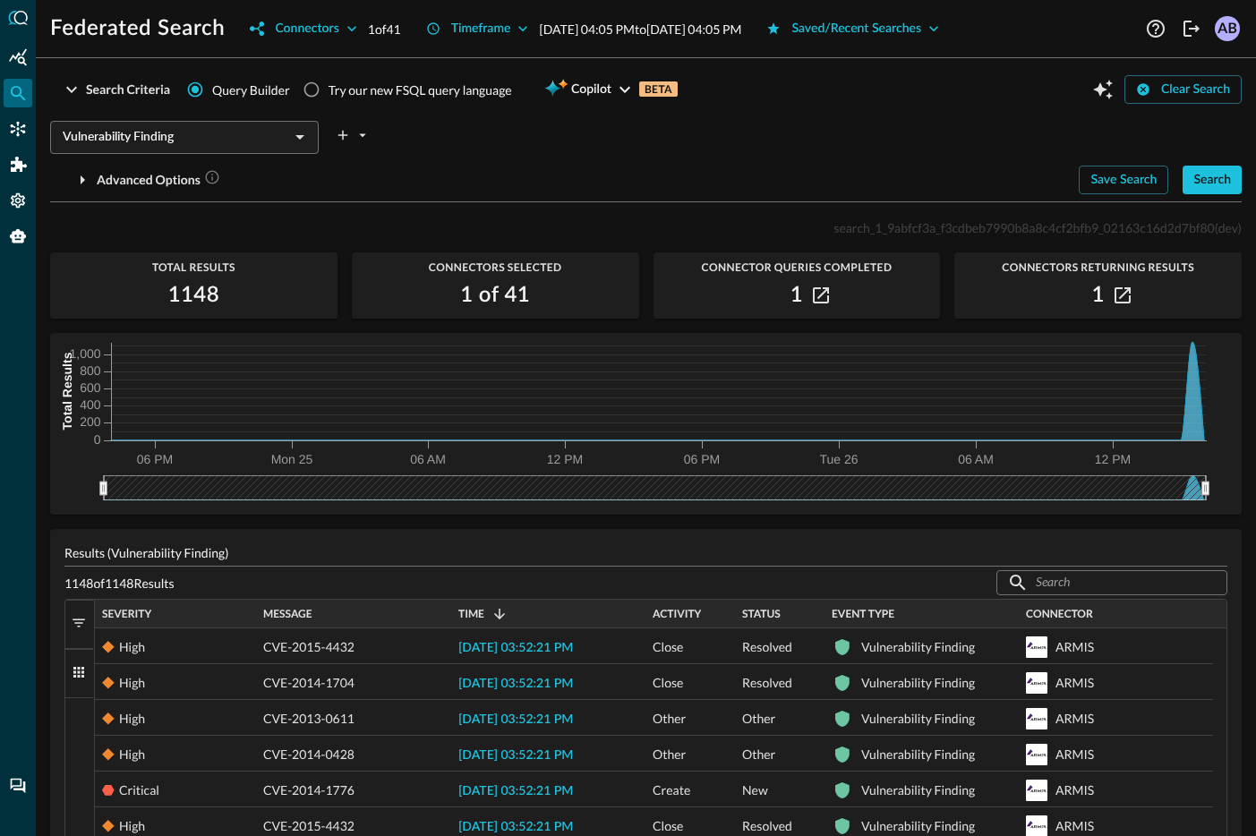
click at [927, 226] on span "search_1_9abfcf3a_f3cdbeb7990b8a8c4cf2bfb9_02163c16d2d7bf80" at bounding box center [1024, 227] width 381 height 15
copy span "search_1_9abfcf3a_f3cdbeb7990b8a8c4cf2bfb9_02163c16d2d7bf80"
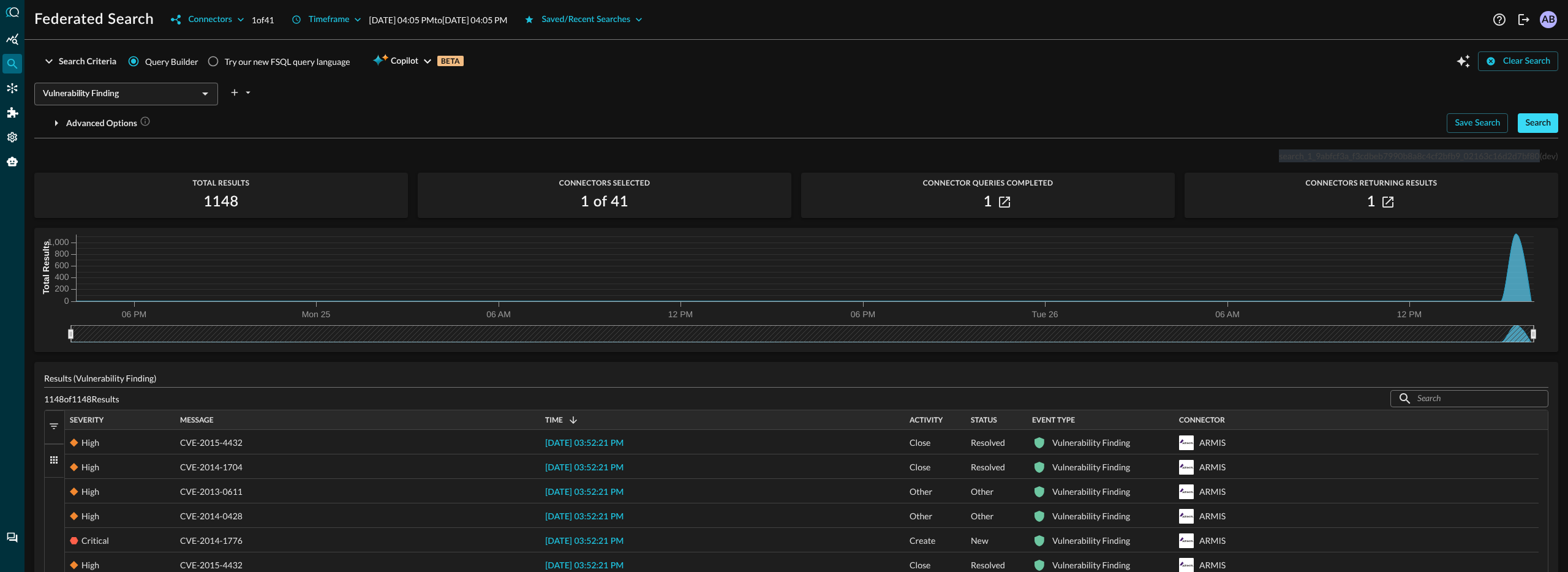
click at [1535, 117] on div "Search" at bounding box center [1538, 123] width 26 height 15
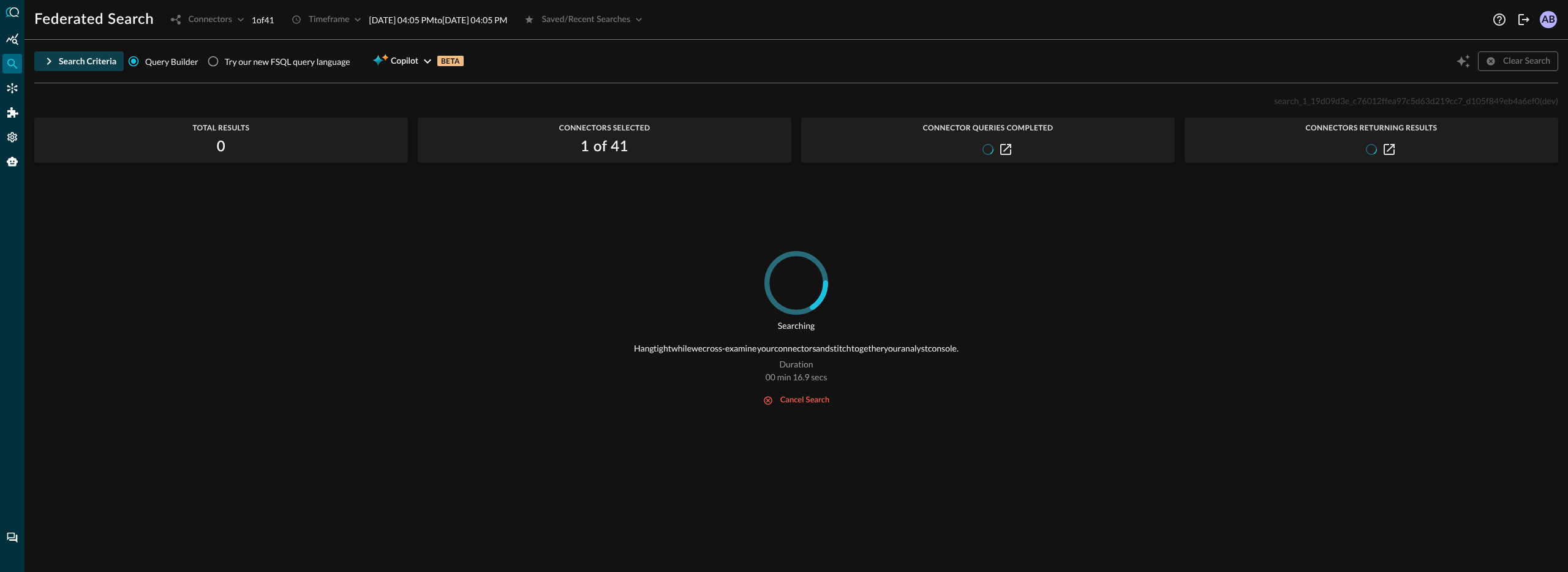
click at [72, 62] on div "Search Criteria" at bounding box center [88, 62] width 57 height 15
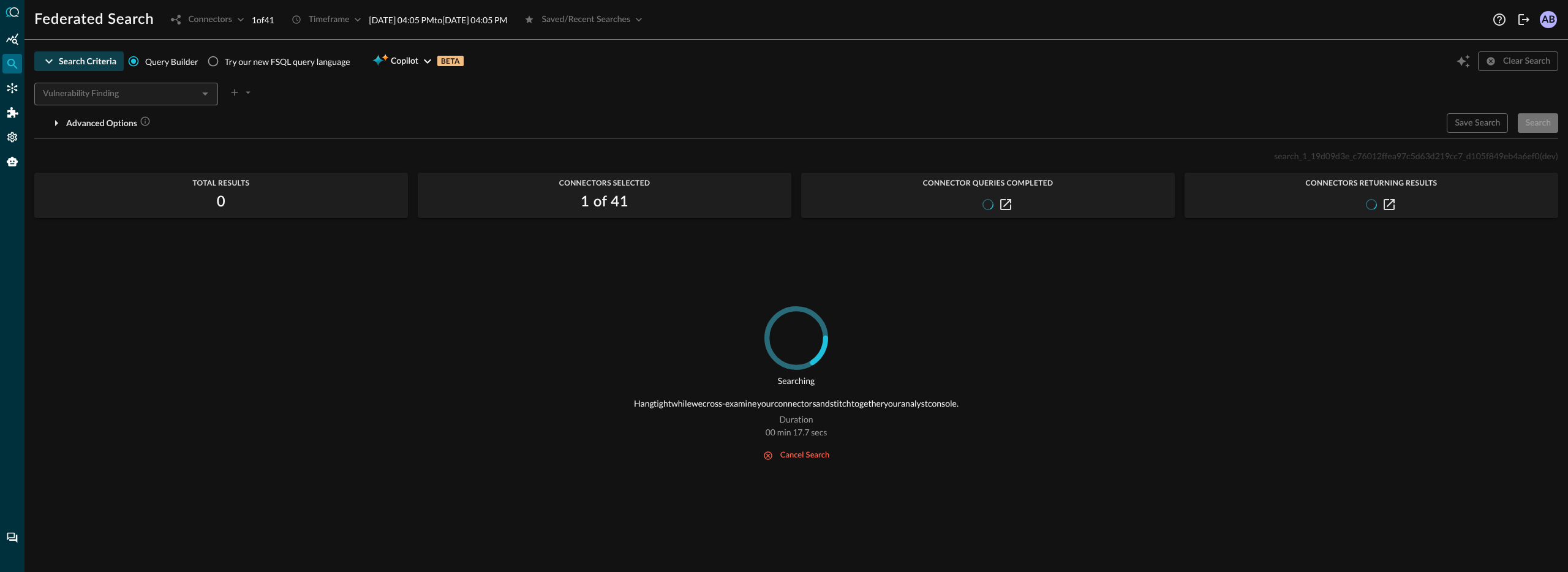
click at [71, 62] on div "Search Criteria" at bounding box center [88, 62] width 57 height 15
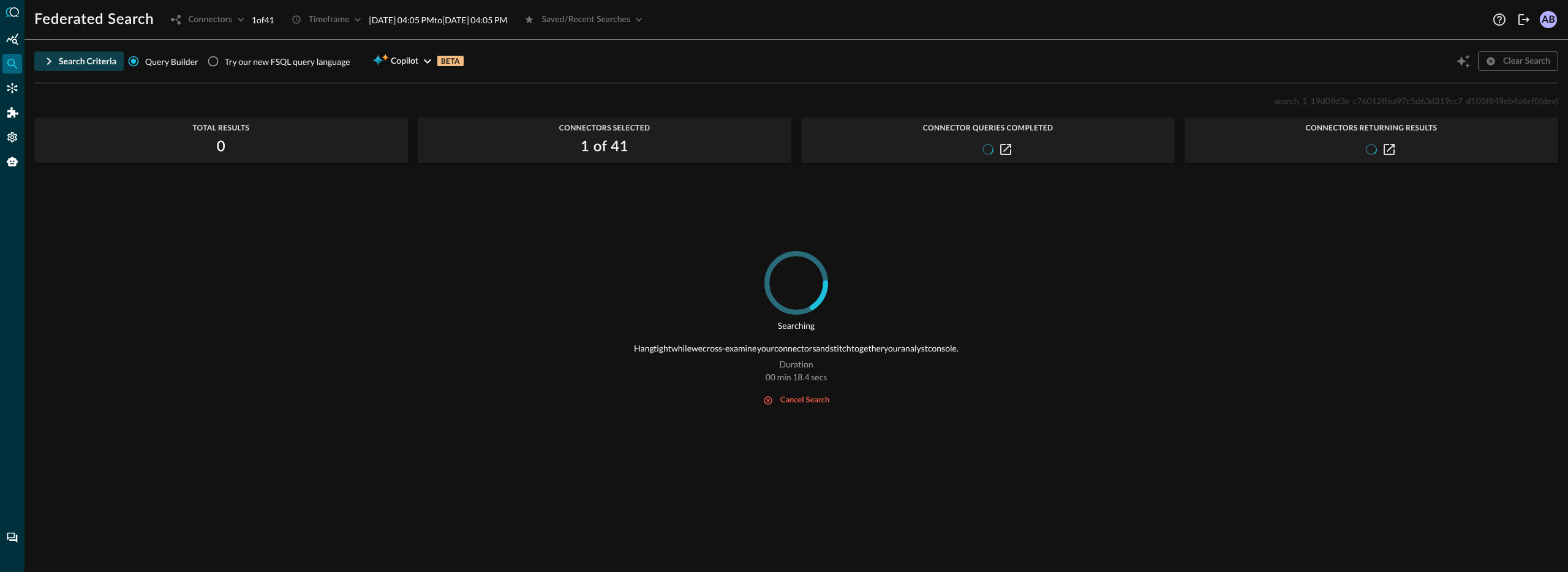
click at [48, 62] on icon "button" at bounding box center [49, 61] width 14 height 14
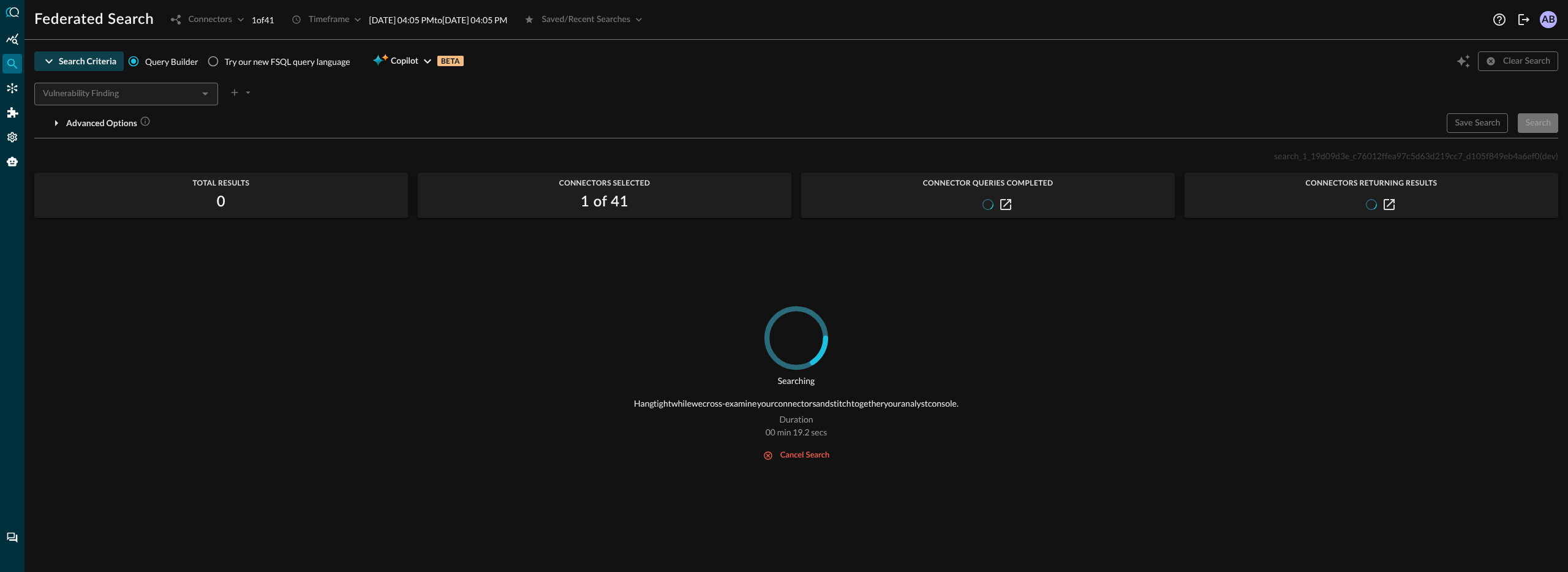
click at [48, 62] on icon "button" at bounding box center [49, 62] width 8 height 4
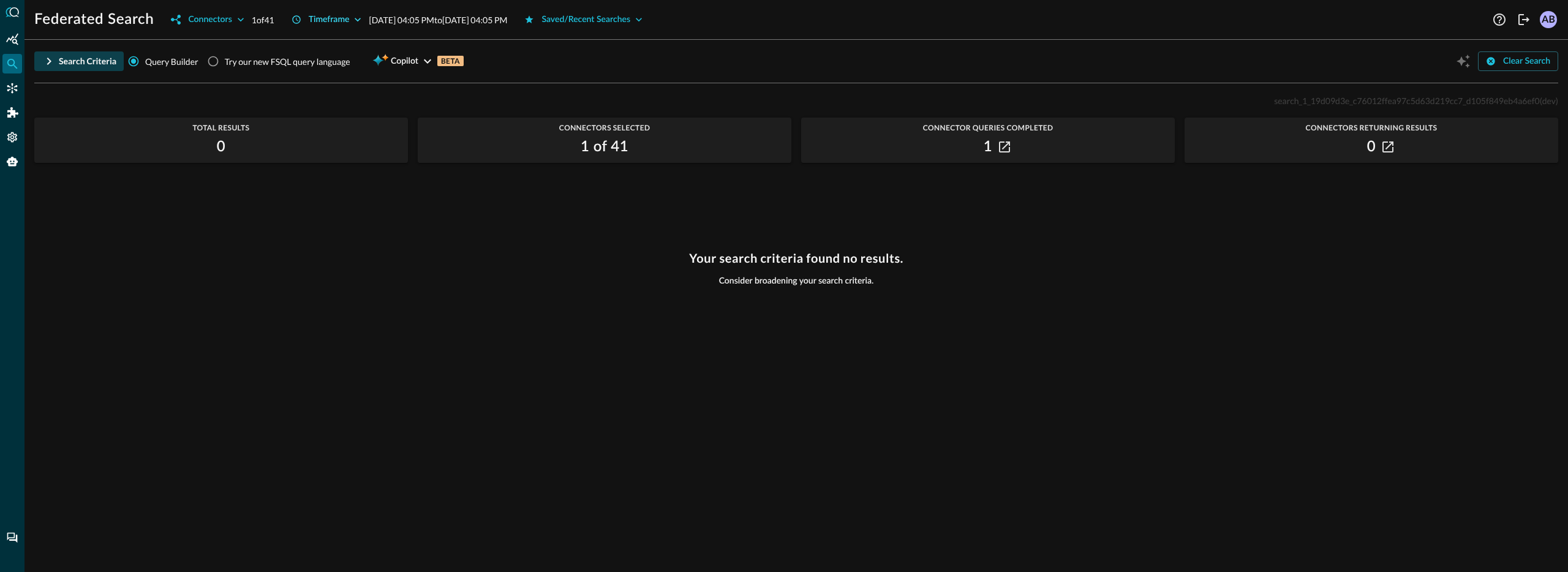
click at [338, 21] on div "Timeframe" at bounding box center [329, 20] width 41 height 15
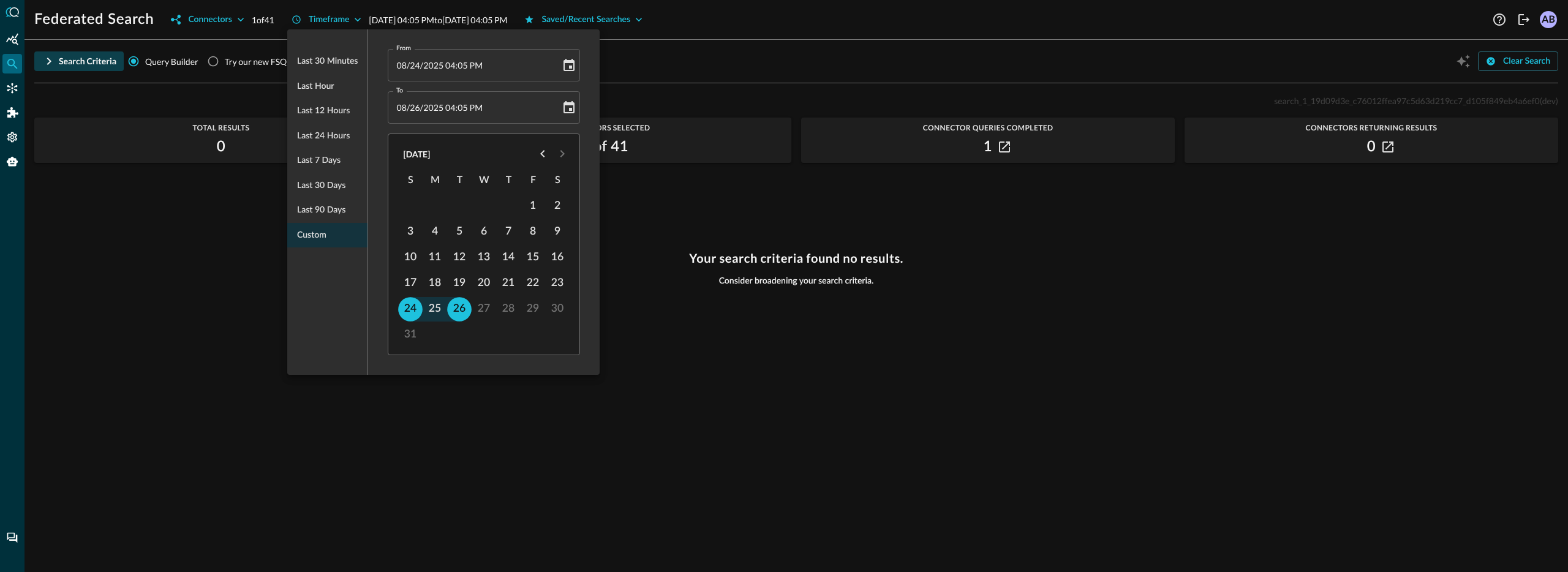
click at [674, 31] on div at bounding box center [784, 286] width 1568 height 572
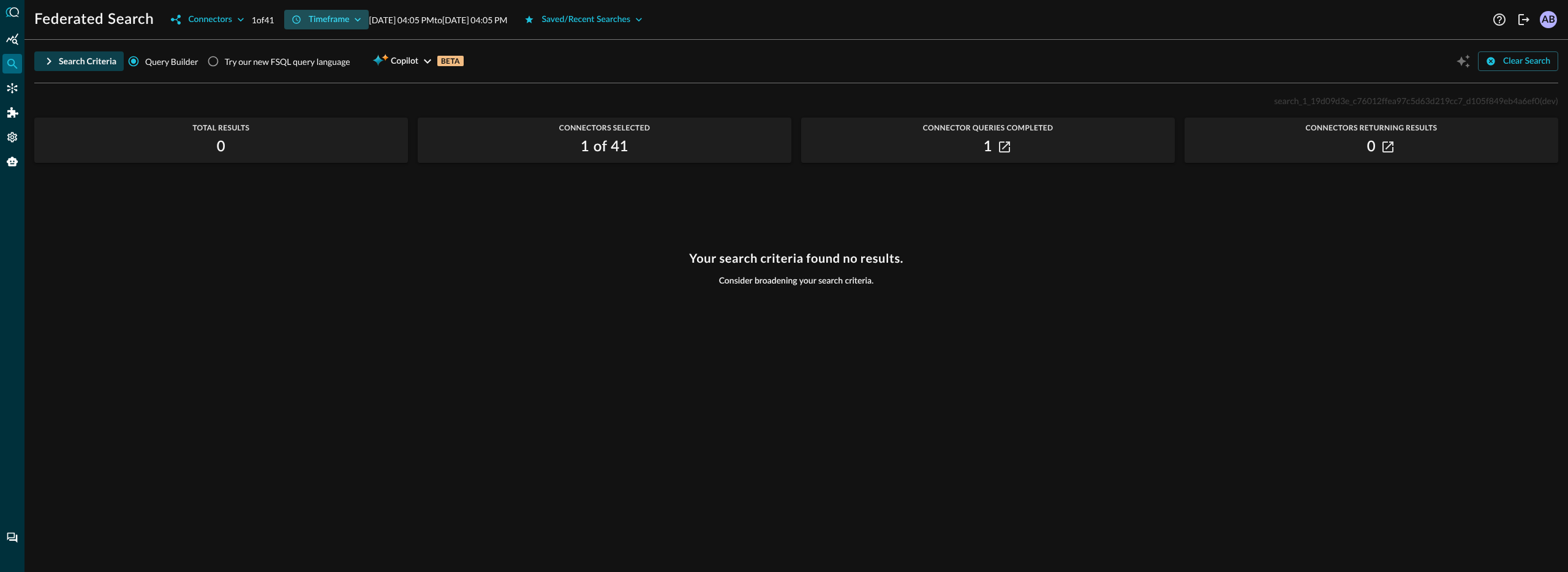
click at [362, 21] on icon "button" at bounding box center [358, 20] width 12 height 12
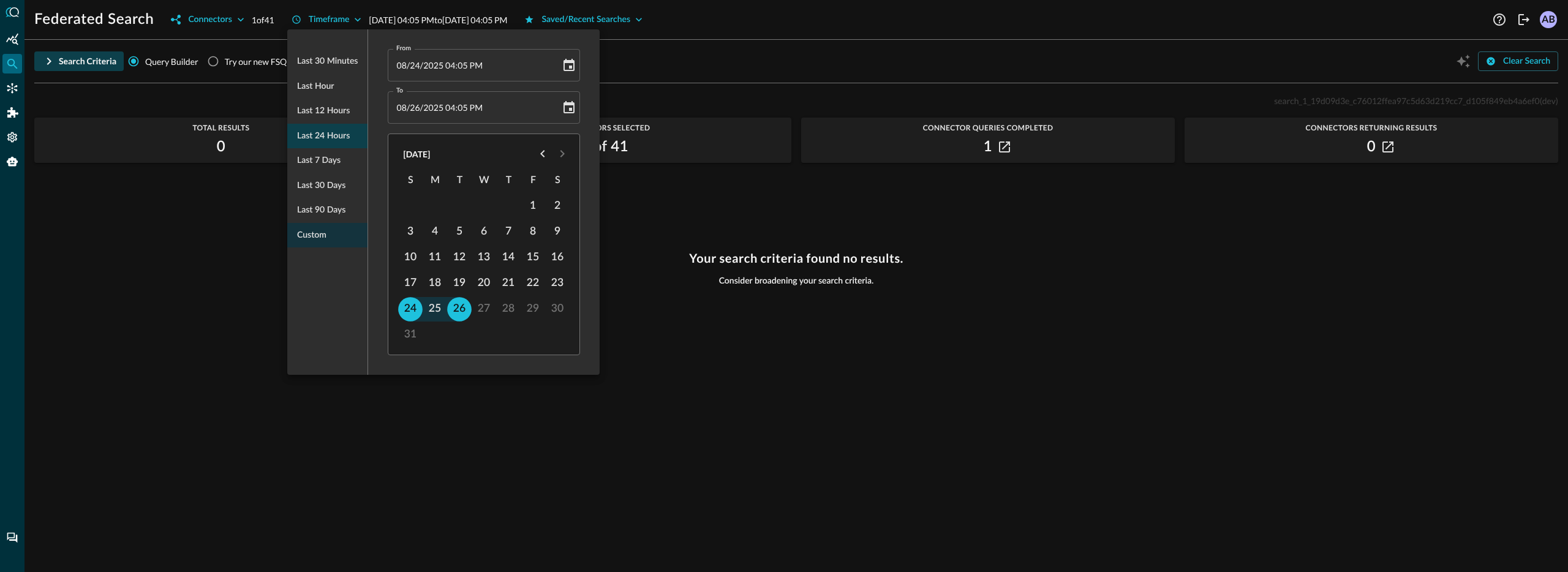
click at [329, 138] on span "Last 24 hours" at bounding box center [323, 136] width 53 height 15
type input "[DATE] 04:38 PM"
click at [405, 313] on button "24" at bounding box center [411, 309] width 25 height 25
type input "[DATE] 04:38 PM"
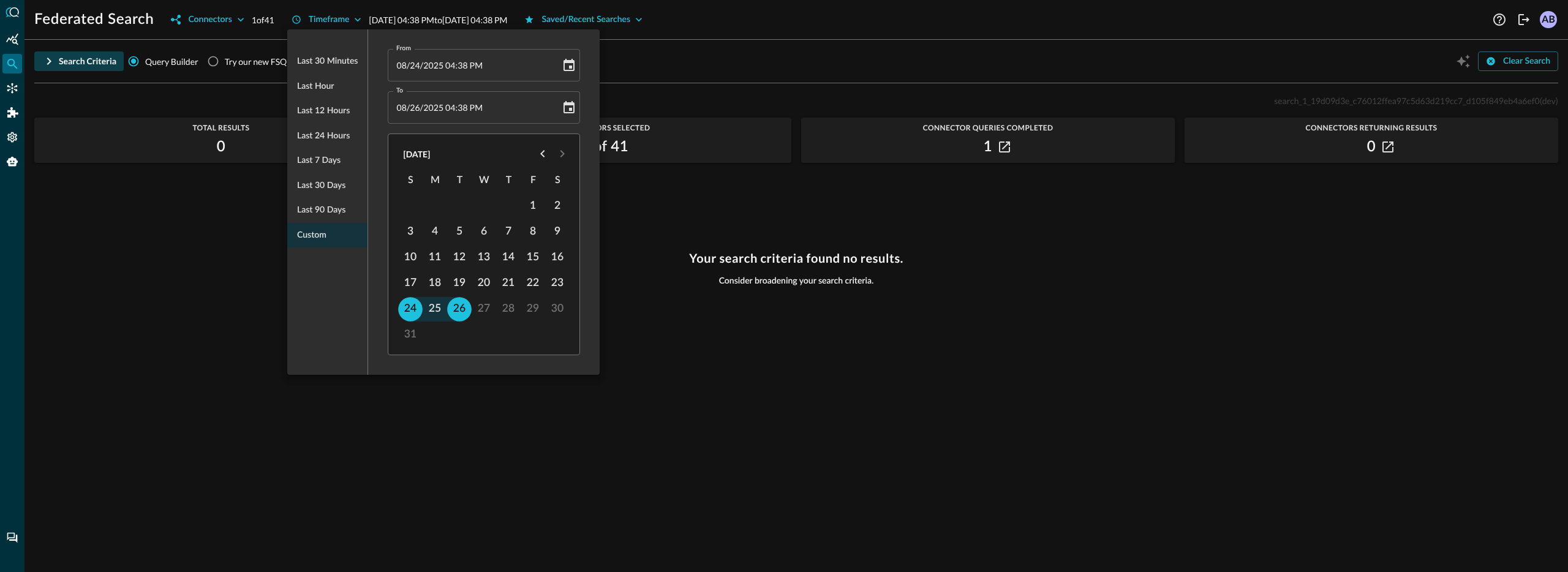
click at [653, 214] on div at bounding box center [784, 286] width 1568 height 572
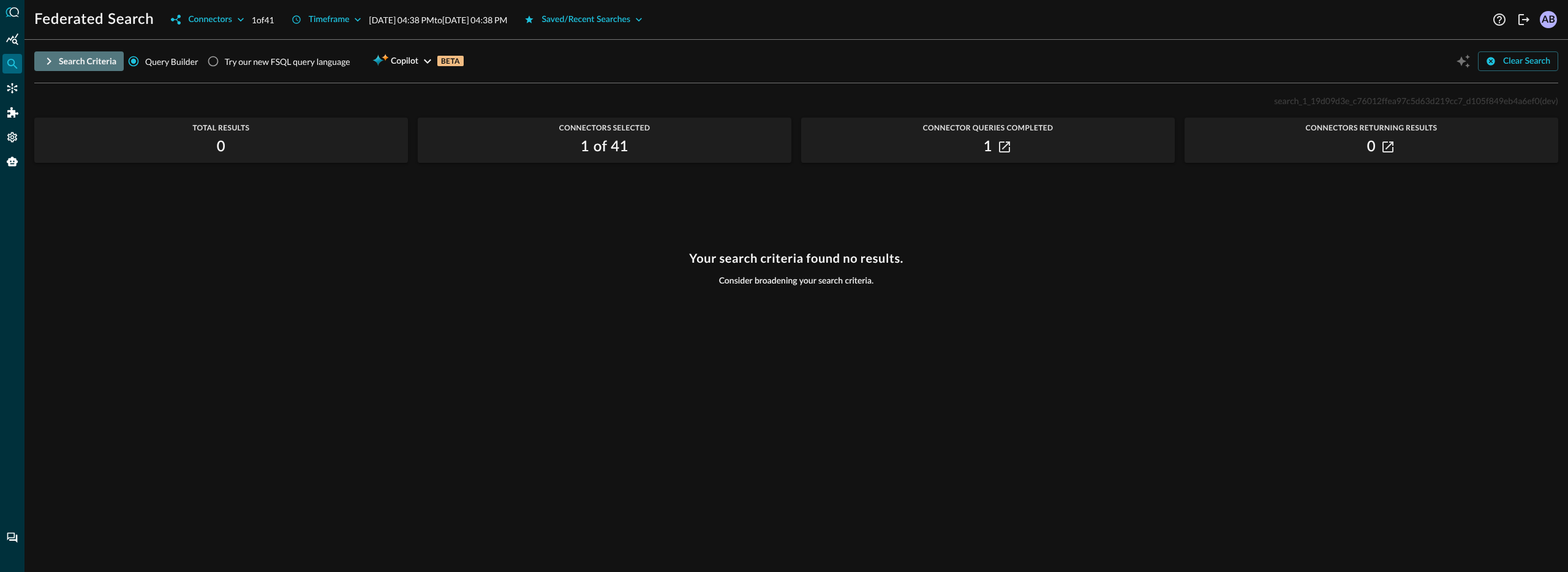
click at [78, 65] on div "Search Criteria" at bounding box center [88, 62] width 57 height 15
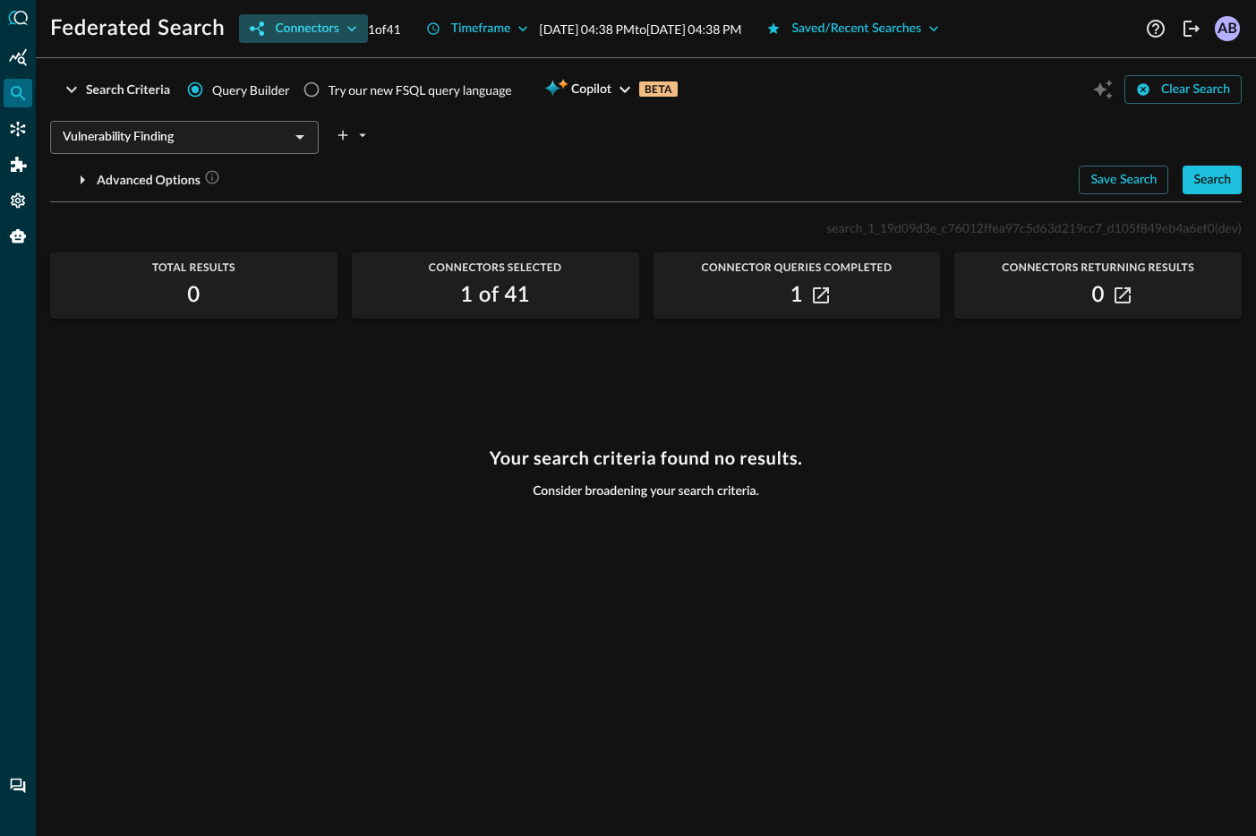
click at [335, 30] on div "Connectors" at bounding box center [307, 29] width 64 height 22
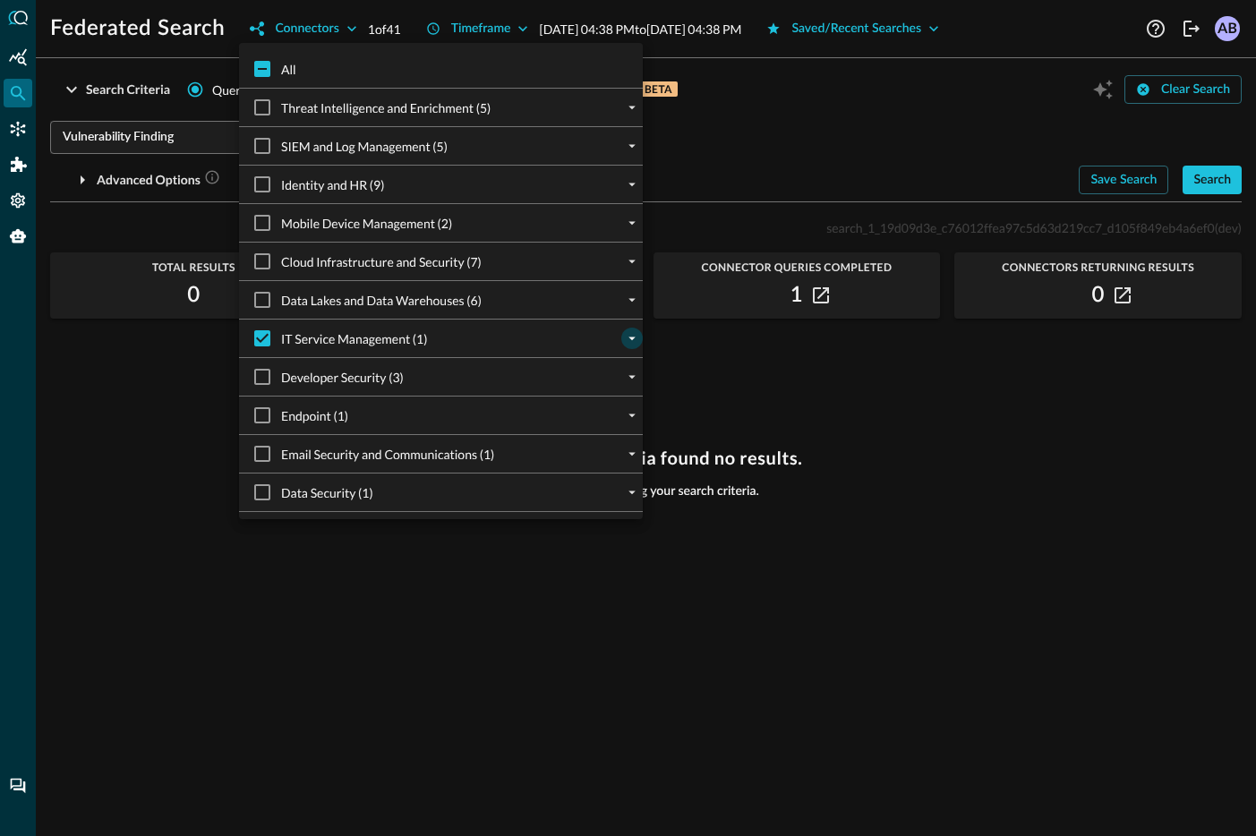
click at [630, 338] on icon "expand" at bounding box center [632, 340] width 7 height 4
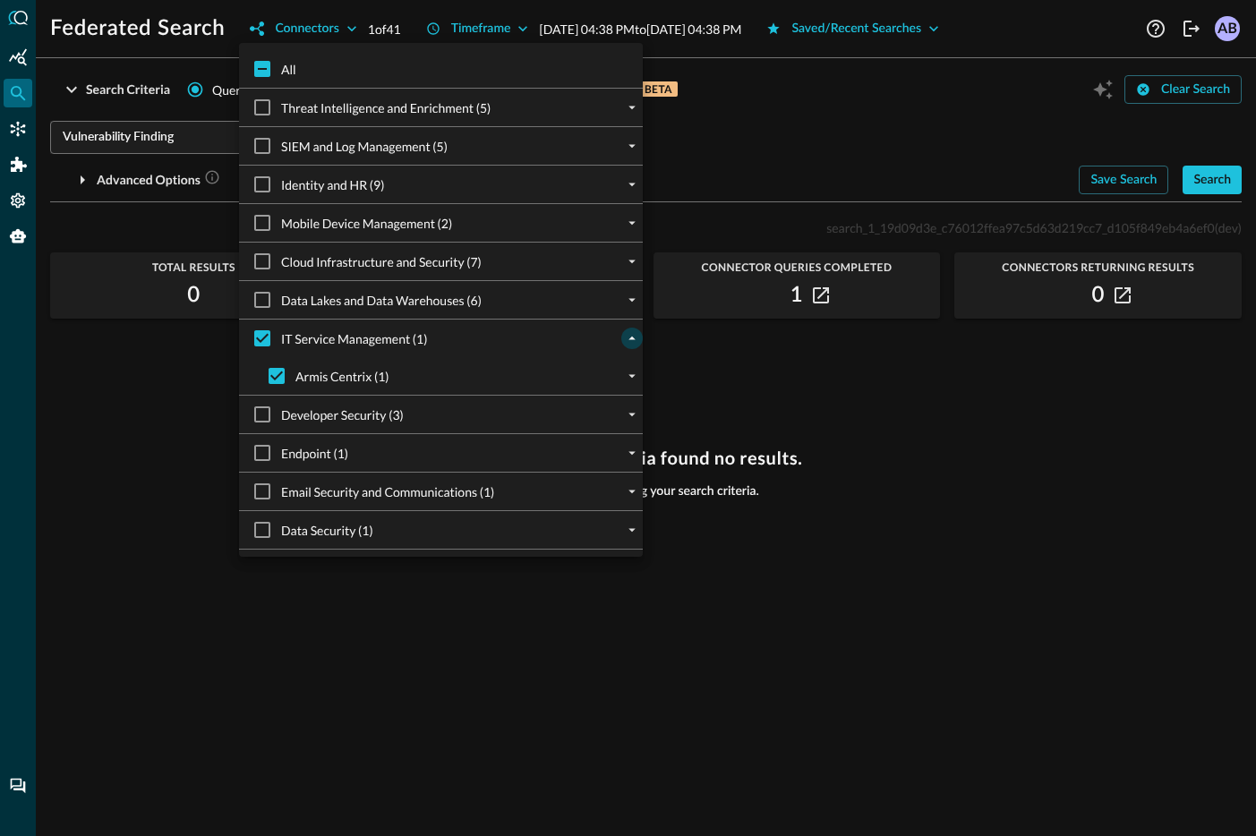
click at [772, 457] on div at bounding box center [628, 418] width 1256 height 836
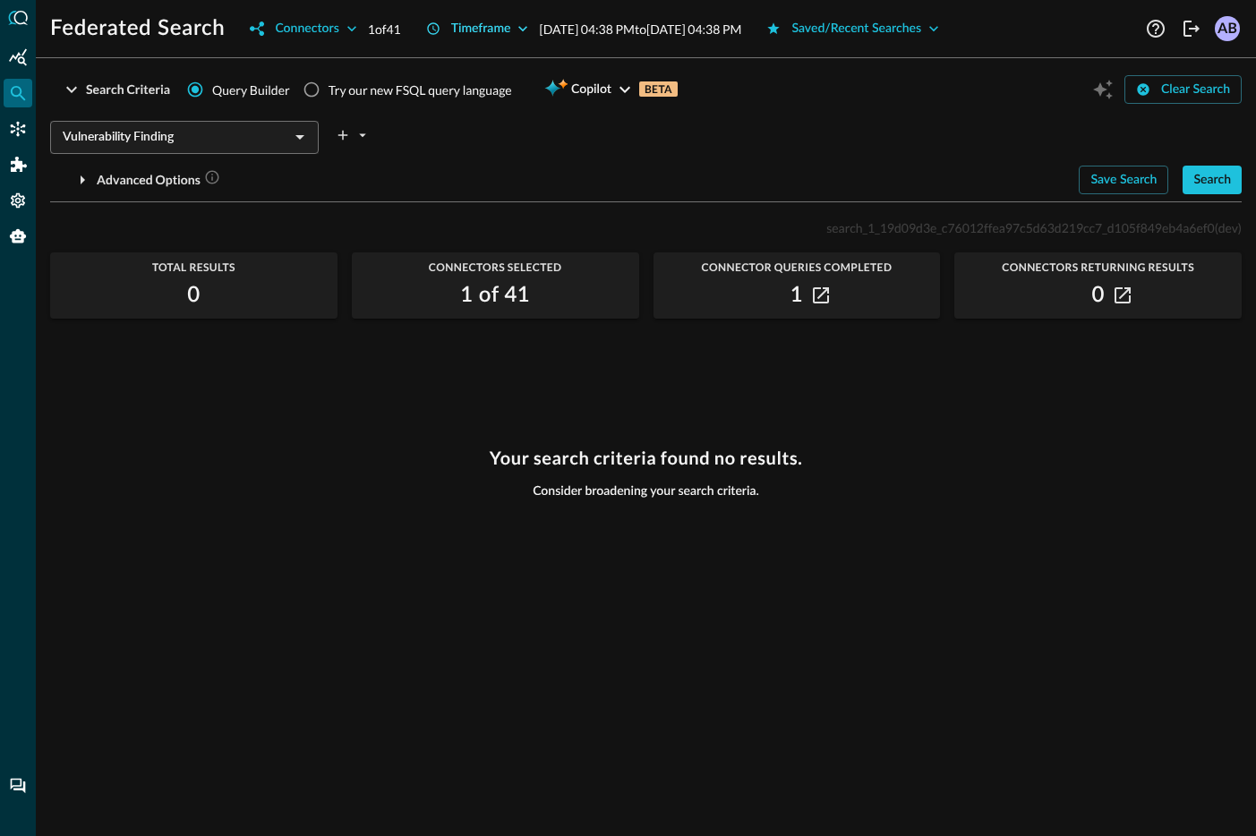
click at [521, 28] on icon "button" at bounding box center [523, 29] width 18 height 18
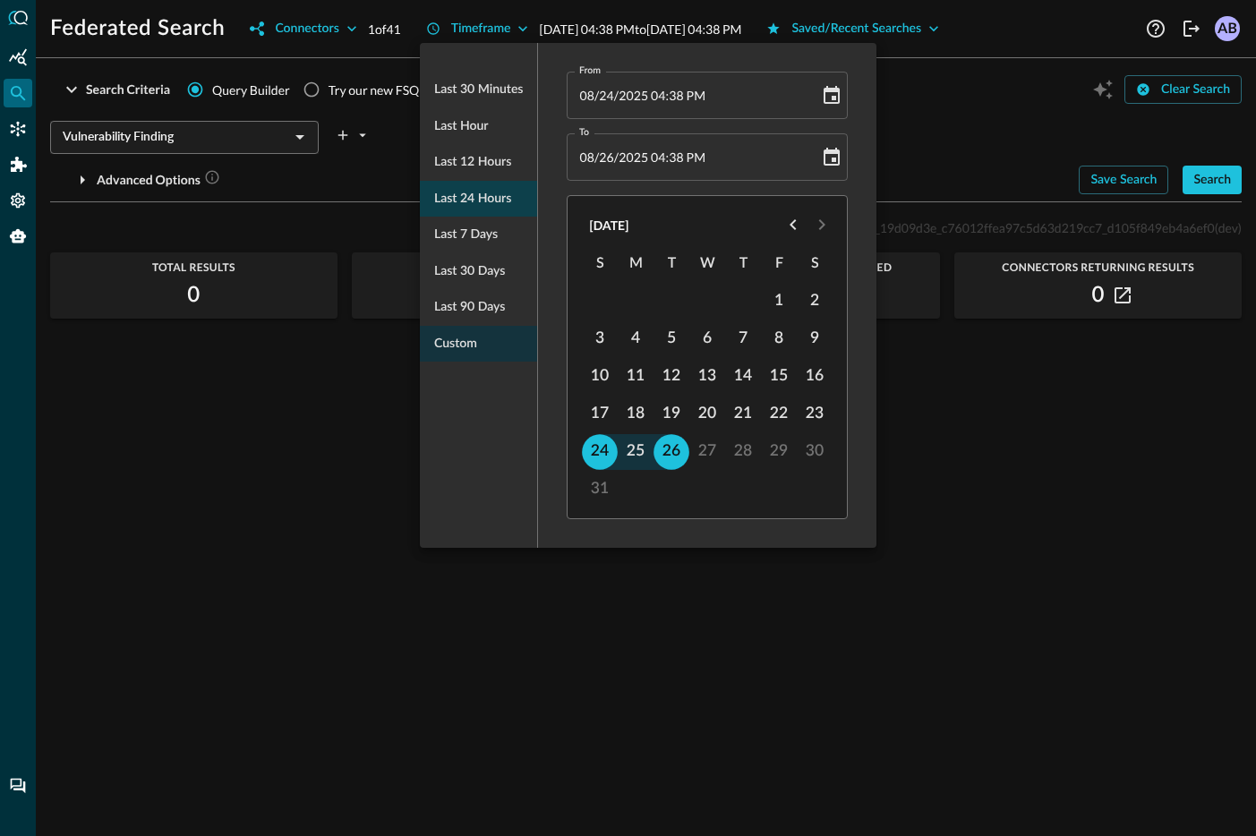
click at [477, 203] on span "Last 24 hours" at bounding box center [472, 199] width 77 height 22
type input "[DATE] 04:42 PM"
click at [998, 148] on div at bounding box center [628, 418] width 1256 height 836
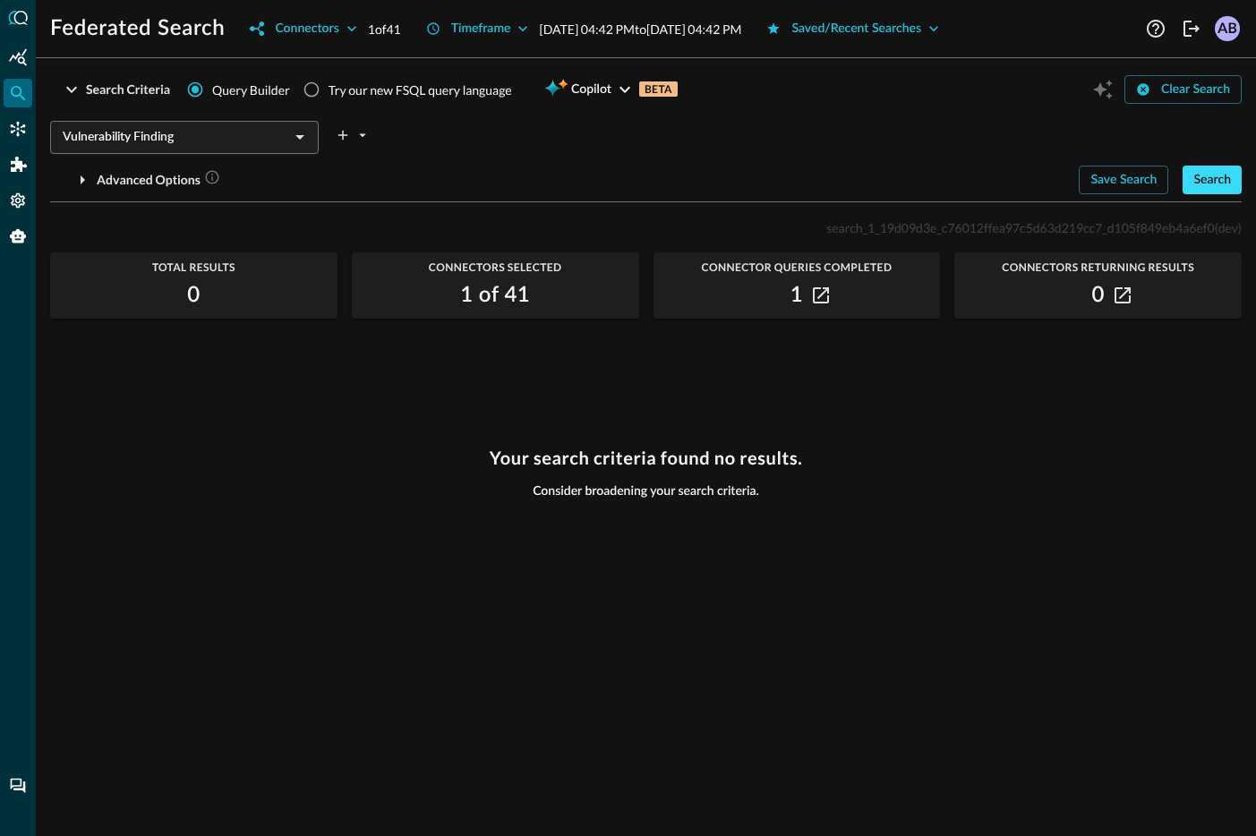
click at [1212, 169] on div "Search" at bounding box center [1213, 180] width 38 height 22
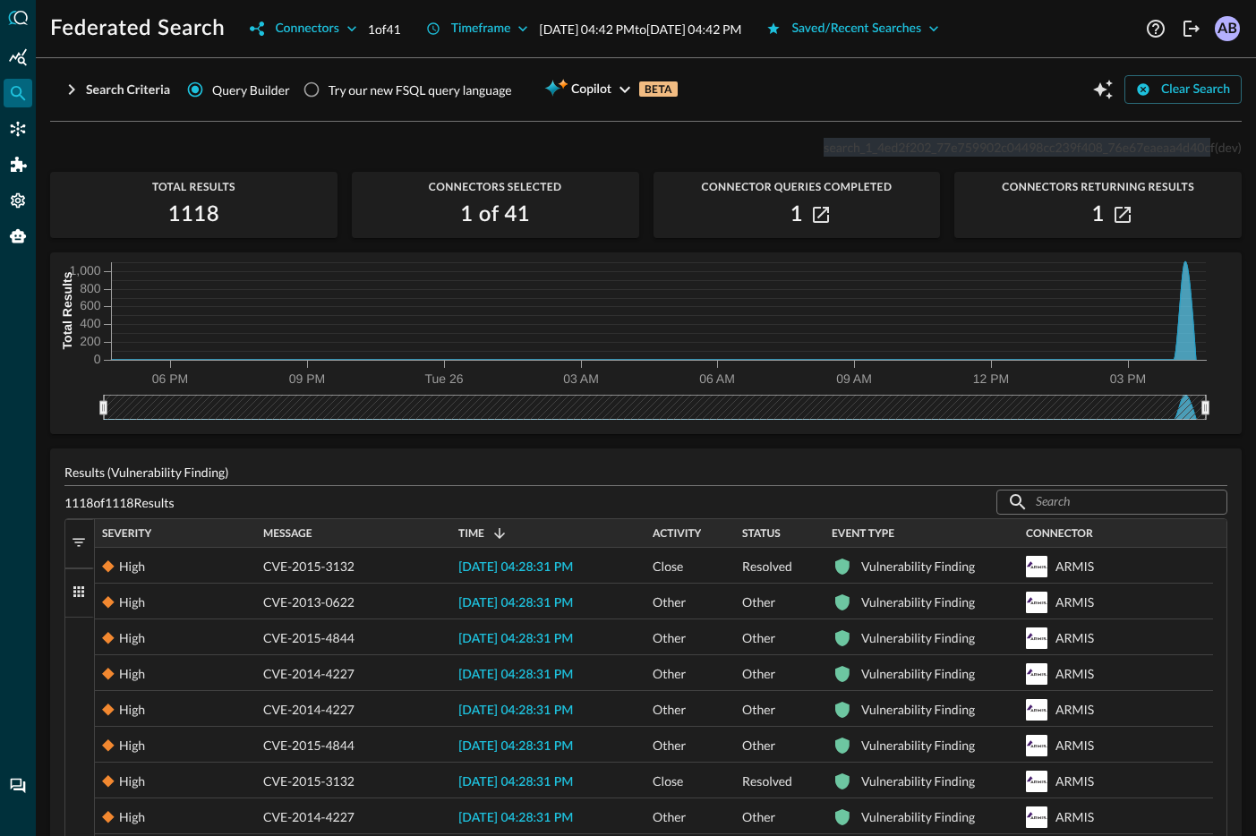
drag, startPoint x: 810, startPoint y: 150, endPoint x: 1196, endPoint y: 152, distance: 386.0
click at [1196, 152] on span "search_1_4ed2f202_77e759902c04498cc239f408_76e67eaeaa4d40cf" at bounding box center [1019, 147] width 390 height 15
click at [1196, 157] on div "search_1_4ed2f202_77e759902c04498cc239f408_76e67eaeaa4d40cf (dev) Total Results…" at bounding box center [646, 829] width 1192 height 1387
drag, startPoint x: 853, startPoint y: 151, endPoint x: 1087, endPoint y: 155, distance: 234.7
click at [1087, 155] on p "search_1_4ed2f202_77e759902c04498cc239f408_76e67eaeaa4d40cf (dev)" at bounding box center [1033, 147] width 418 height 19
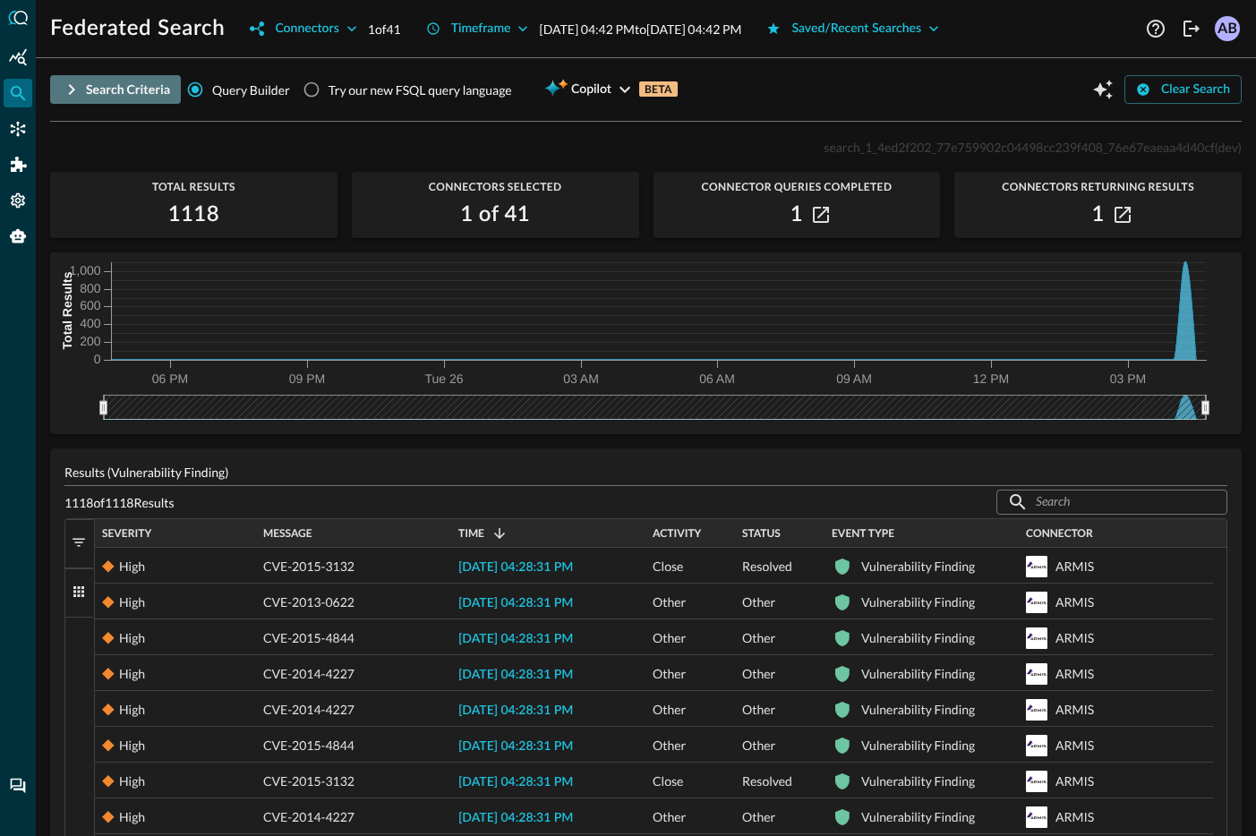
click at [82, 90] on button "Search Criteria" at bounding box center [115, 89] width 131 height 29
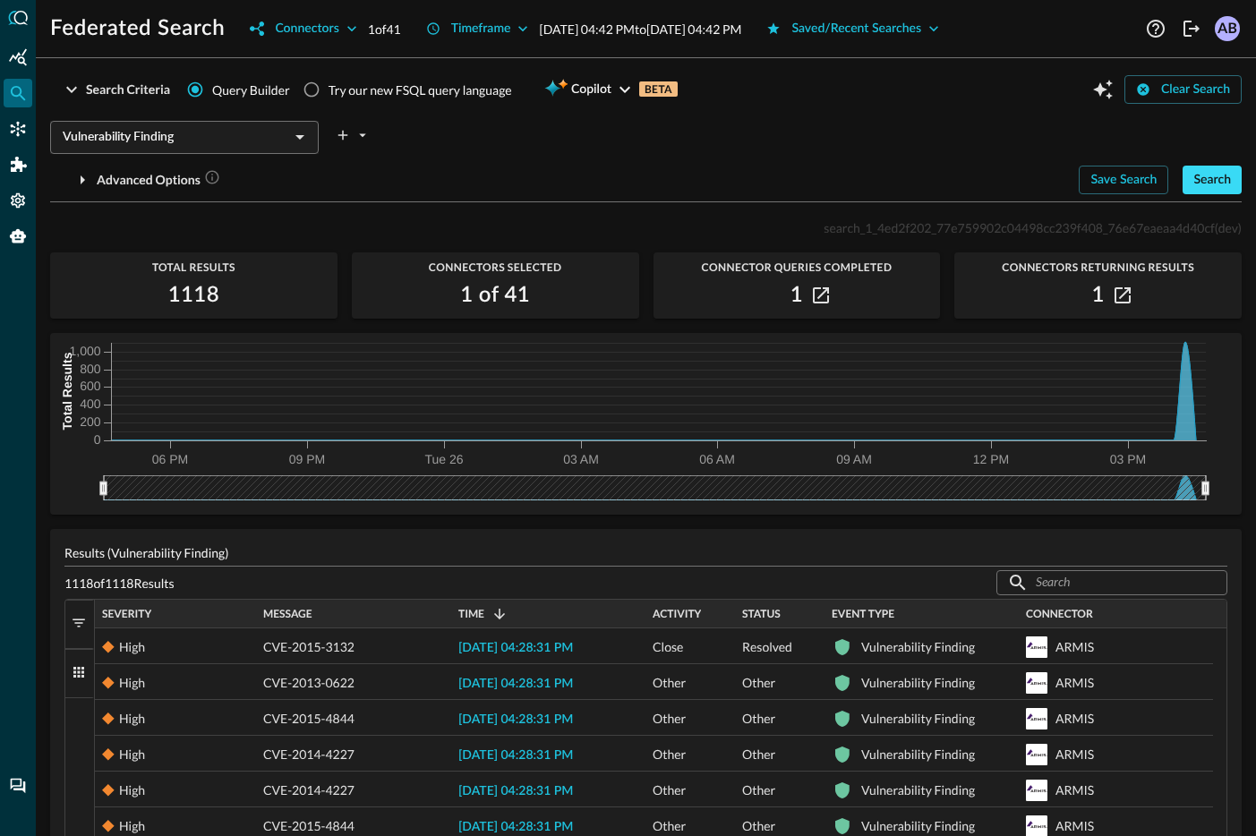
click at [1201, 181] on div "Search" at bounding box center [1213, 180] width 38 height 22
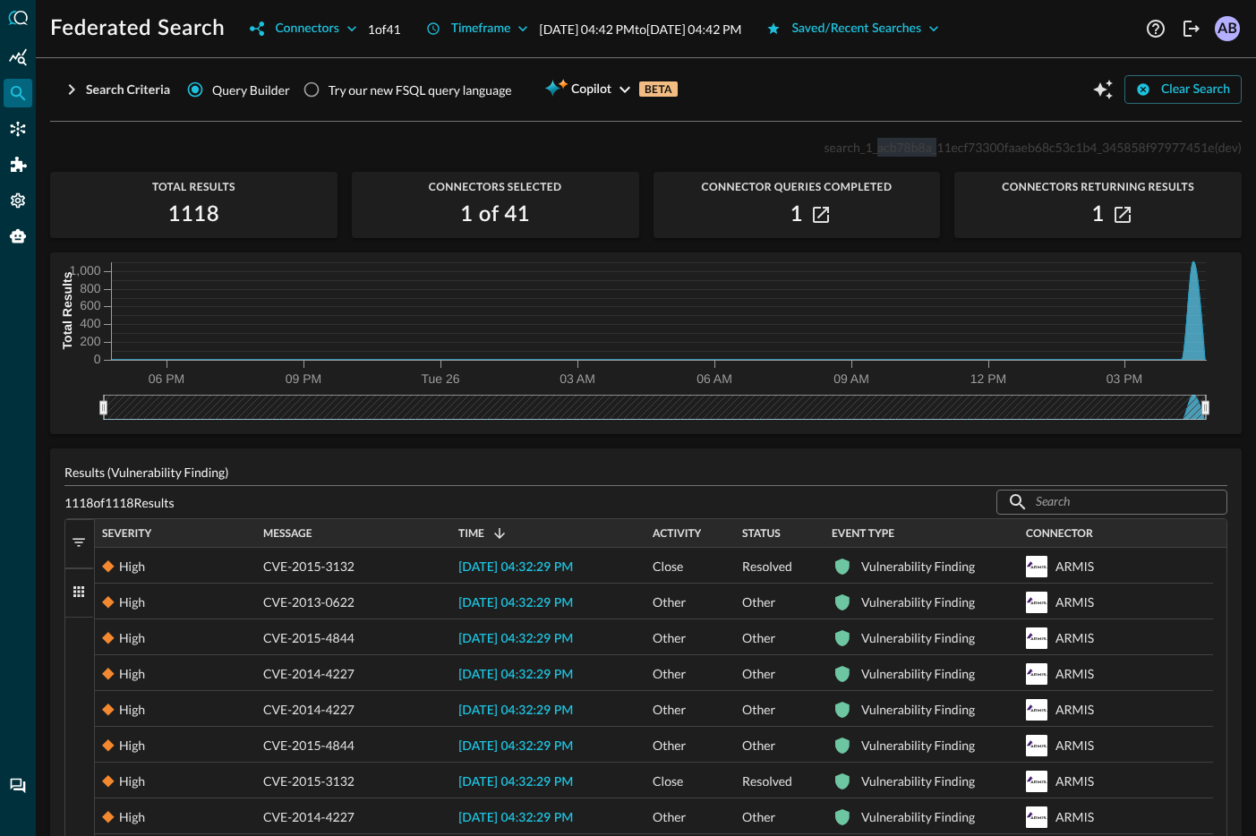
drag, startPoint x: 862, startPoint y: 150, endPoint x: 920, endPoint y: 155, distance: 57.6
click at [920, 155] on p "search_1_acb78b8a_11ecf73300faaeb68c53c1b4_345858f97977451e (dev)" at bounding box center [1033, 147] width 418 height 19
click at [929, 155] on p "search_1_acb78b8a_11ecf73300faaeb68c53c1b4_345858f97977451e (dev)" at bounding box center [1033, 147] width 418 height 19
drag, startPoint x: 923, startPoint y: 150, endPoint x: 1080, endPoint y: 154, distance: 156.8
click at [1080, 154] on span "search_1_acb78b8a_11ecf73300faaeb68c53c1b4_345858f97977451e" at bounding box center [1019, 147] width 390 height 15
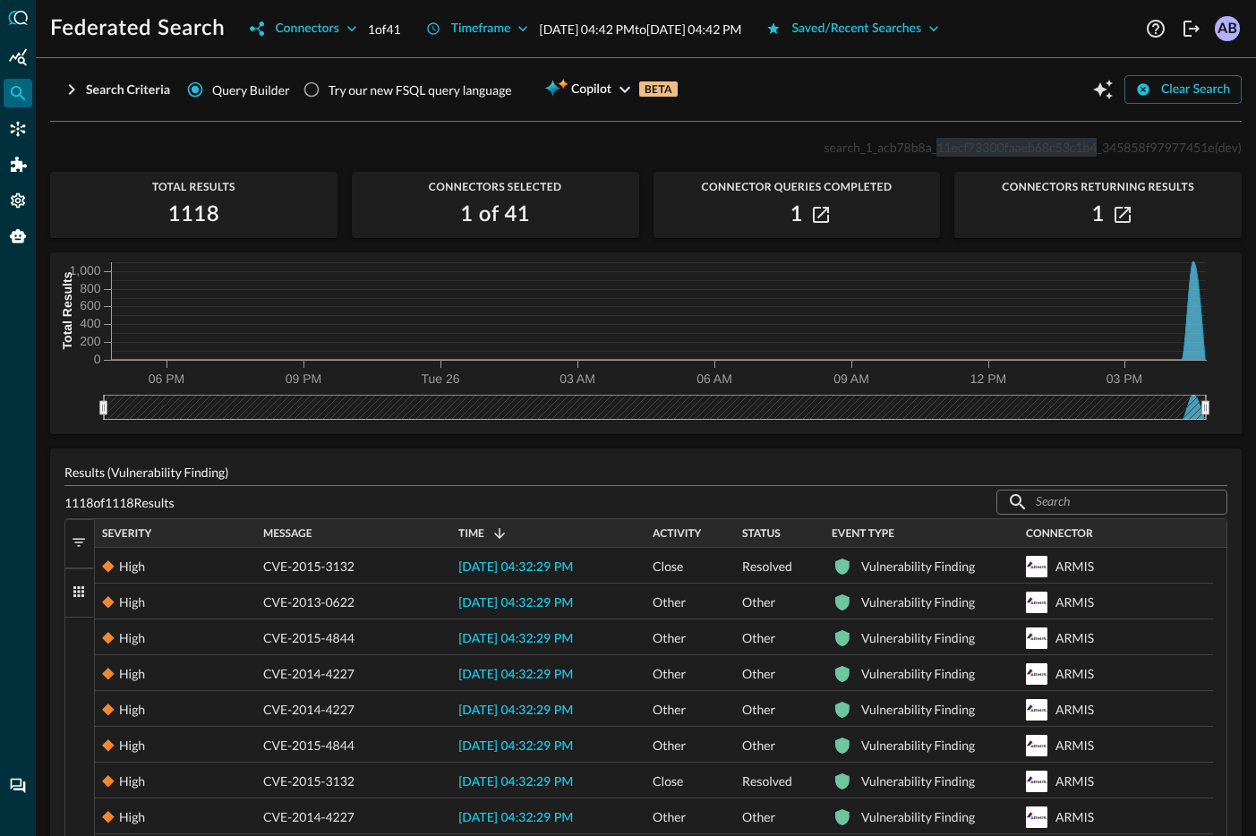
copy span "11ecf73300faaeb68c53c1b4"
